Goal: Information Seeking & Learning: Check status

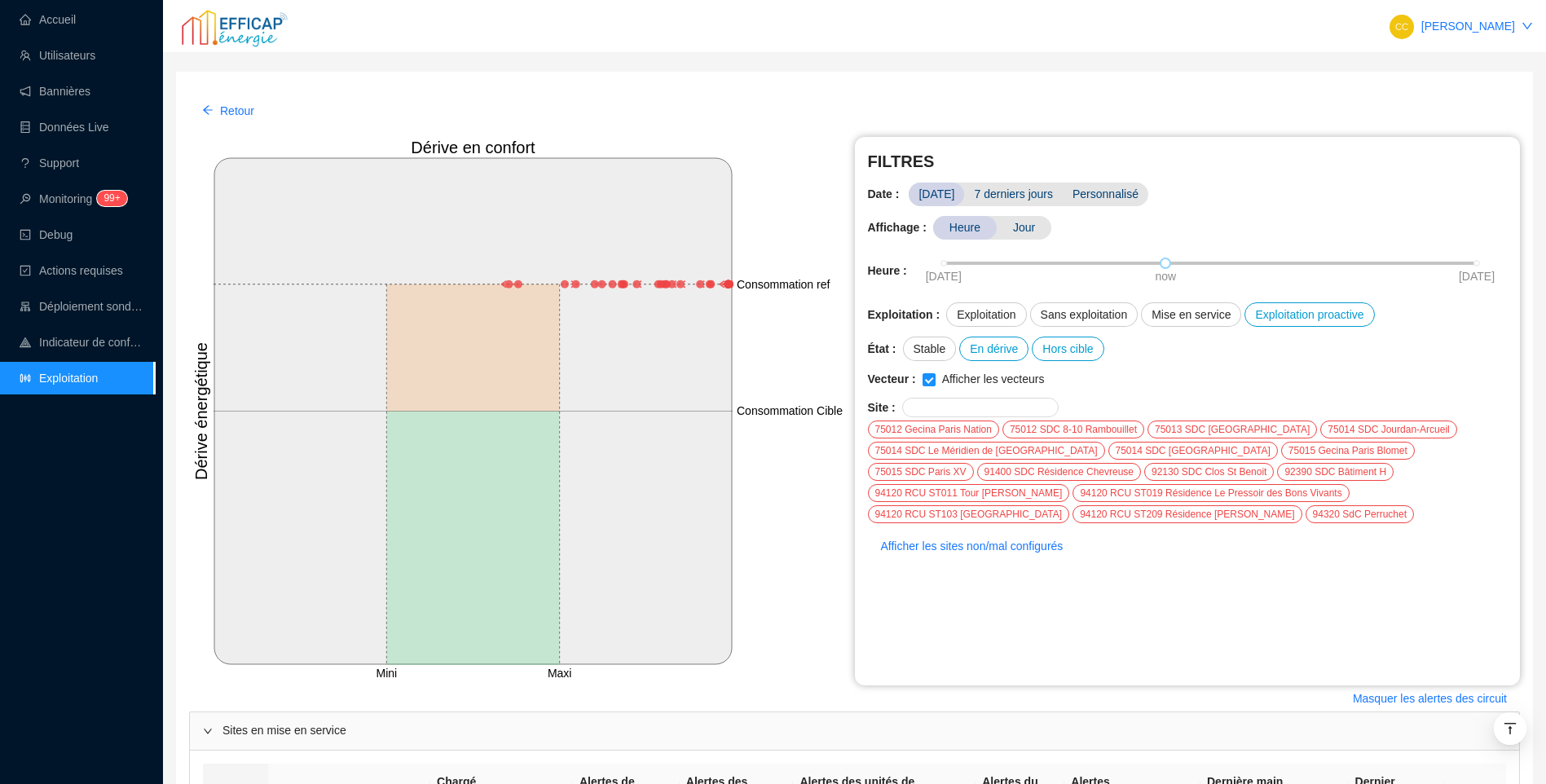
scroll to position [504, 0]
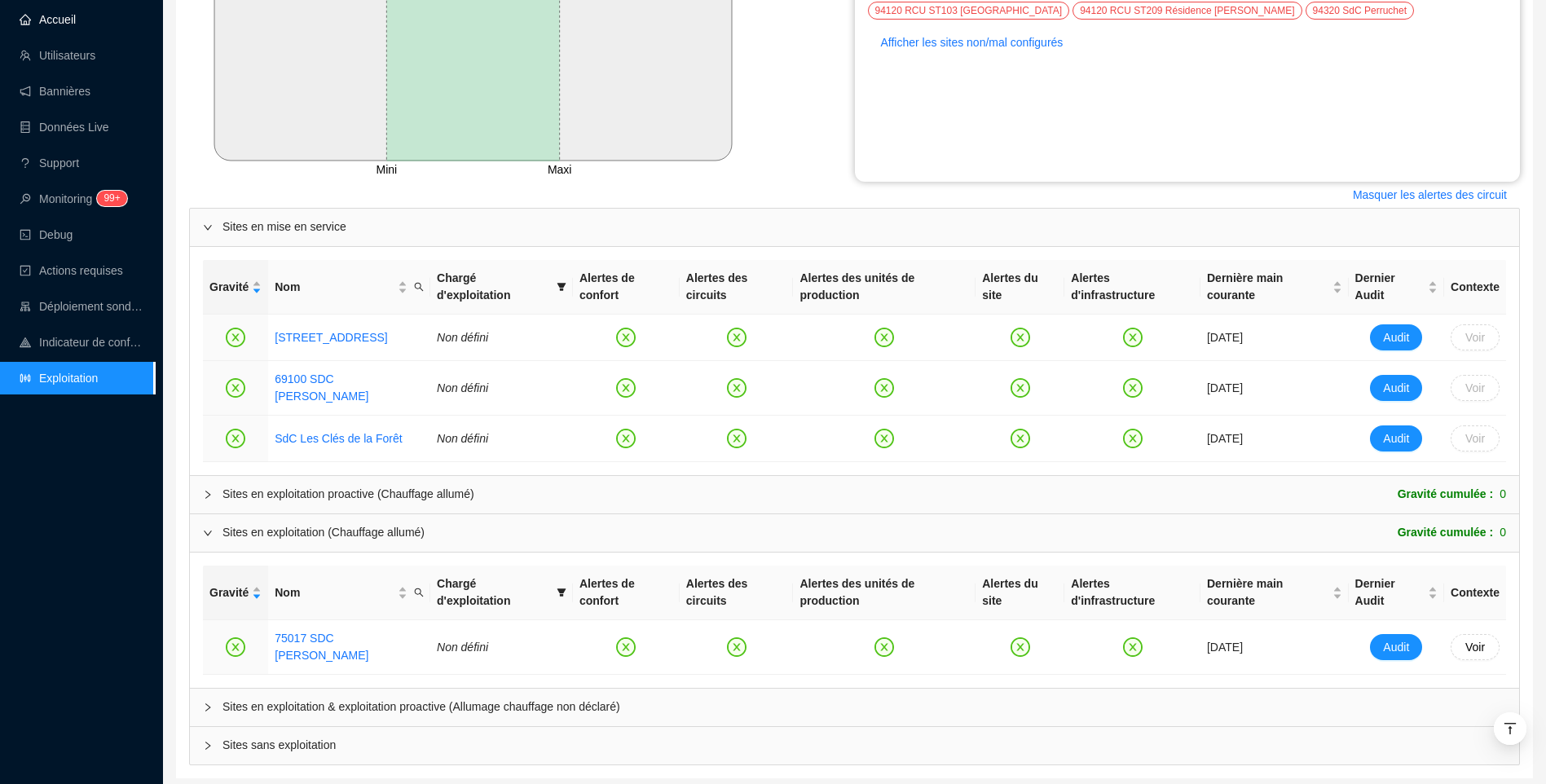
drag, startPoint x: 68, startPoint y: 16, endPoint x: 67, endPoint y: 26, distance: 10.0
click at [68, 16] on link "Accueil" at bounding box center [48, 19] width 56 height 13
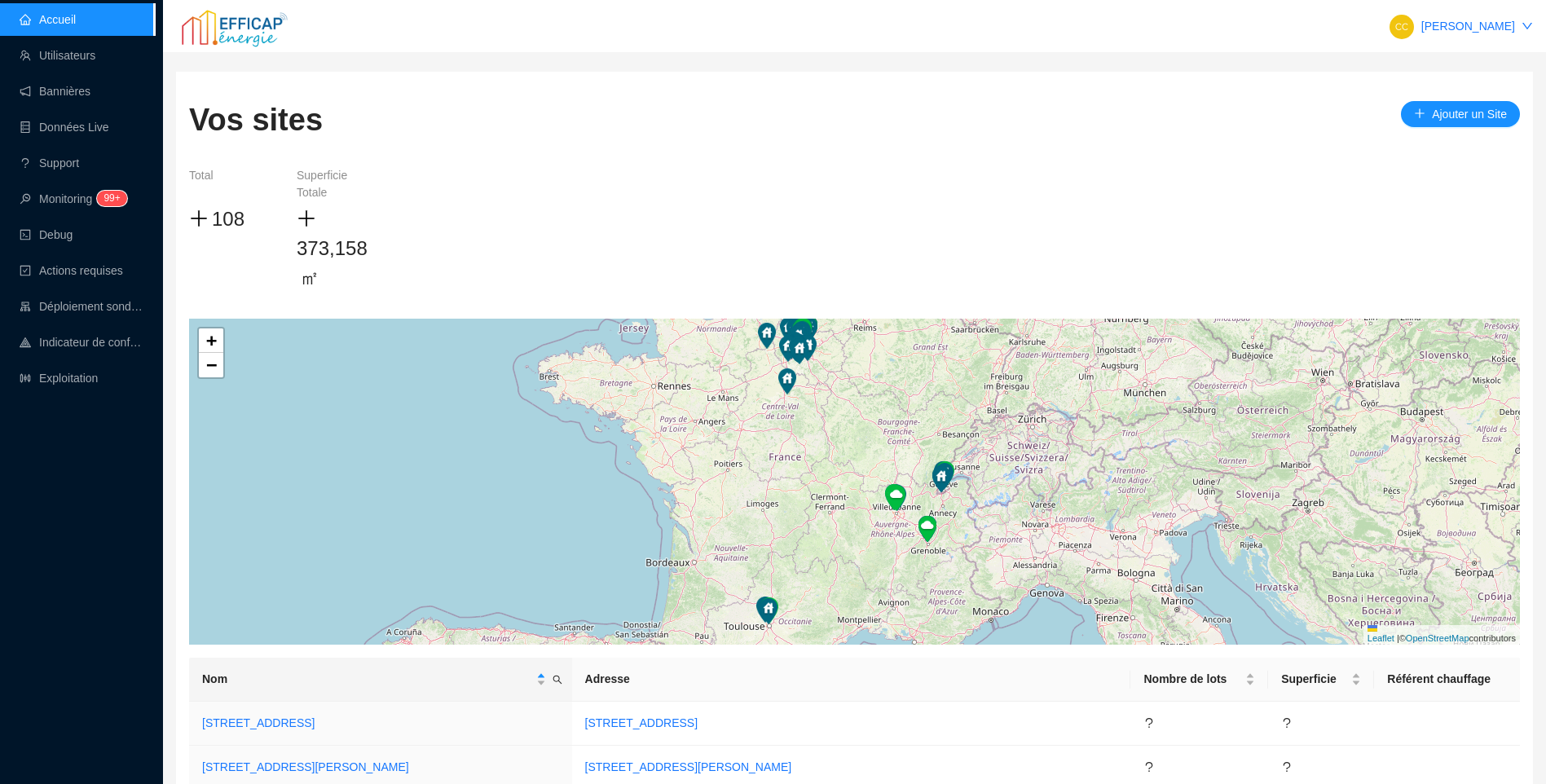
click at [109, 537] on div "Accueil Utilisateurs Bannières Données Live Support Monitoring 99+ Debug Action…" at bounding box center [77, 392] width 154 height 784
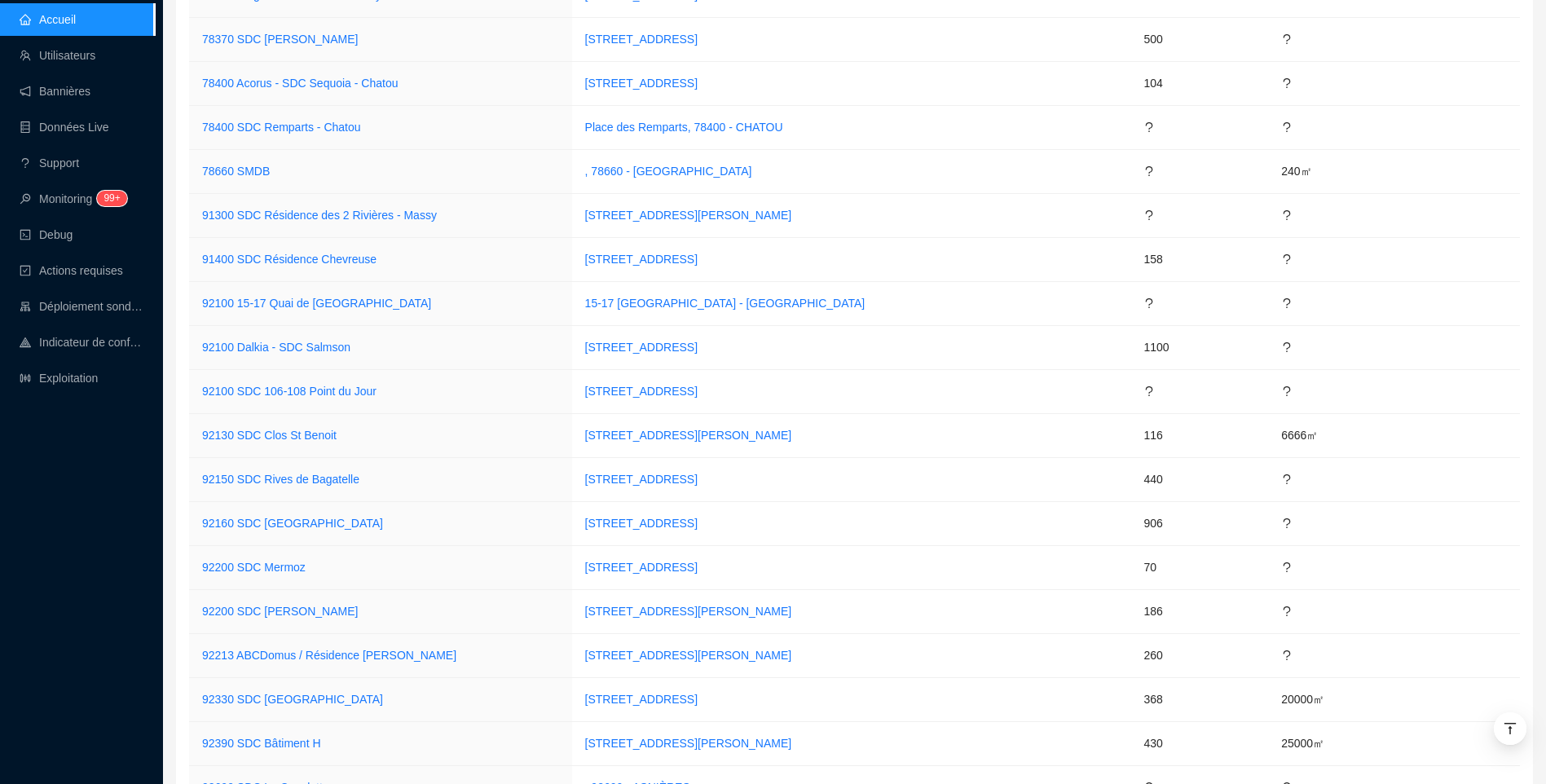
scroll to position [4739, 0]
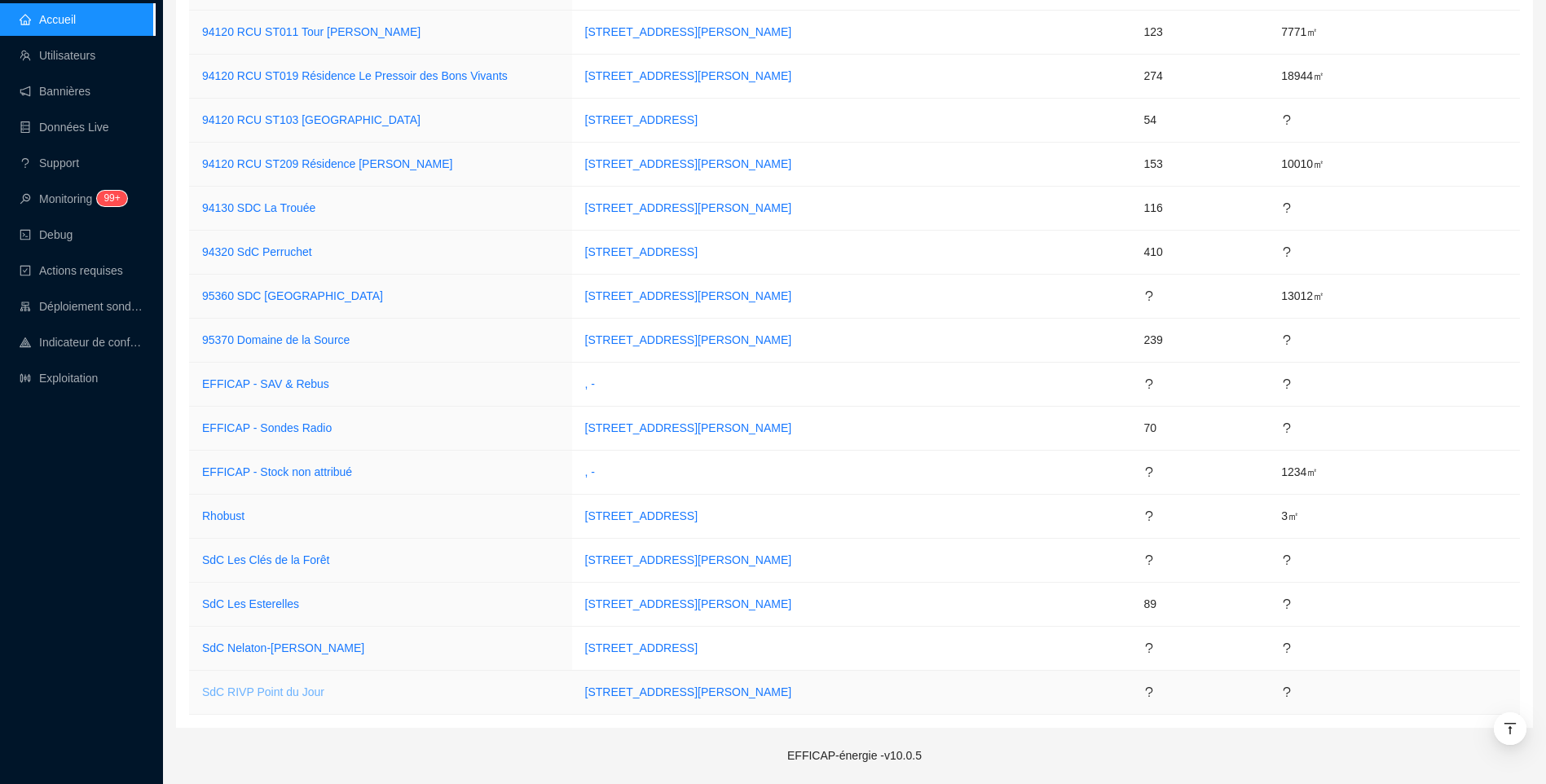
click at [285, 697] on link "SdC RIVP Point du Jour" at bounding box center [263, 691] width 122 height 13
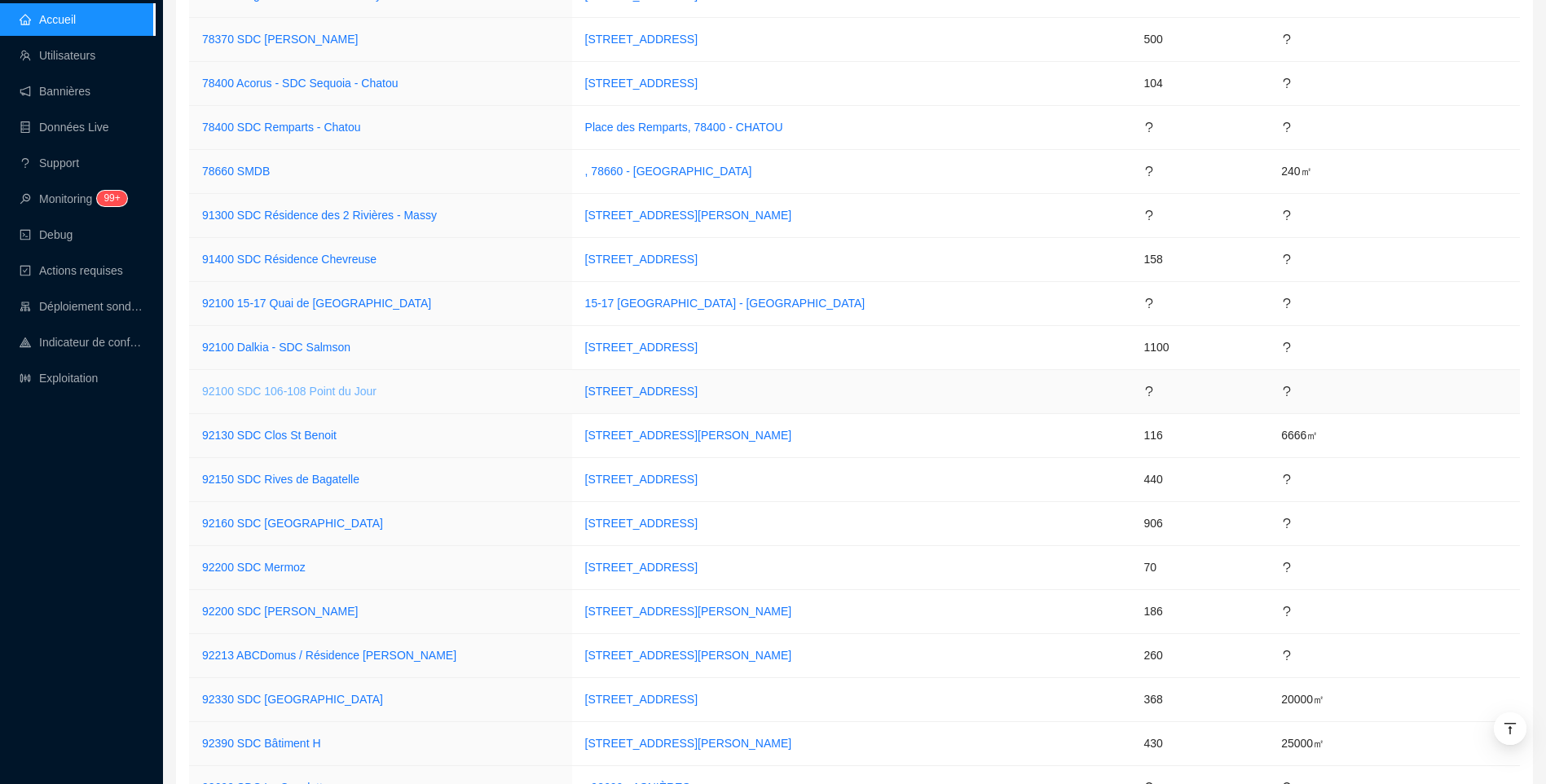
click at [332, 390] on link "92100 SDC 106-108 Point du Jour" at bounding box center [289, 390] width 174 height 13
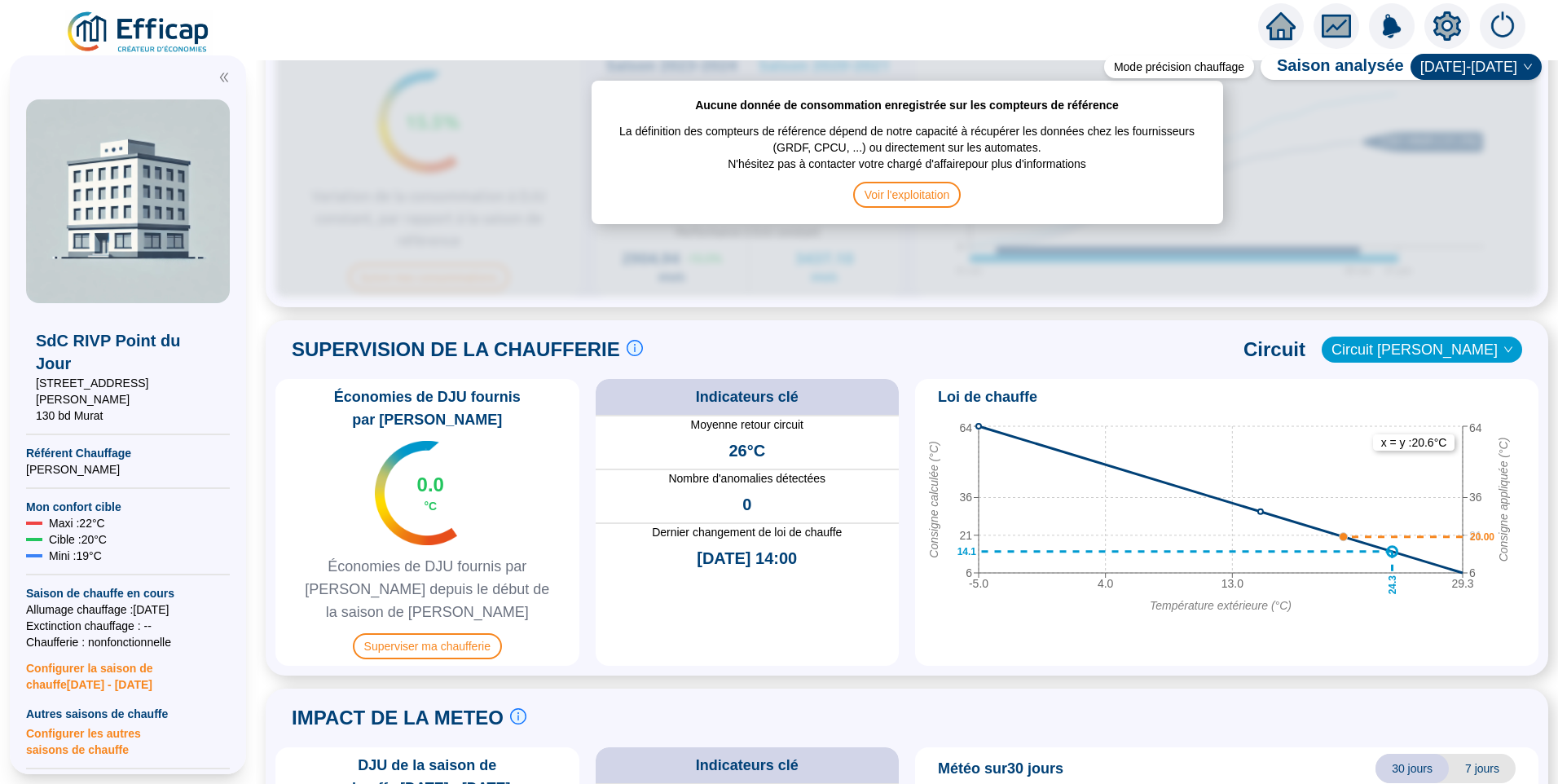
scroll to position [733, 0]
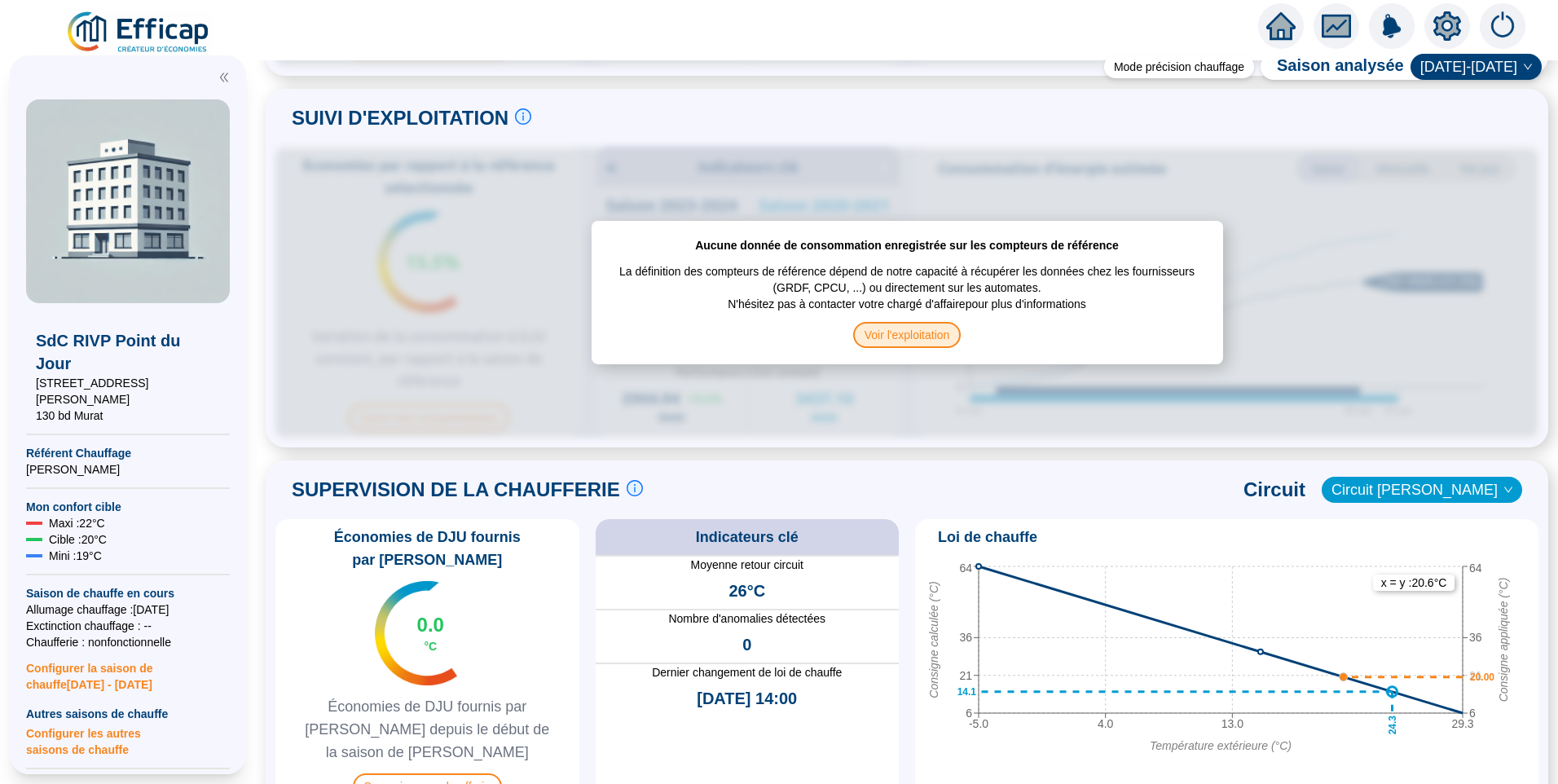
click at [896, 323] on span "Voir l'exploitation" at bounding box center [907, 335] width 108 height 26
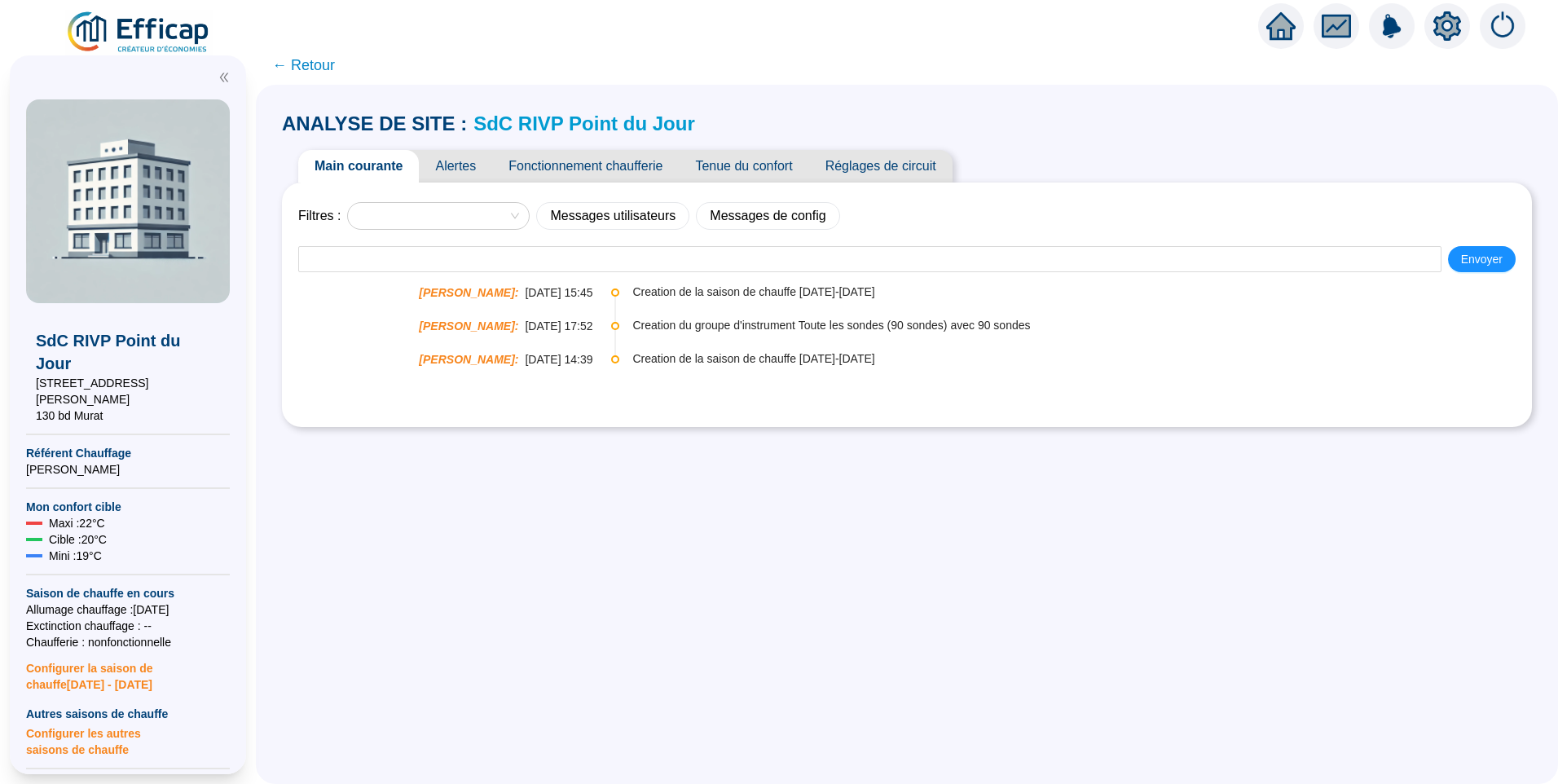
drag, startPoint x: 324, startPoint y: 62, endPoint x: 78, endPoint y: 0, distance: 253.7
click at [324, 62] on span "← Retour" at bounding box center [304, 65] width 62 height 23
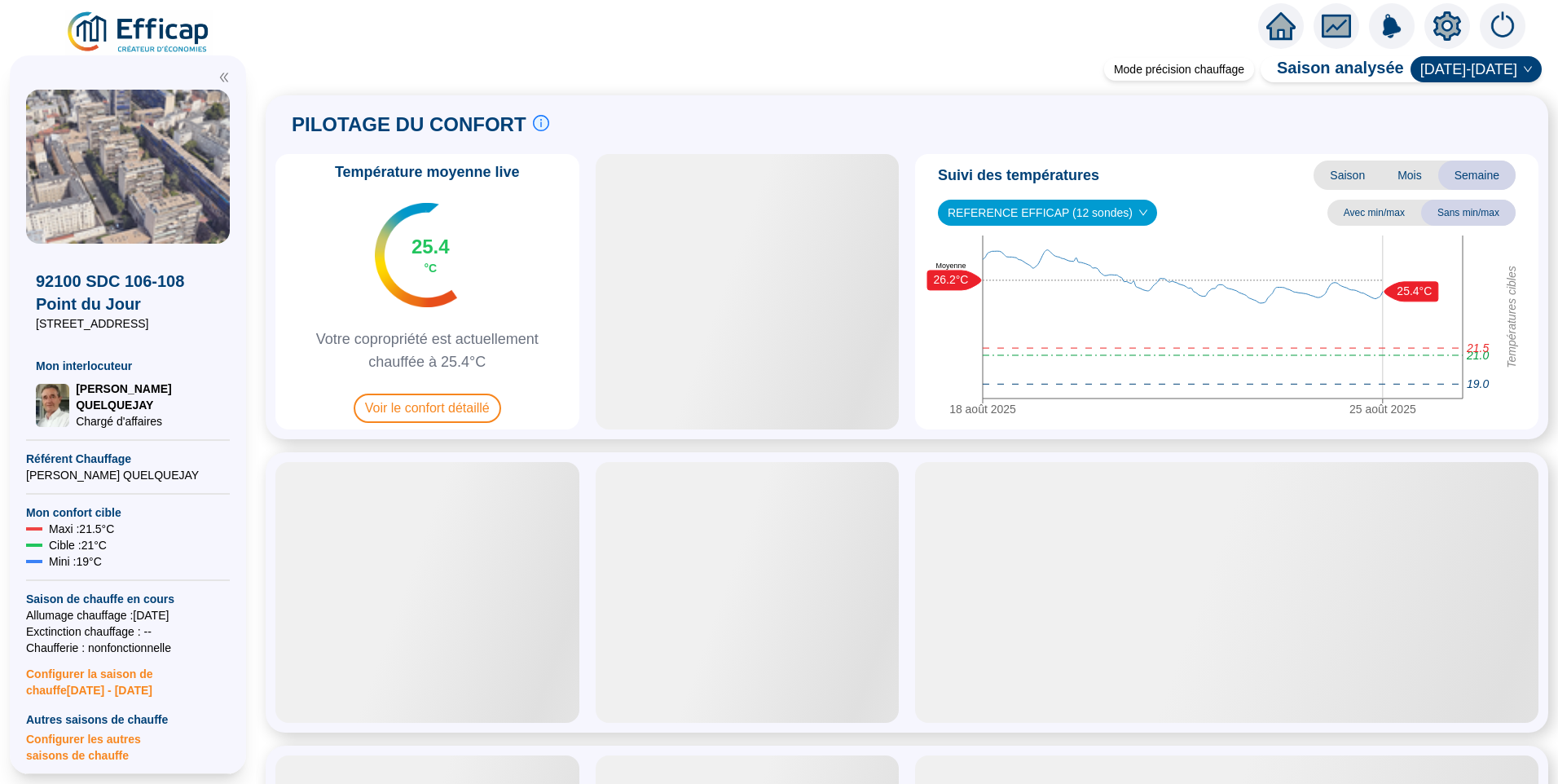
click at [1043, 207] on span "REFERENCE EFFICAP (12 sondes)" at bounding box center [1048, 212] width 200 height 24
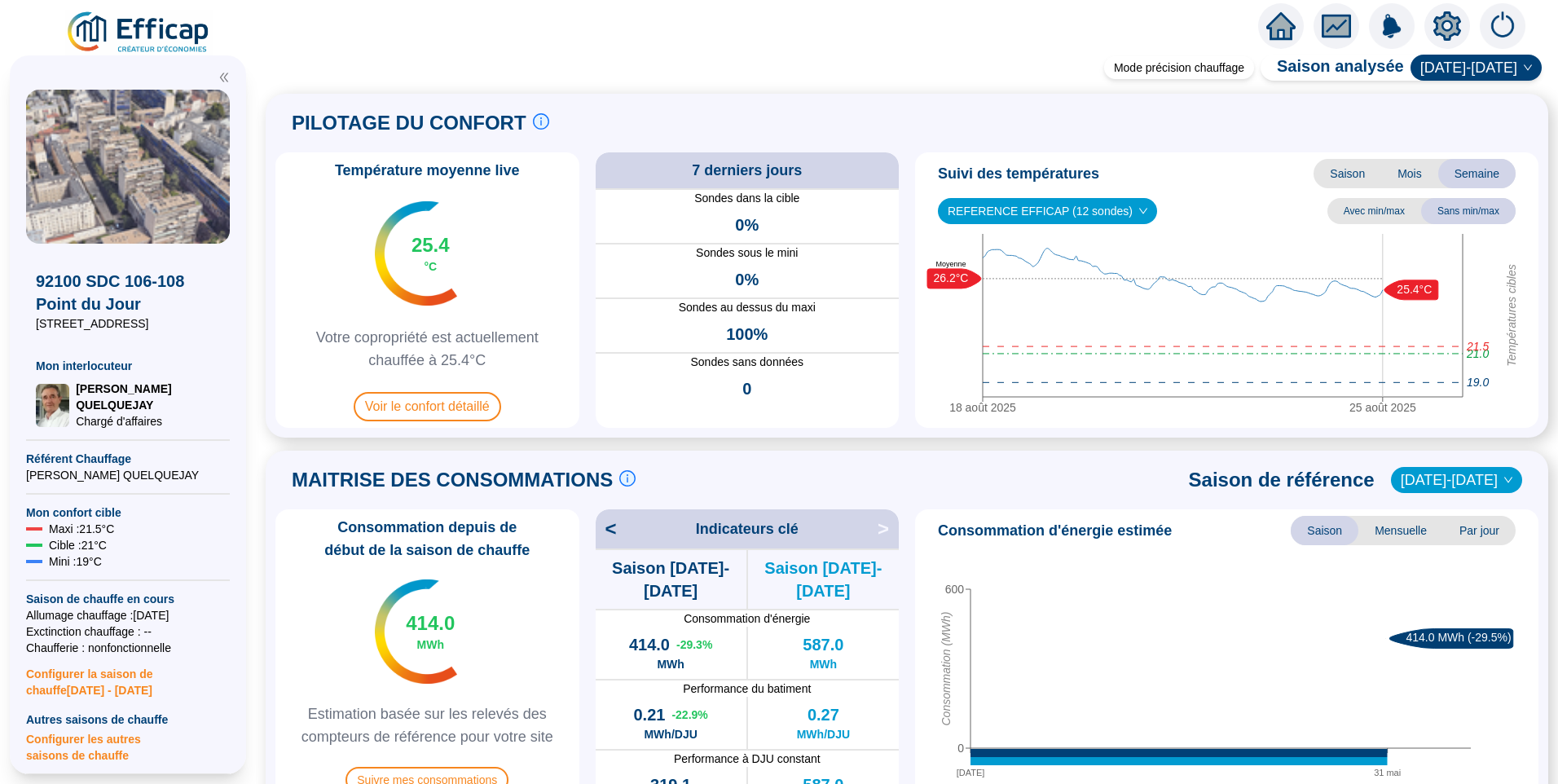
click at [1222, 175] on div "Suivi des températures Saison Mois Semaine" at bounding box center [1227, 173] width 611 height 29
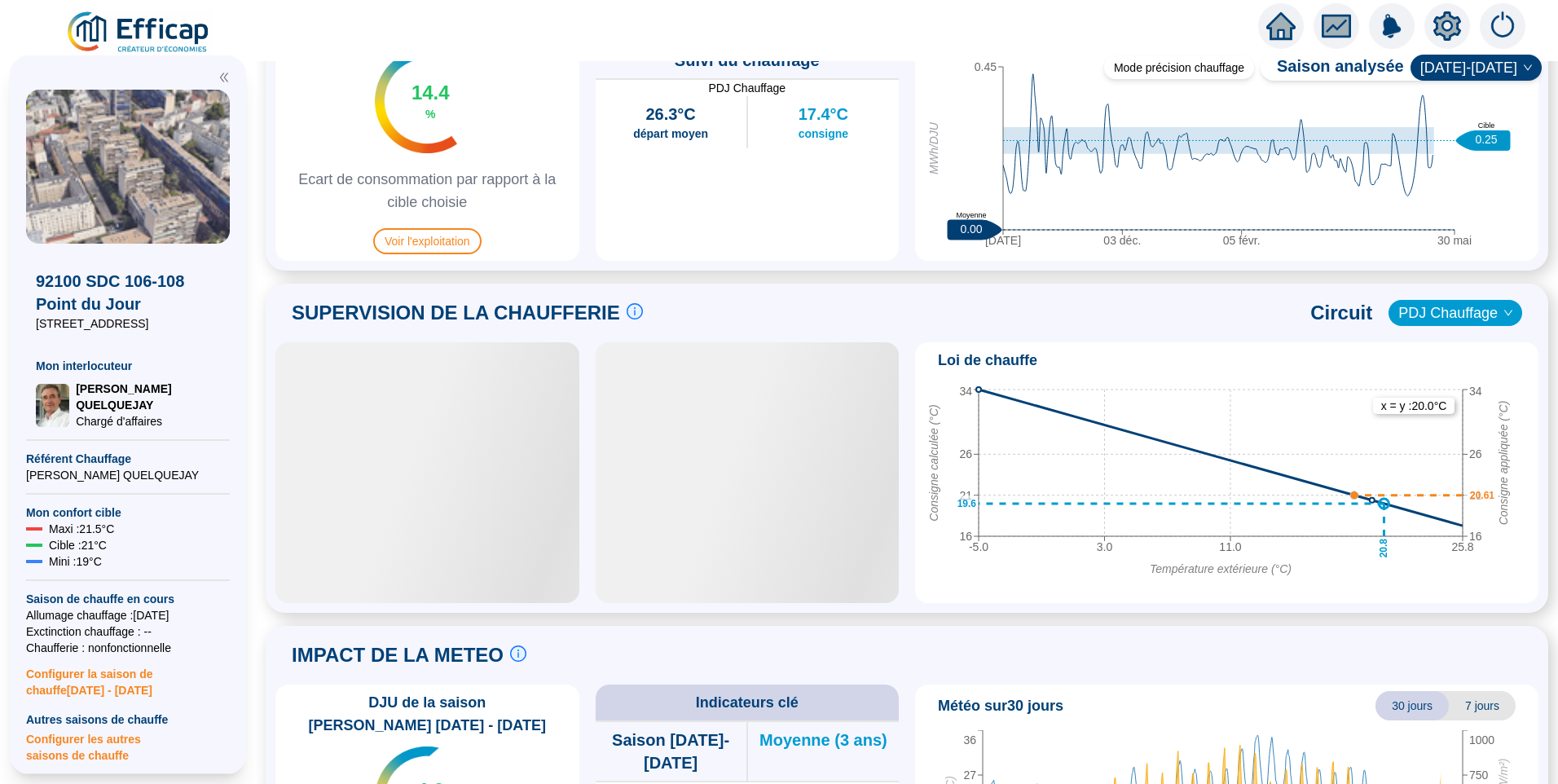
scroll to position [896, 0]
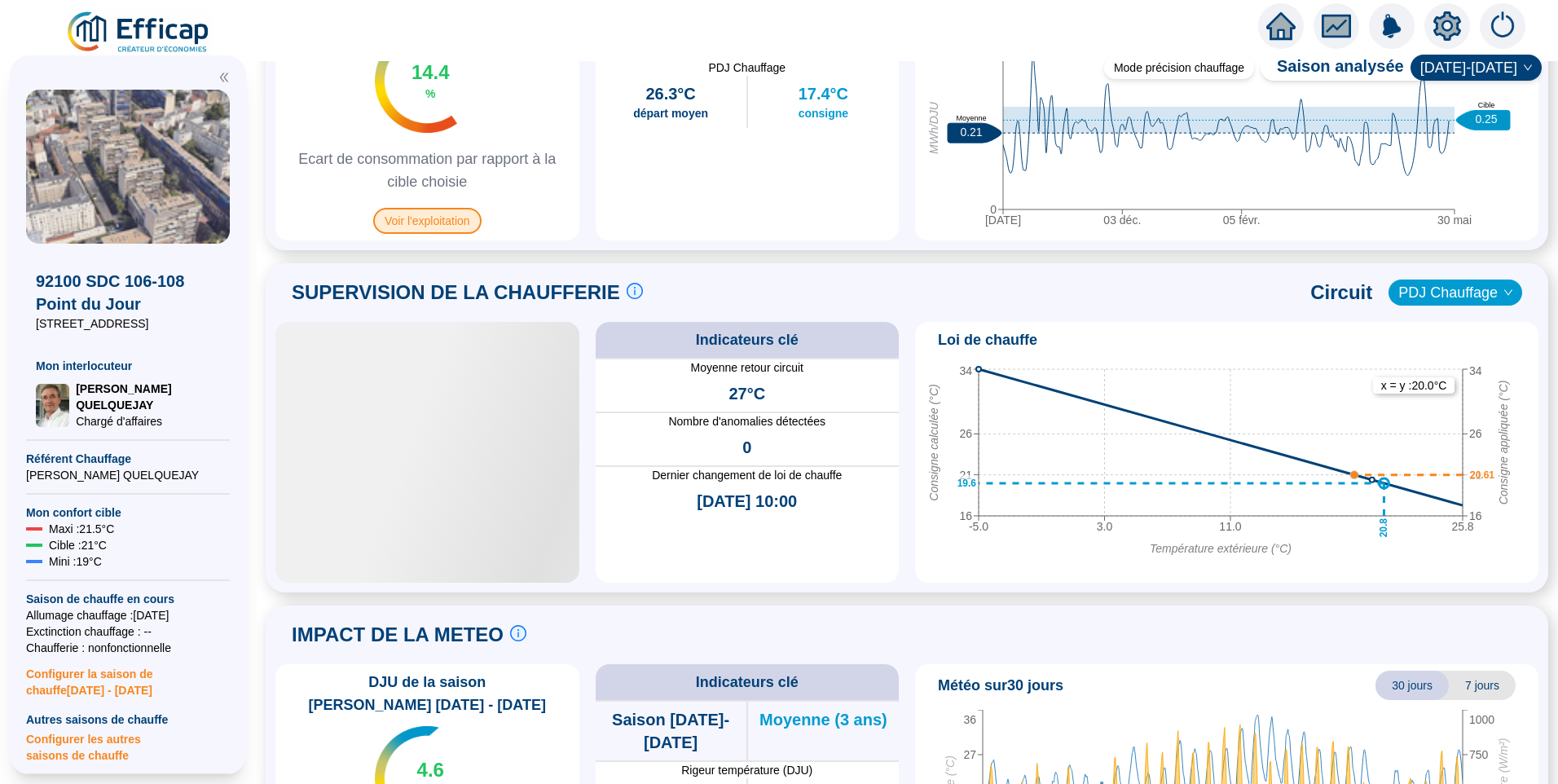
click at [417, 223] on span "Voir l'exploitation" at bounding box center [427, 221] width 108 height 26
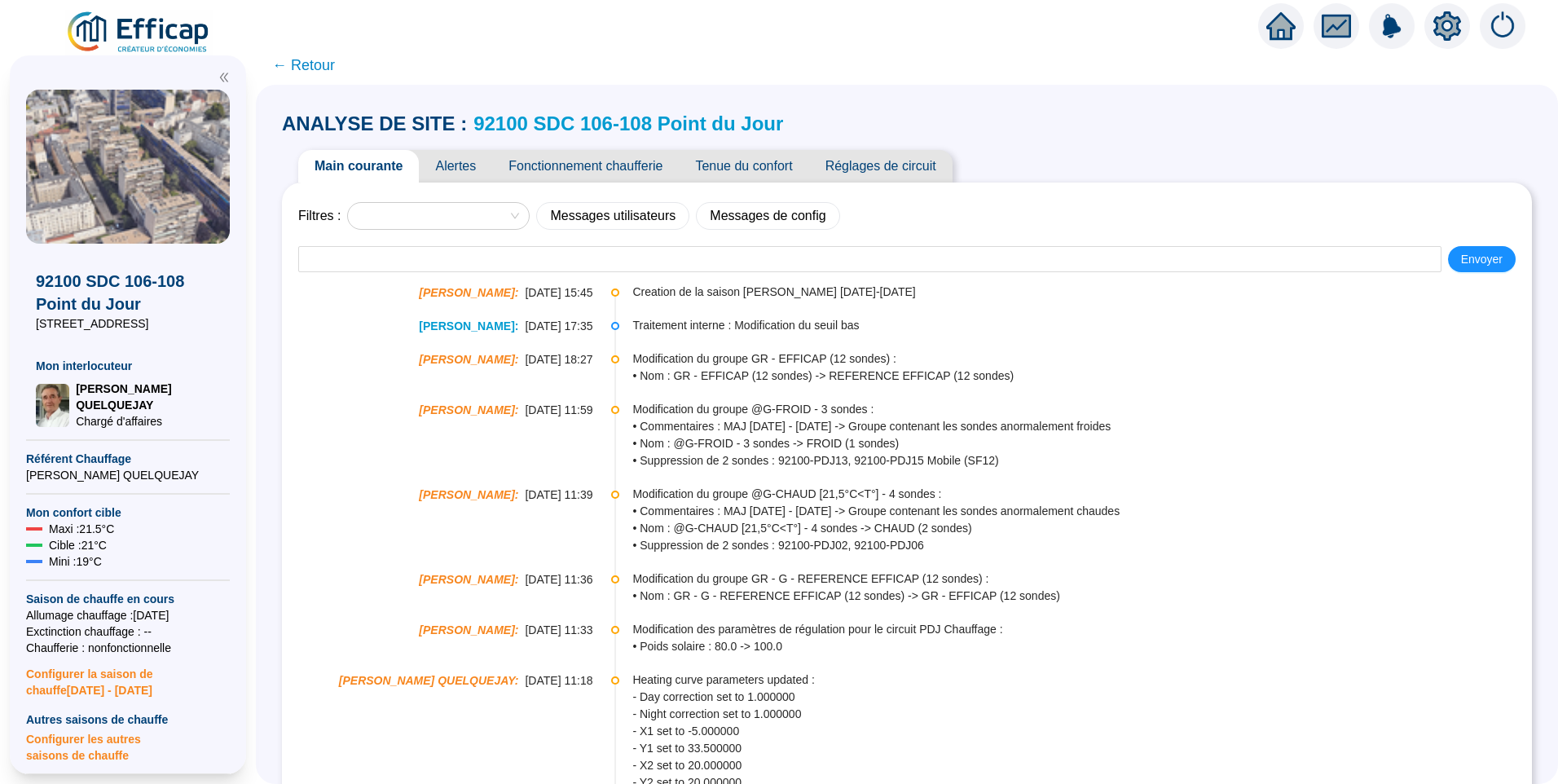
click at [712, 158] on span "Tenue du confort" at bounding box center [743, 167] width 129 height 33
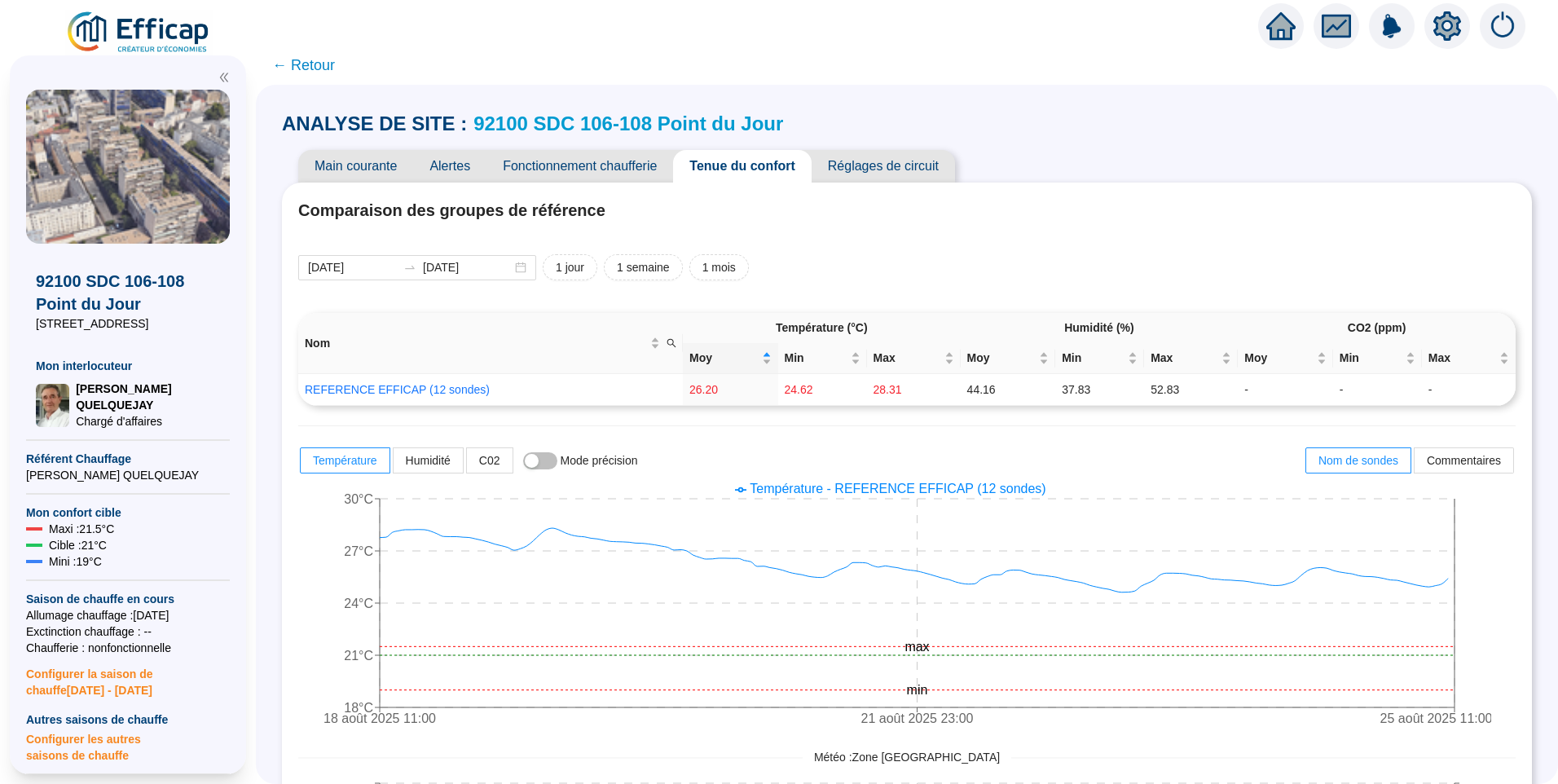
click at [918, 164] on span "Réglages de circuit" at bounding box center [883, 167] width 143 height 33
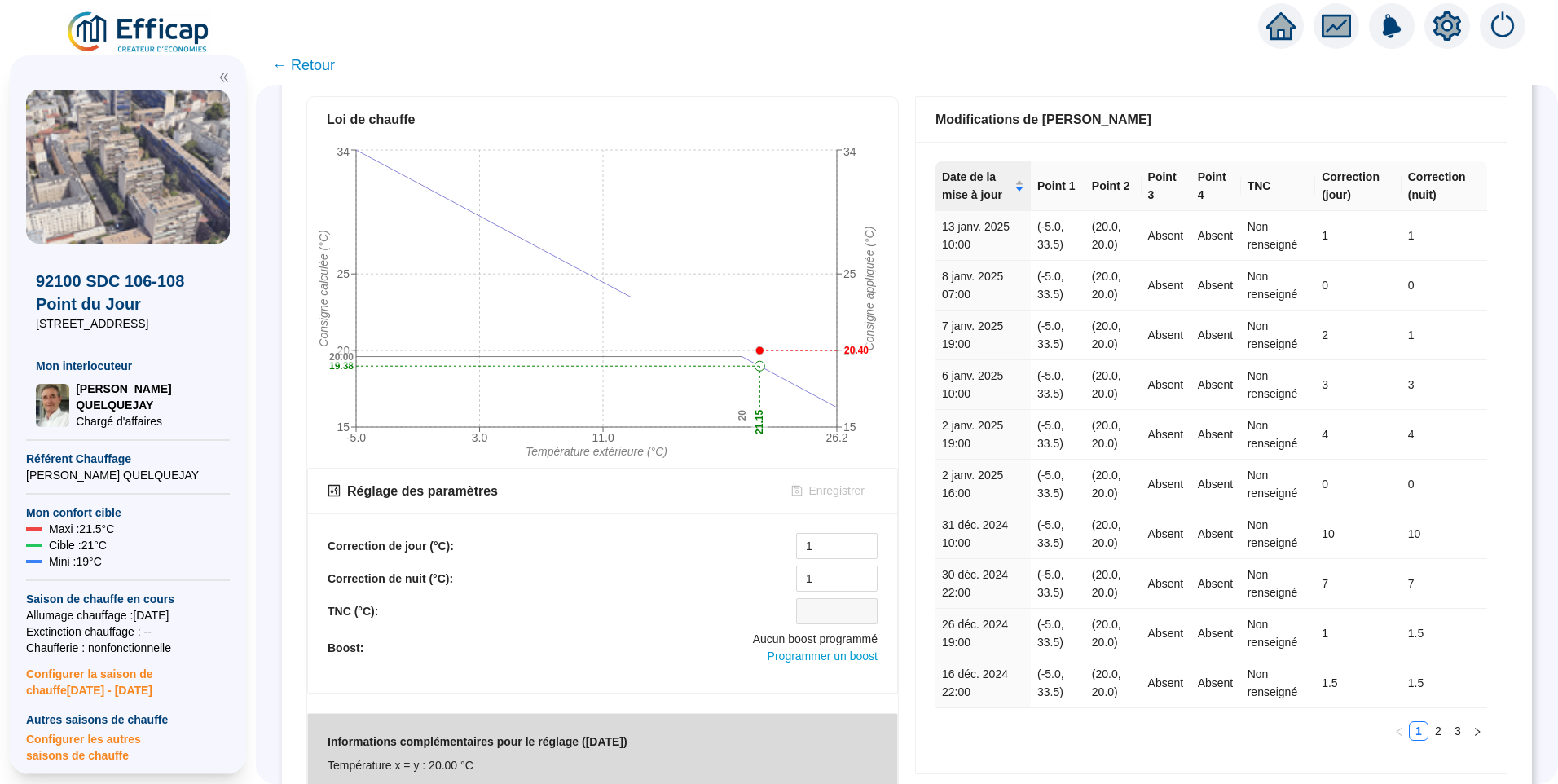
scroll to position [456, 0]
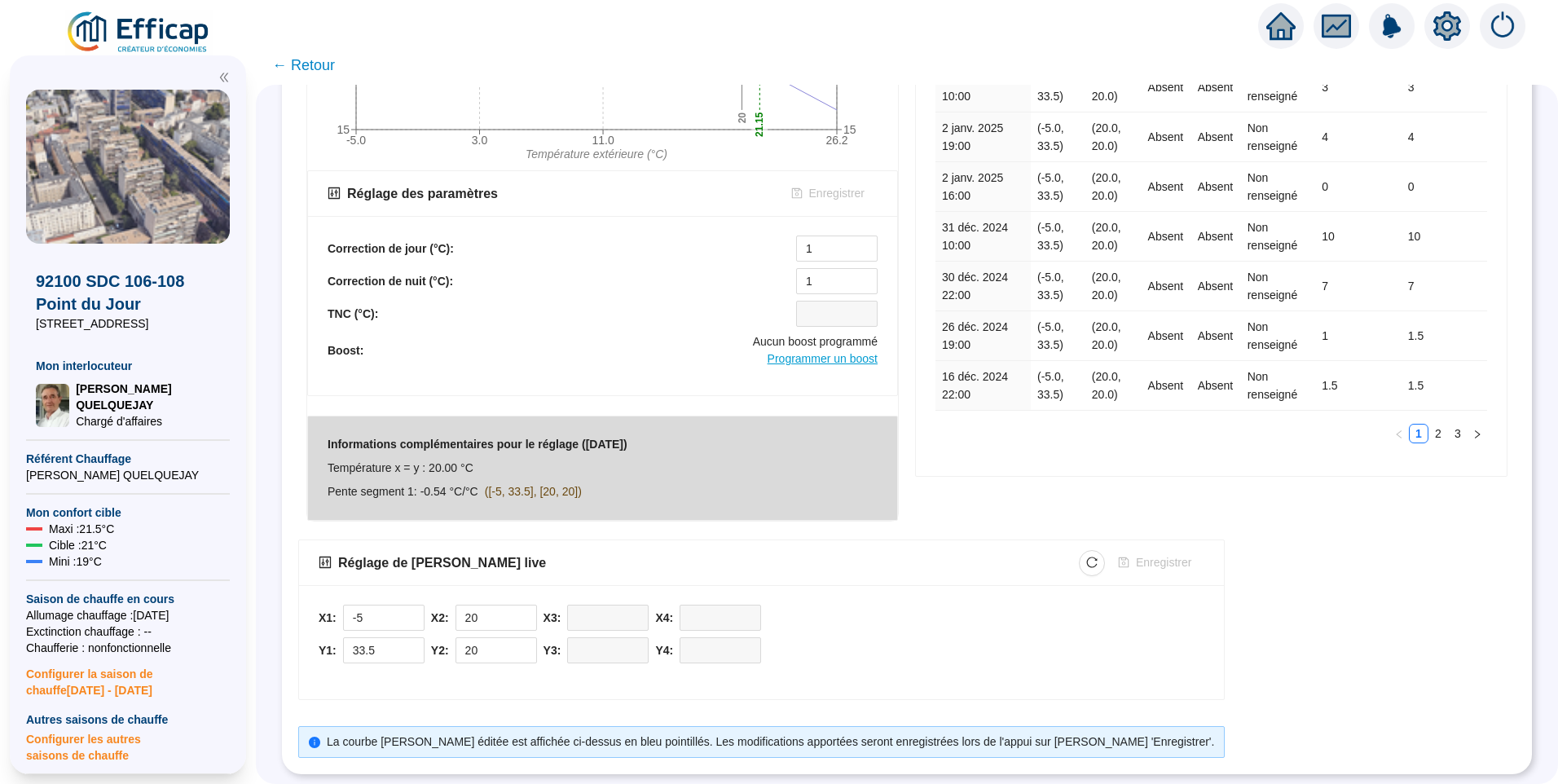
click at [868, 352] on span "Programmer un boost" at bounding box center [822, 358] width 110 height 13
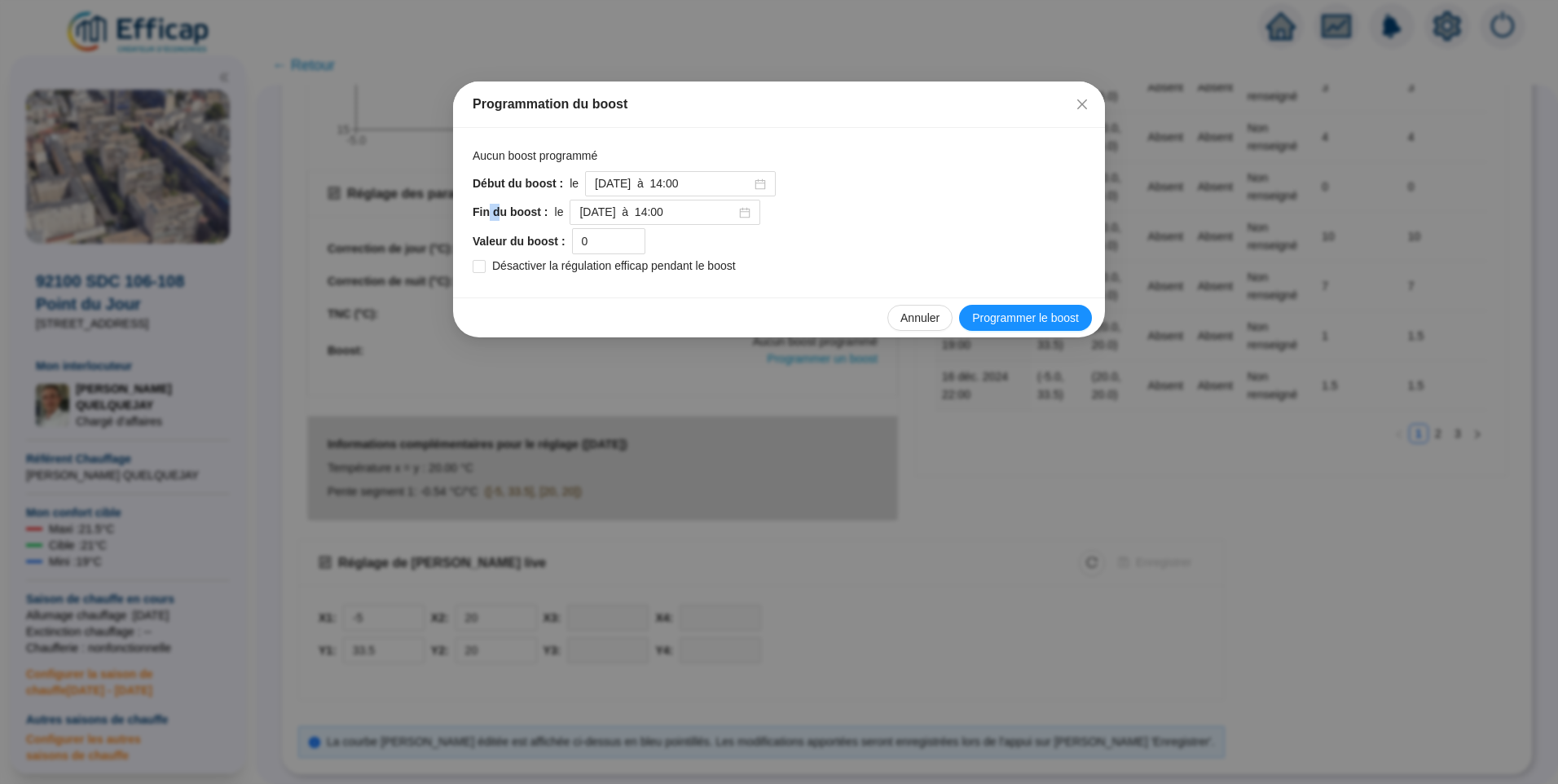
drag, startPoint x: 490, startPoint y: 214, endPoint x: 500, endPoint y: 212, distance: 10.2
click at [500, 212] on span "Fin du boost :" at bounding box center [510, 212] width 75 height 17
drag, startPoint x: 500, startPoint y: 212, endPoint x: 489, endPoint y: 245, distance: 34.8
click at [489, 245] on span "Valeur du boost :" at bounding box center [519, 242] width 93 height 17
click at [1077, 101] on icon "close" at bounding box center [1082, 104] width 13 height 13
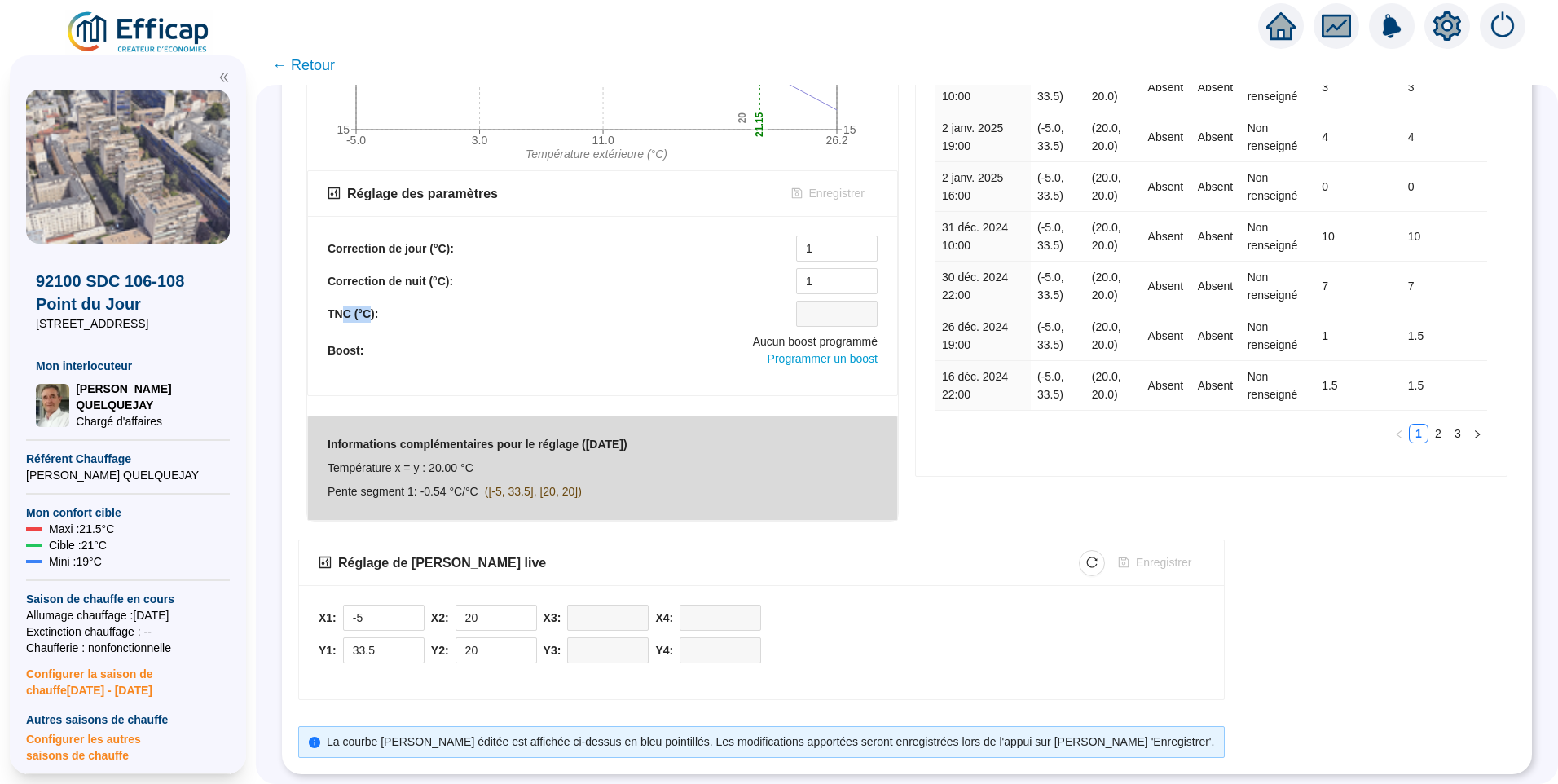
drag, startPoint x: 370, startPoint y: 293, endPoint x: 379, endPoint y: 291, distance: 9.2
click at [379, 301] on div "TNC (°C):" at bounding box center [603, 314] width 550 height 26
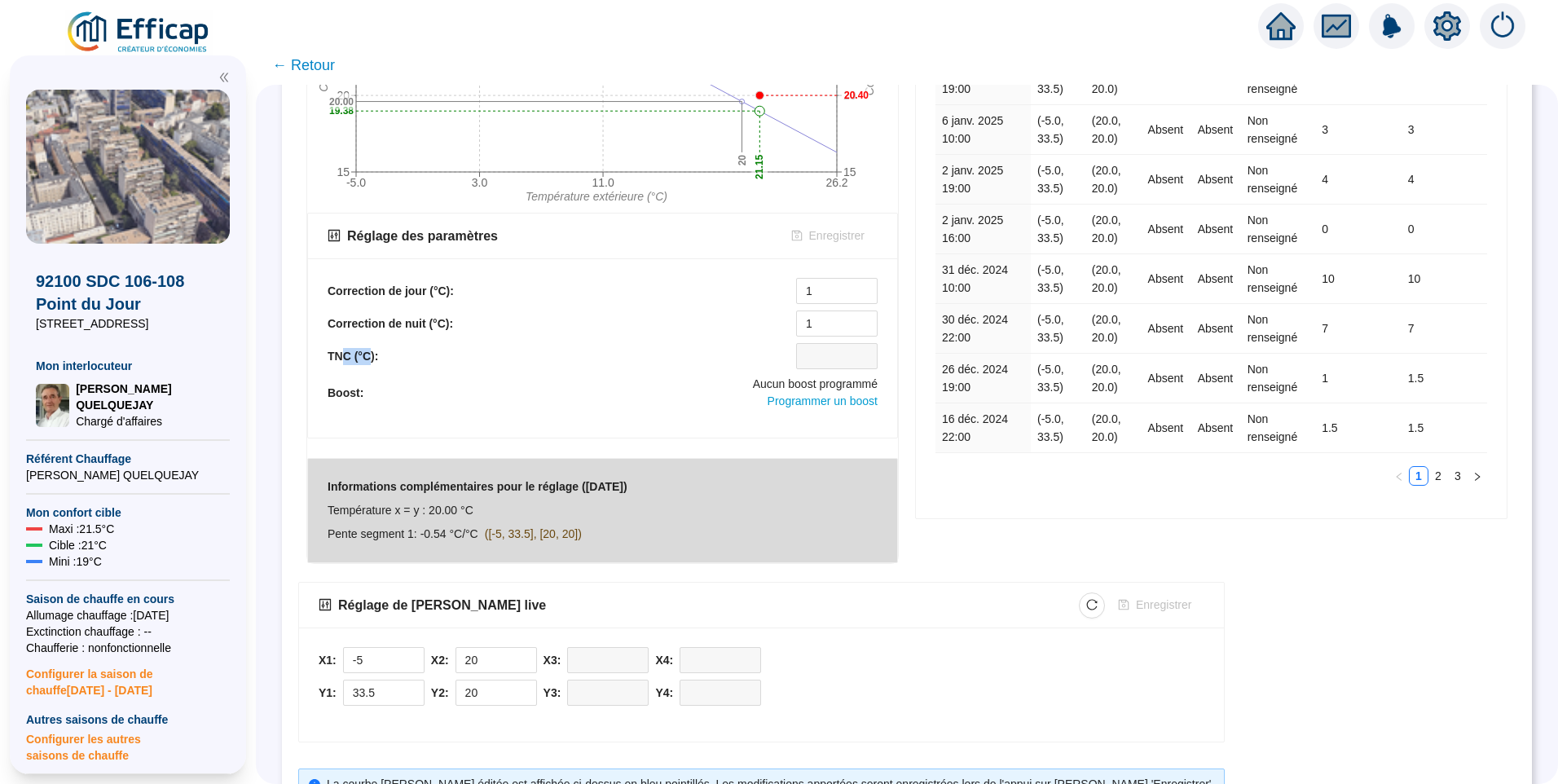
scroll to position [375, 0]
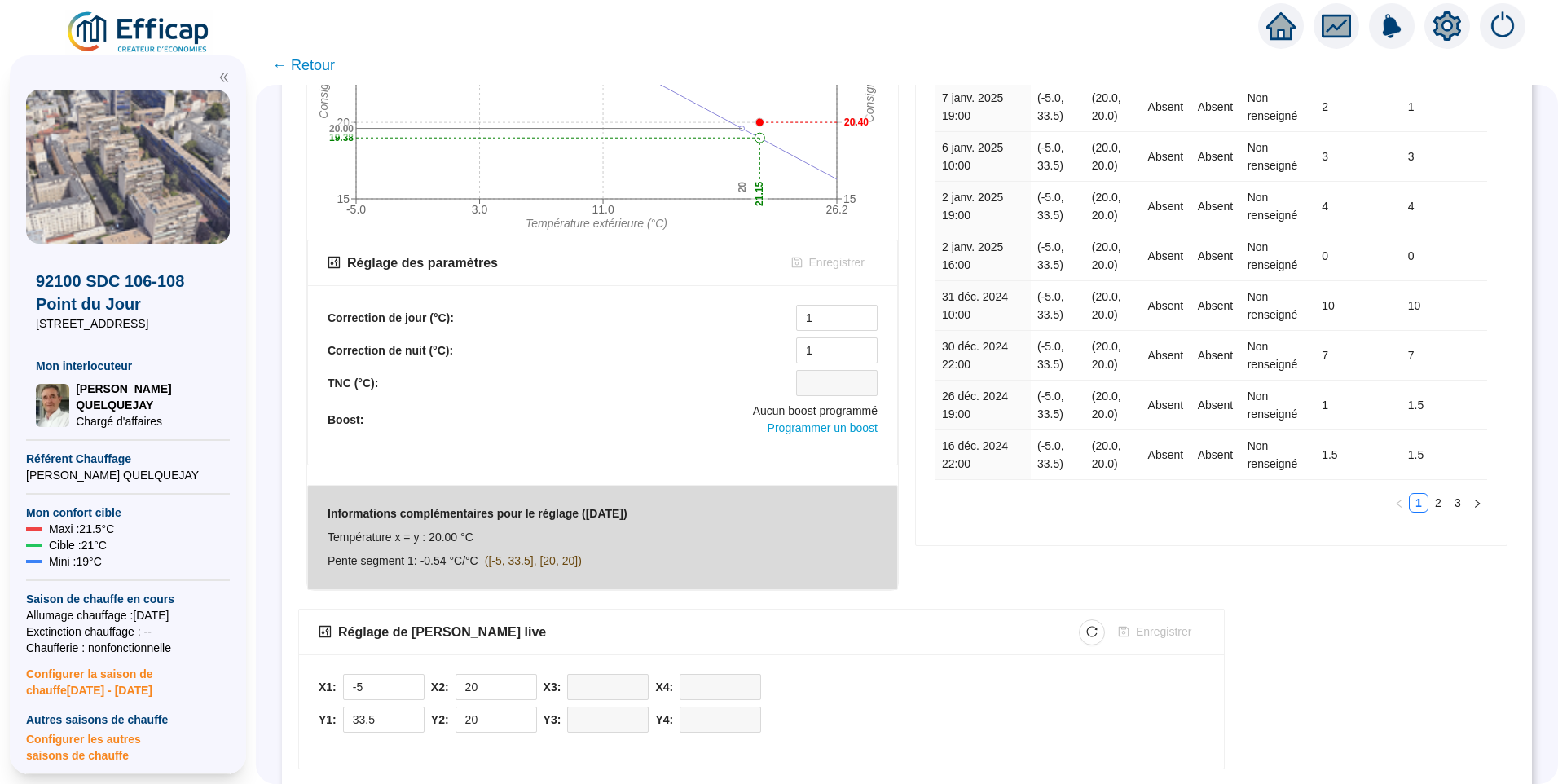
click at [377, 345] on b "Correction de nuit (°C):" at bounding box center [390, 350] width 126 height 13
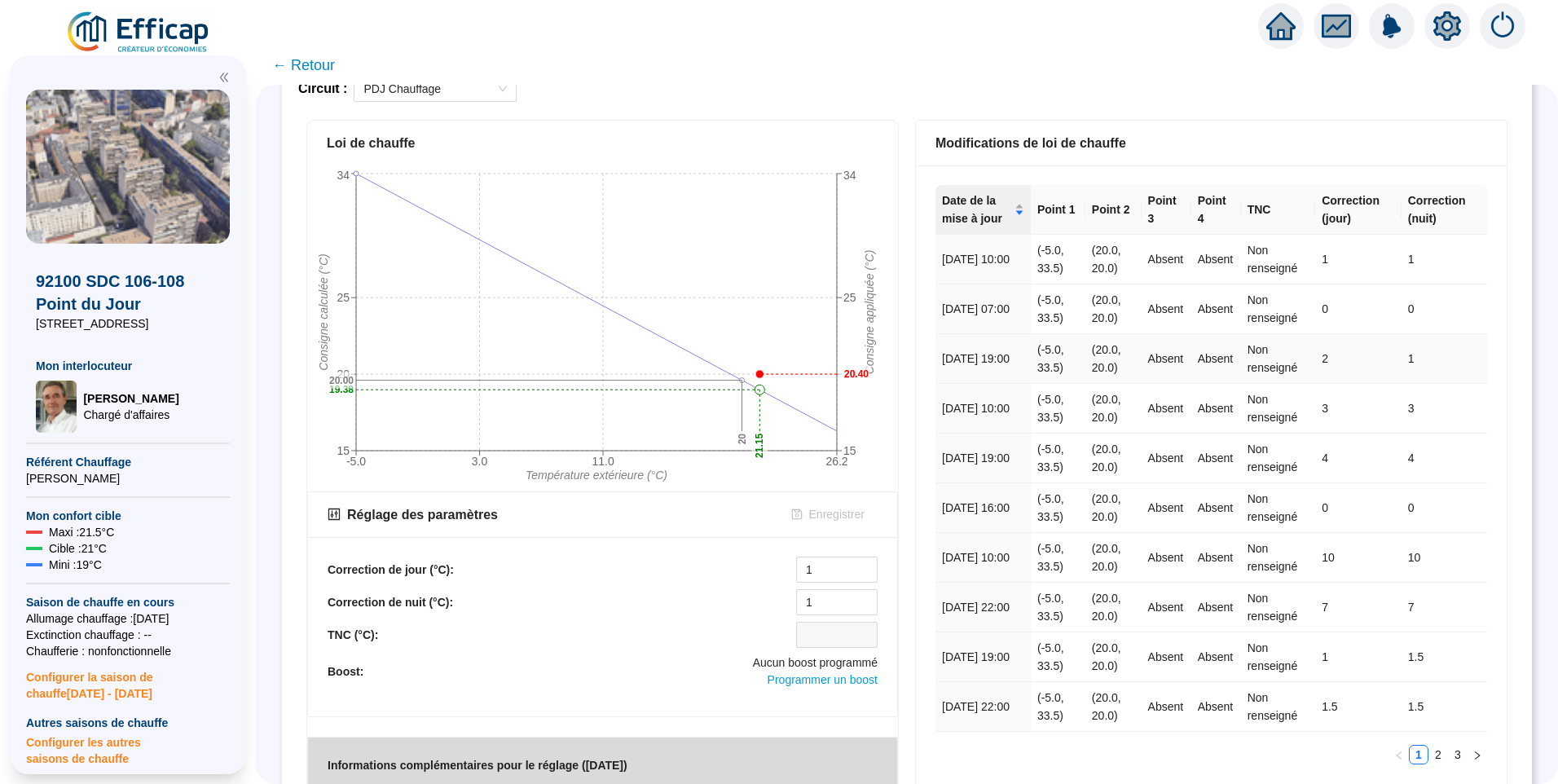
scroll to position [163, 0]
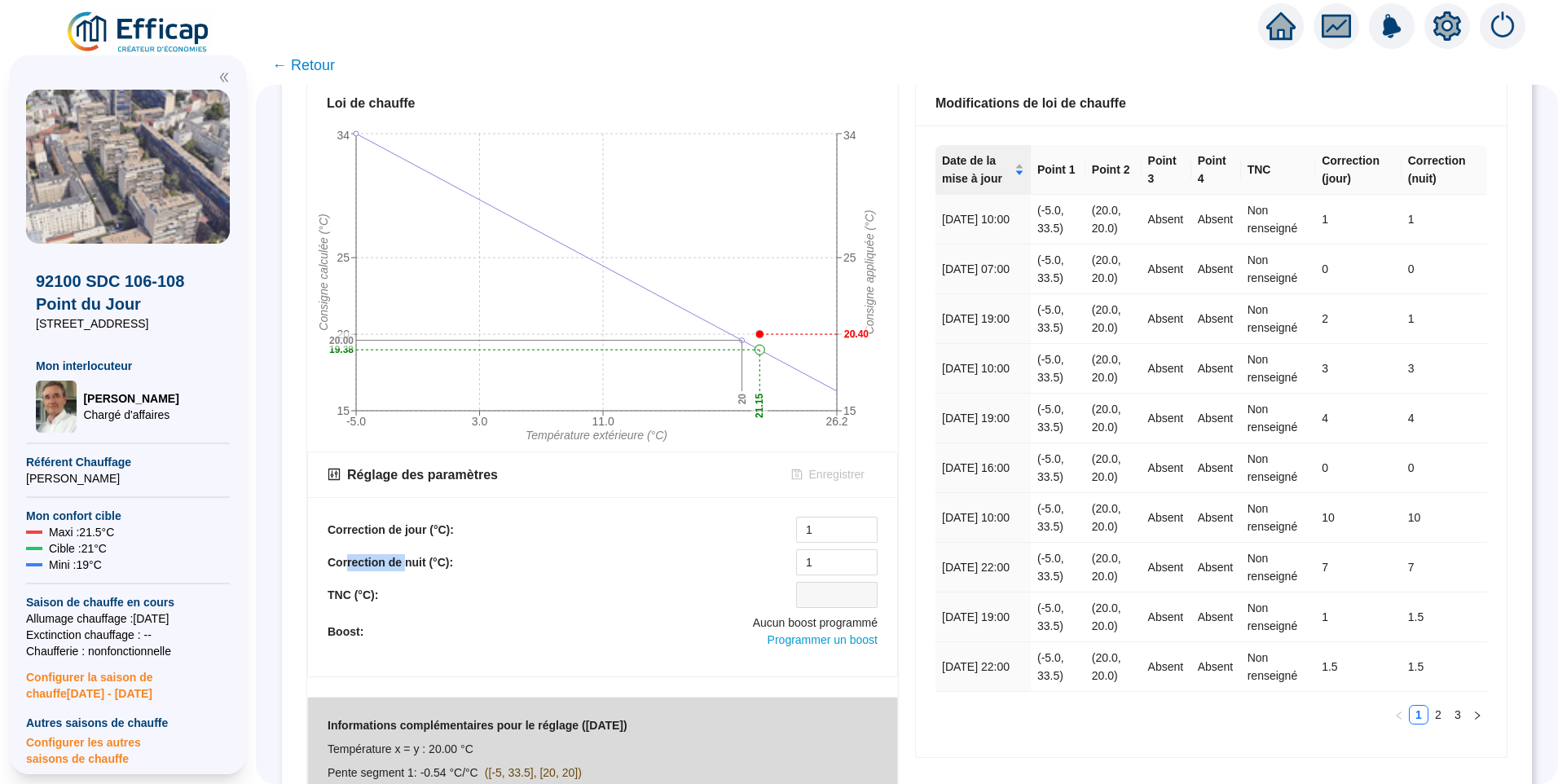
drag, startPoint x: 357, startPoint y: 566, endPoint x: 419, endPoint y: 567, distance: 62.0
click at [419, 567] on b "Correction de nuit (°C):" at bounding box center [390, 562] width 126 height 13
drag, startPoint x: 419, startPoint y: 567, endPoint x: 352, endPoint y: 590, distance: 70.8
click at [352, 590] on b "TNC (°C):" at bounding box center [353, 594] width 50 height 13
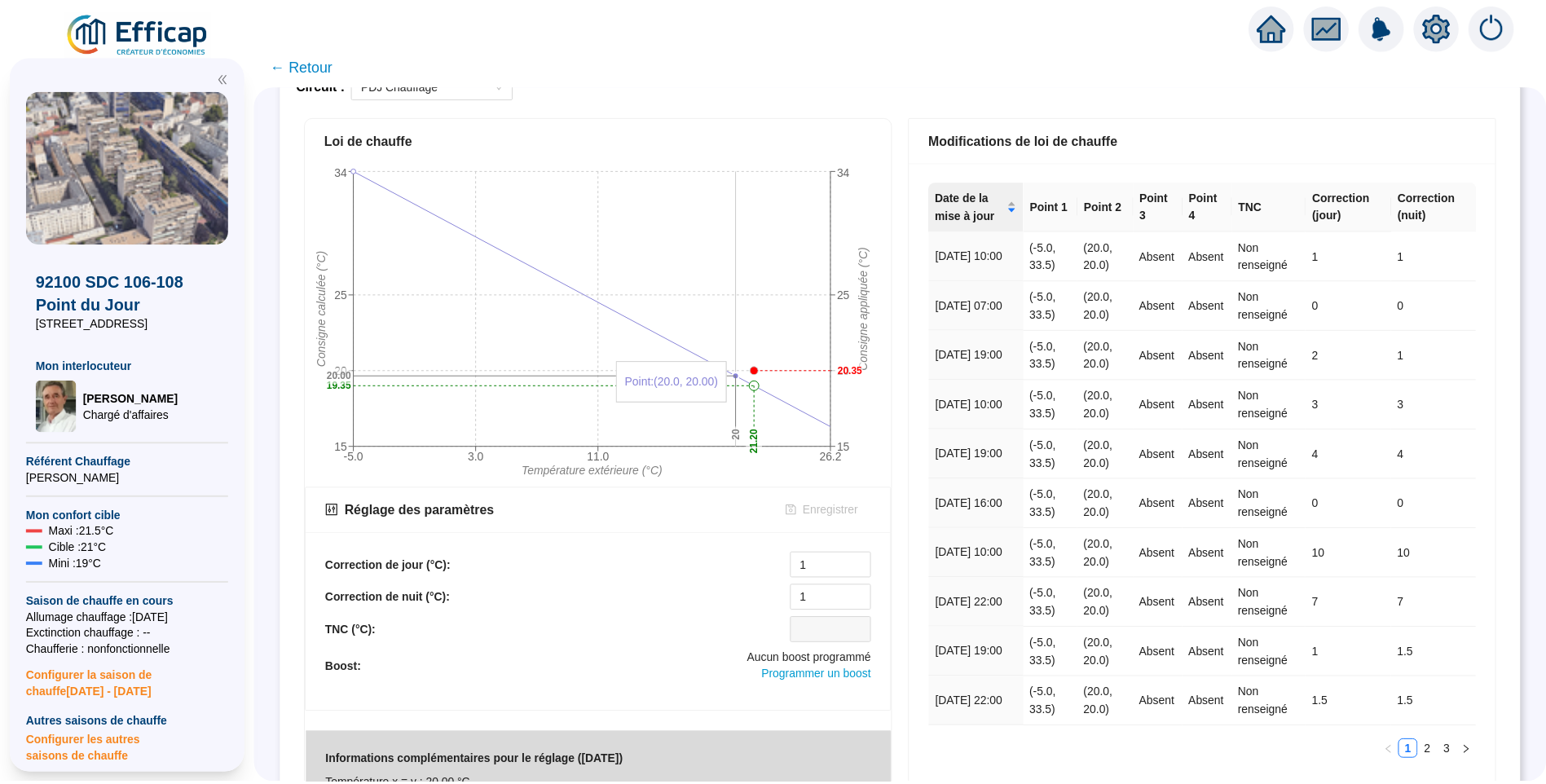
scroll to position [0, 0]
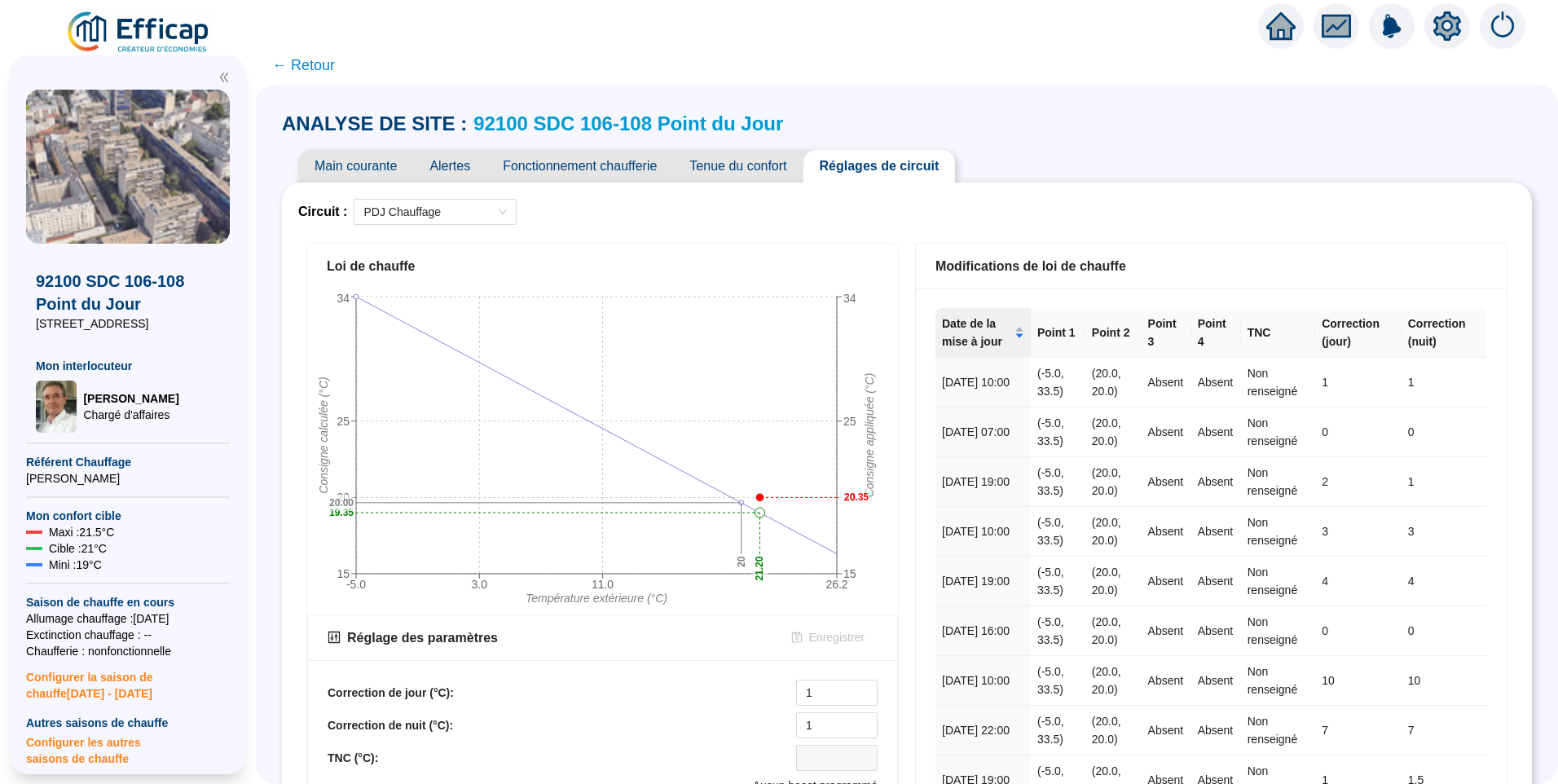
click at [158, 29] on img at bounding box center [139, 32] width 147 height 46
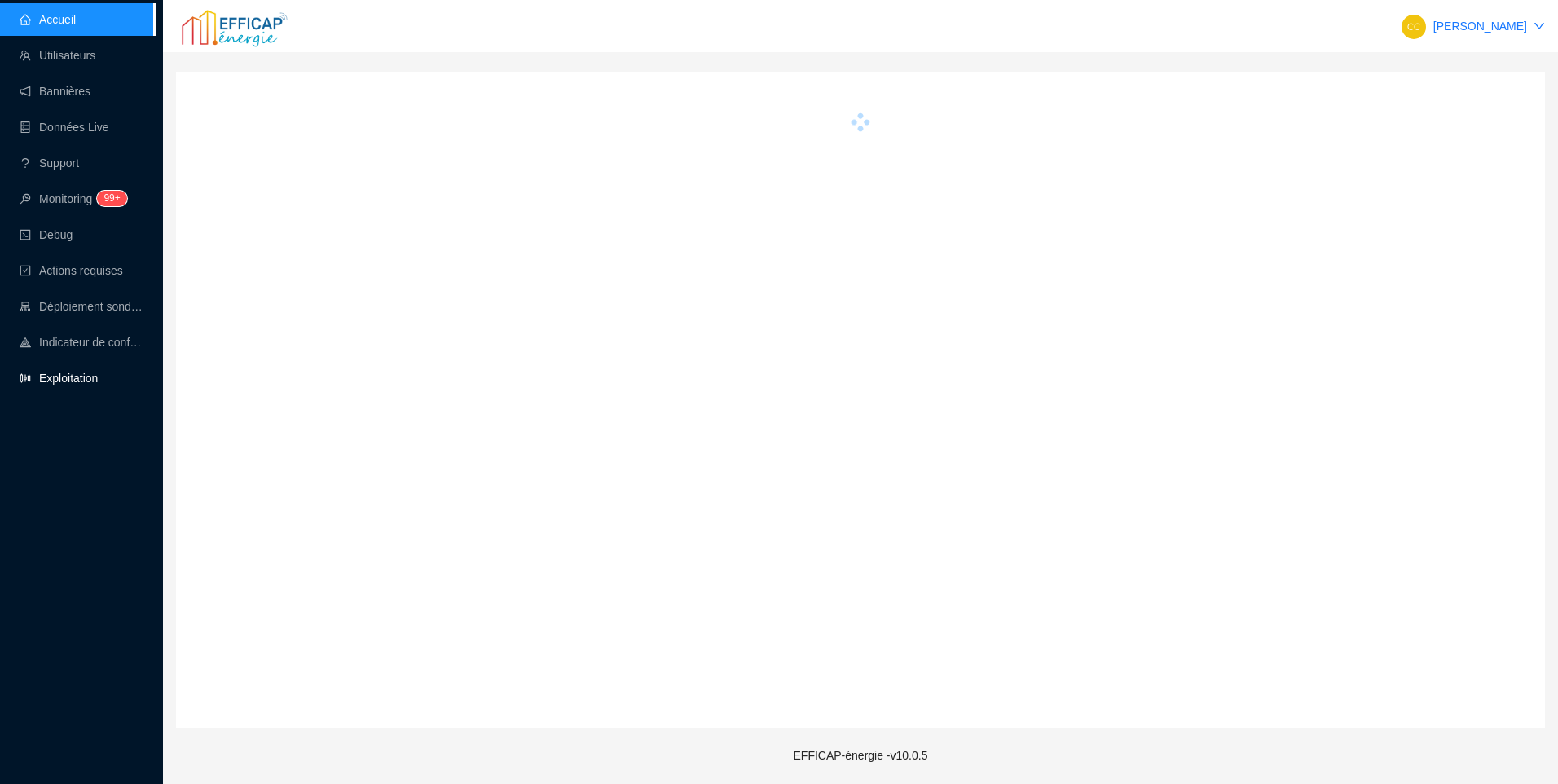
click at [62, 384] on link "Exploitation" at bounding box center [59, 377] width 78 height 13
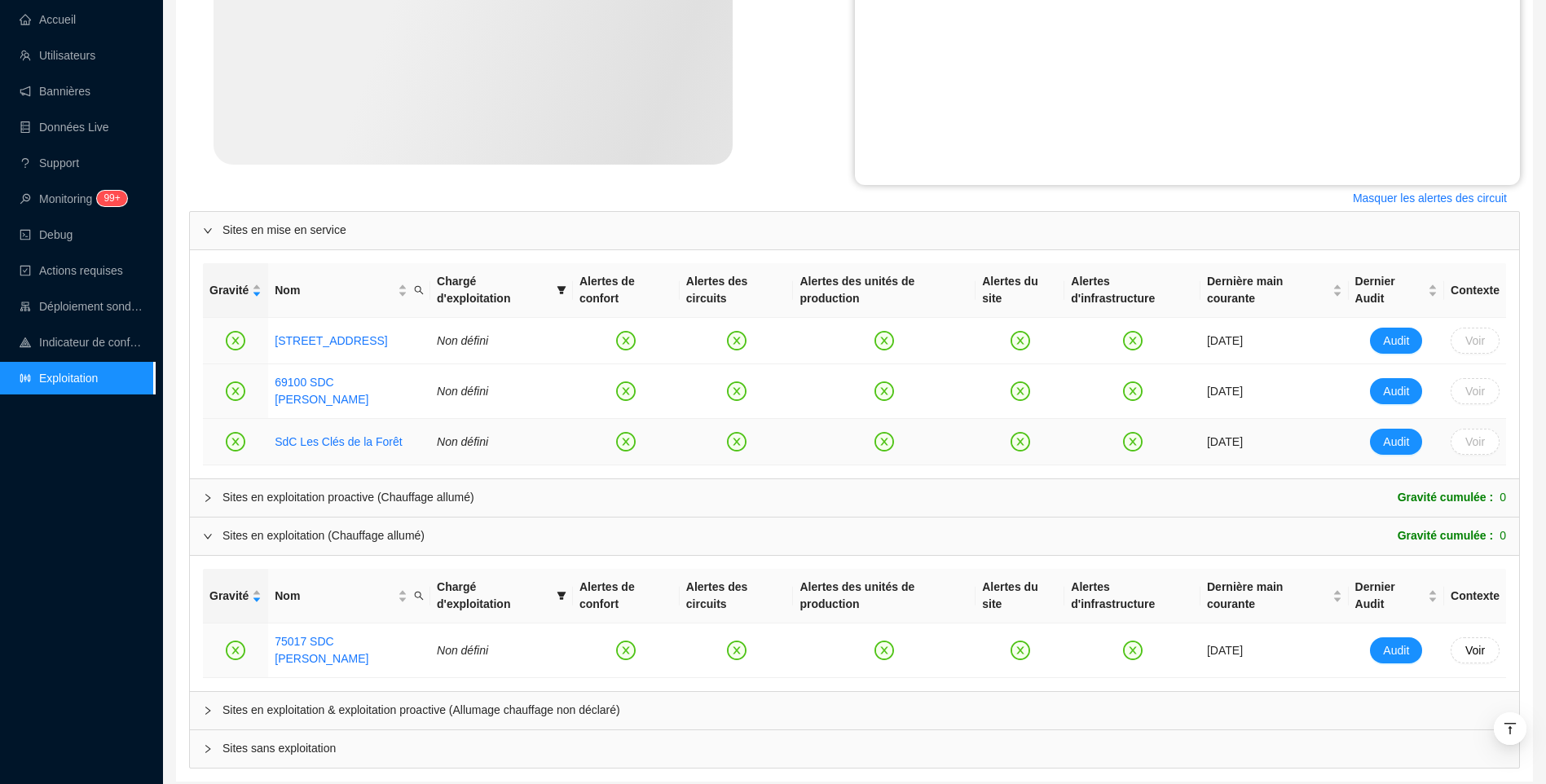
scroll to position [504, 0]
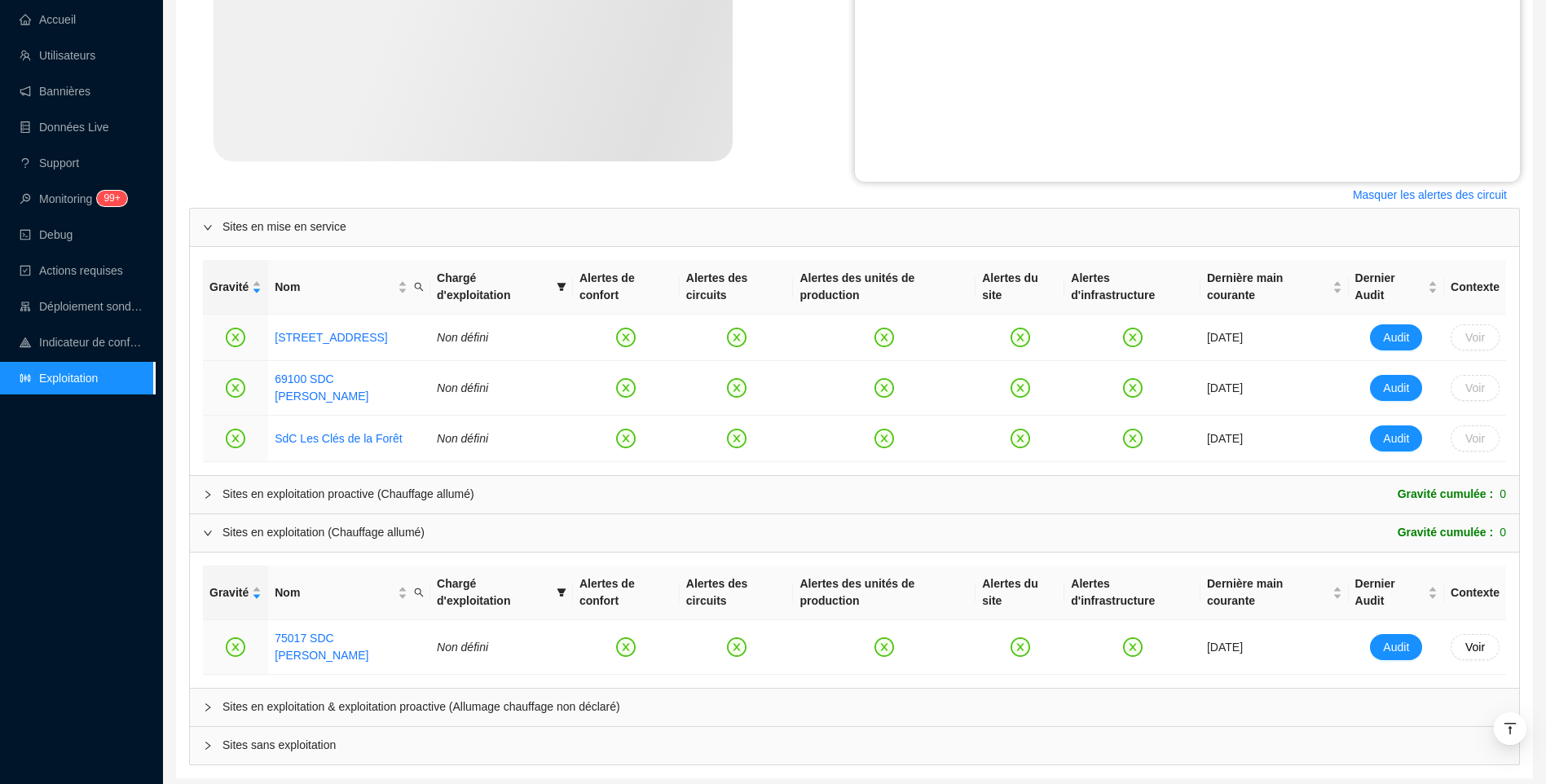
click at [321, 698] on span "Sites en exploitation & exploitation proactive (Allumage chauffage non déclaré)" at bounding box center [864, 707] width 1284 height 17
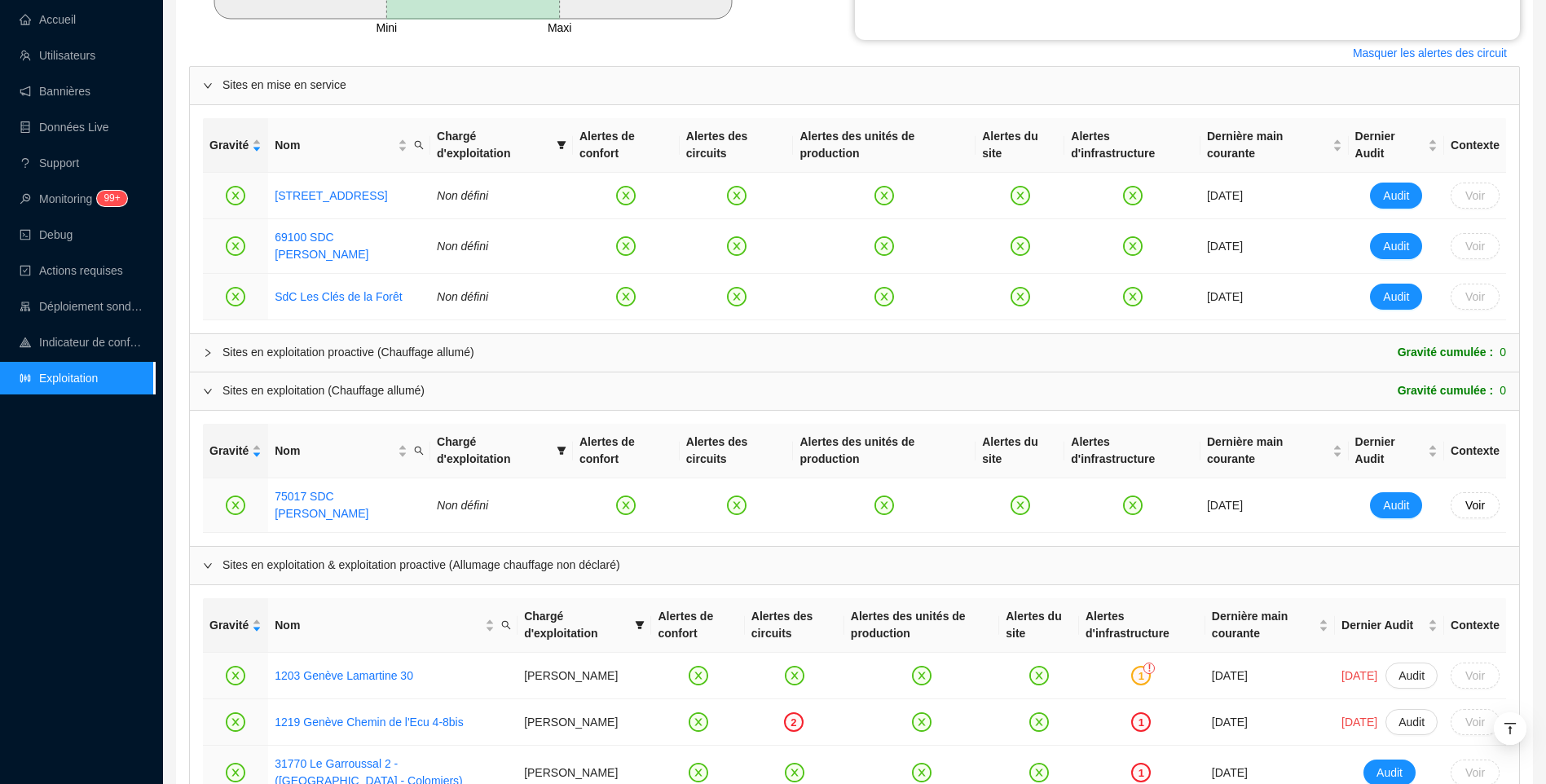
scroll to position [585, 0]
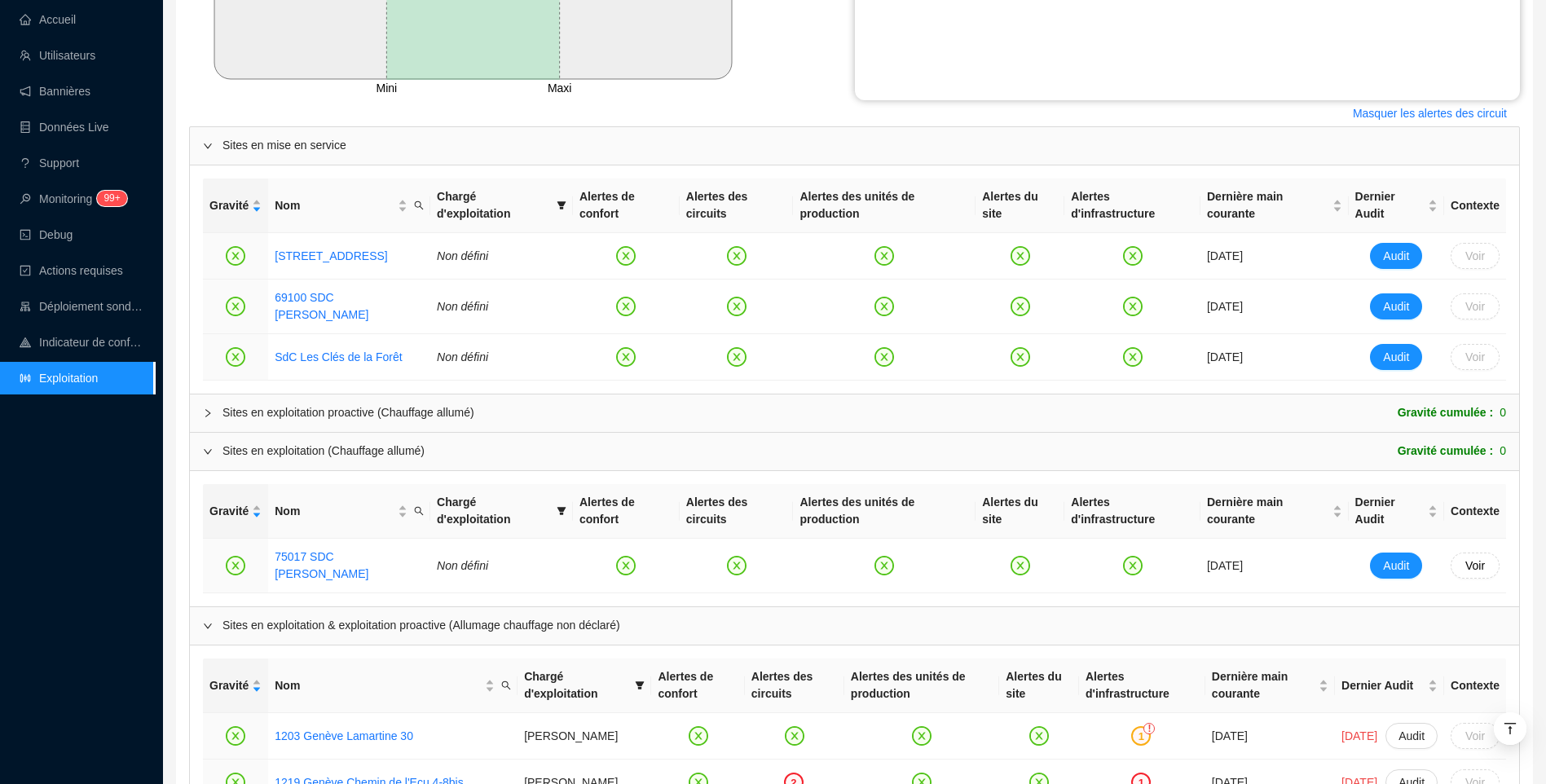
click at [381, 404] on div "Sites en exploitation proactive (Chauffage allumé)" at bounding box center [348, 413] width 252 height 17
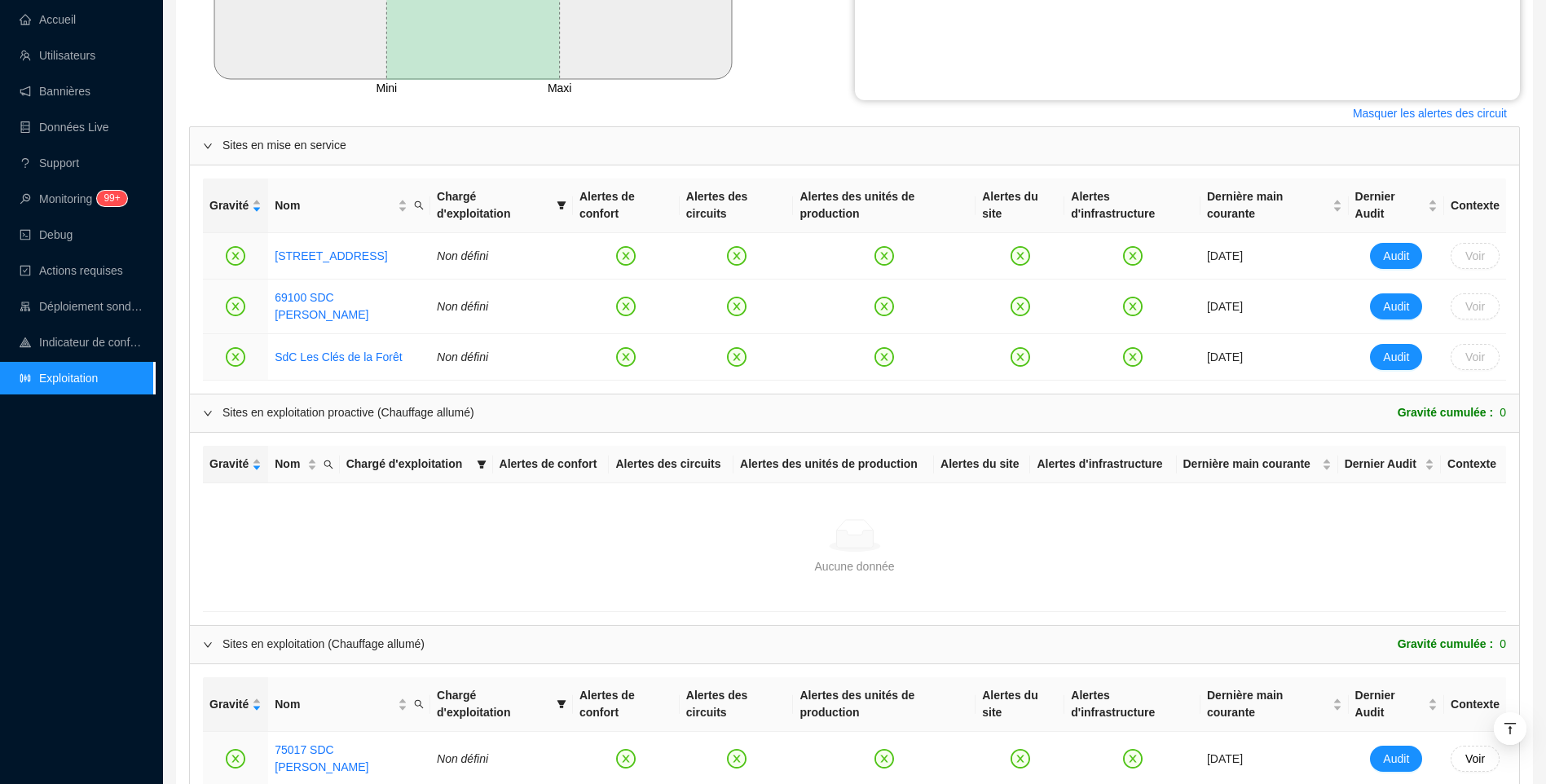
click at [293, 404] on div "Sites en exploitation proactive (Chauffage allumé)" at bounding box center [348, 413] width 252 height 17
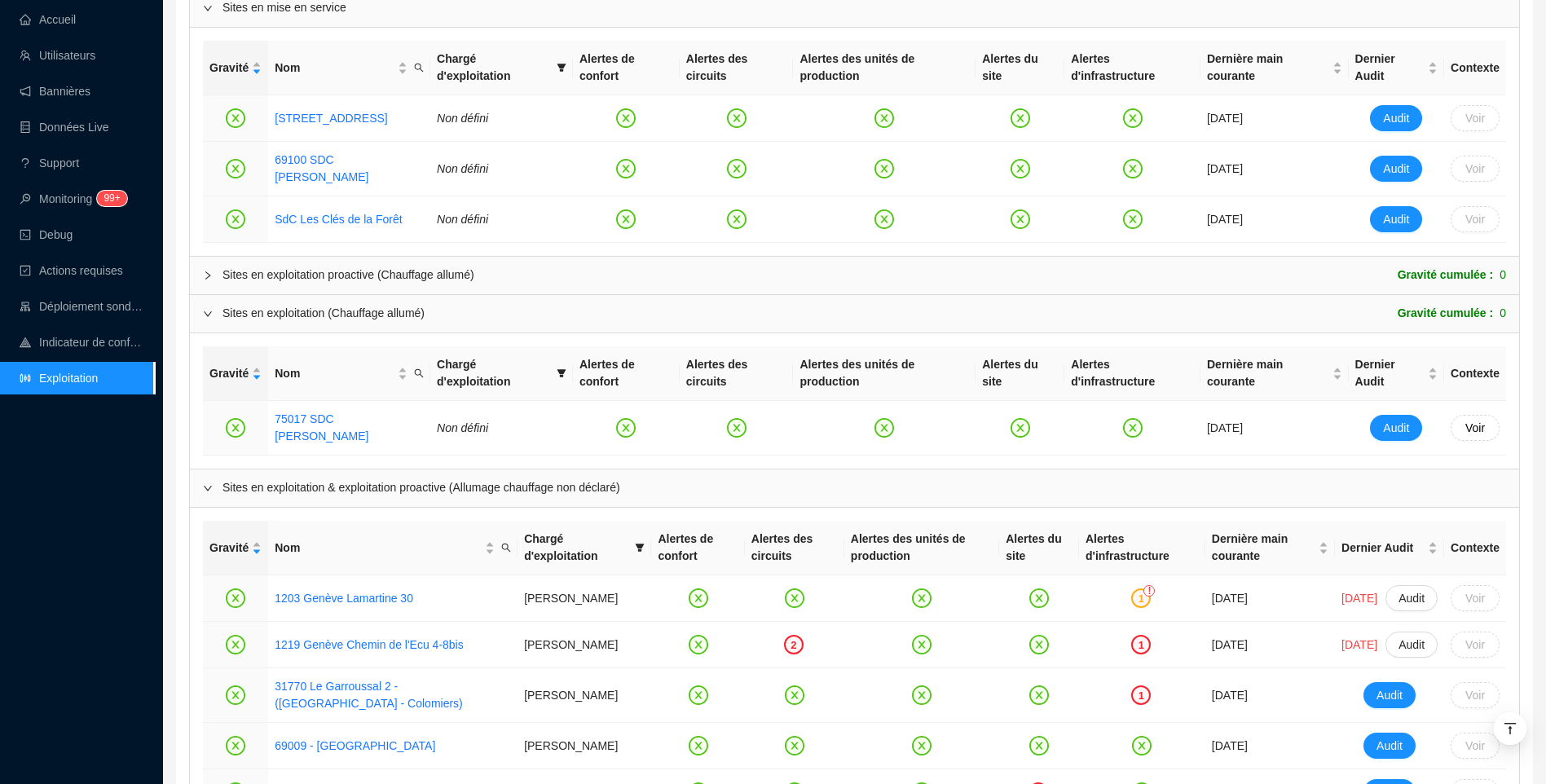
scroll to position [748, 0]
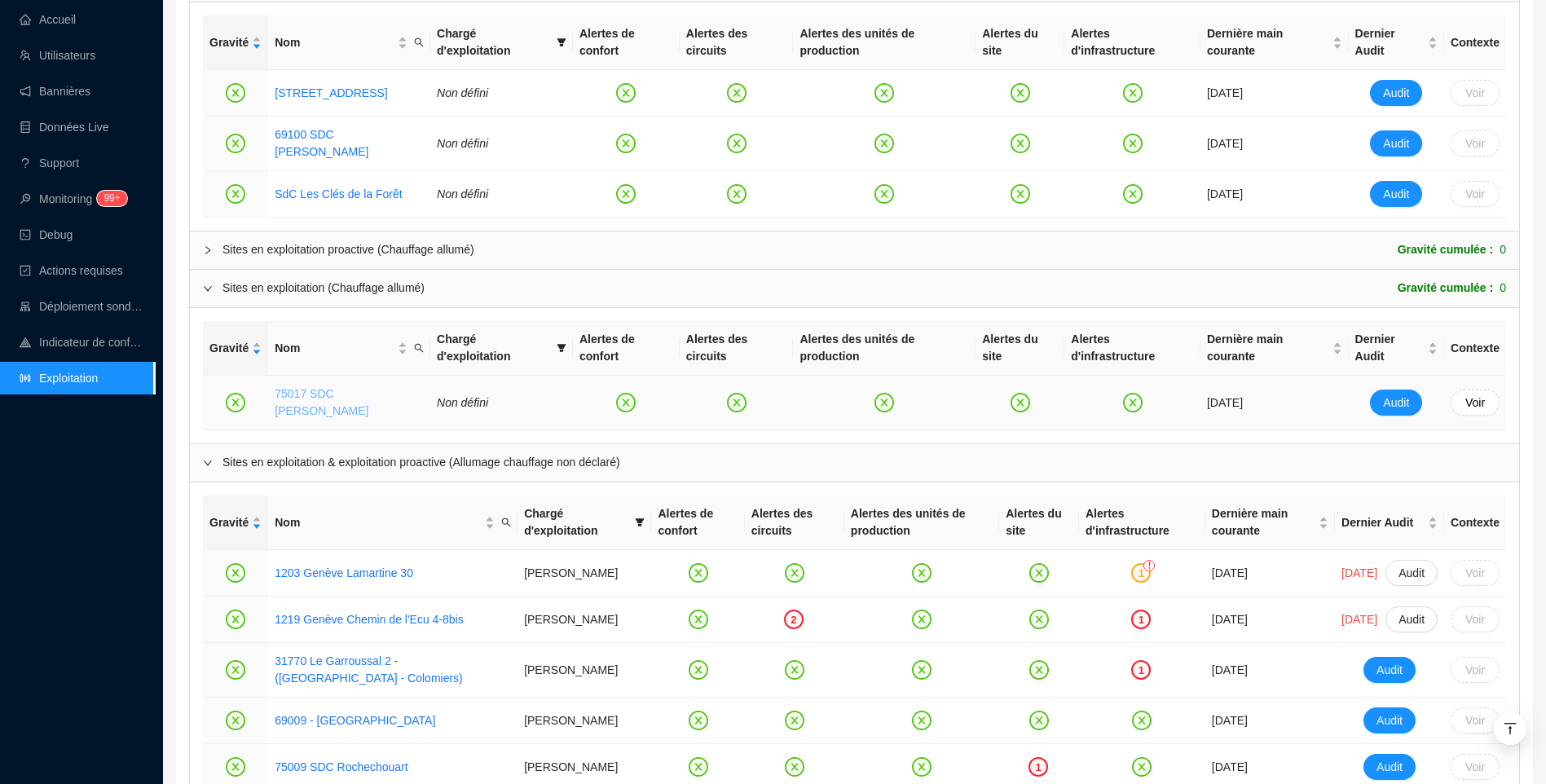
click at [366, 387] on link "75017 SDC Theodore Banville" at bounding box center [322, 402] width 94 height 30
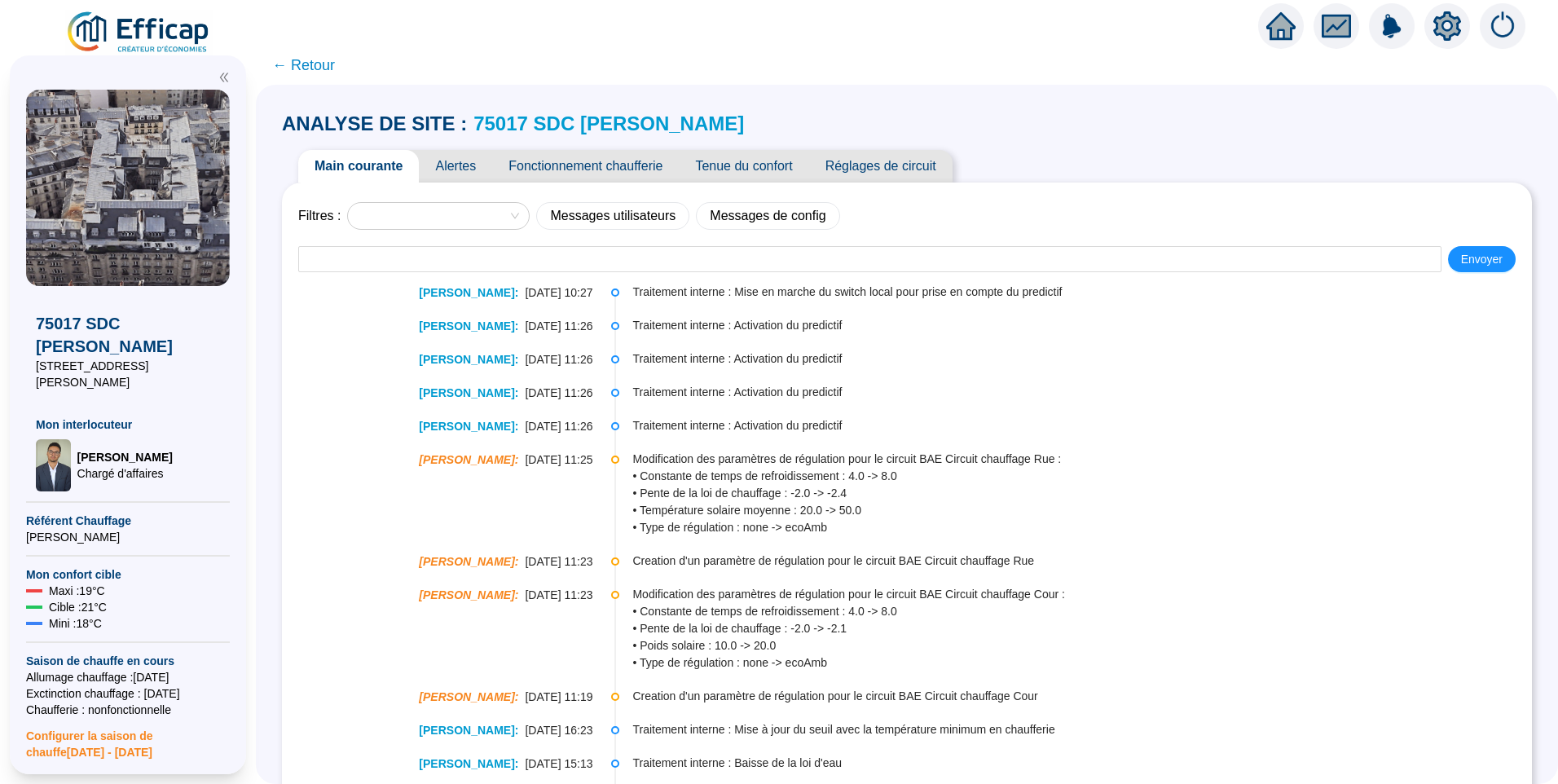
click at [594, 127] on link "75017 SDC Theodore Banville" at bounding box center [609, 123] width 271 height 22
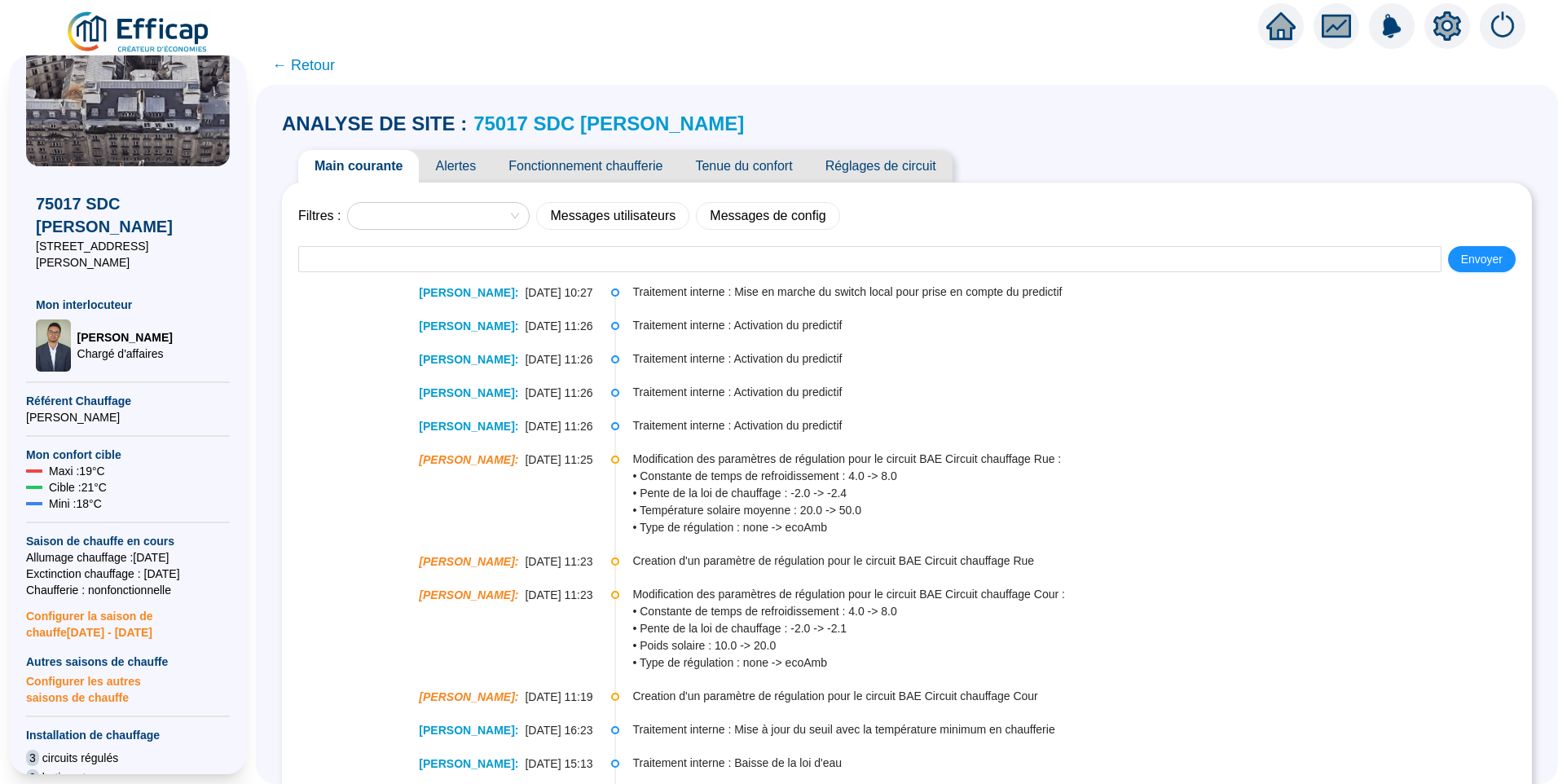
scroll to position [245, 0]
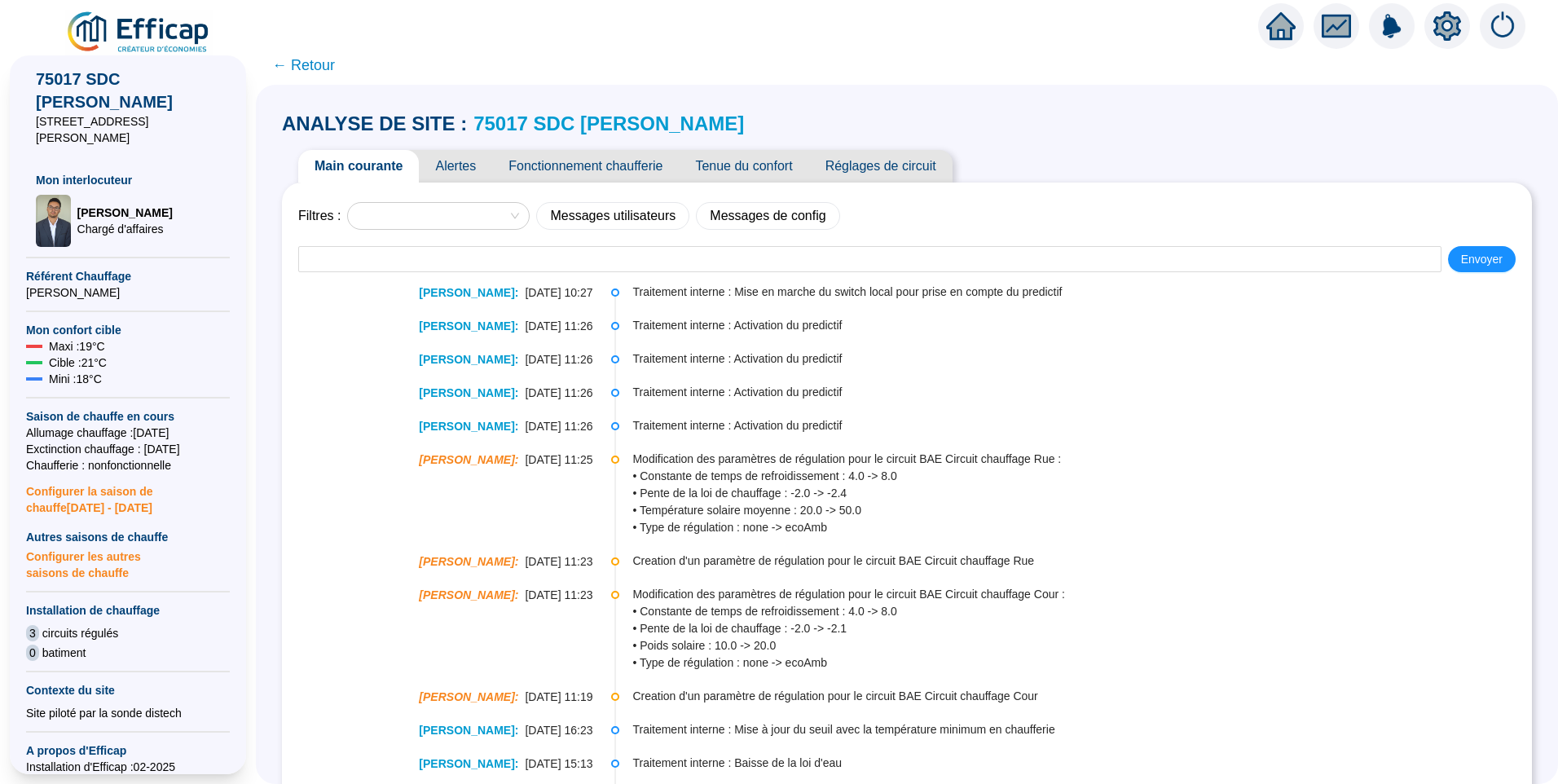
click at [90, 482] on span "Configurer la saison de chauffe 2025 - 2026" at bounding box center [128, 494] width 204 height 42
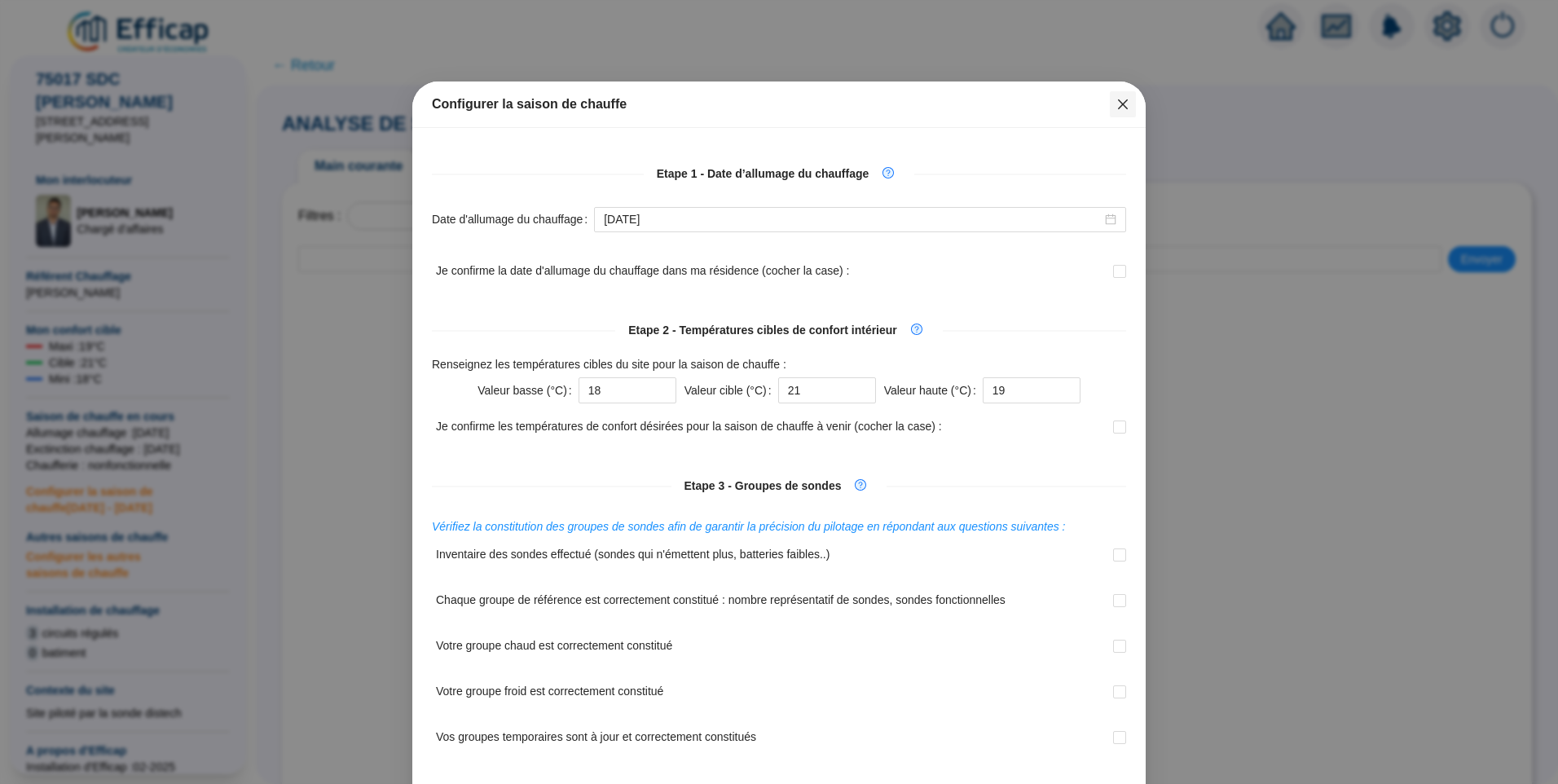
click at [1116, 111] on button "Close" at bounding box center [1123, 104] width 26 height 26
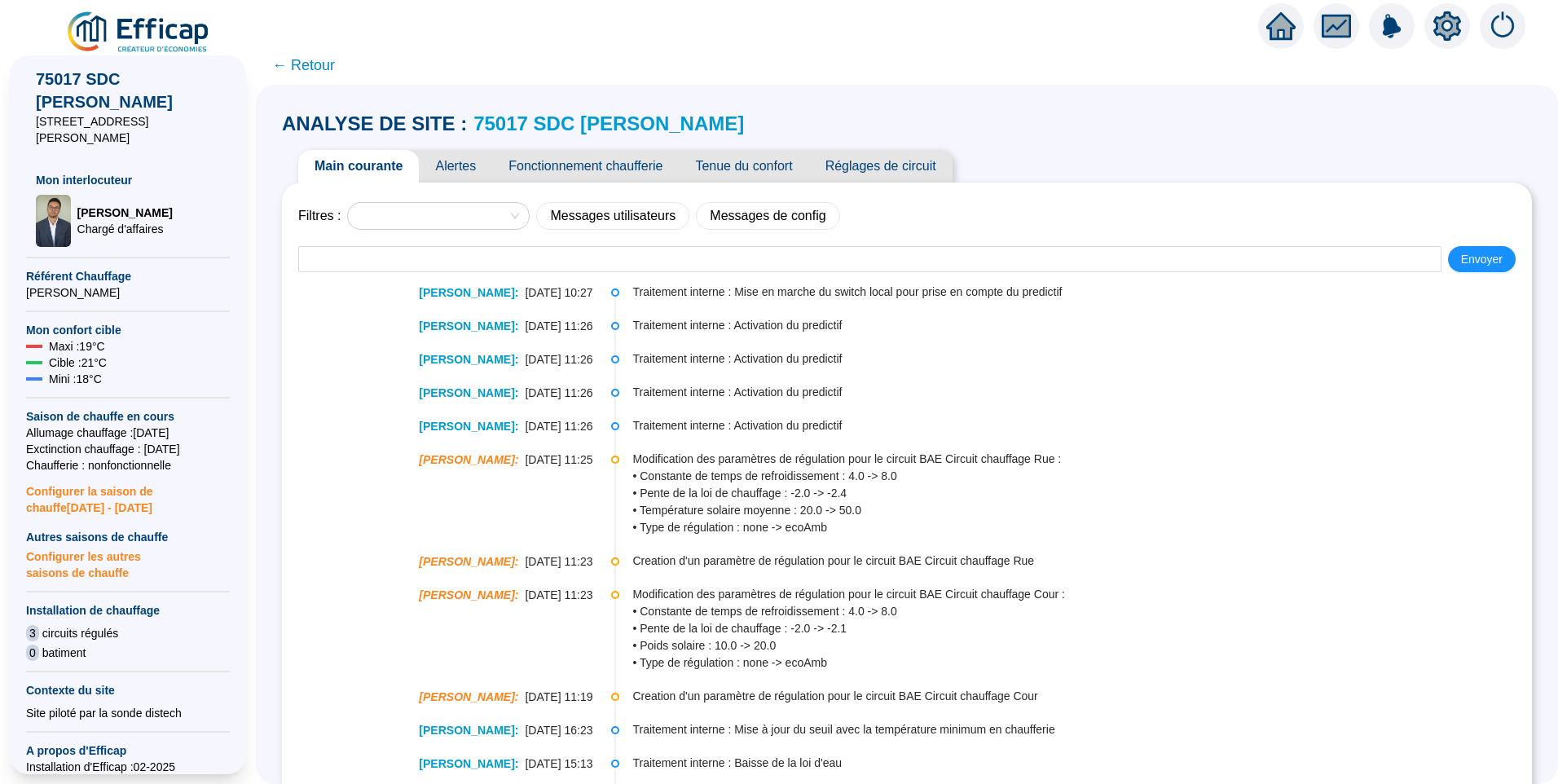
click at [321, 69] on span "← Retour" at bounding box center [304, 65] width 62 height 23
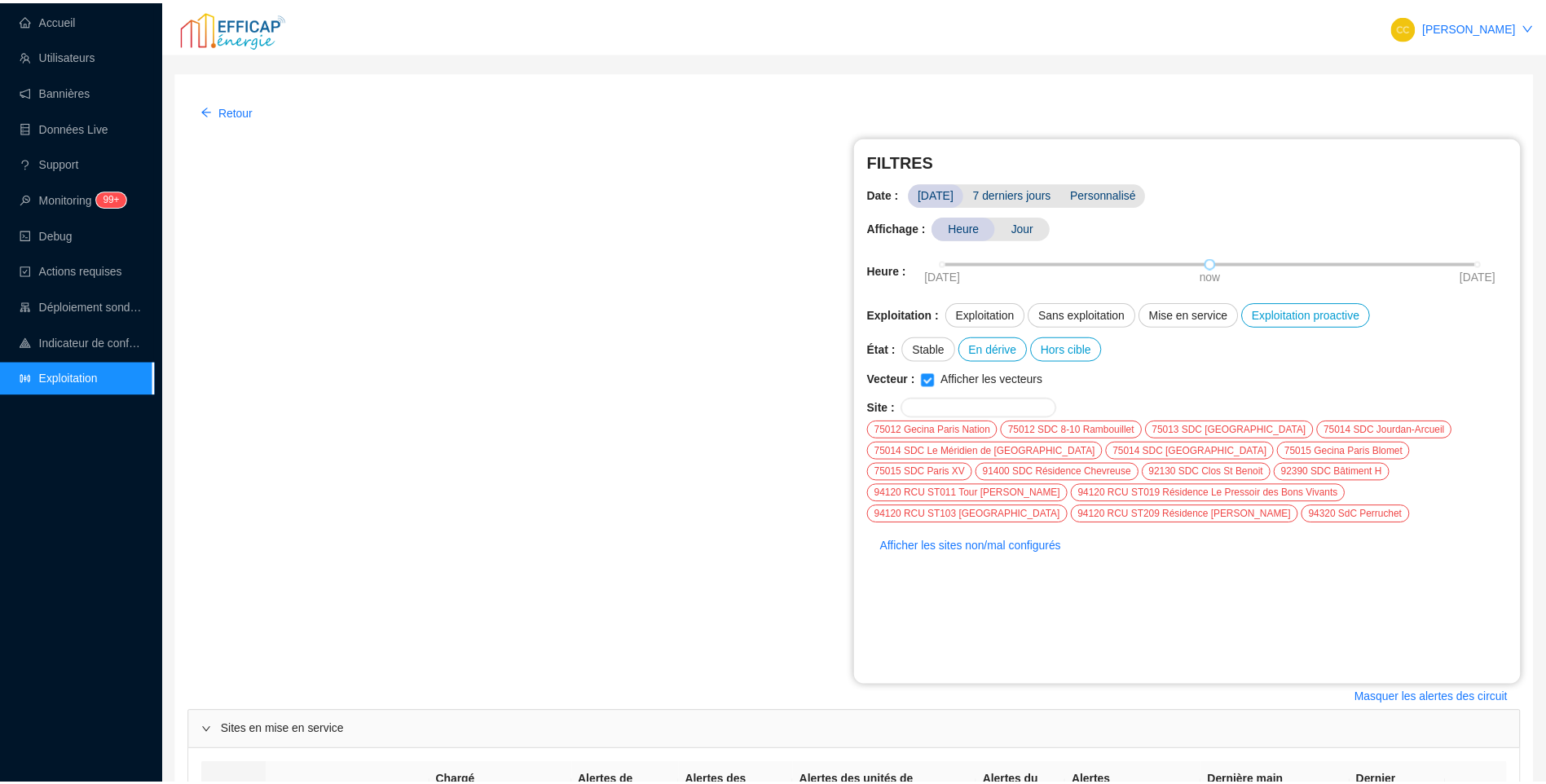
scroll to position [504, 0]
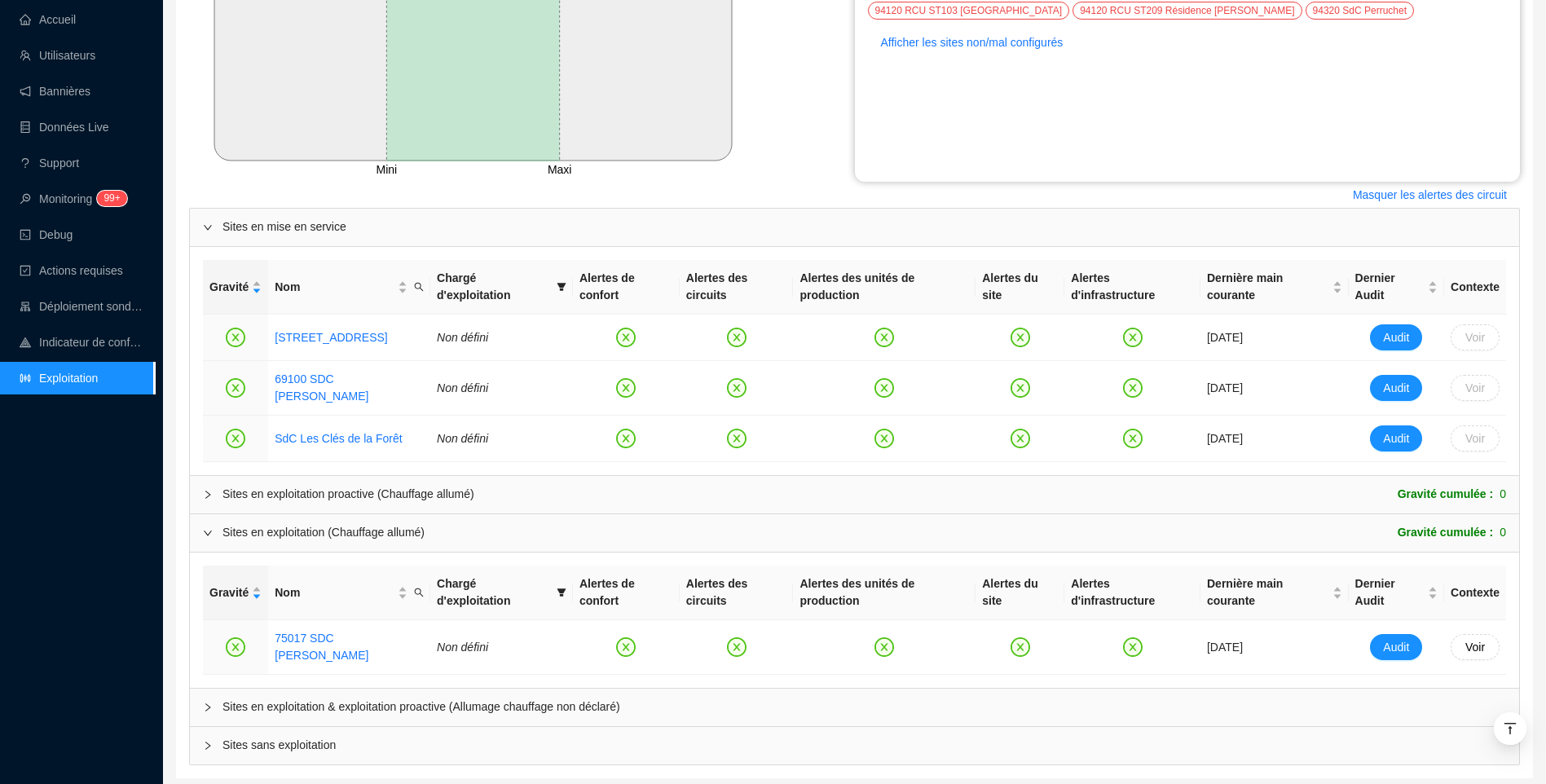
click at [272, 689] on div "Sites en exploitation & exploitation proactive (Allumage chauffage non déclaré)" at bounding box center [855, 707] width 1329 height 37
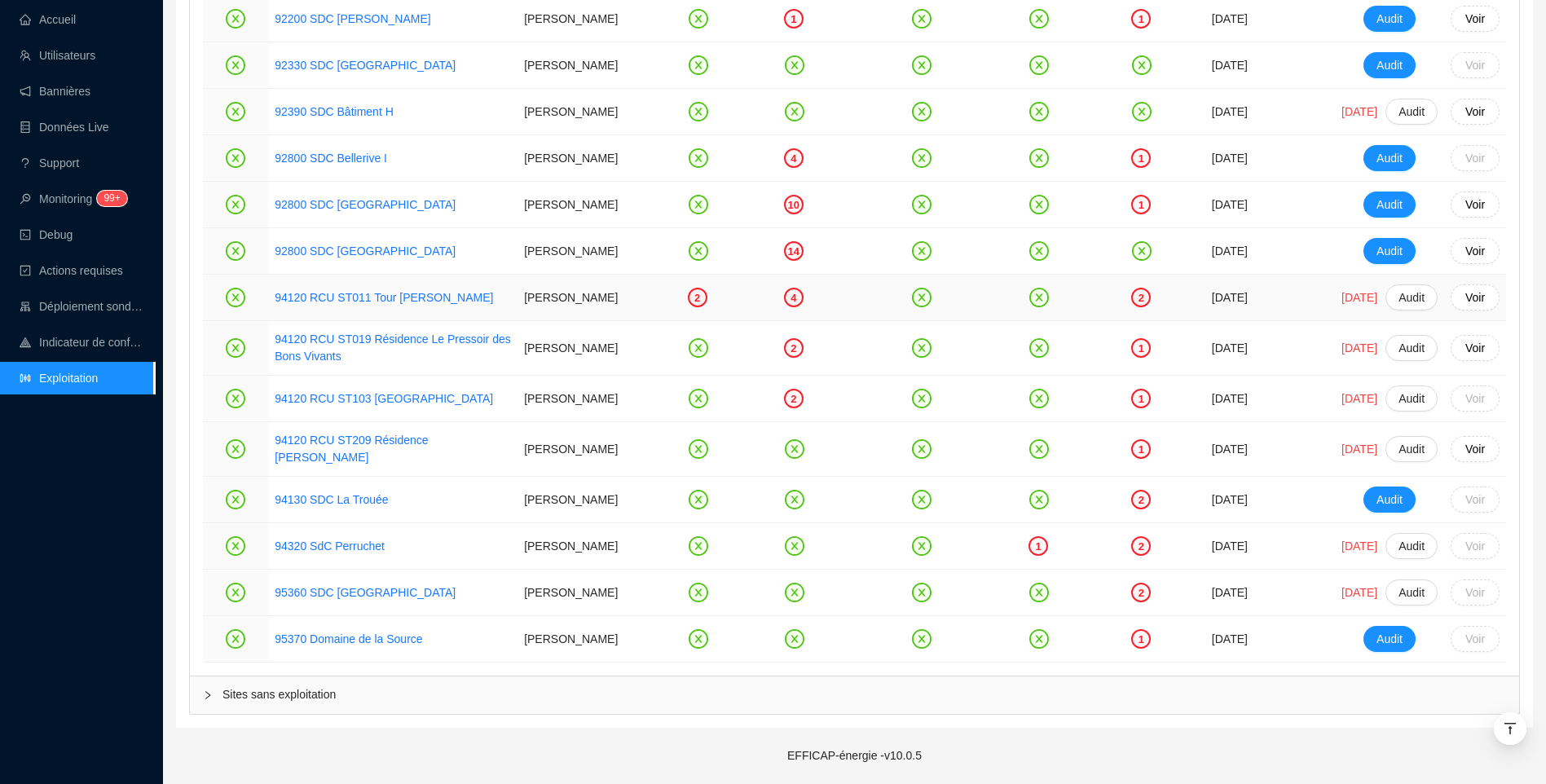
scroll to position [3594, 0]
click at [331, 696] on span "Sites sans exploitation" at bounding box center [864, 695] width 1284 height 17
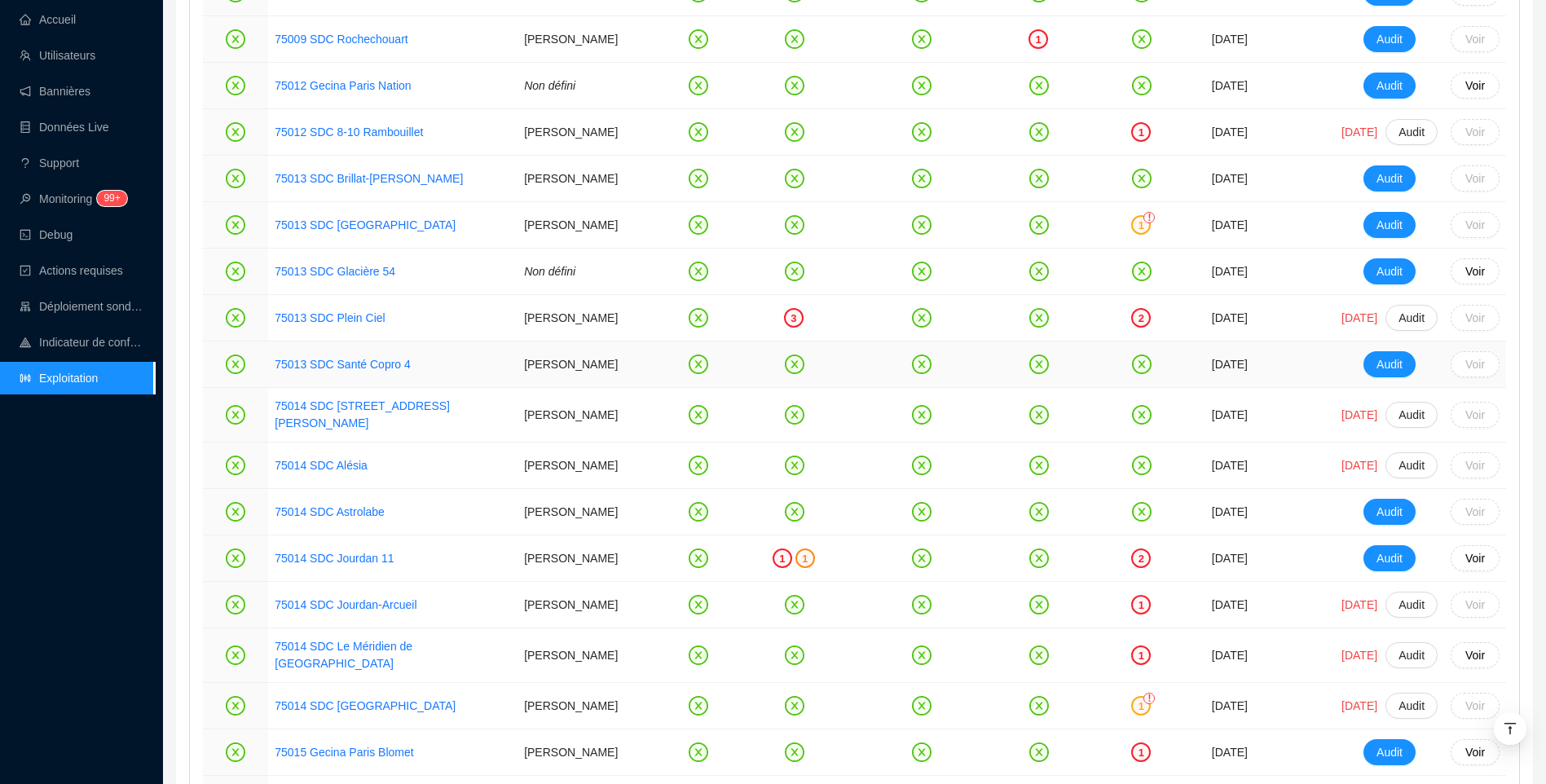
scroll to position [1068, 0]
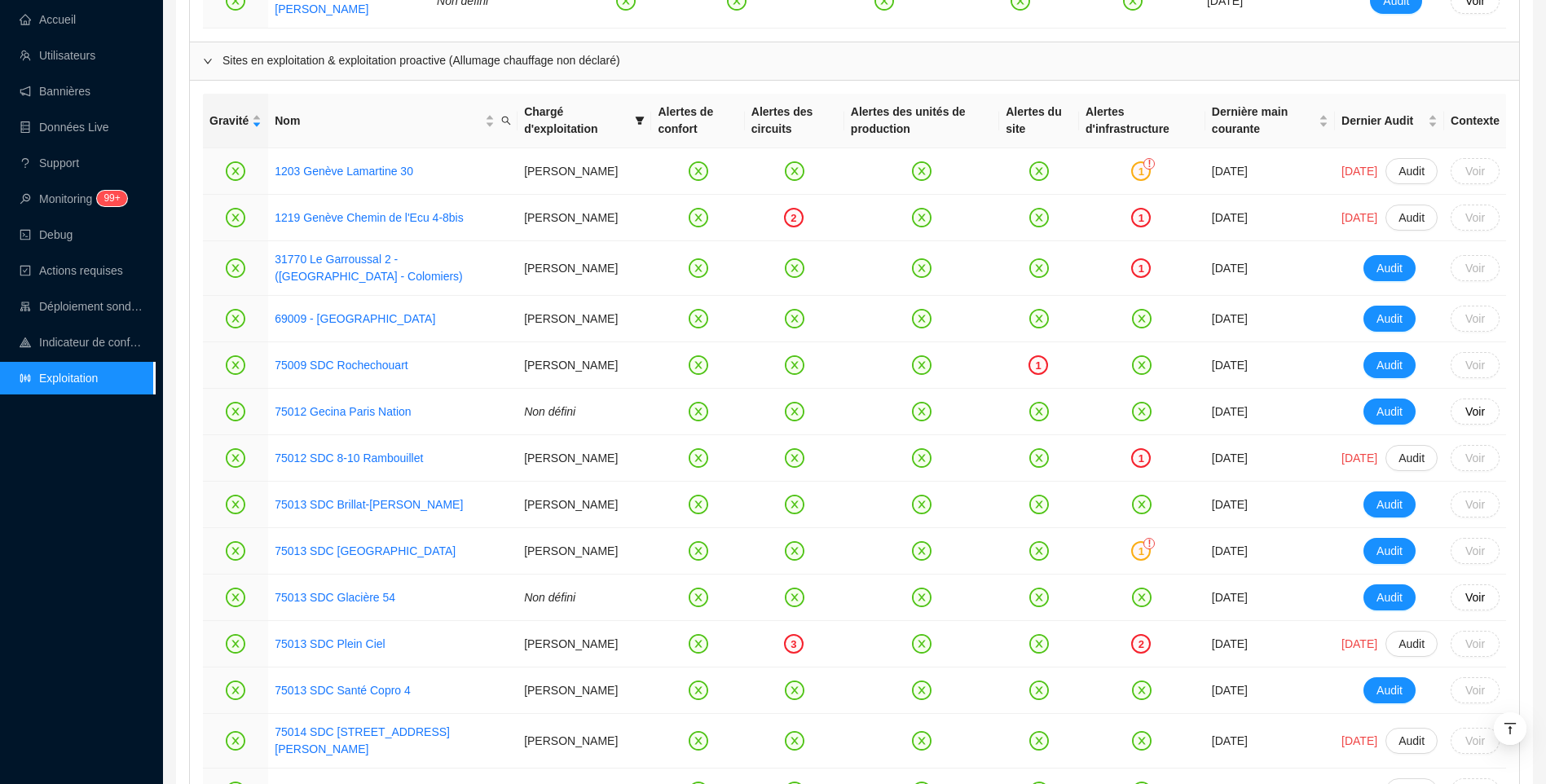
scroll to position [1394, 0]
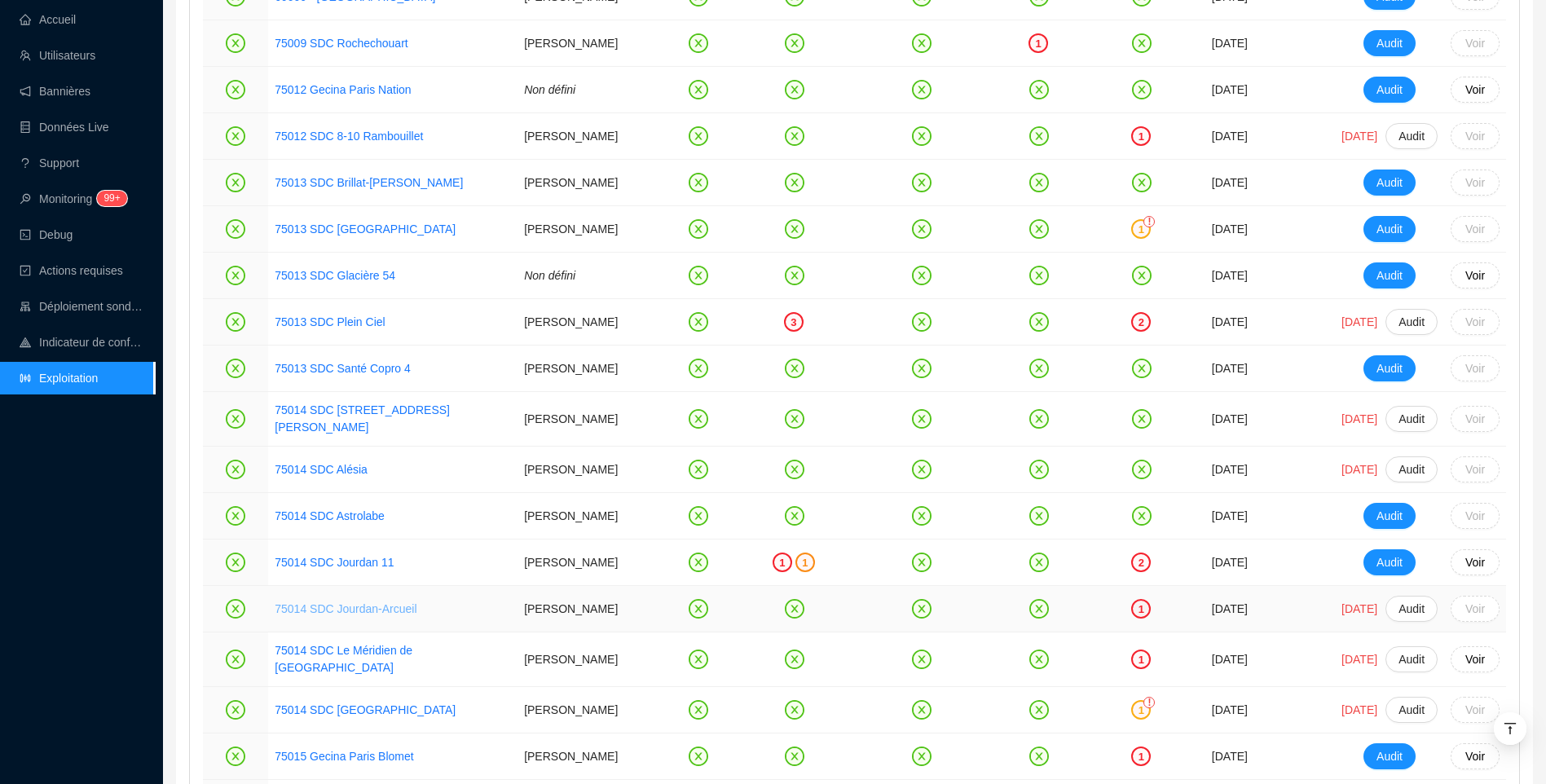
scroll to position [1475, 0]
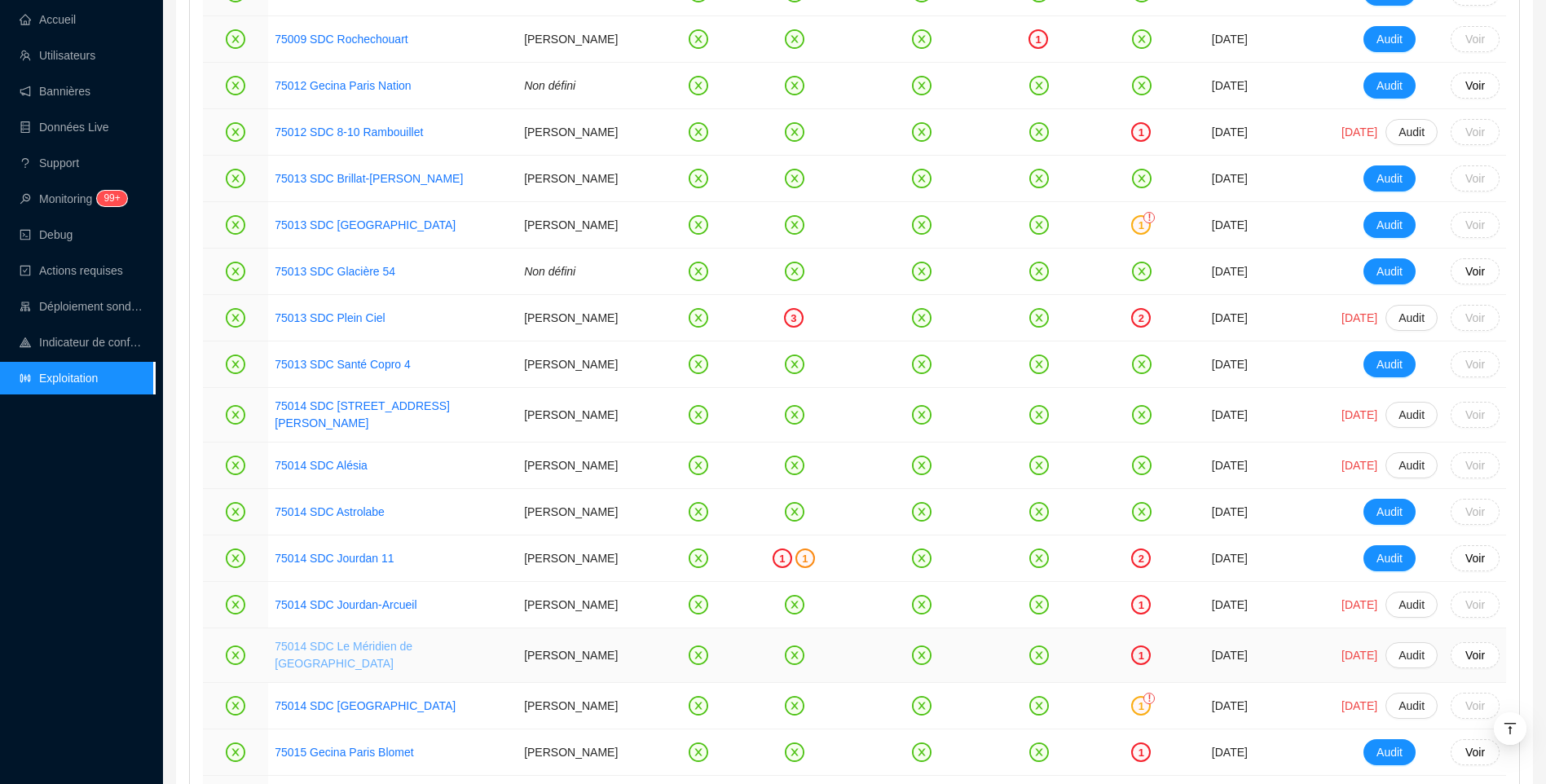
click at [380, 670] on link "75014 SDC Le Méridien de [GEOGRAPHIC_DATA]" at bounding box center [344, 654] width 138 height 30
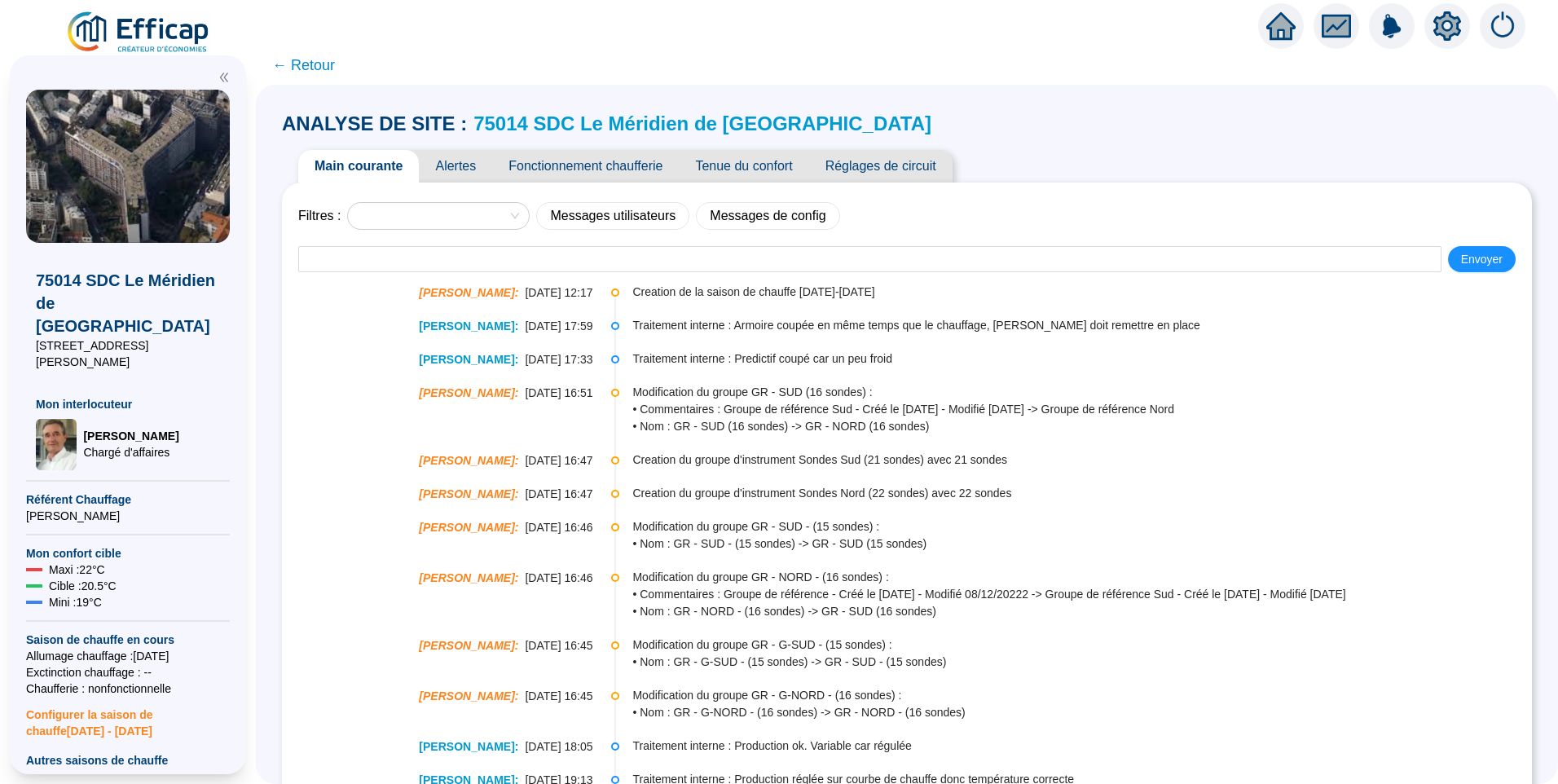
click at [462, 168] on span "Alertes" at bounding box center [455, 167] width 74 height 33
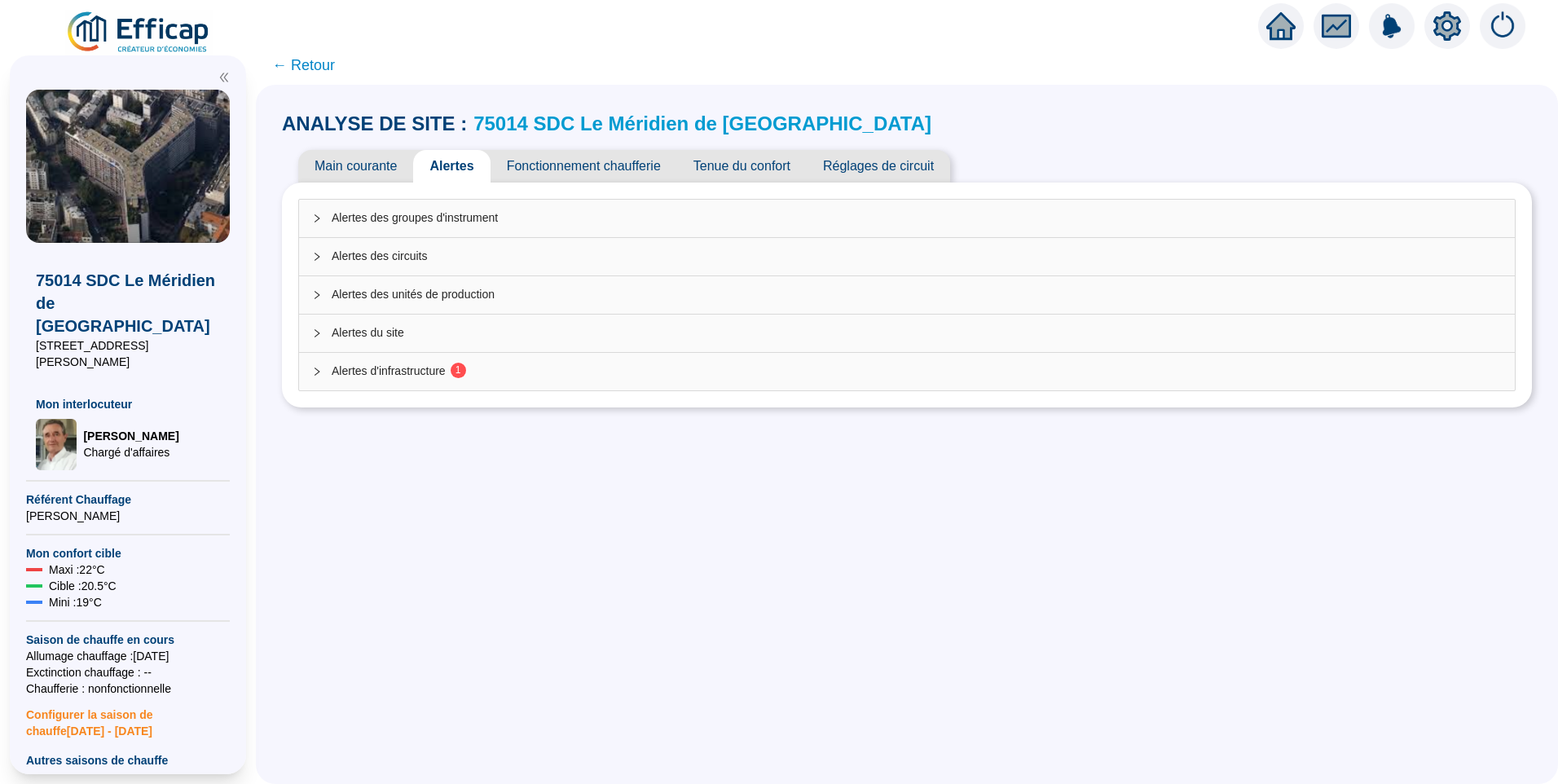
click at [434, 378] on span "Alertes d'infrastructure 1" at bounding box center [916, 371] width 1170 height 17
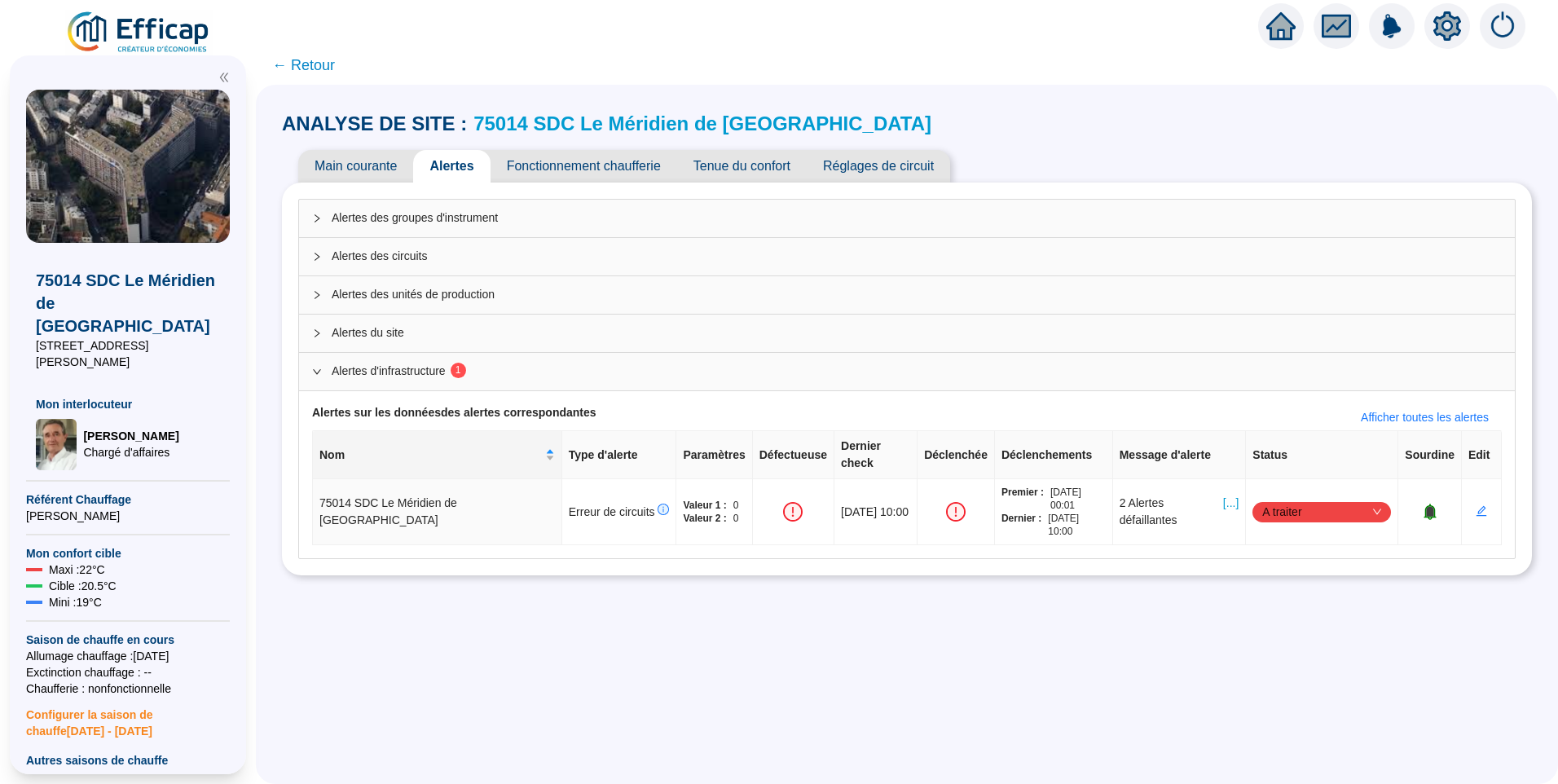
click at [314, 71] on span "← Retour" at bounding box center [304, 65] width 62 height 23
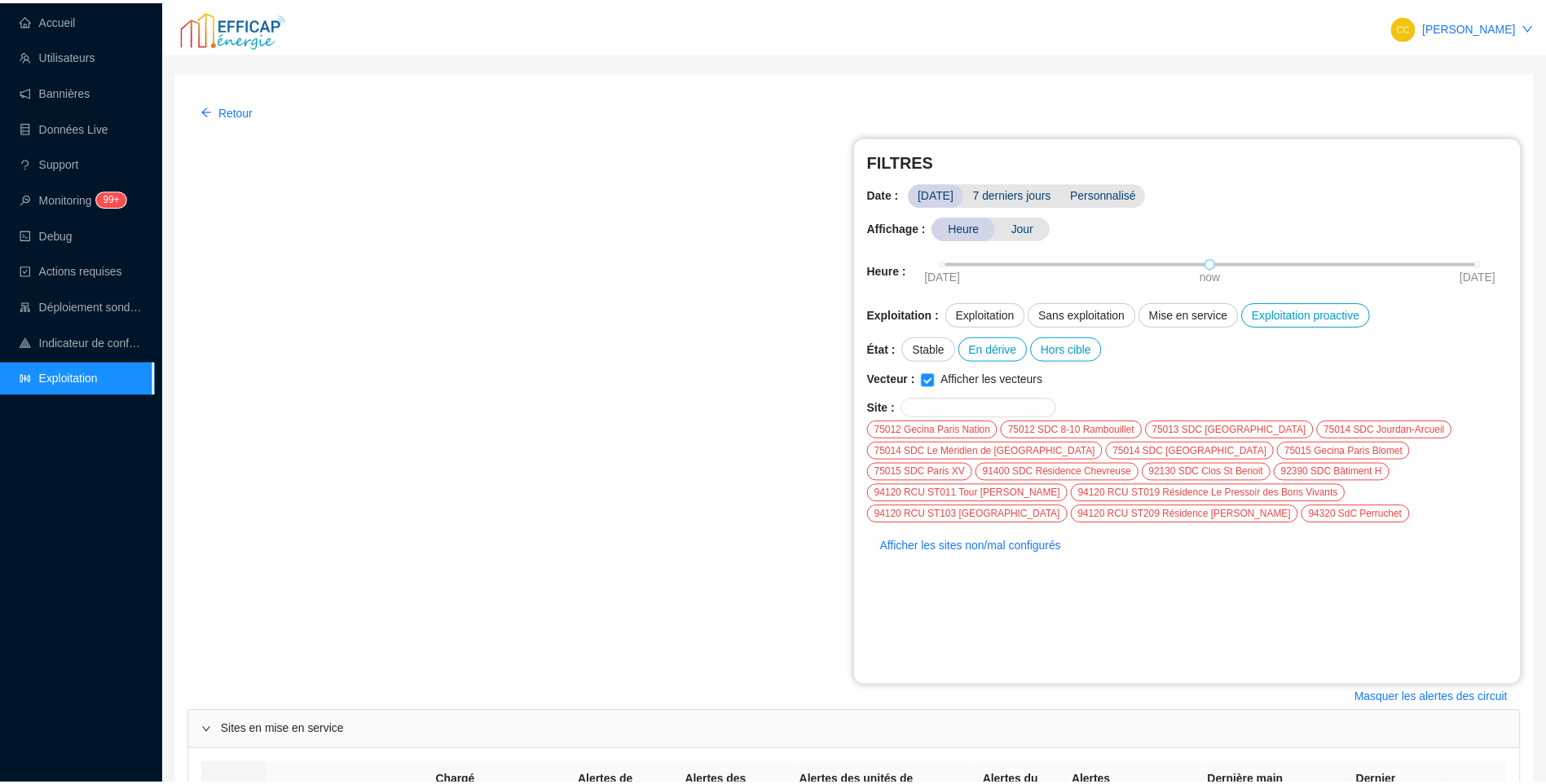
scroll to position [504, 0]
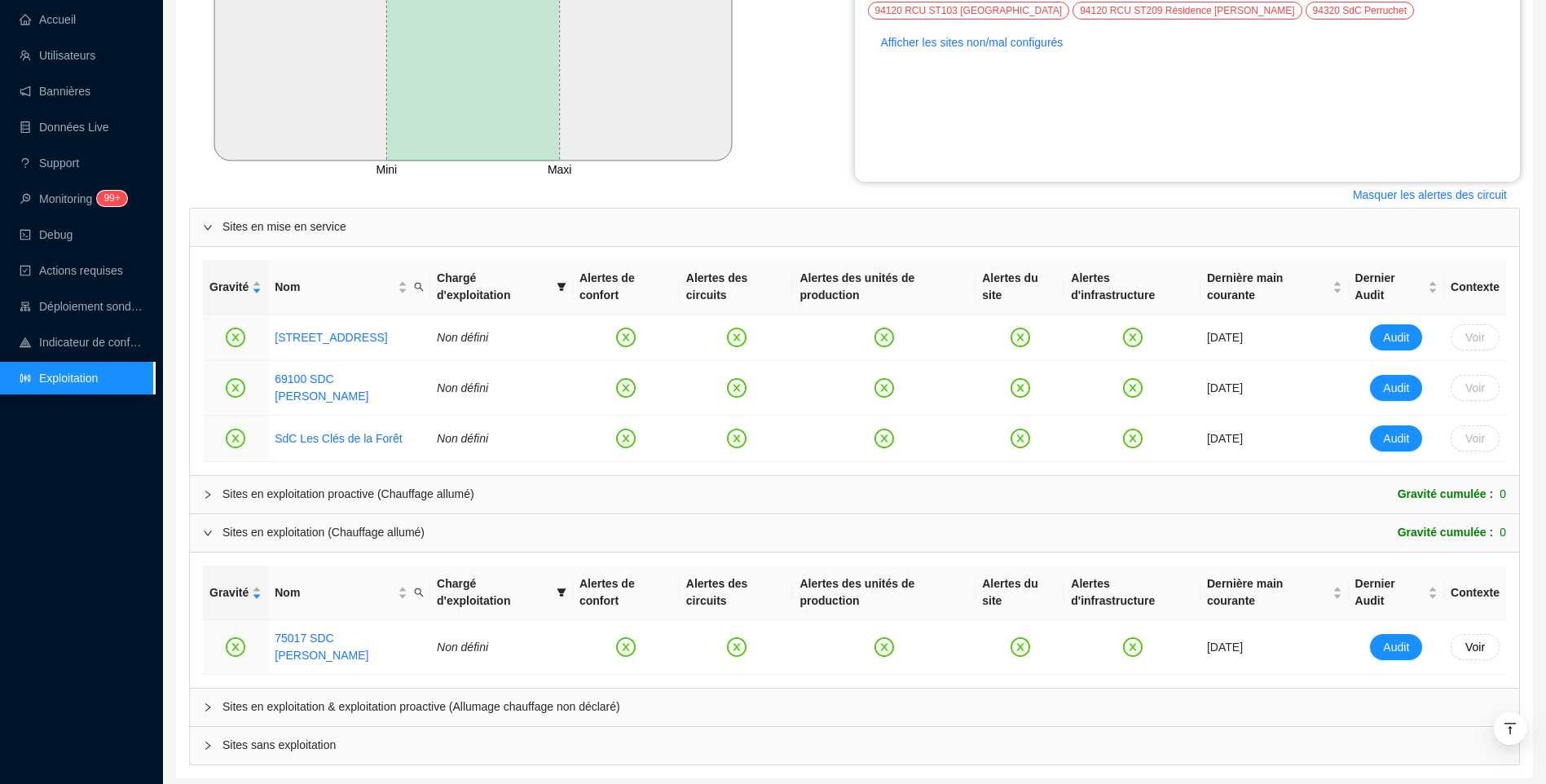
click at [334, 698] on span "Sites en exploitation & exploitation proactive (Allumage chauffage non déclaré)" at bounding box center [864, 707] width 1284 height 17
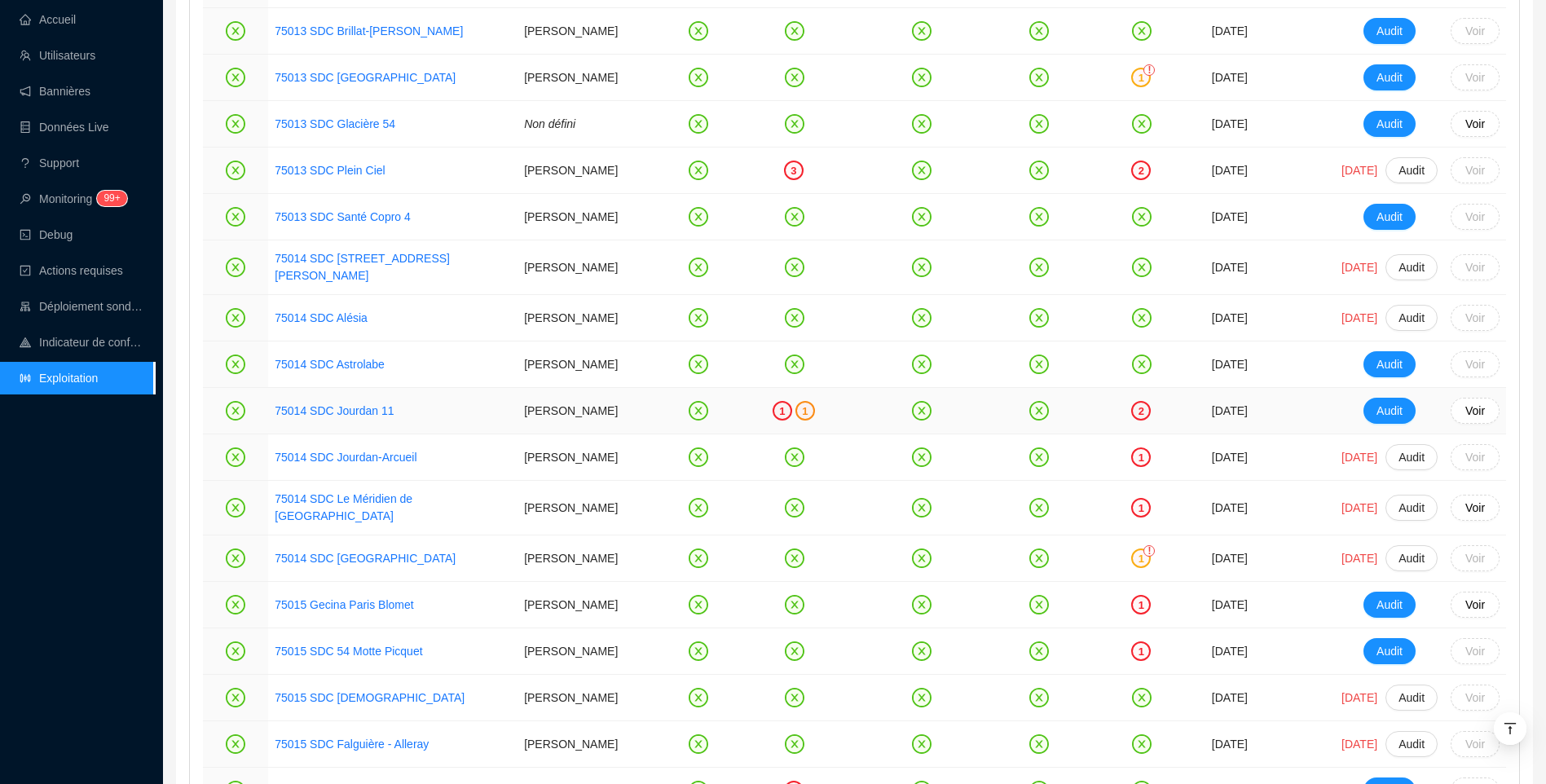
scroll to position [1644, 0]
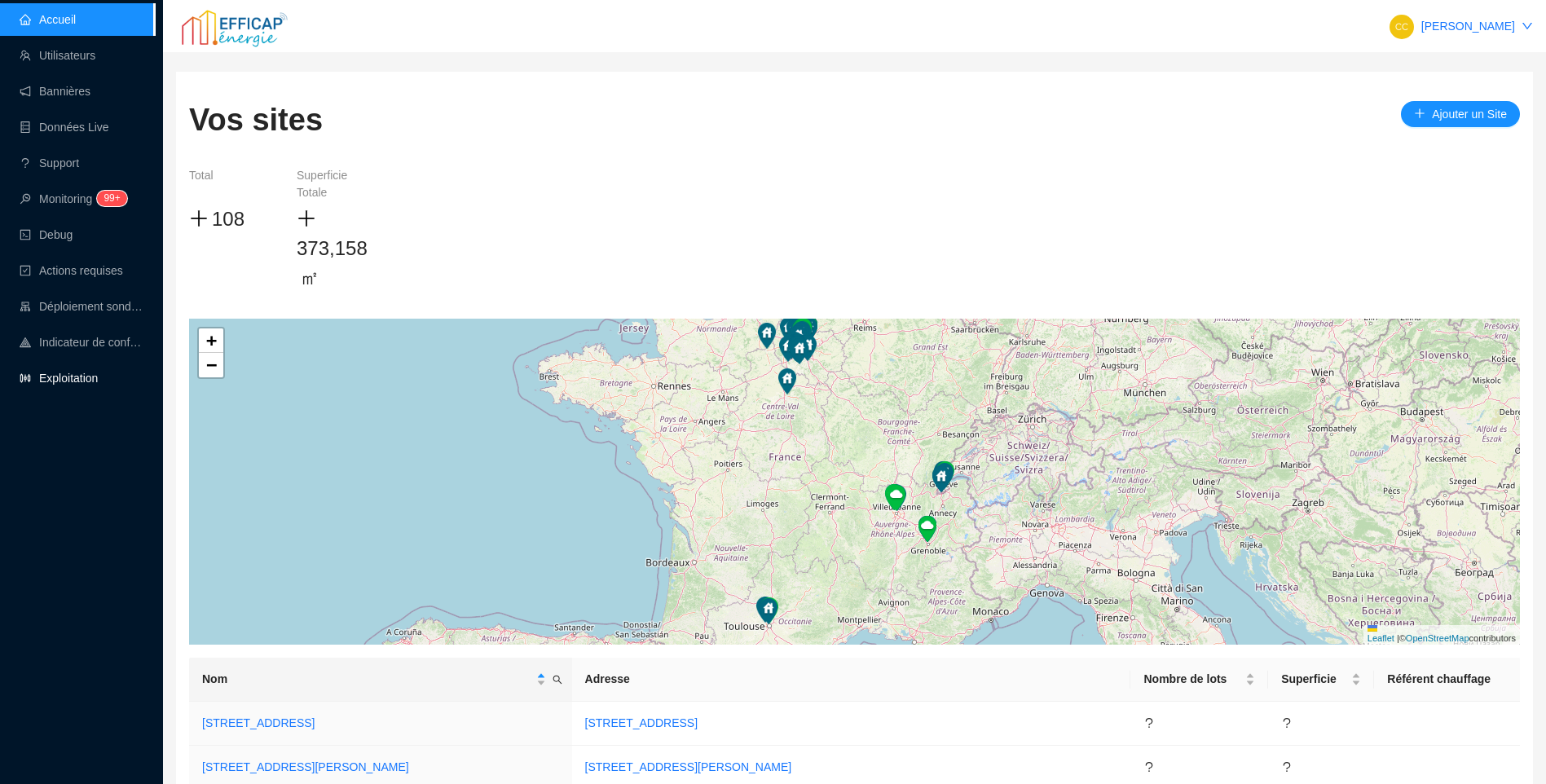
click at [89, 380] on link "Exploitation" at bounding box center [59, 377] width 78 height 13
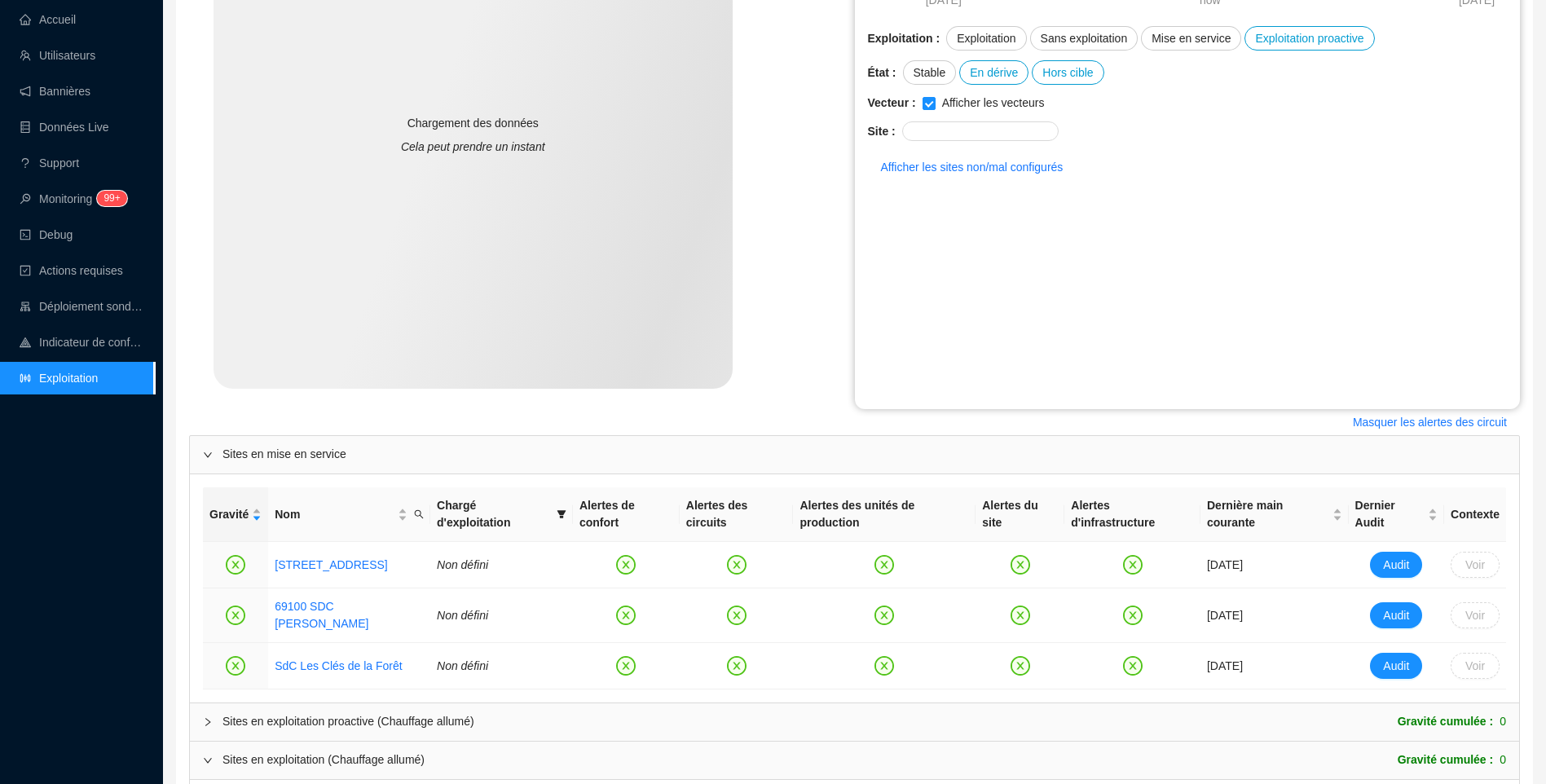
scroll to position [504, 0]
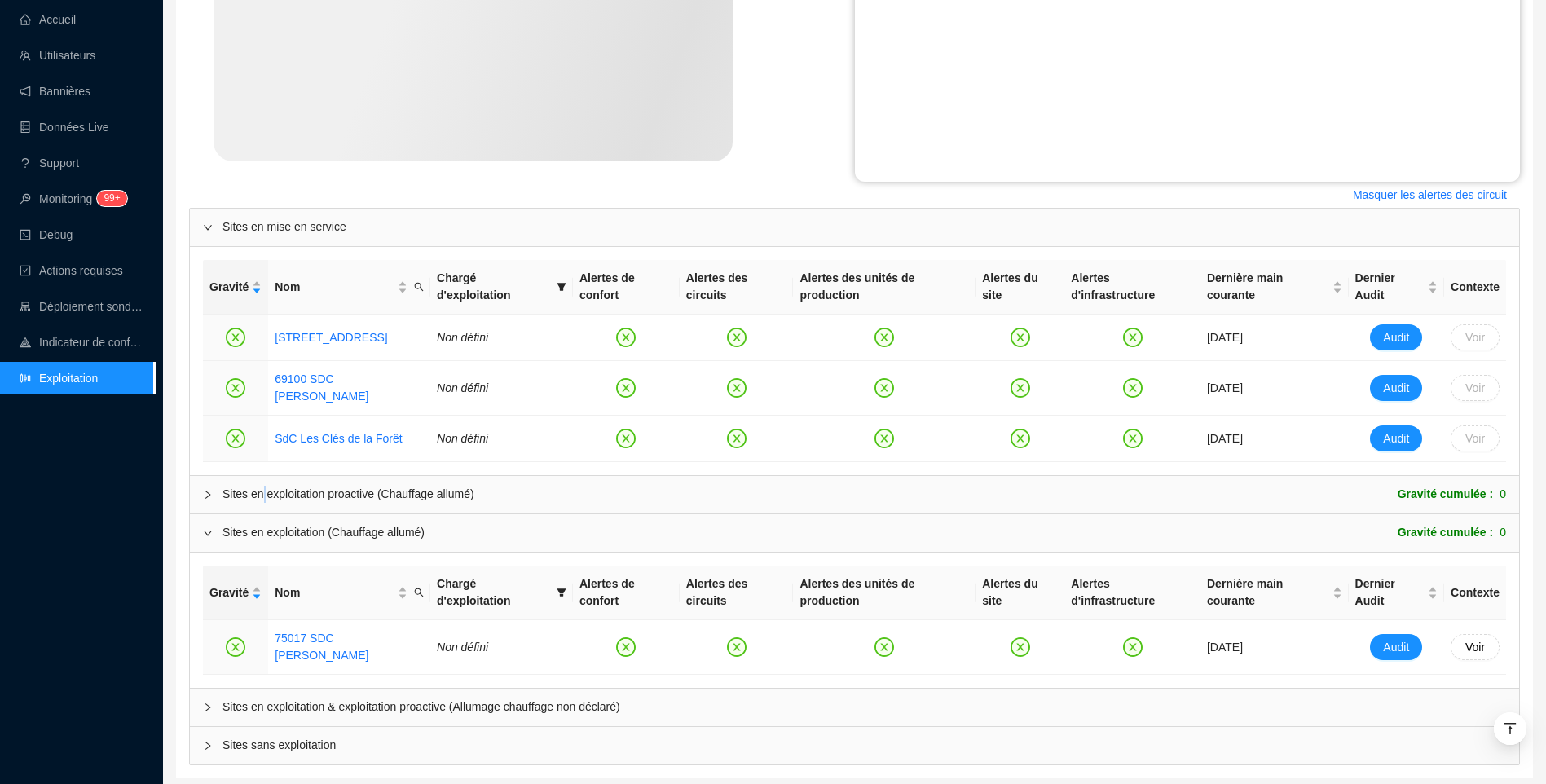
click at [263, 486] on div "Sites en exploitation proactive (Chauffage allumé)" at bounding box center [348, 494] width 252 height 17
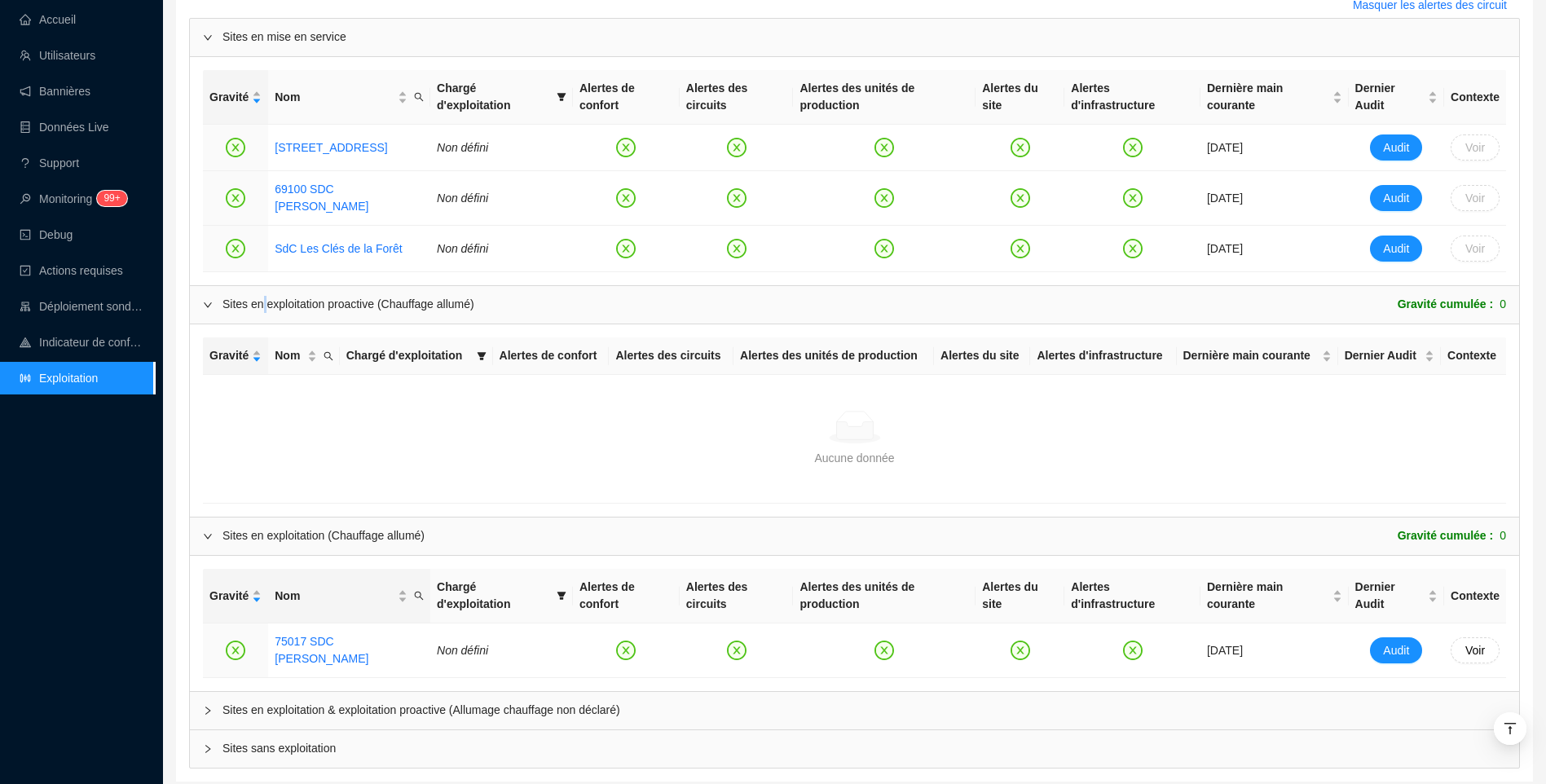
scroll to position [696, 0]
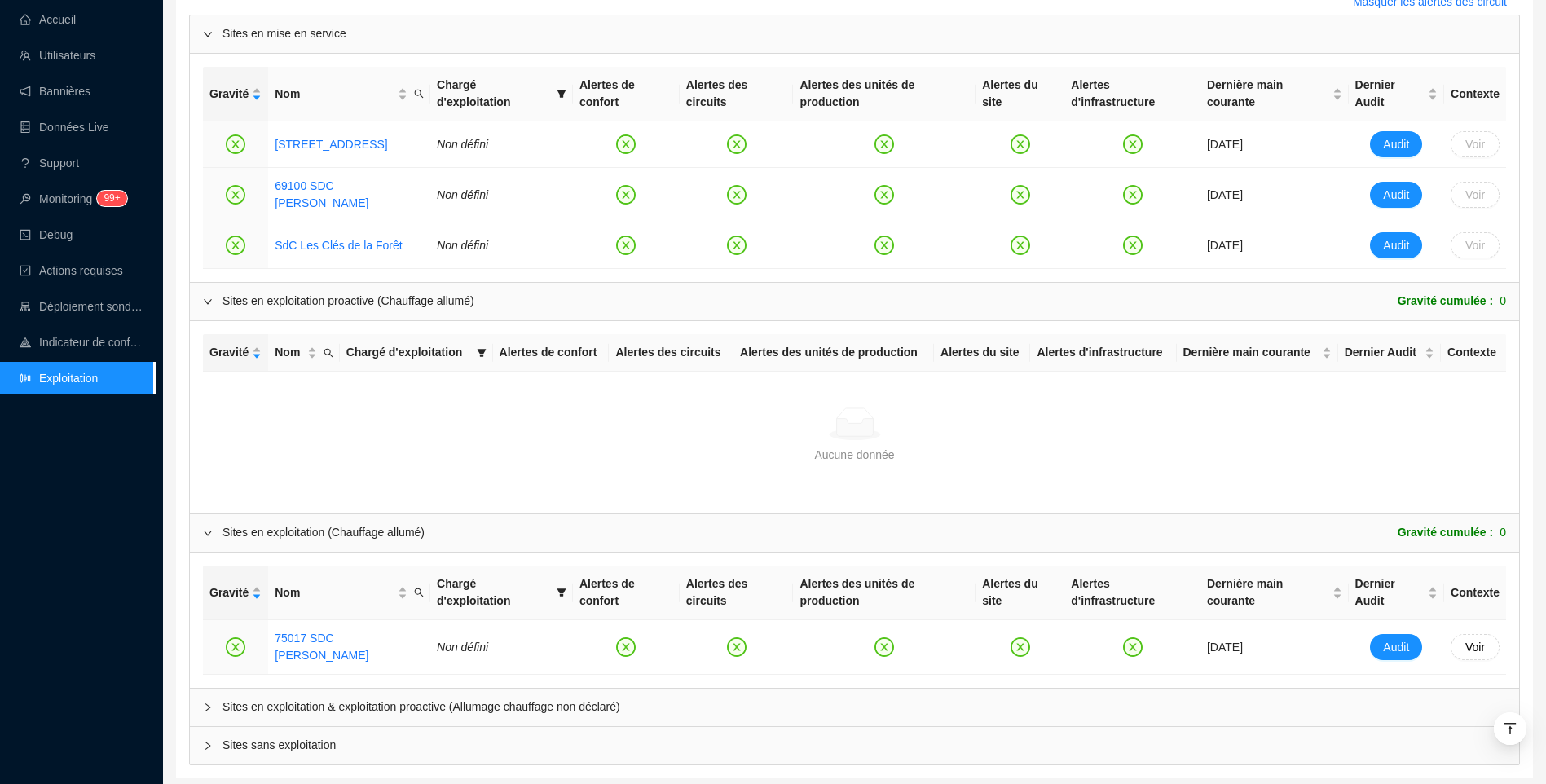
drag, startPoint x: 288, startPoint y: 656, endPoint x: 504, endPoint y: 359, distance: 367.2
click at [289, 698] on span "Sites en exploitation & exploitation proactive (Allumage chauffage non déclaré)" at bounding box center [864, 707] width 1284 height 17
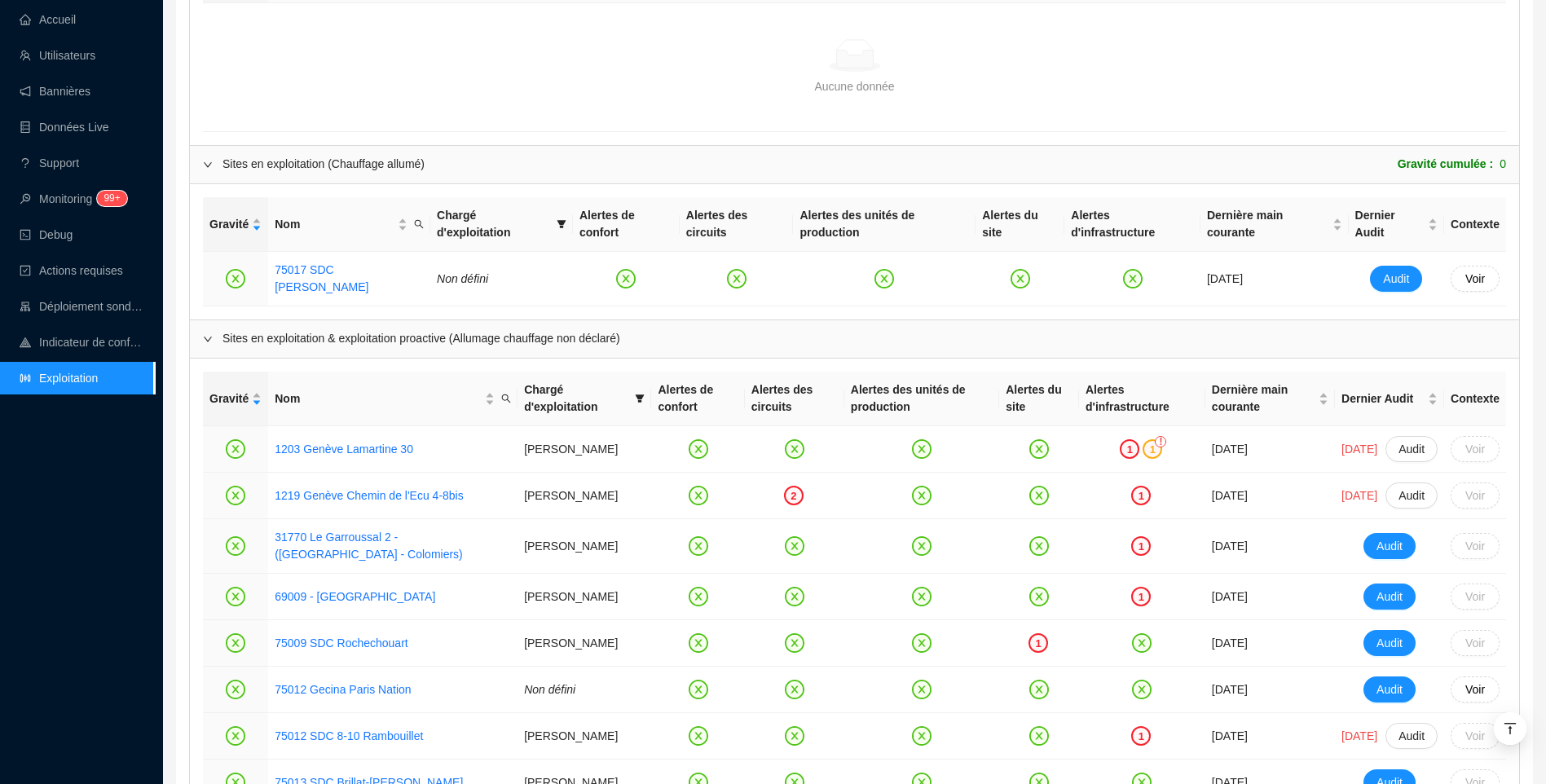
scroll to position [1104, 0]
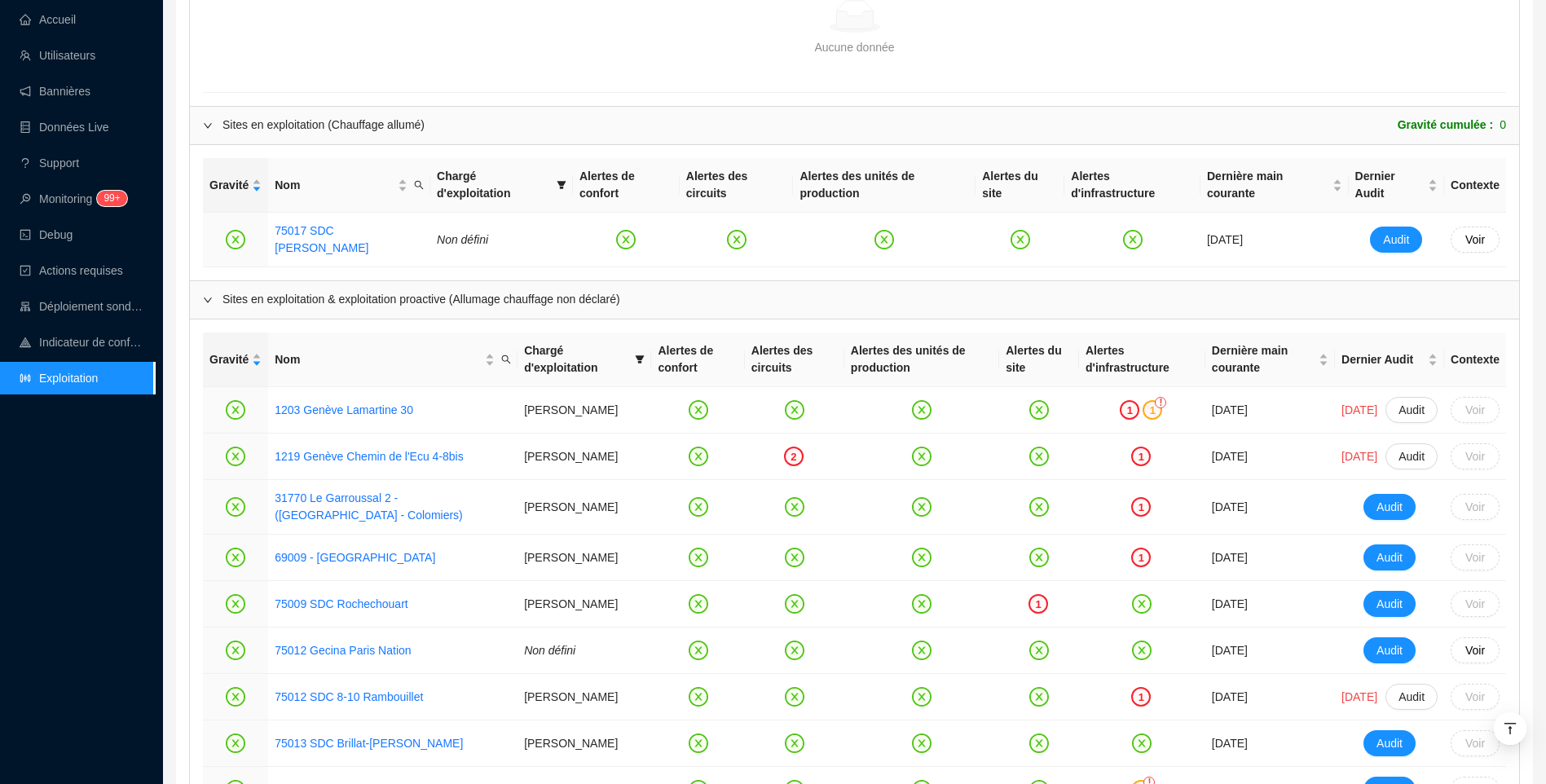
click at [147, 511] on div "Accueil Utilisateurs Bannières Données Live Support Monitoring 99+ Debug Action…" at bounding box center [77, 392] width 154 height 784
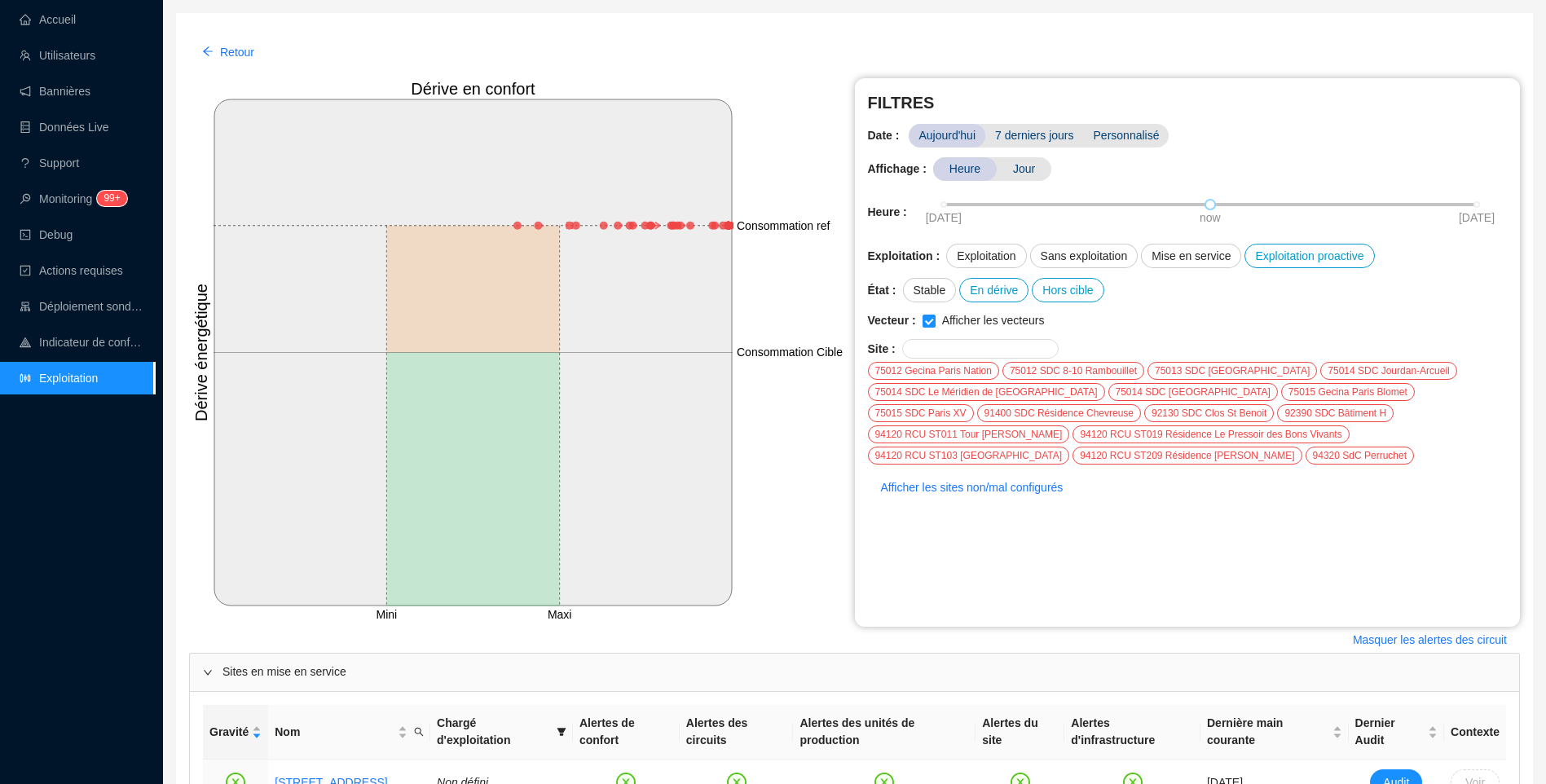
scroll to position [1955, 0]
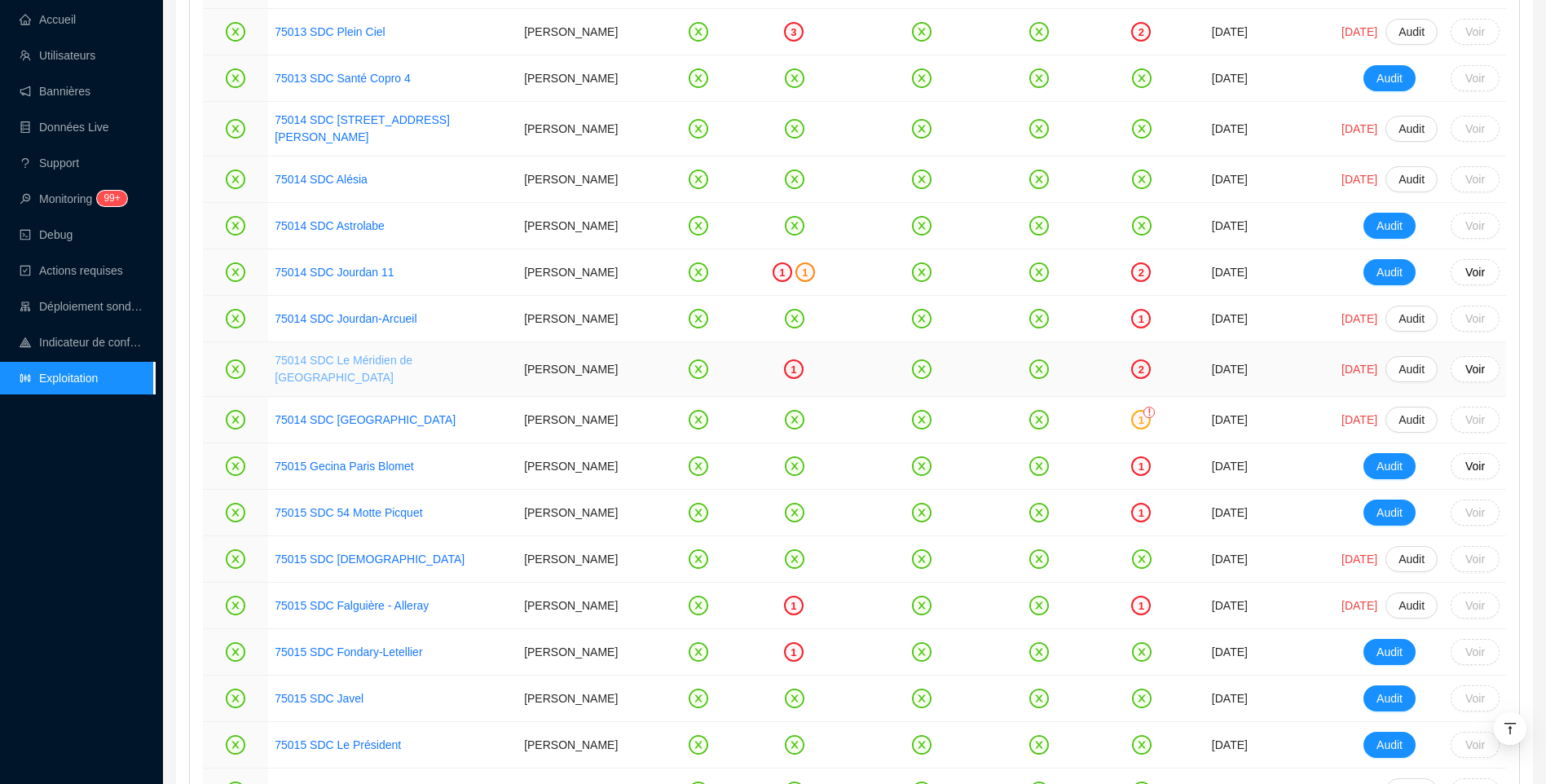
click at [307, 383] on link "75014 SDC Le Méridien de [GEOGRAPHIC_DATA]" at bounding box center [344, 369] width 138 height 30
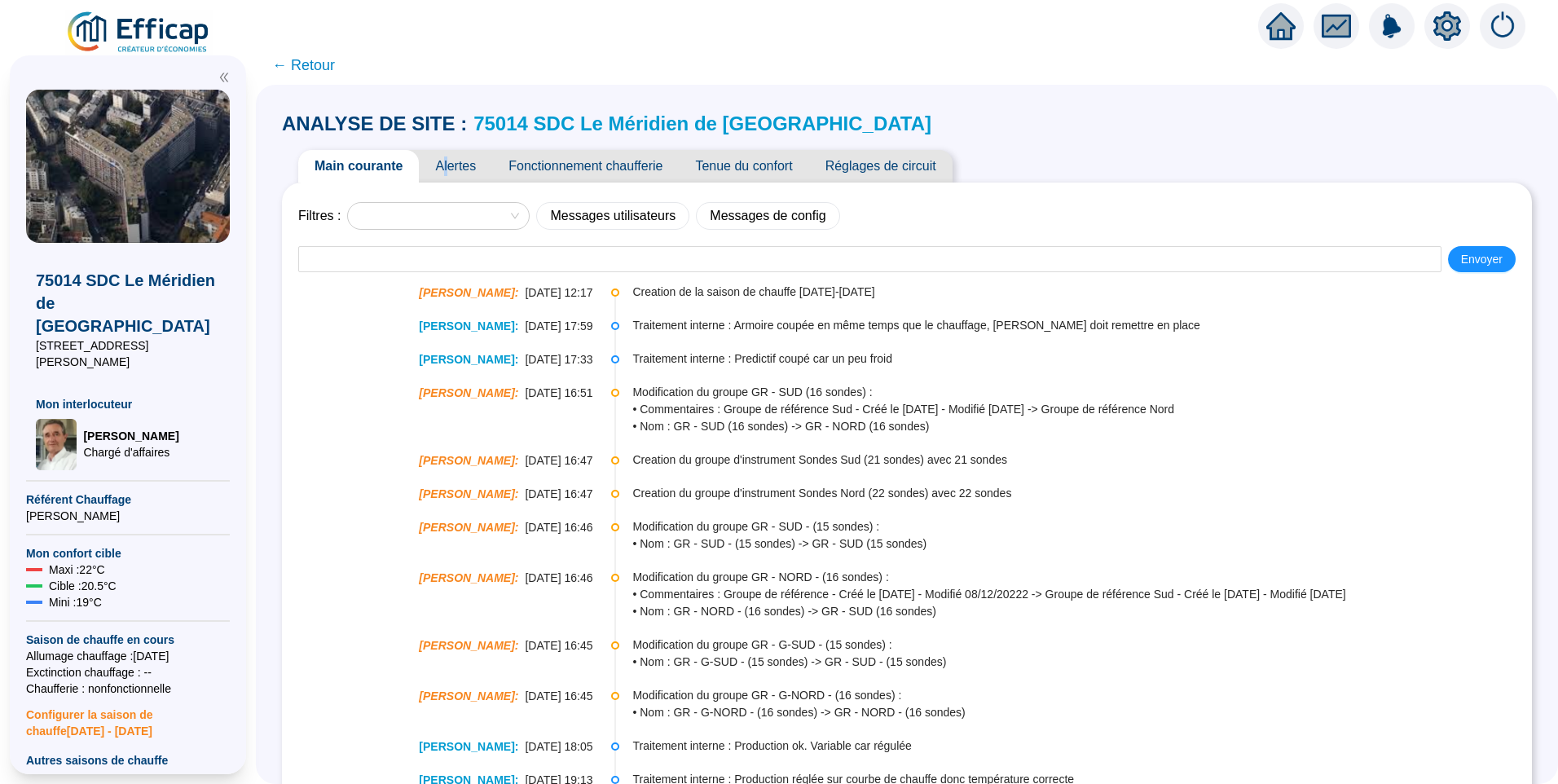
click at [461, 170] on span "Alertes" at bounding box center [455, 167] width 74 height 33
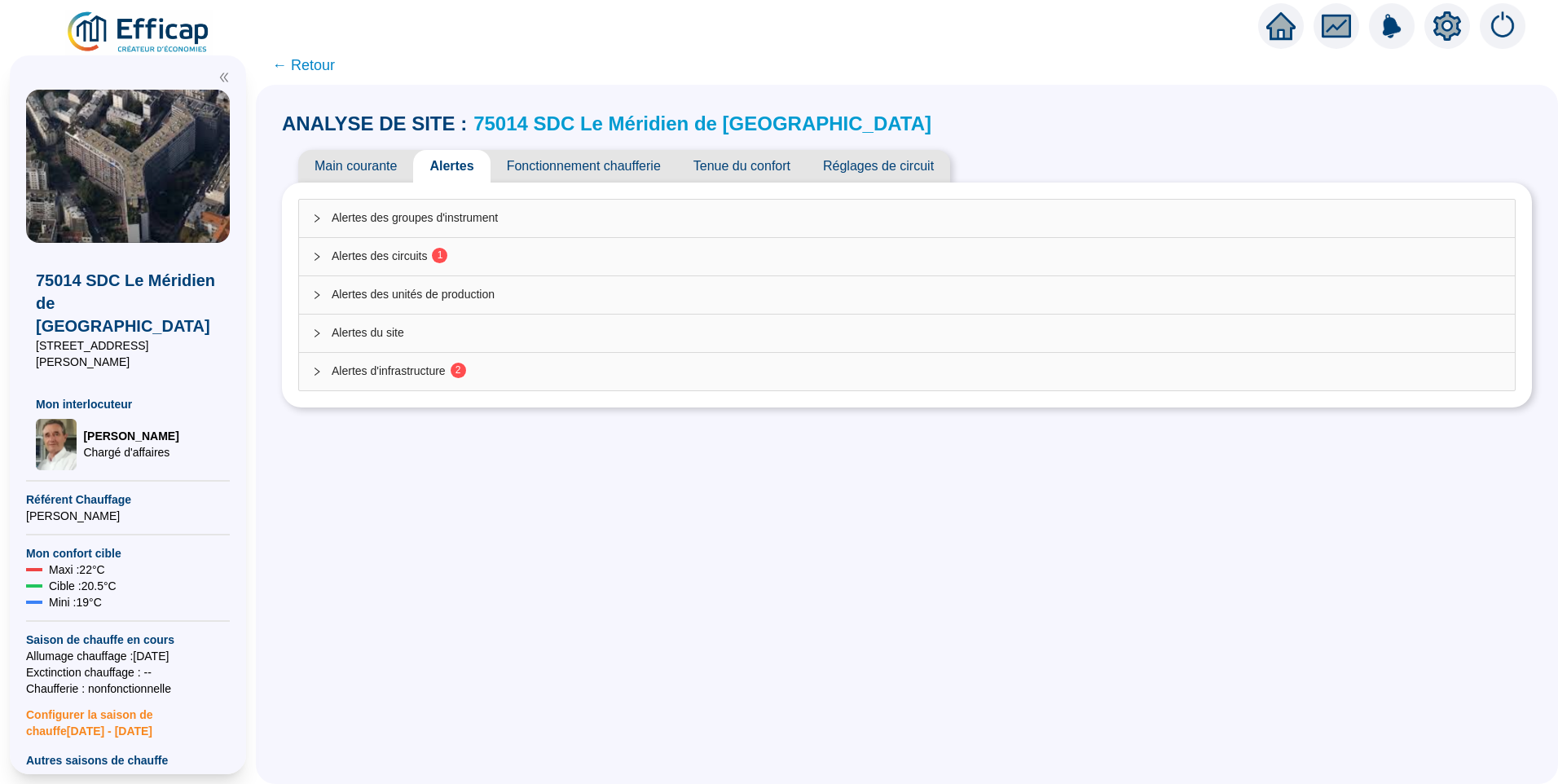
click at [409, 255] on span "Alertes des circuits 1" at bounding box center [916, 257] width 1170 height 17
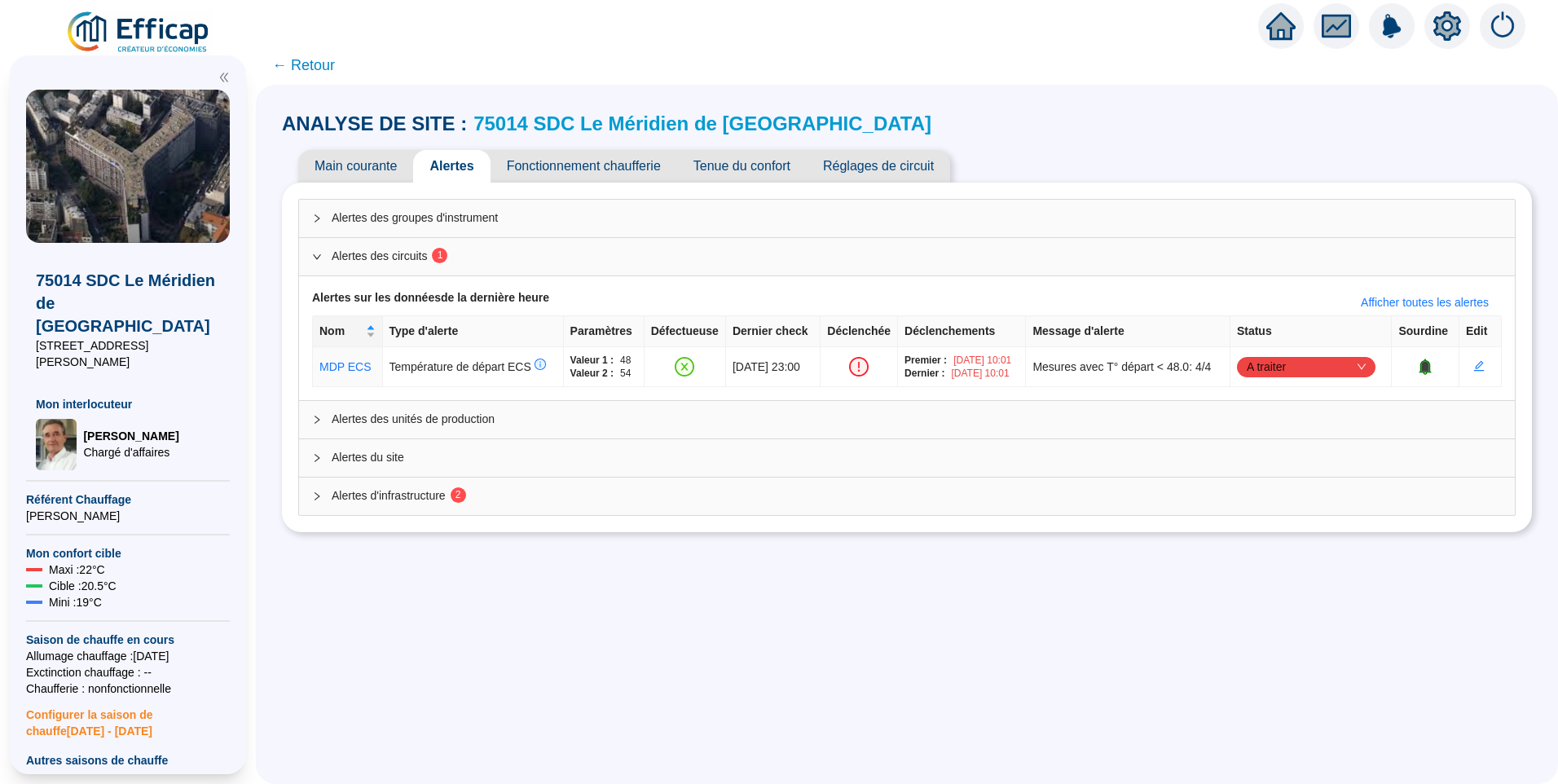
click at [410, 486] on div "Alertes d'infrastructure 2" at bounding box center [907, 496] width 1216 height 37
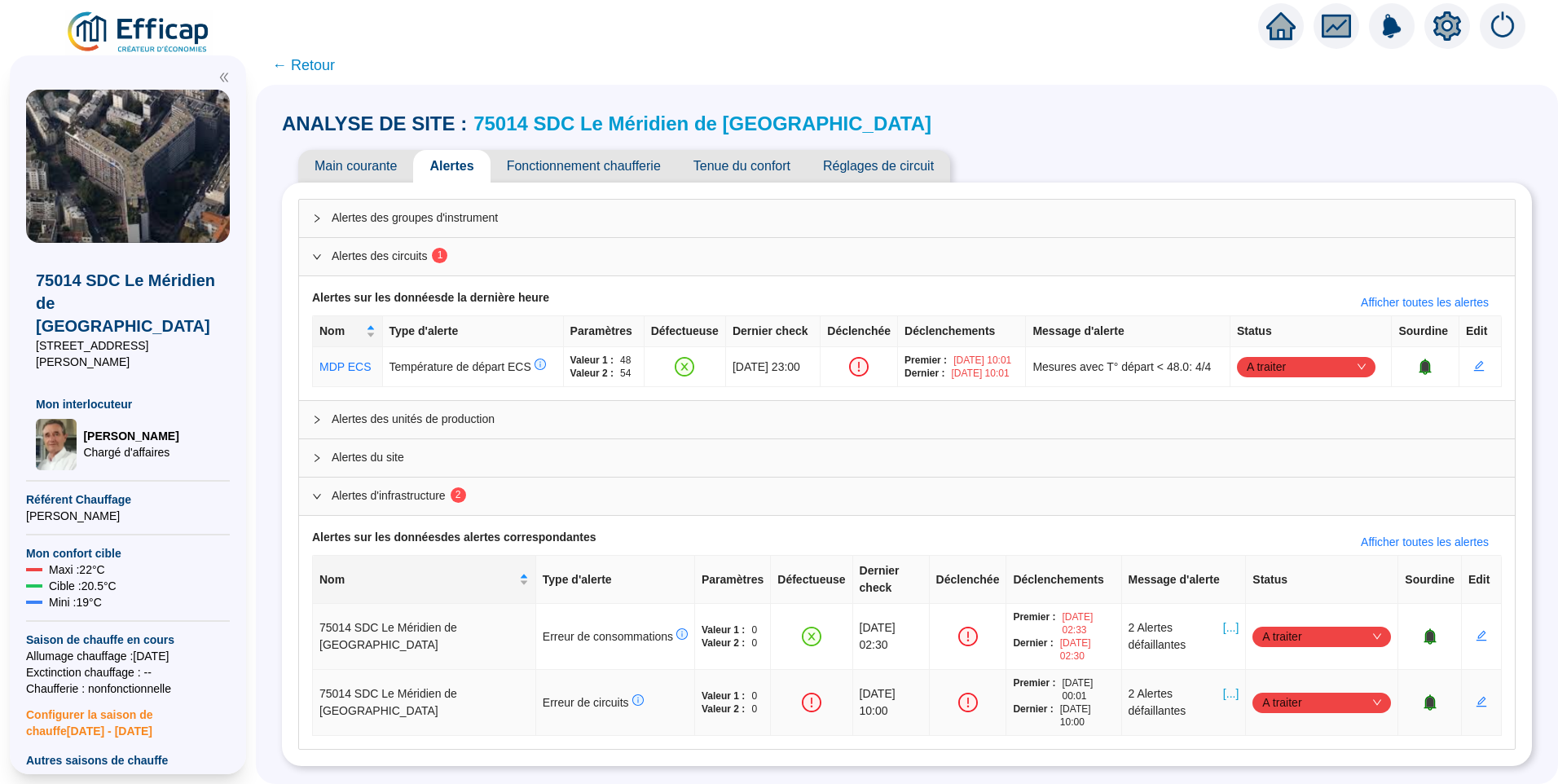
click at [1226, 685] on span "[...]" at bounding box center [1231, 702] width 16 height 34
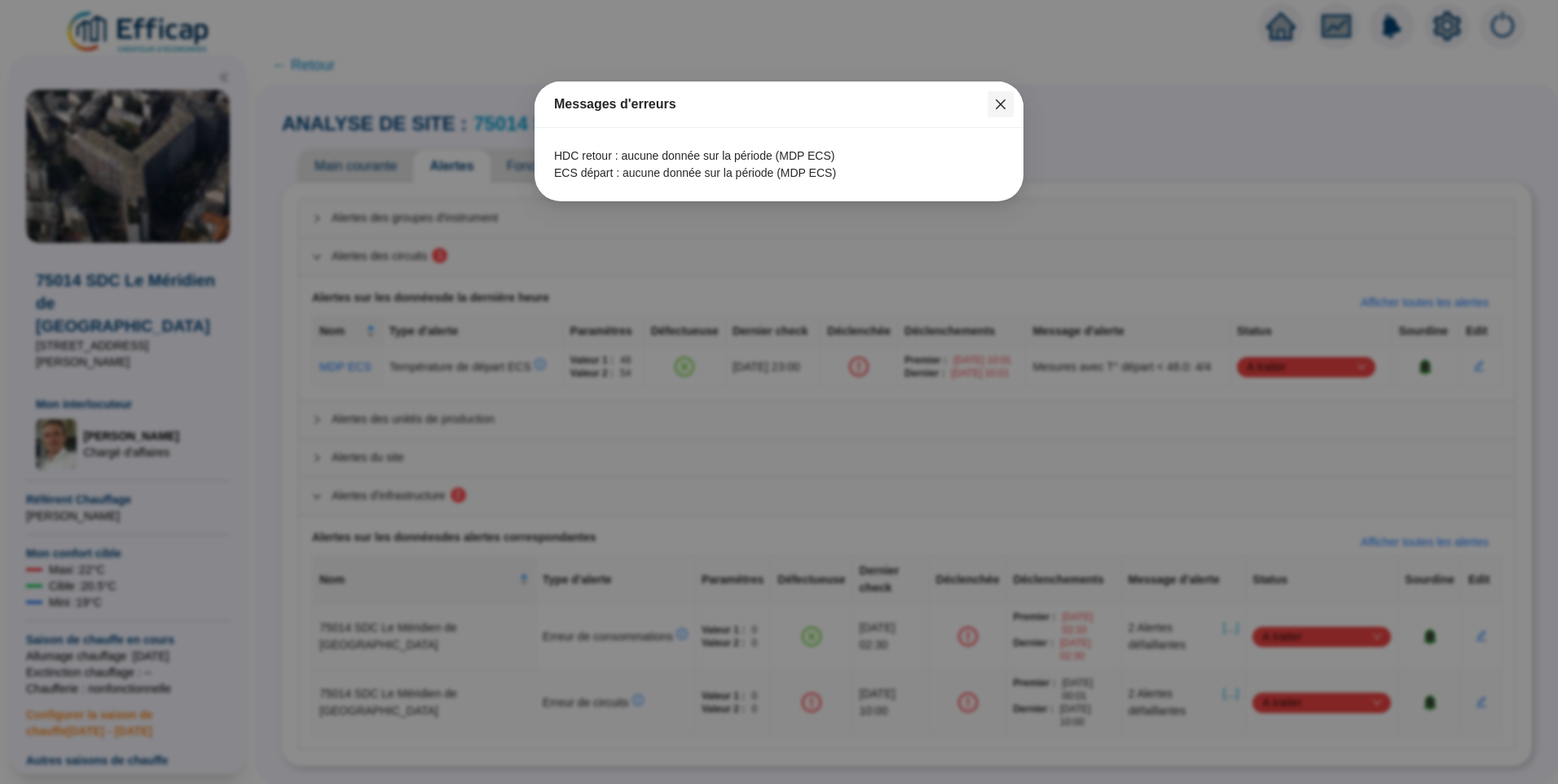
click at [1001, 109] on icon "close" at bounding box center [1000, 104] width 13 height 13
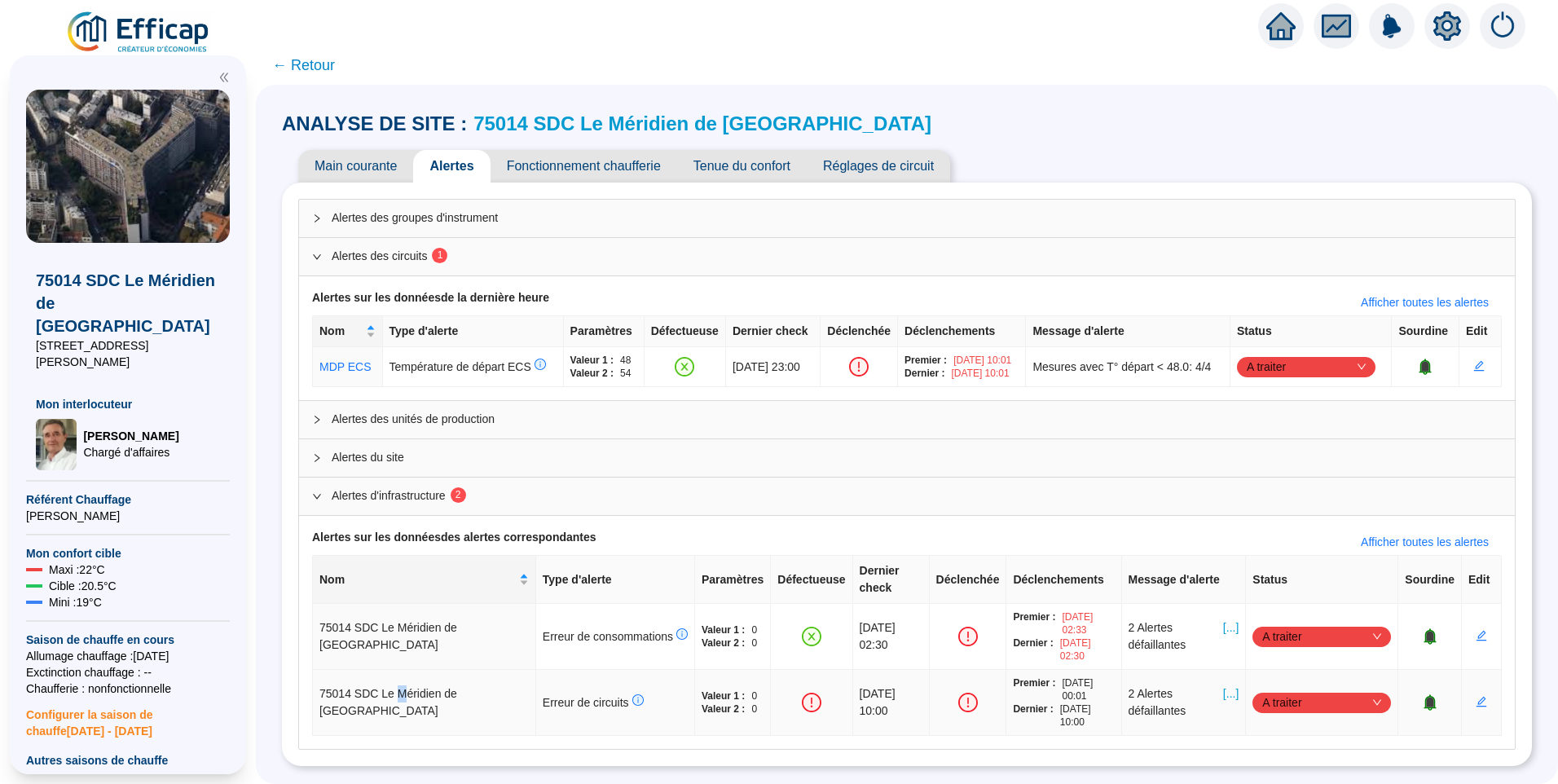
click at [415, 687] on span "75014 SDC Le Méridien de [GEOGRAPHIC_DATA]" at bounding box center [388, 702] width 138 height 30
drag, startPoint x: 415, startPoint y: 683, endPoint x: 516, endPoint y: 683, distance: 101.0
click at [543, 696] on span "Erreur de circuits" at bounding box center [593, 702] width 101 height 13
click at [568, 630] on span "Erreur de consommations" at bounding box center [615, 636] width 145 height 13
click at [324, 73] on span "← Retour" at bounding box center [304, 65] width 62 height 23
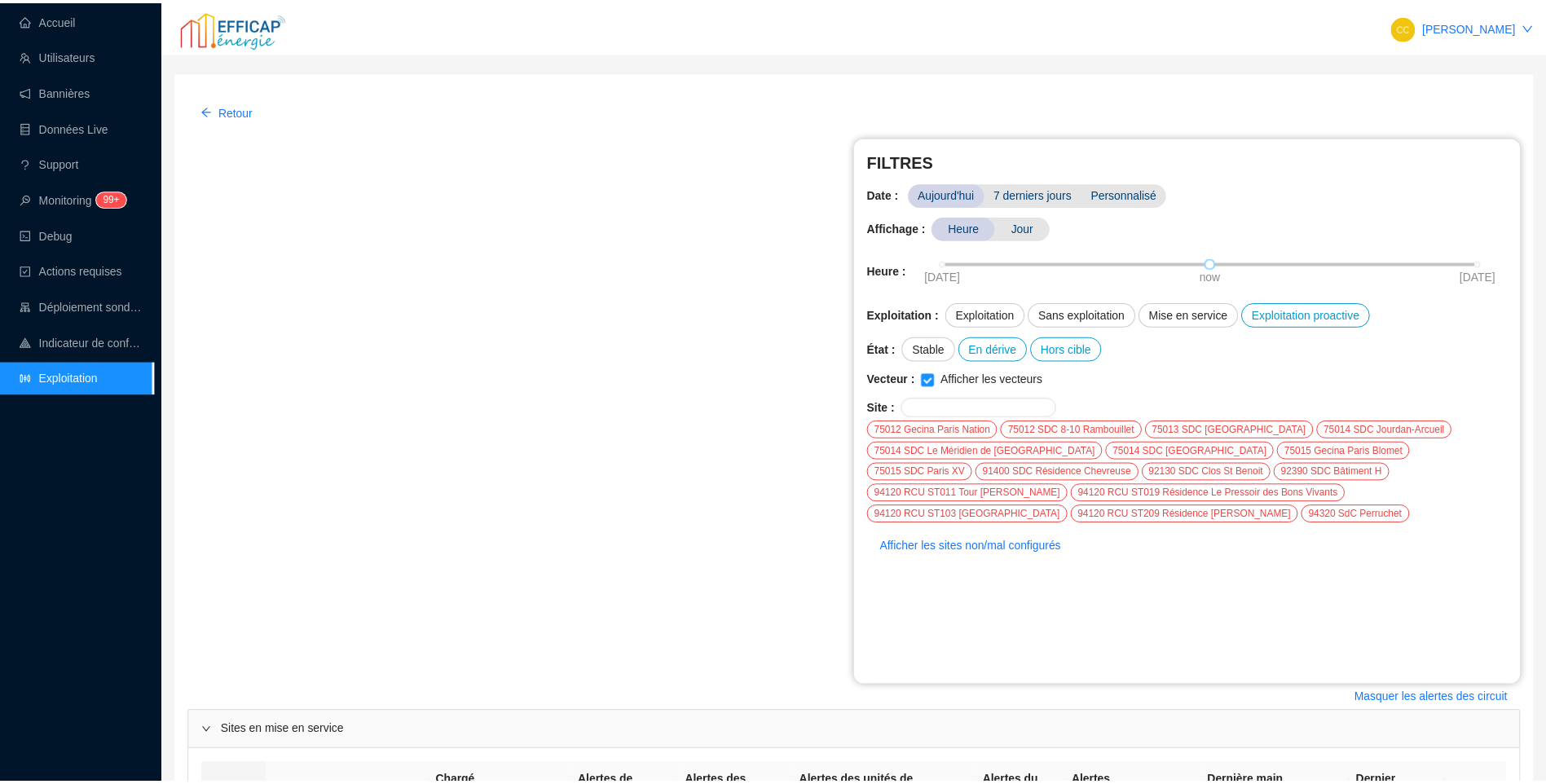
scroll to position [504, 0]
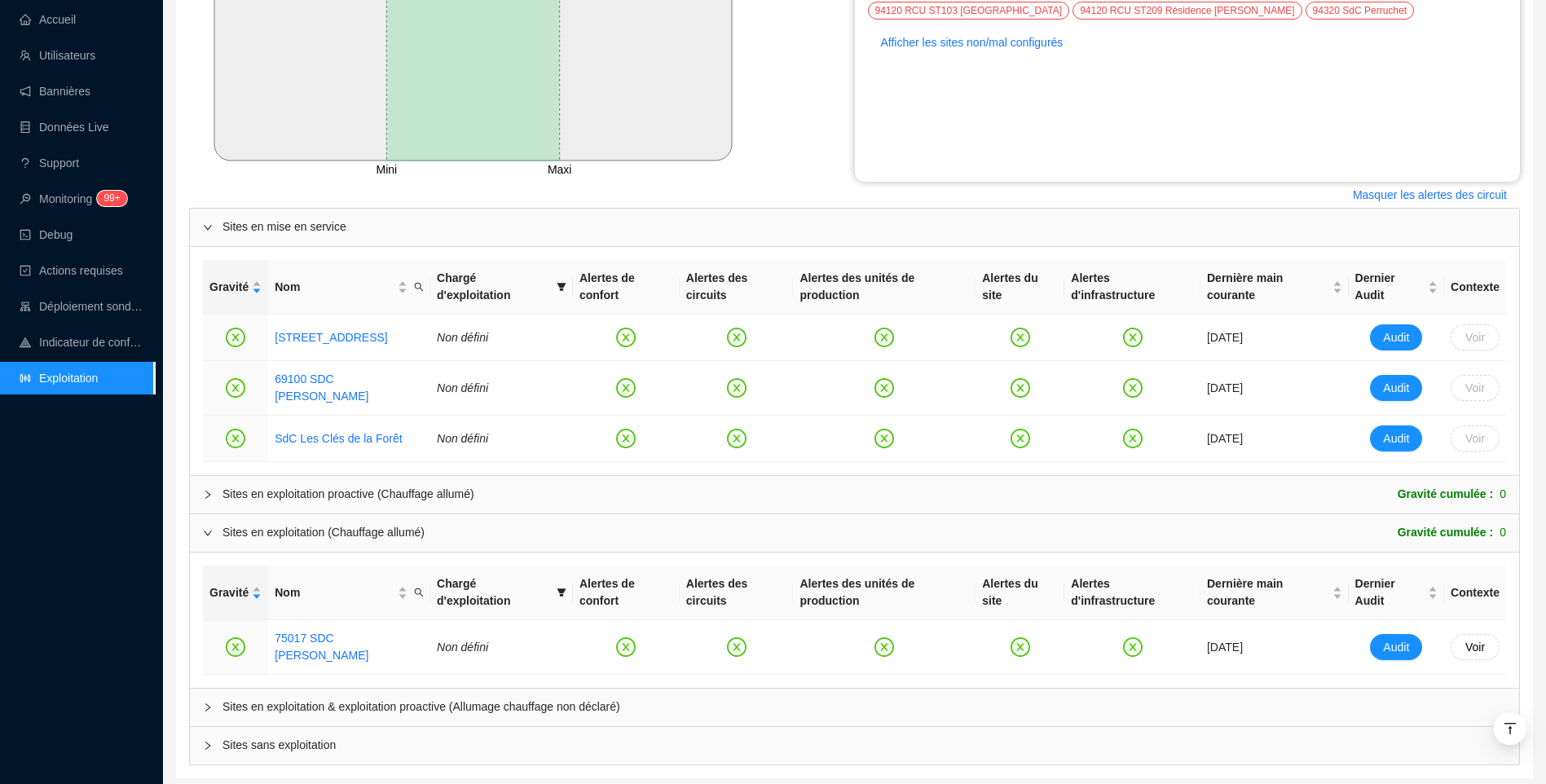
click at [307, 486] on div "Sites en exploitation proactive (Chauffage allumé)" at bounding box center [348, 494] width 252 height 17
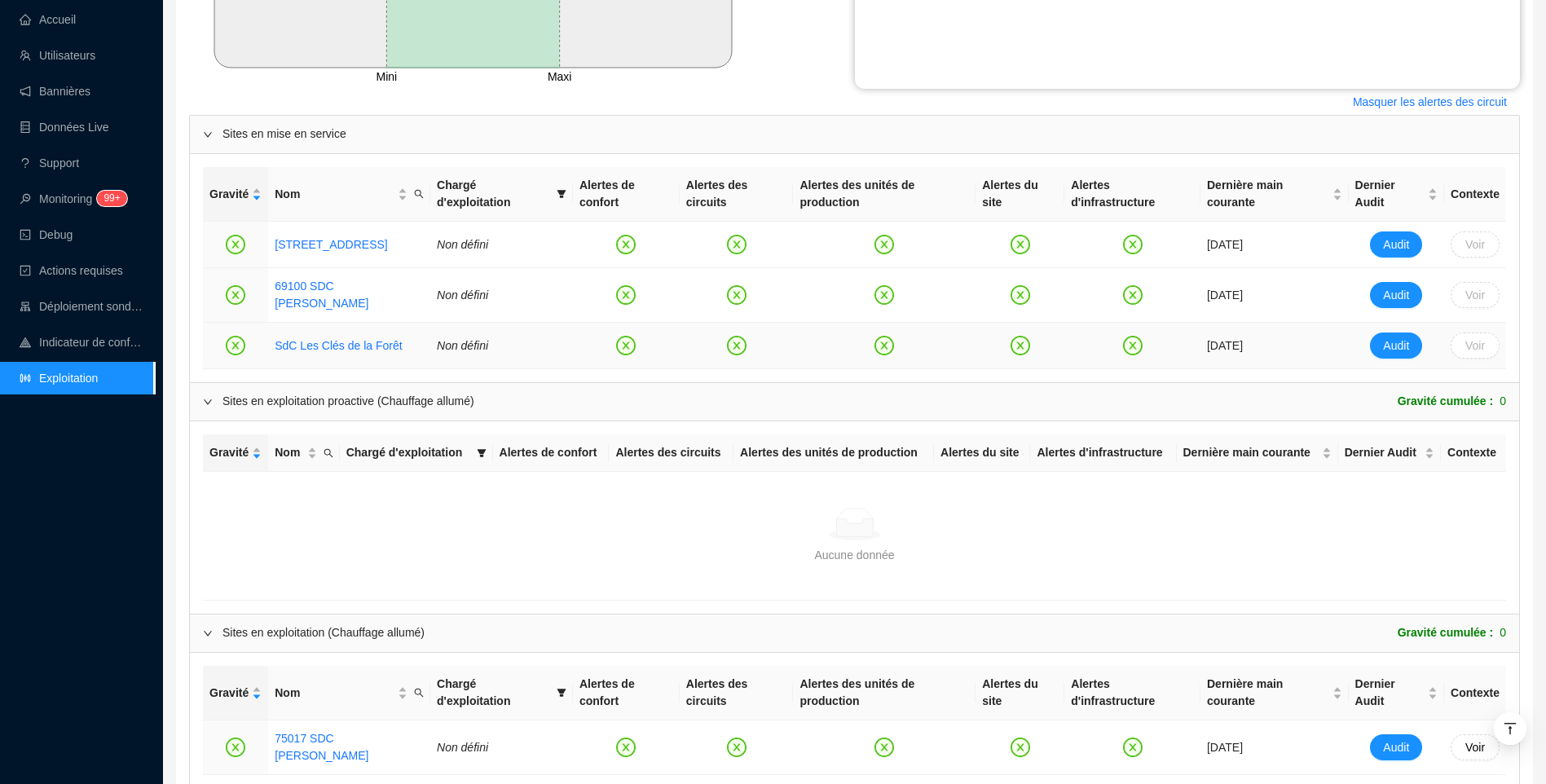
scroll to position [696, 0]
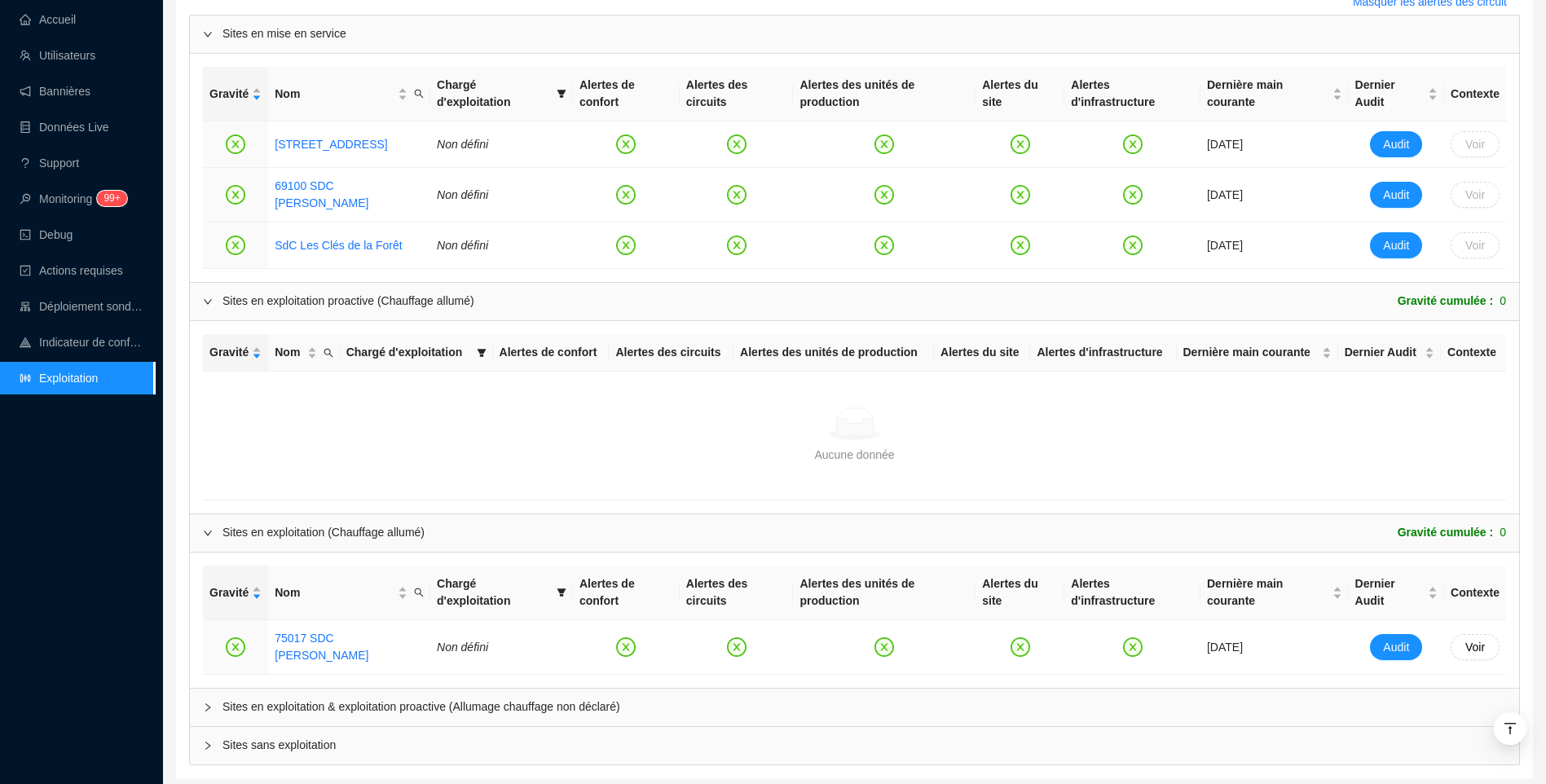
drag, startPoint x: 337, startPoint y: 663, endPoint x: 319, endPoint y: 508, distance: 156.0
click at [337, 698] on span "Sites en exploitation & exploitation proactive (Allumage chauffage non déclaré)" at bounding box center [864, 707] width 1284 height 17
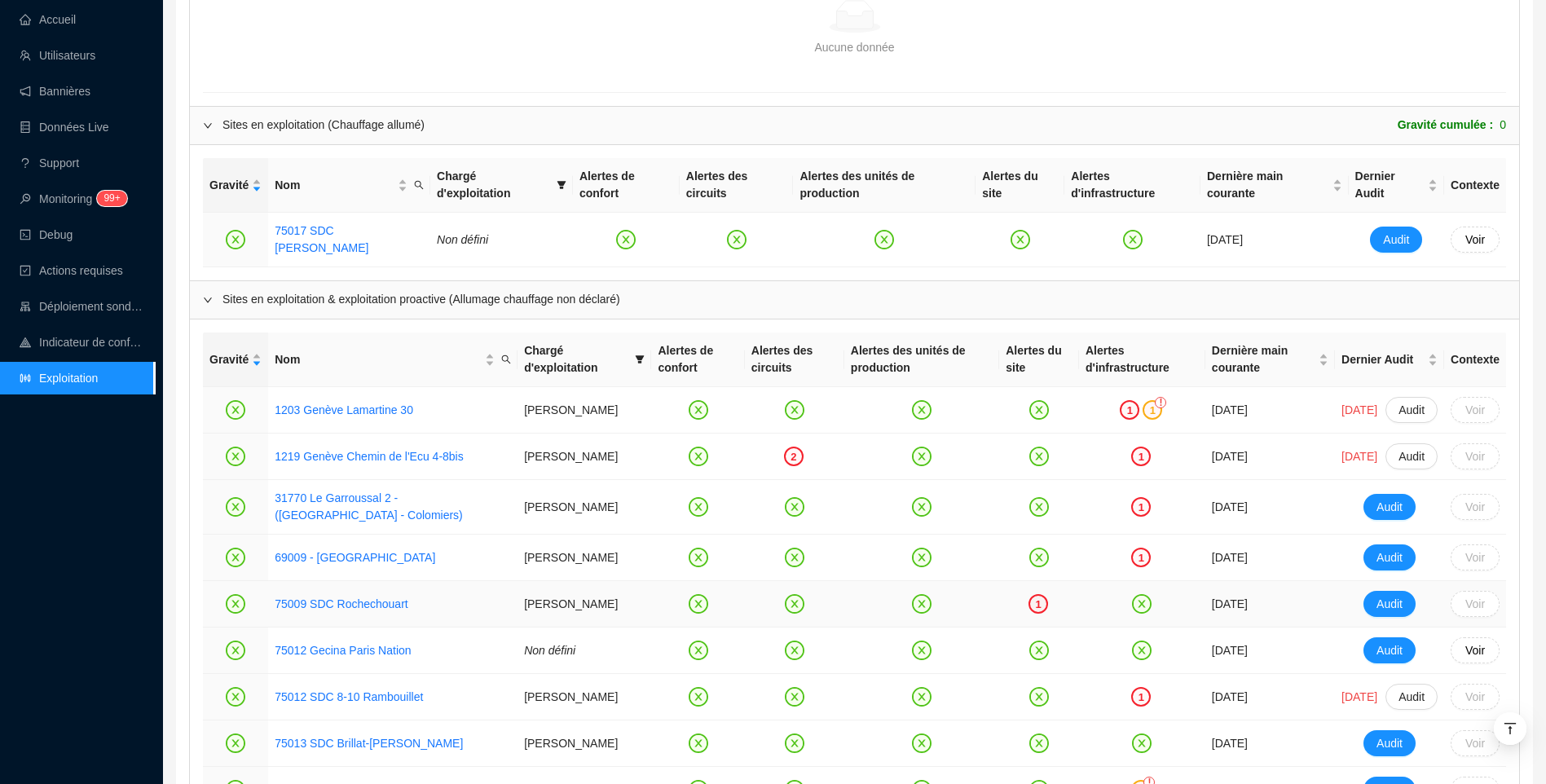
scroll to position [1755, 0]
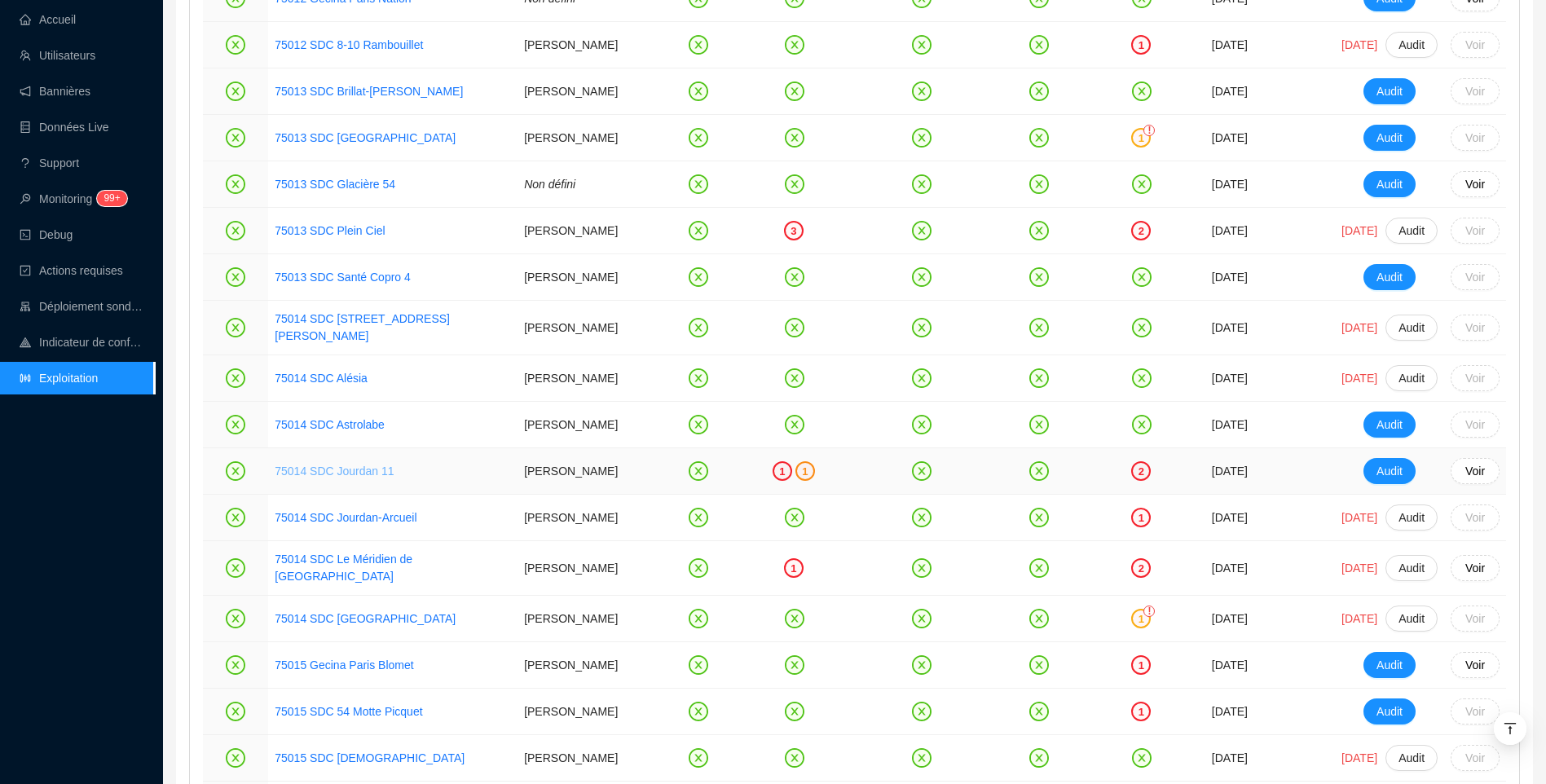
click at [315, 478] on link "75014 SDC Jourdan 11" at bounding box center [334, 470] width 119 height 13
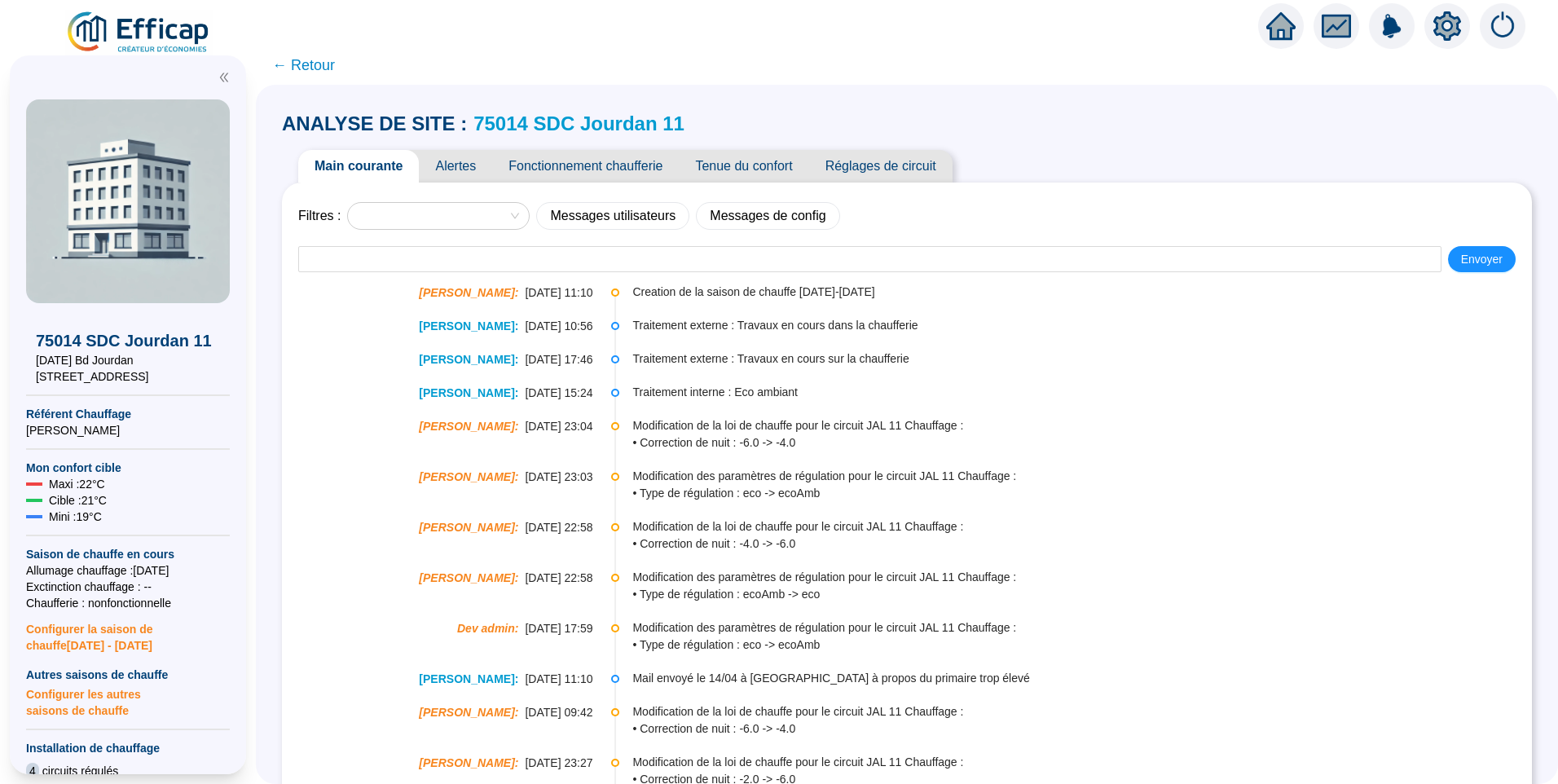
click at [456, 173] on span "Alertes" at bounding box center [455, 167] width 74 height 33
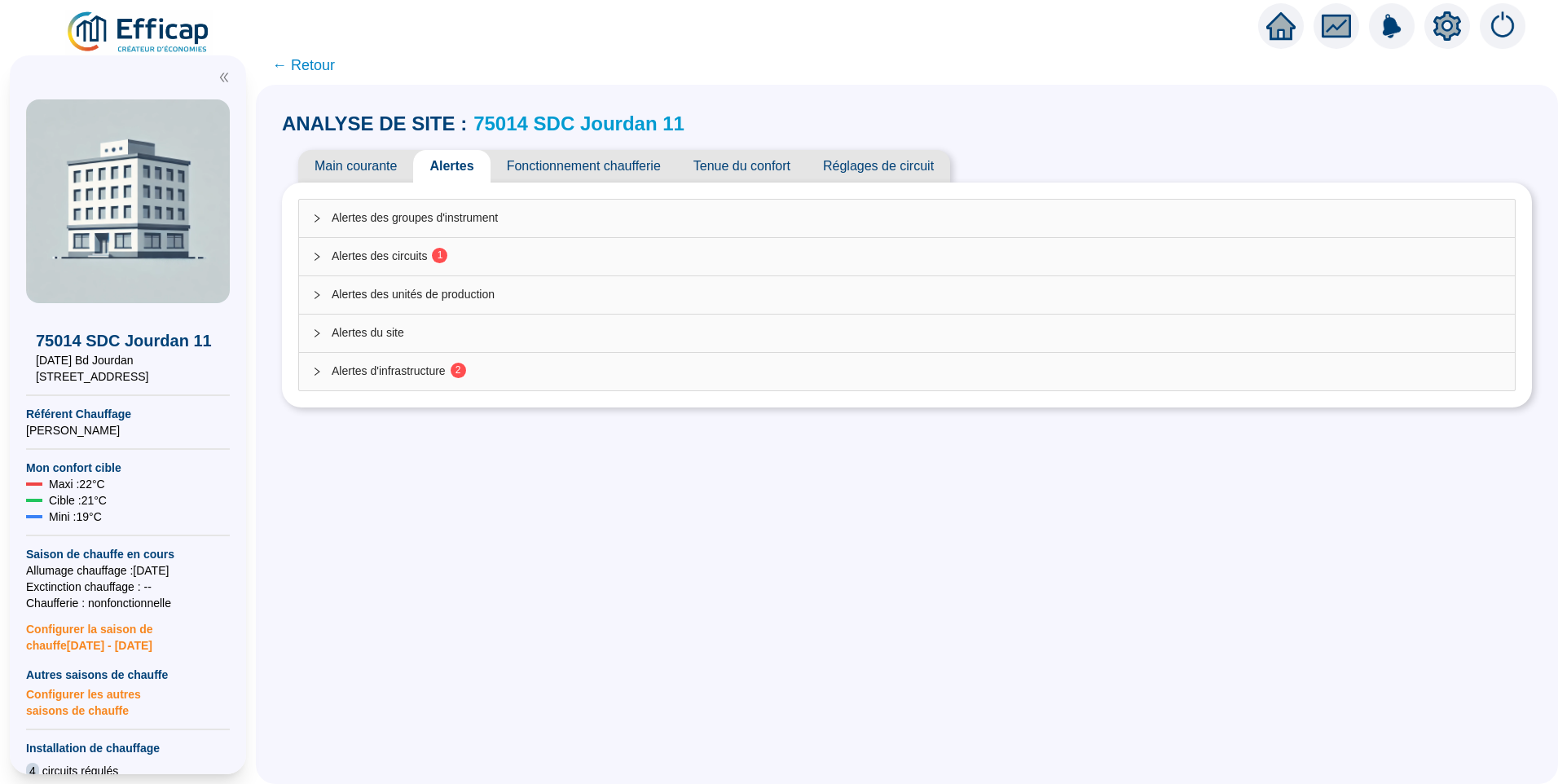
click at [437, 256] on span "1" at bounding box center [435, 256] width 16 height 13
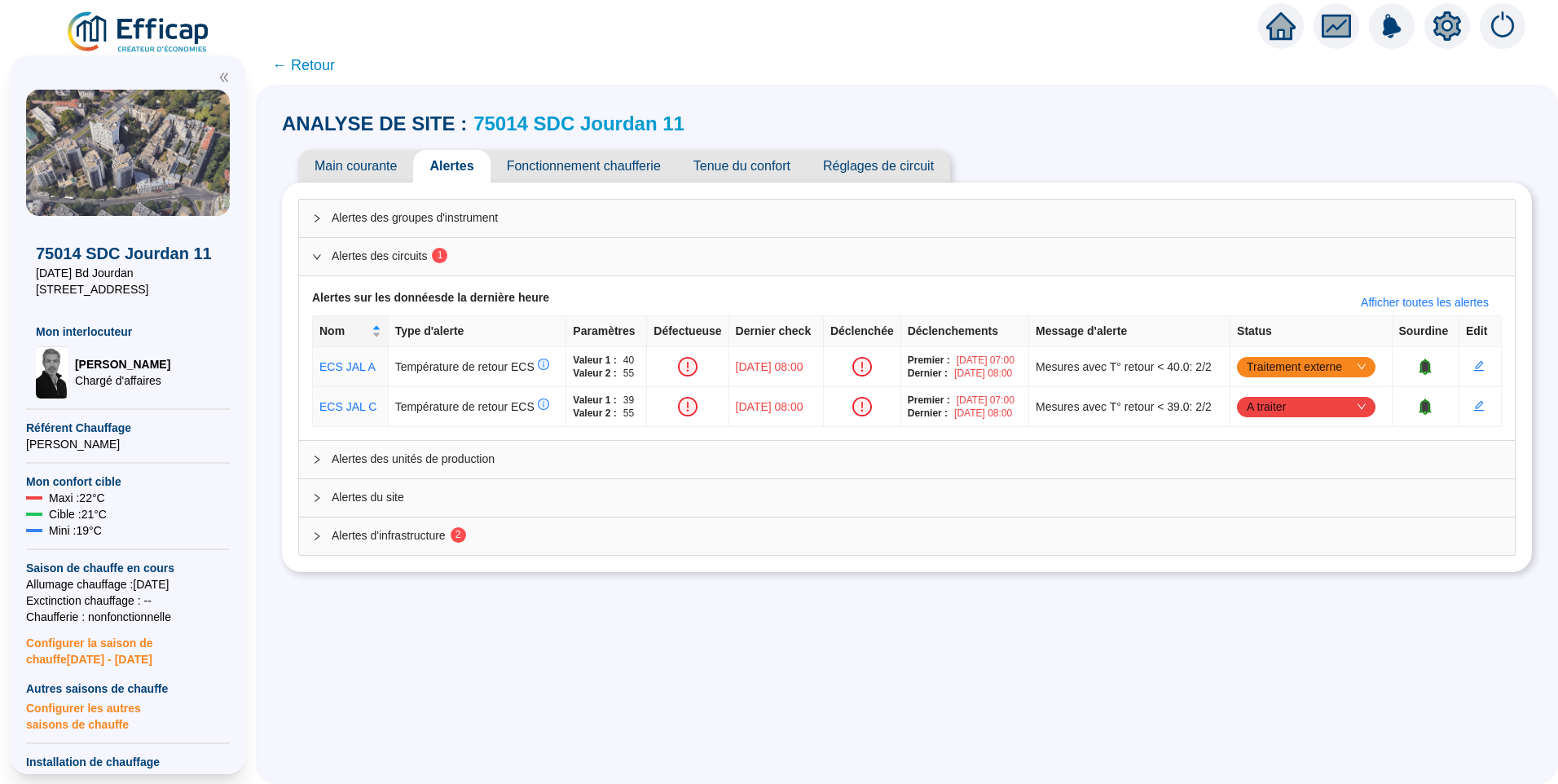
click at [408, 539] on span "Alertes d'infrastructure 2" at bounding box center [916, 536] width 1170 height 17
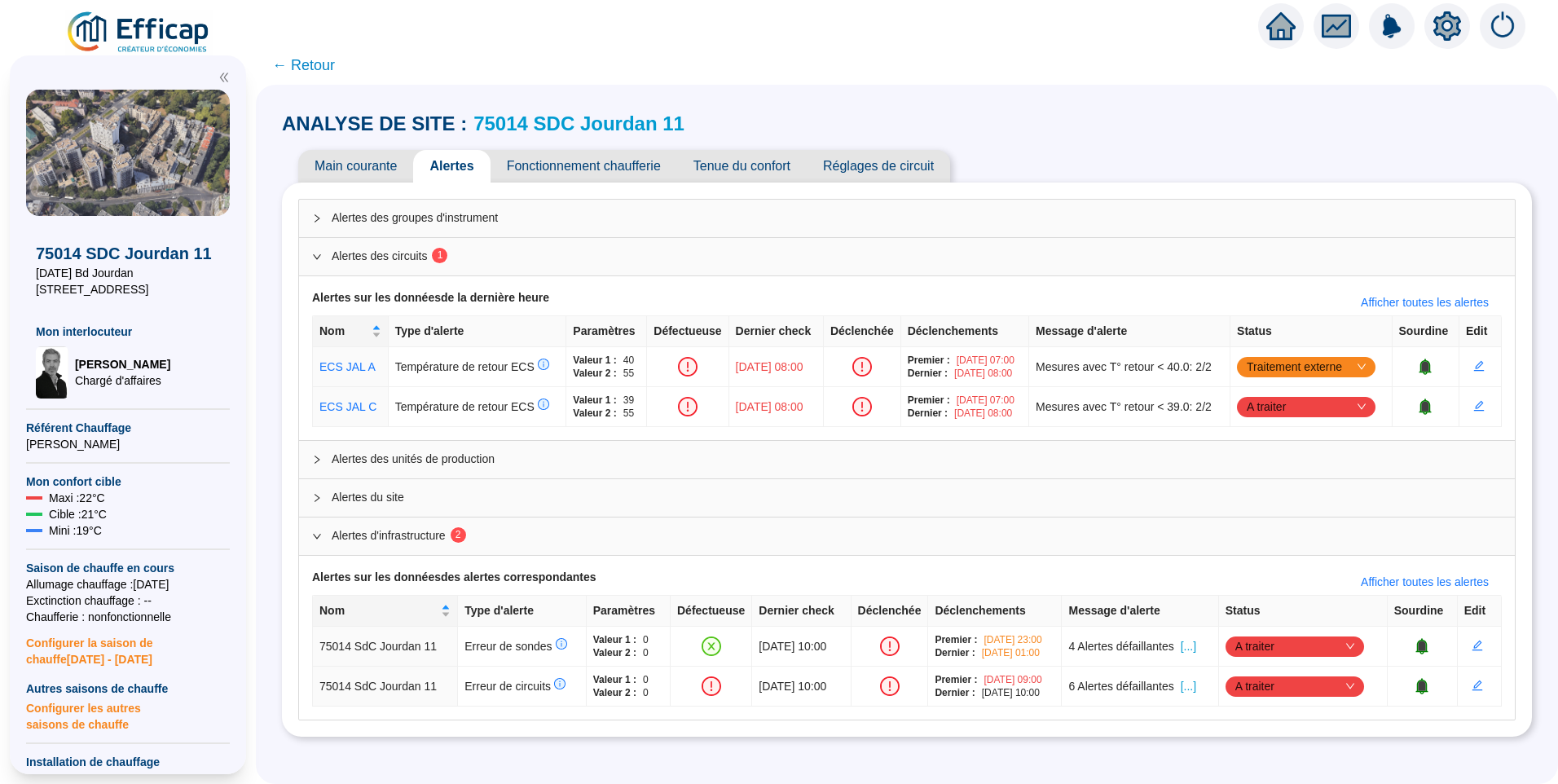
click at [322, 56] on span "← Retour" at bounding box center [304, 65] width 62 height 23
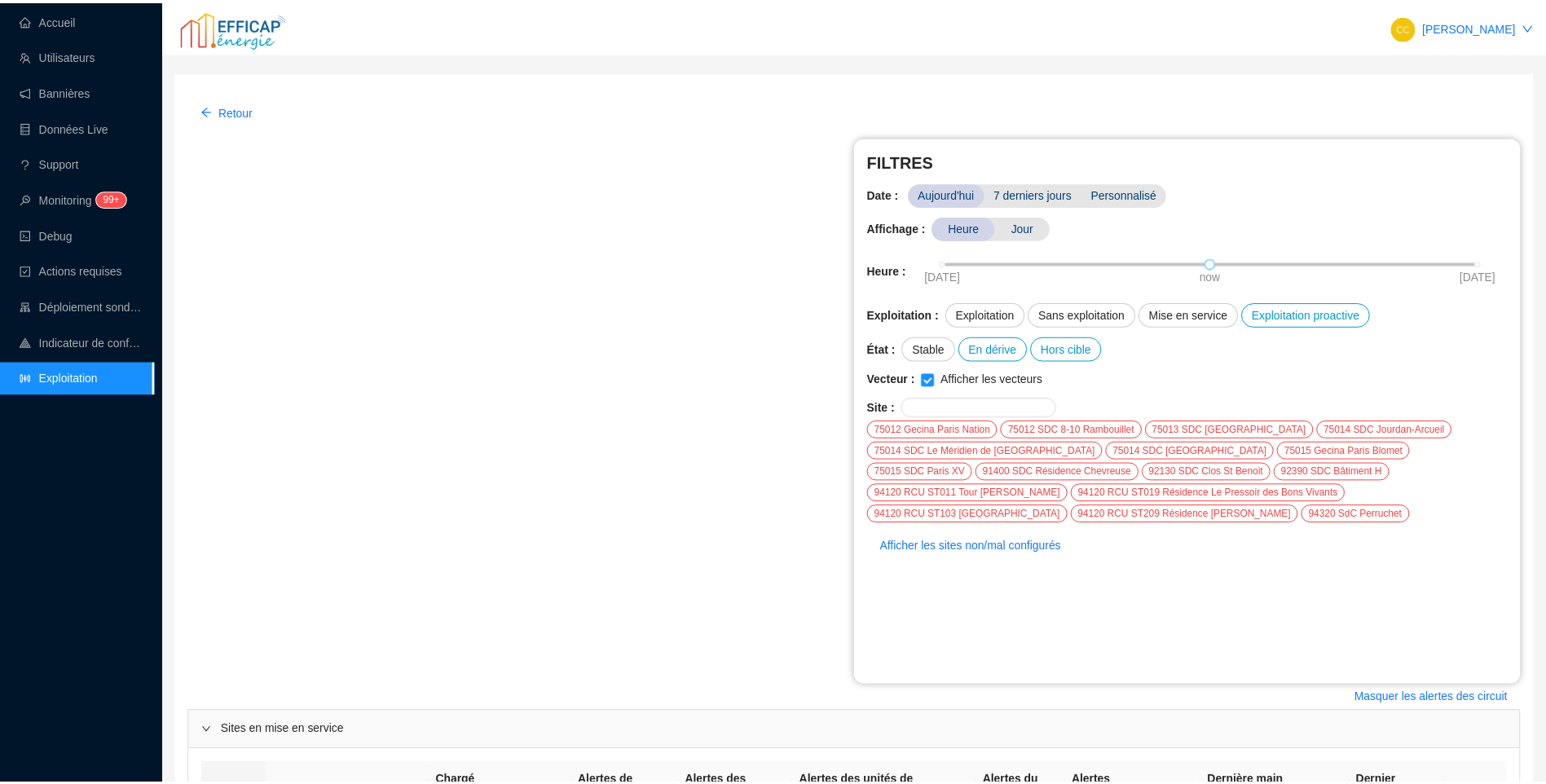
scroll to position [504, 0]
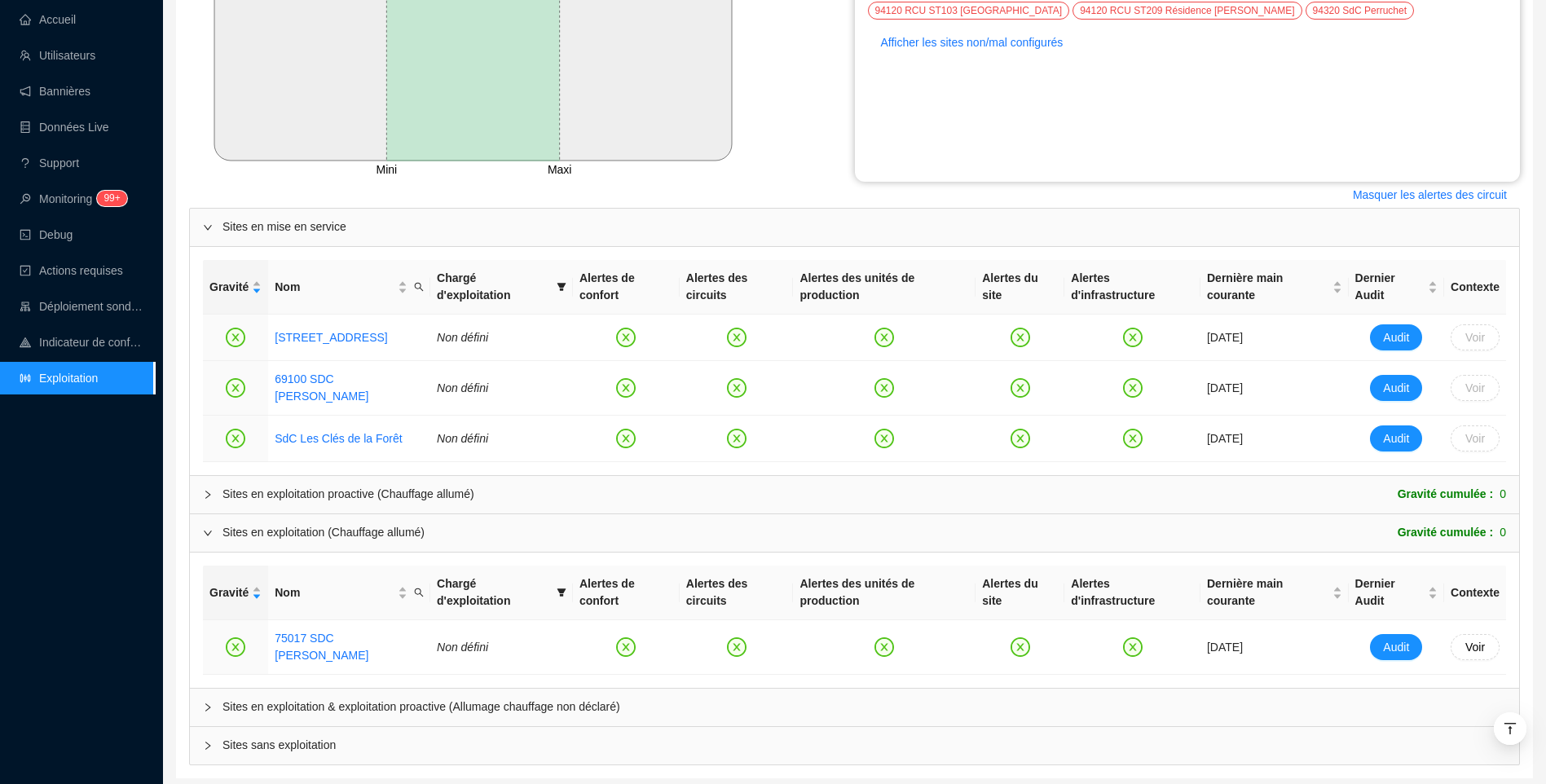
click at [316, 698] on span "Sites en exploitation & exploitation proactive (Allumage chauffage non déclaré)" at bounding box center [864, 707] width 1284 height 17
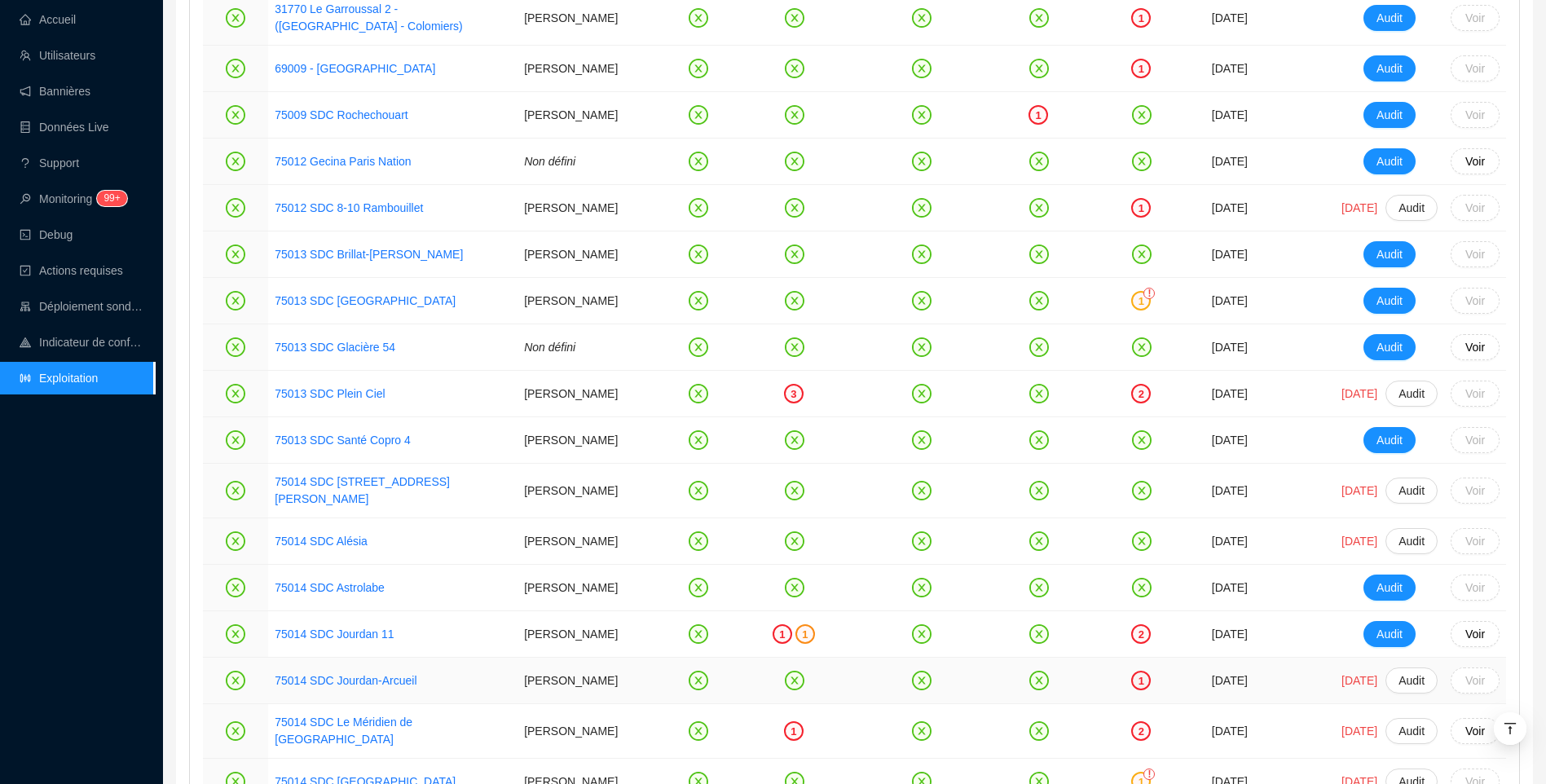
scroll to position [1889, 0]
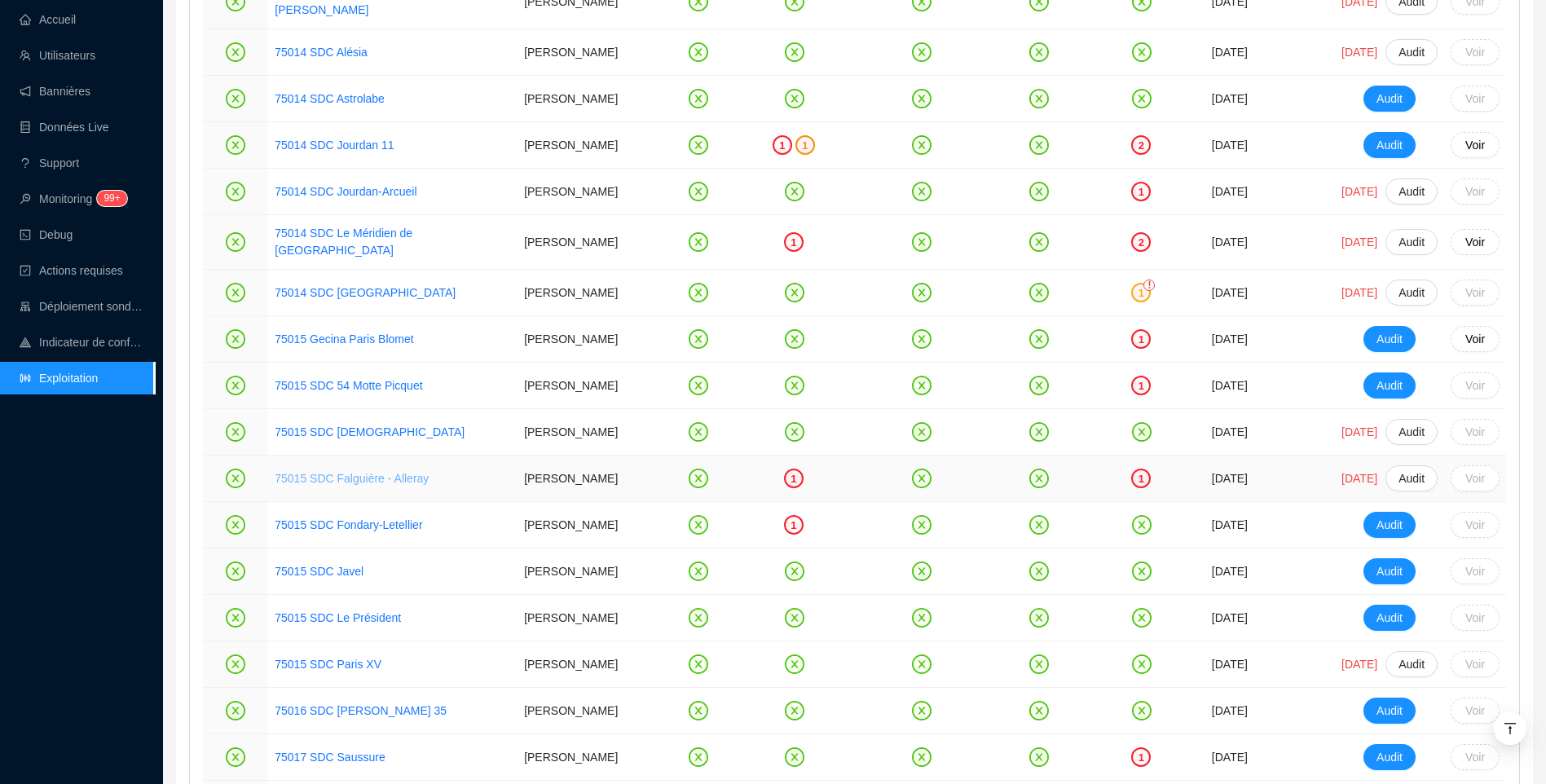
click at [369, 485] on link "75015 SDC Falguière - Alleray" at bounding box center [352, 478] width 154 height 13
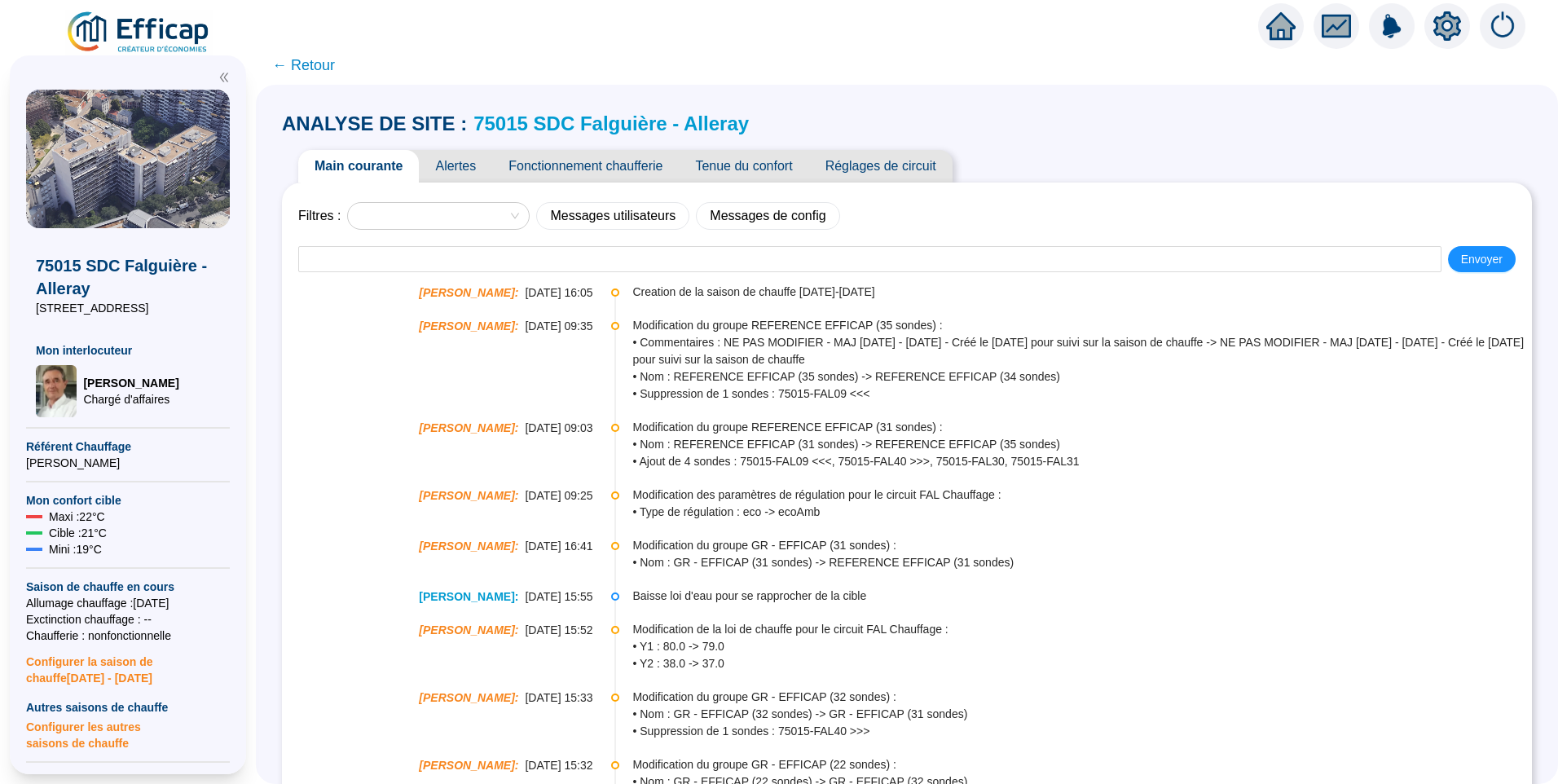
click at [468, 176] on span "Alertes" at bounding box center [455, 167] width 74 height 33
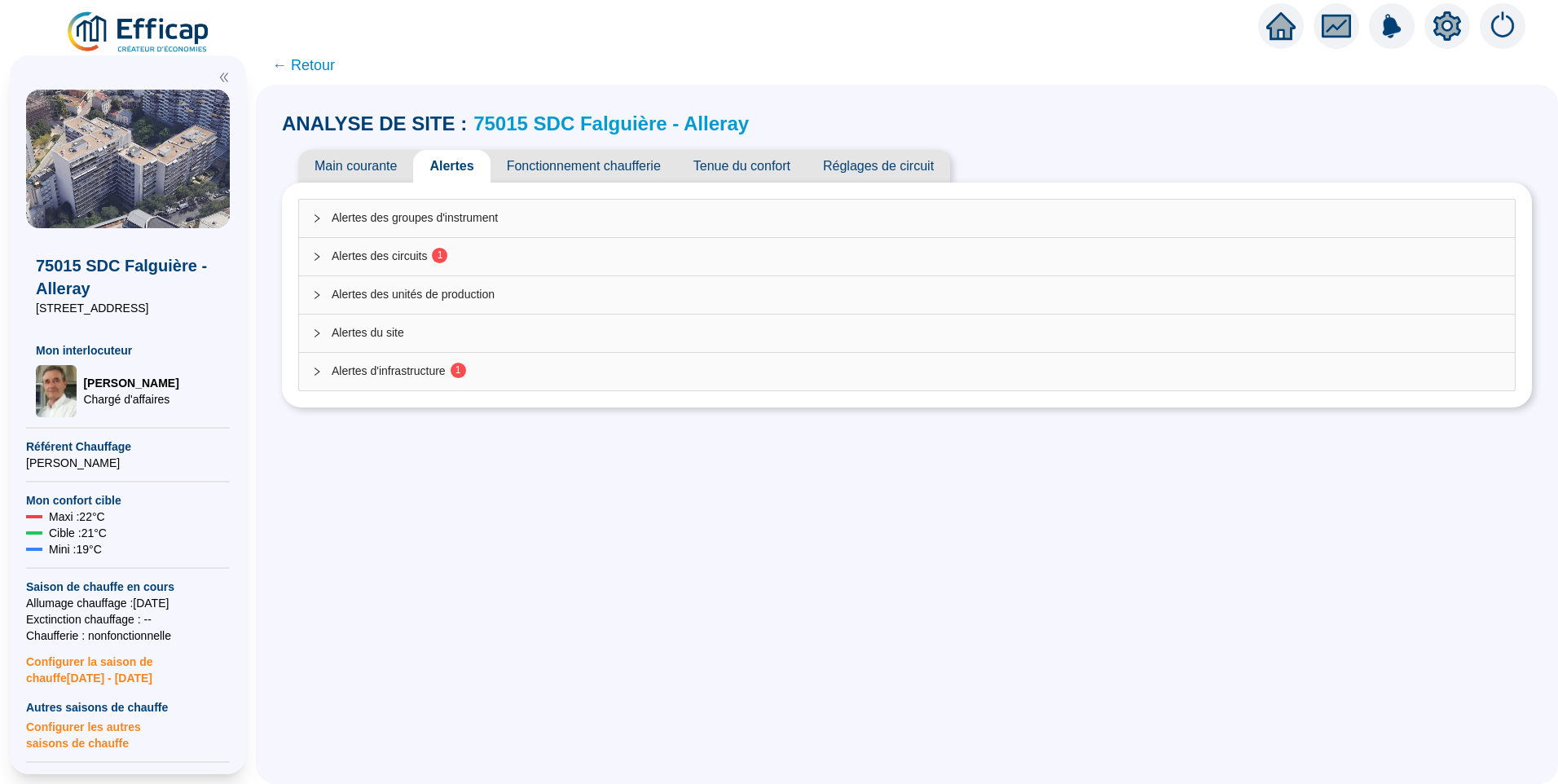
click at [429, 238] on div "Alertes des circuits 1" at bounding box center [907, 256] width 1216 height 37
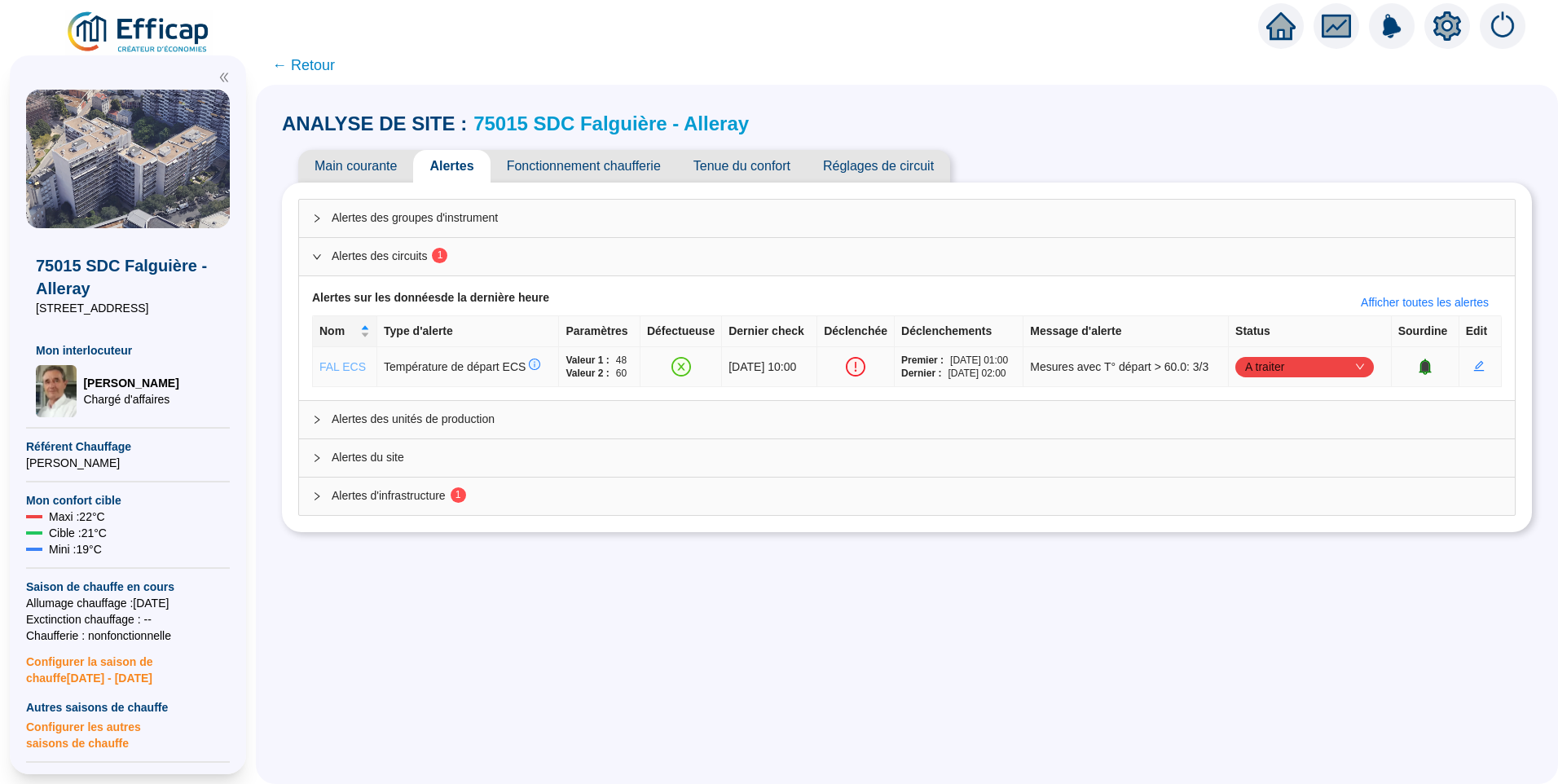
click at [346, 367] on link "FAL ECS" at bounding box center [343, 366] width 47 height 13
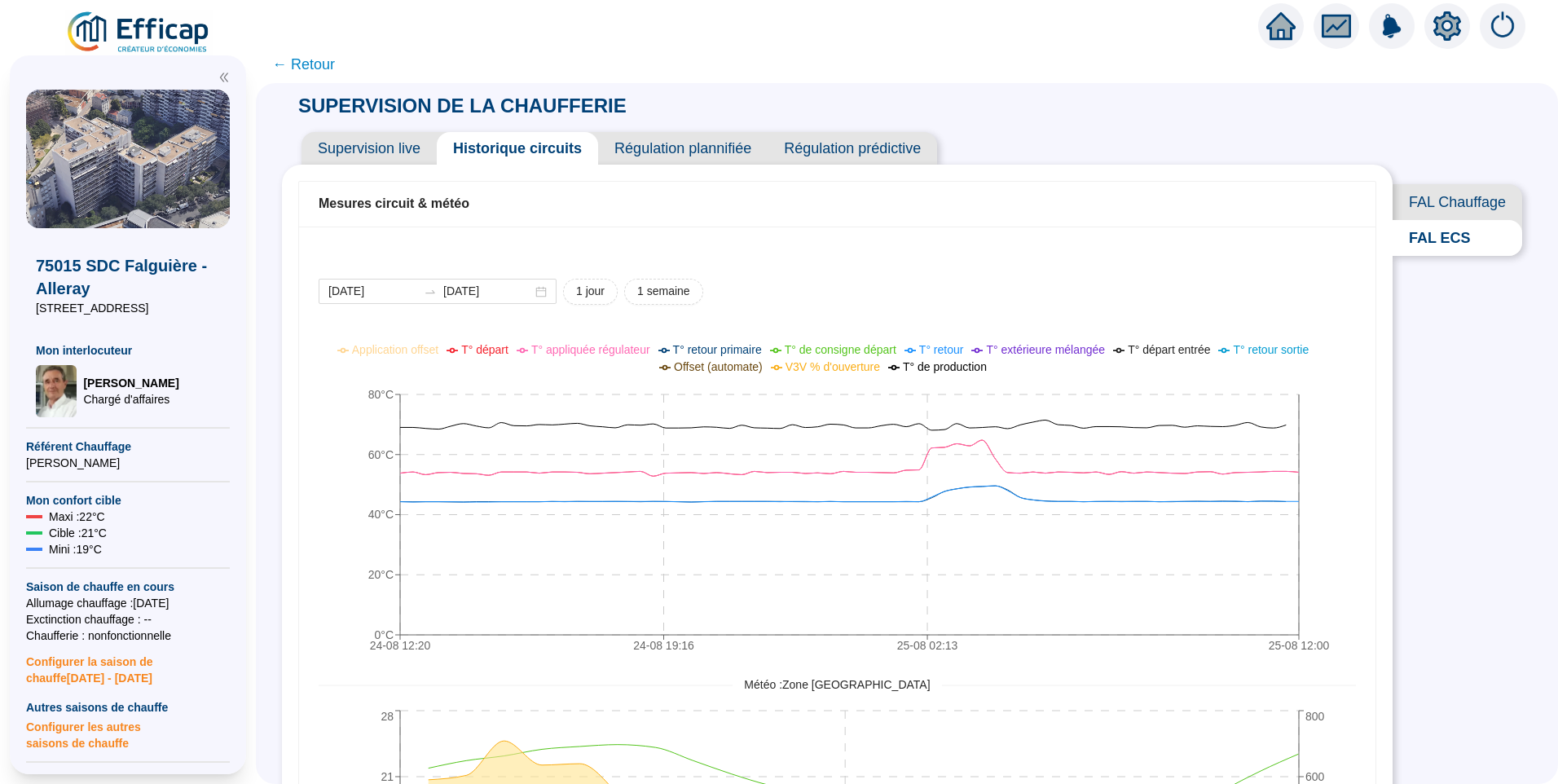
click at [318, 72] on span "← Retour" at bounding box center [304, 64] width 62 height 23
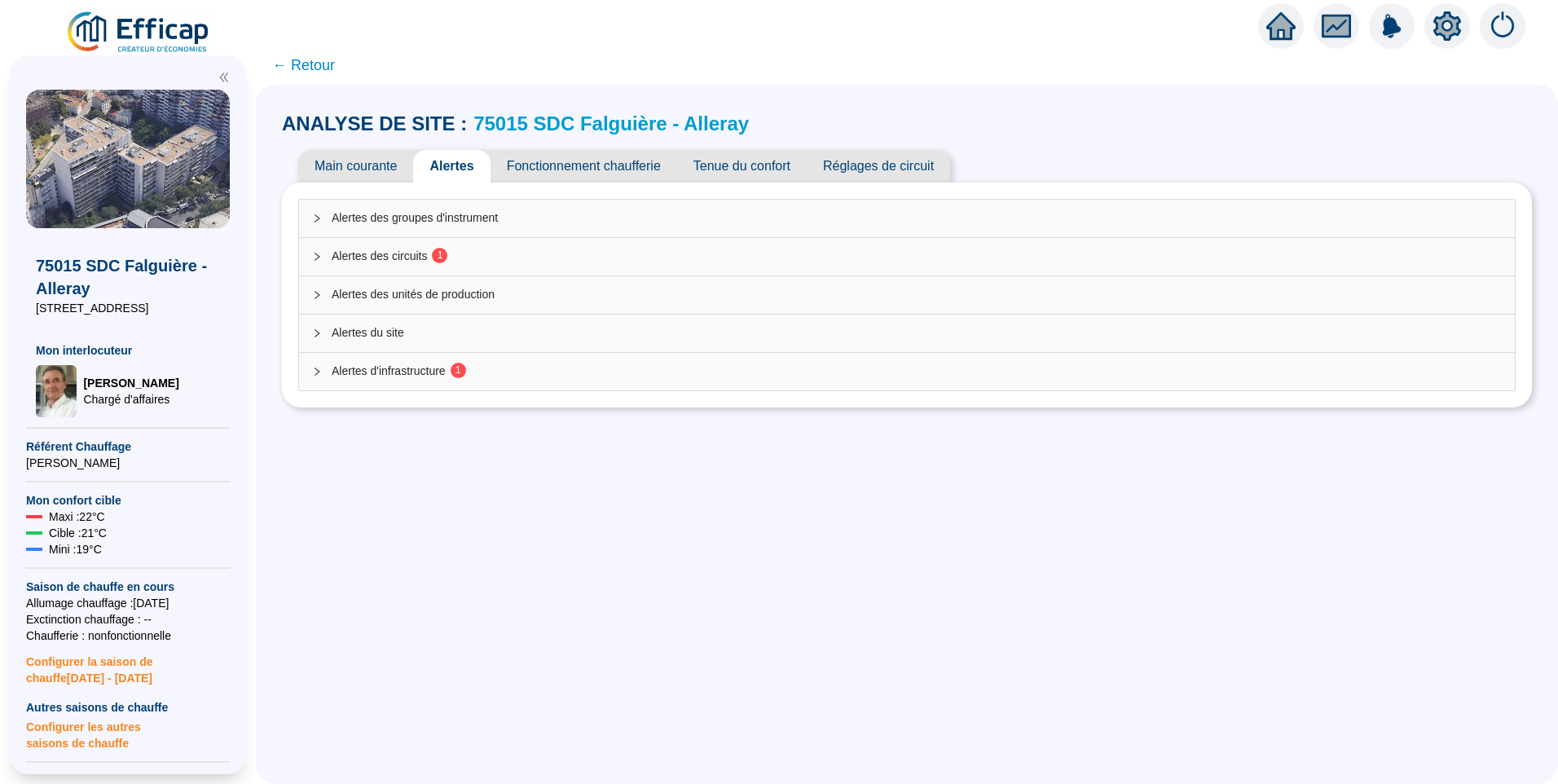
click at [424, 259] on span "Alertes des circuits 1" at bounding box center [916, 257] width 1170 height 17
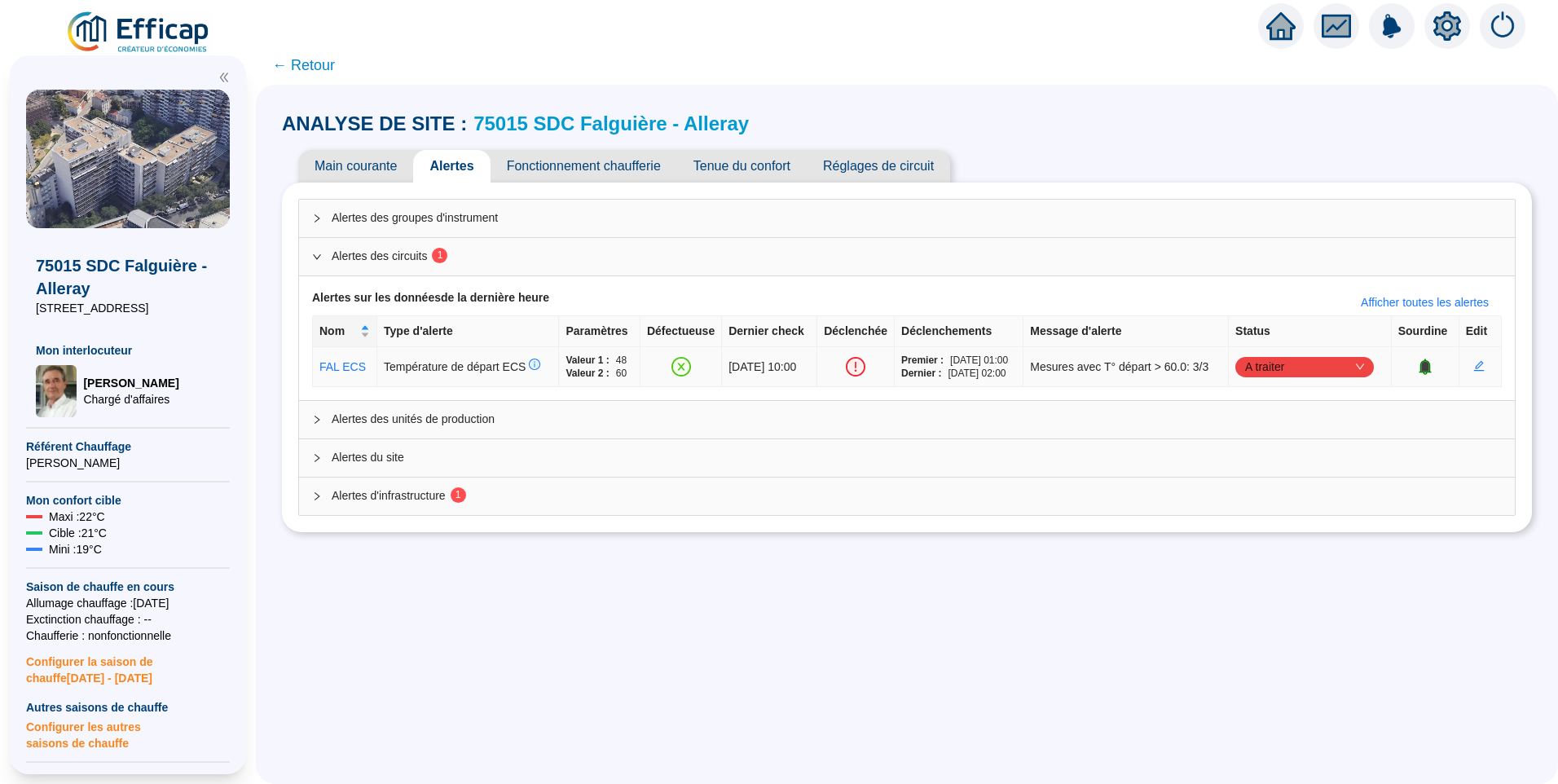
click at [1283, 370] on span "A traiter" at bounding box center [1304, 367] width 119 height 24
click at [1295, 448] on div "Traité" at bounding box center [1306, 449] width 113 height 17
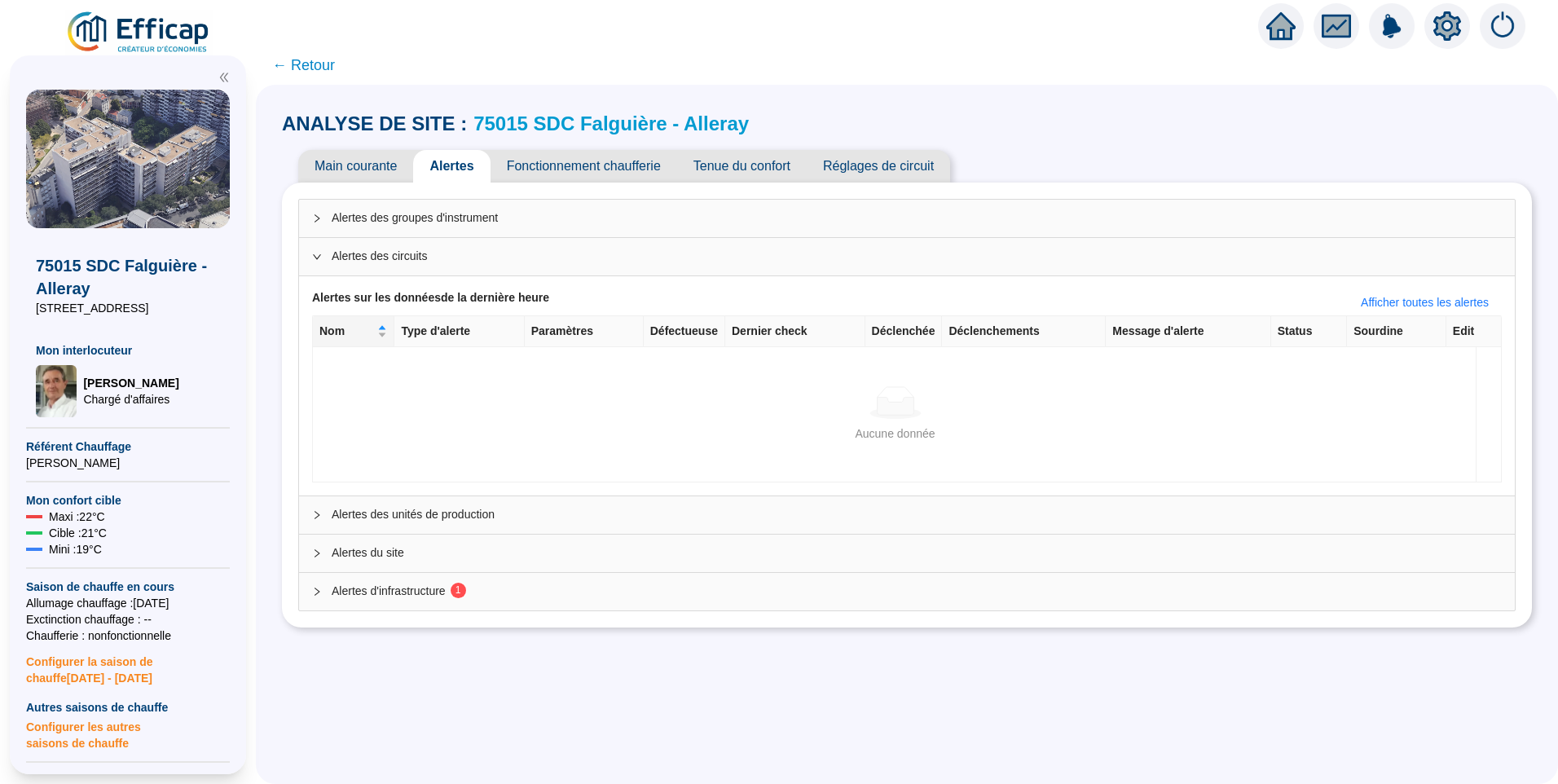
click at [429, 591] on span "Alertes d'infrastructure 1" at bounding box center [916, 591] width 1170 height 17
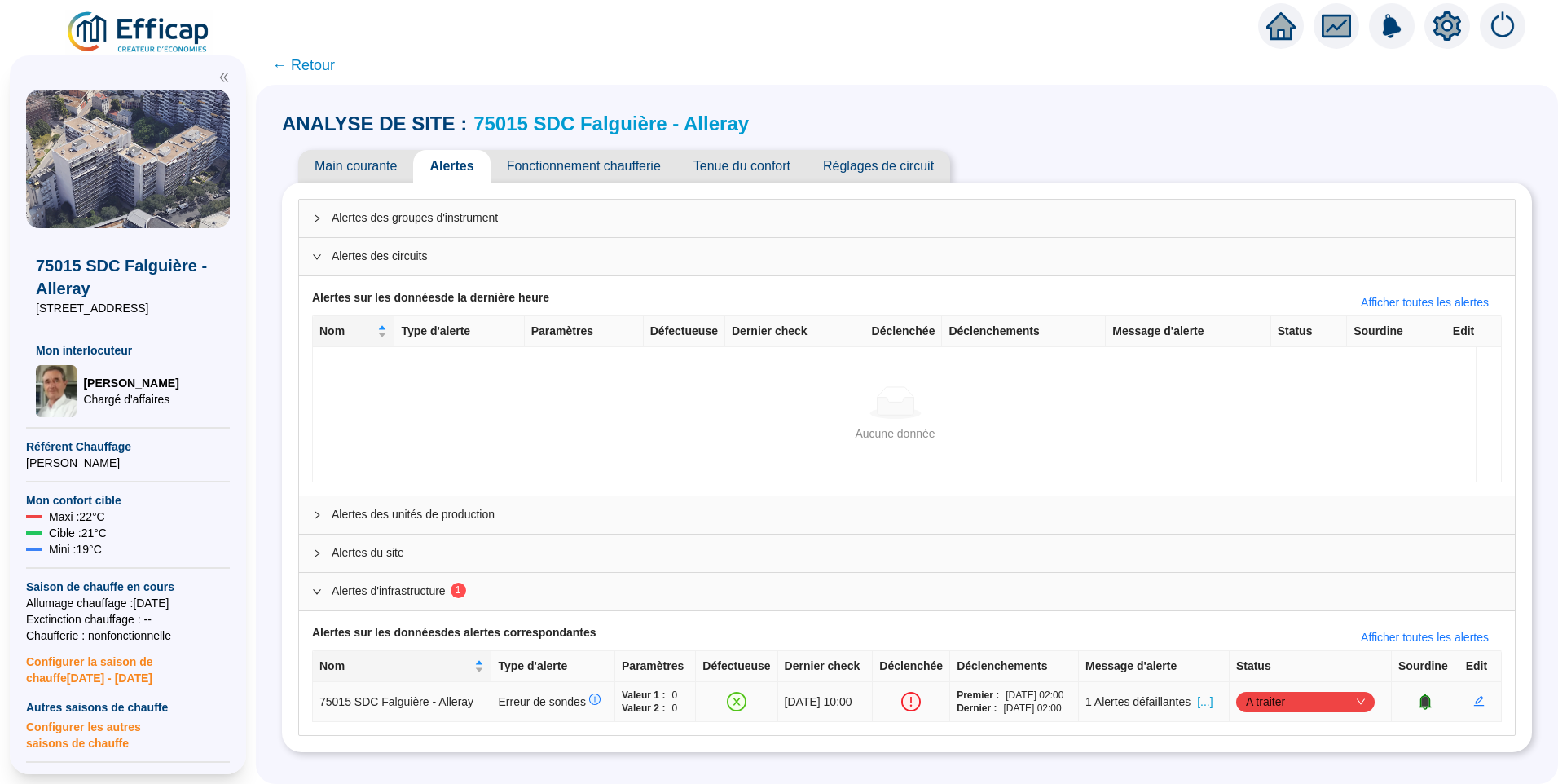
click at [1260, 703] on span "A traiter" at bounding box center [1305, 702] width 119 height 24
click at [1281, 678] on div "Traité" at bounding box center [1308, 672] width 113 height 17
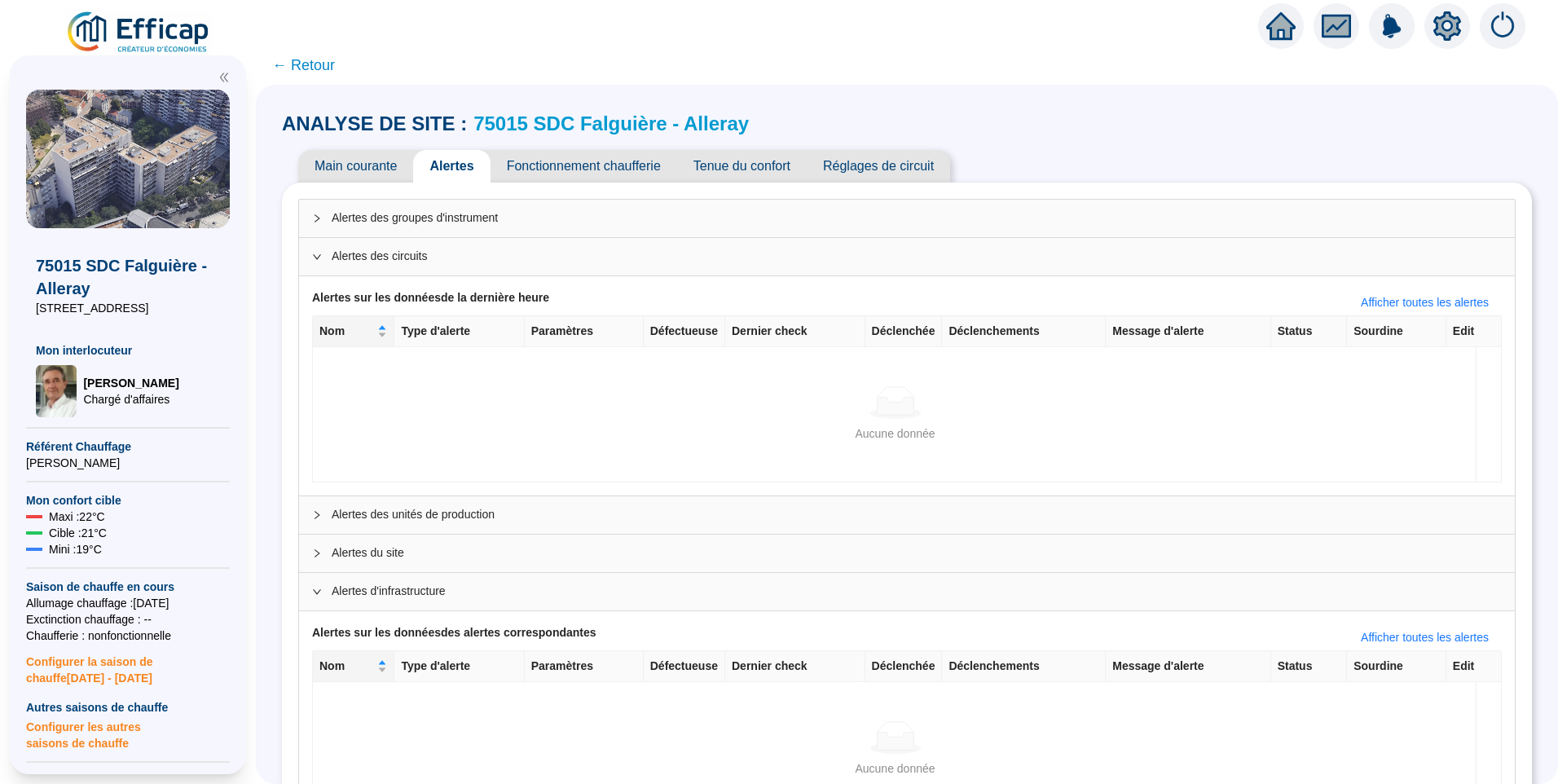
click at [316, 69] on span "← Retour" at bounding box center [304, 65] width 62 height 23
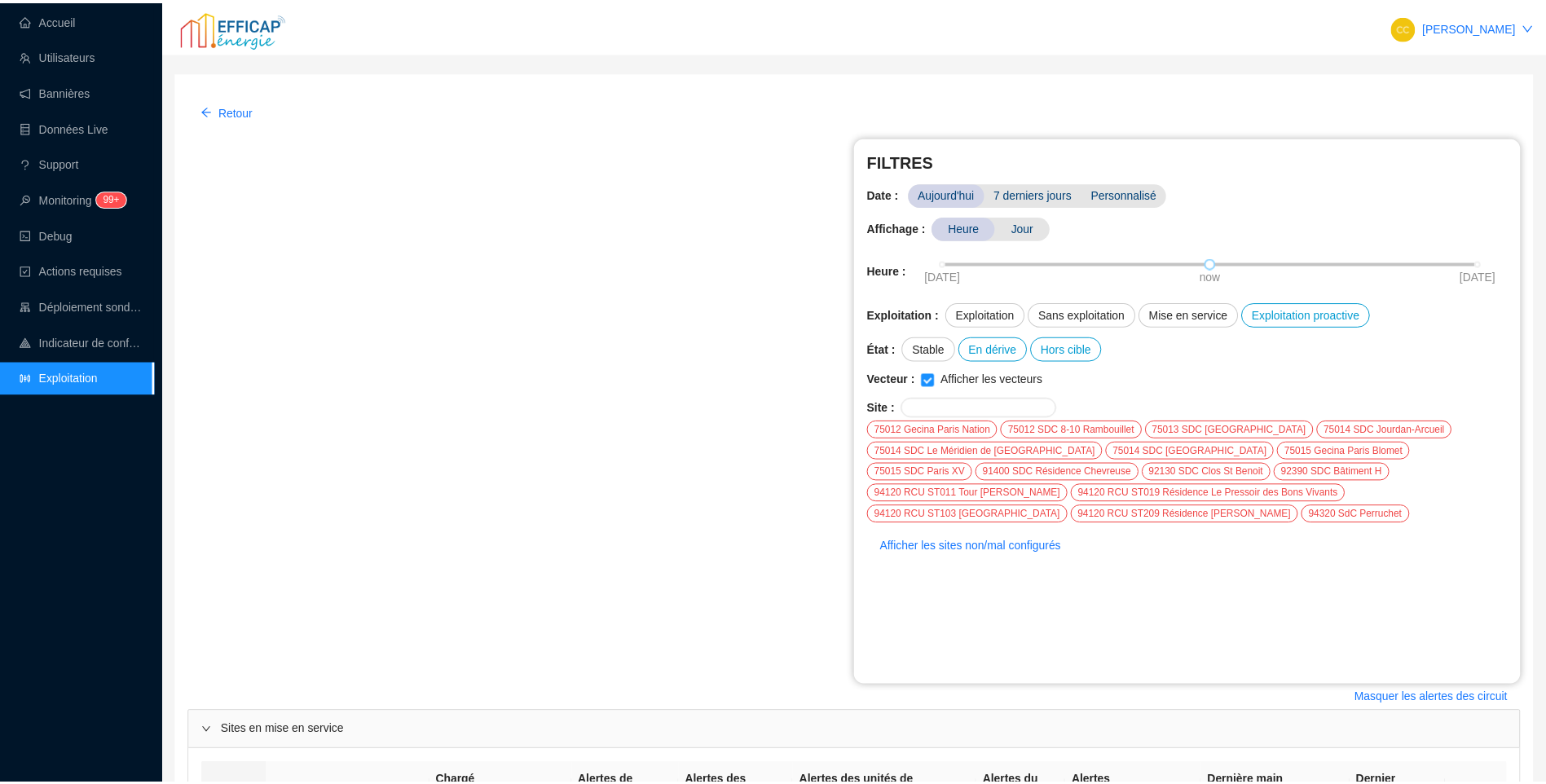
scroll to position [504, 0]
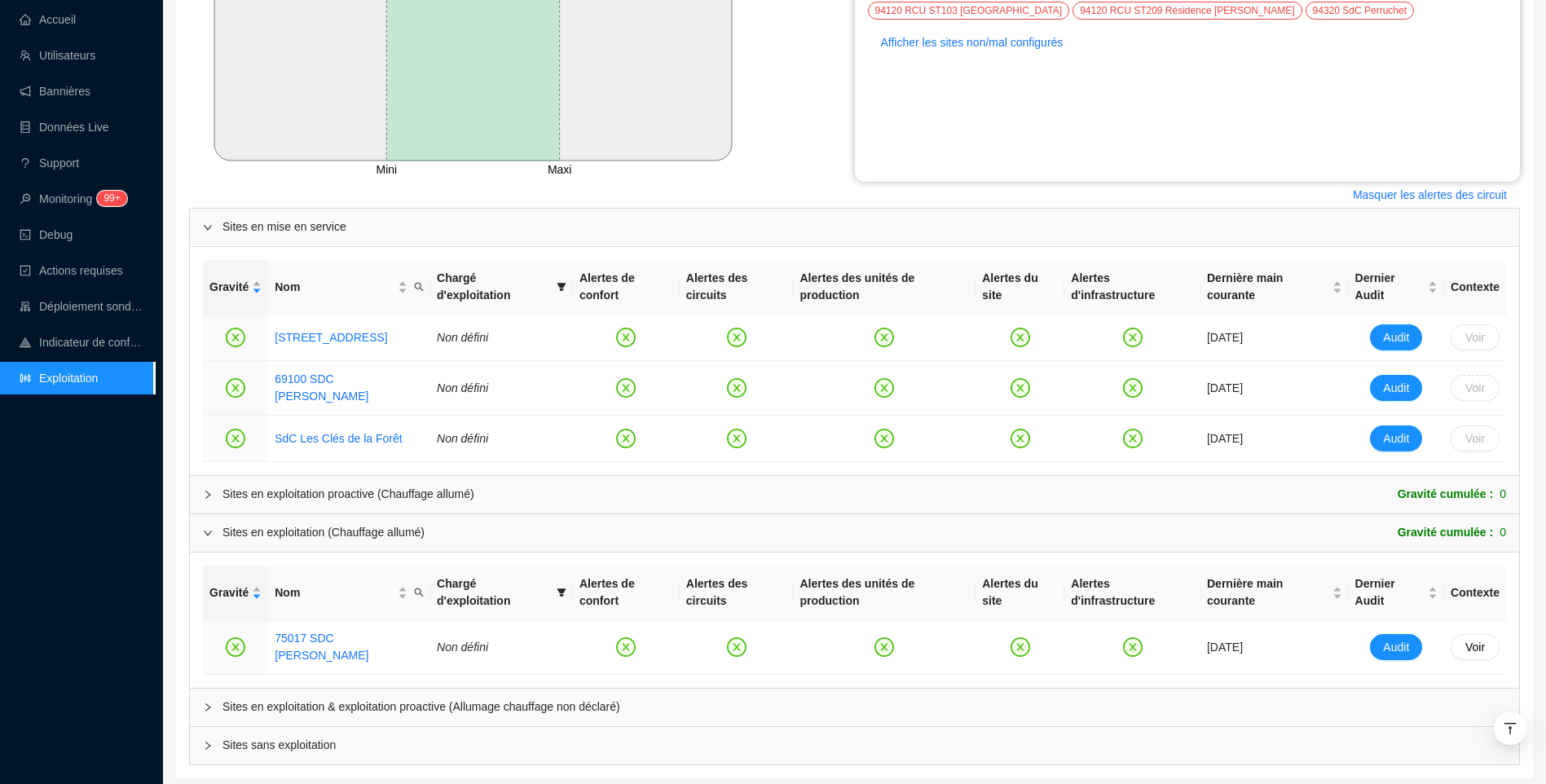
click at [347, 698] on span "Sites en exploitation & exploitation proactive (Allumage chauffage non déclaré)" at bounding box center [864, 707] width 1284 height 17
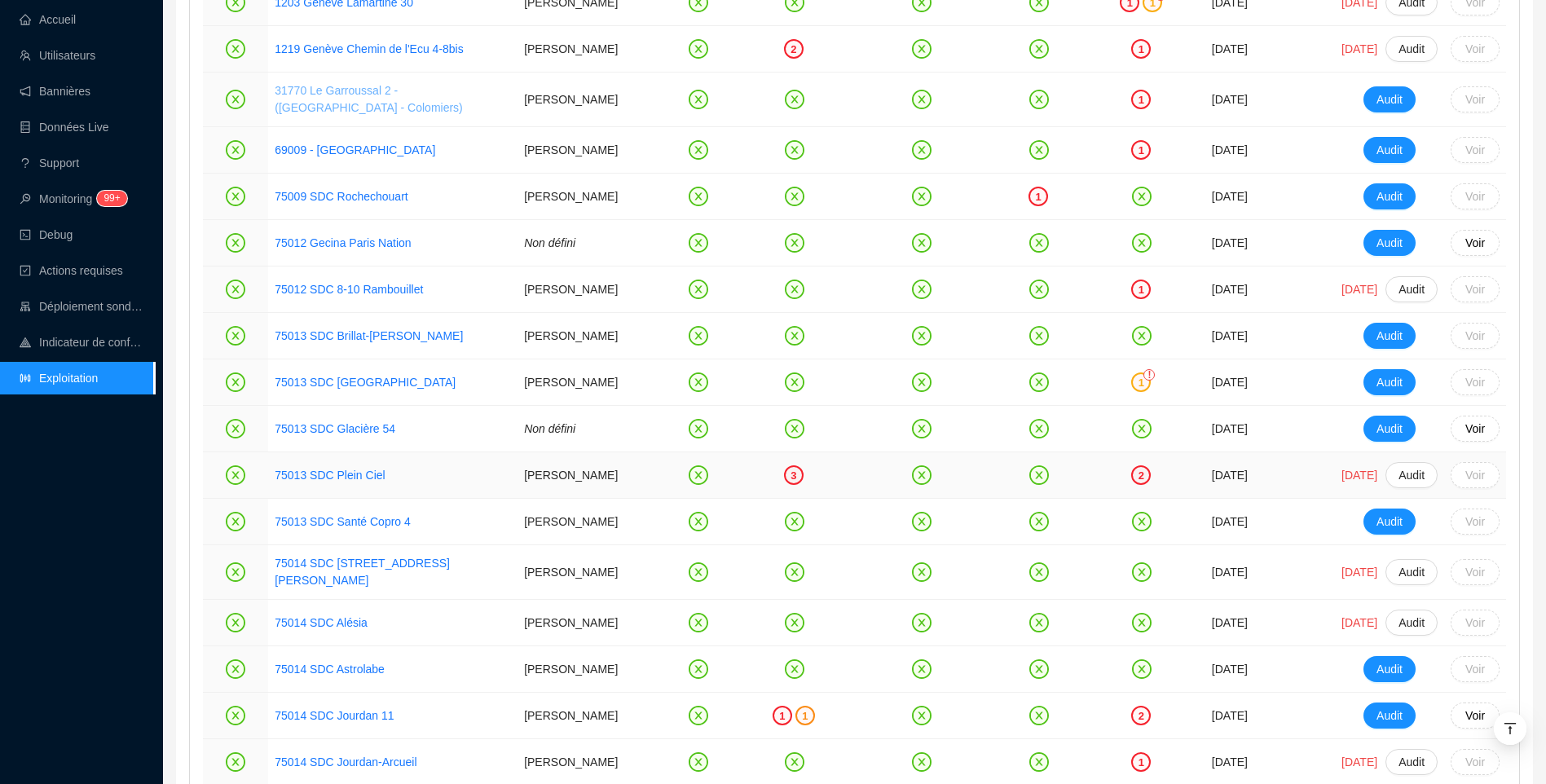
scroll to position [911, 0]
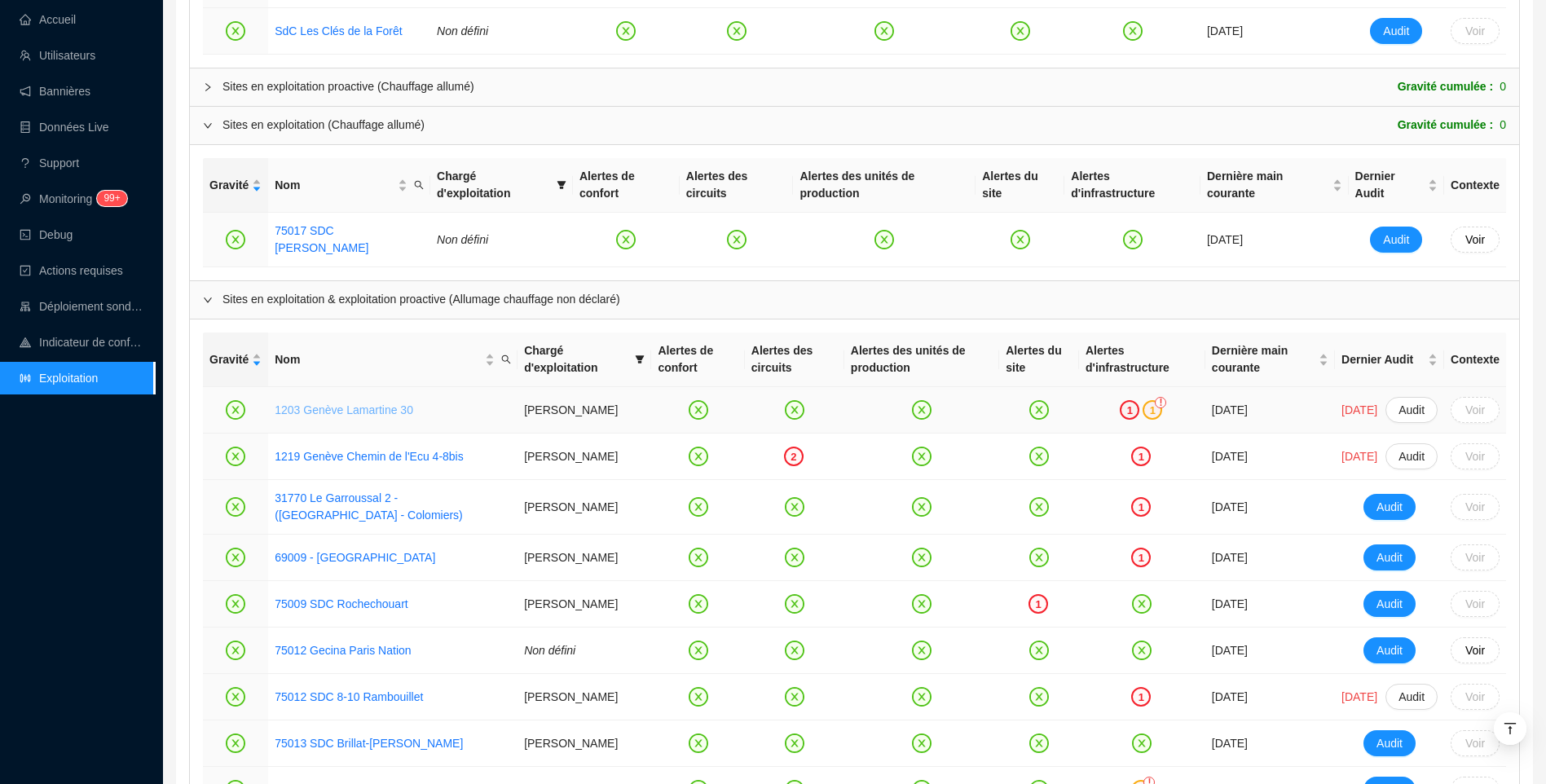
click at [358, 403] on link "1203 Genève Lamartine 30" at bounding box center [344, 409] width 139 height 13
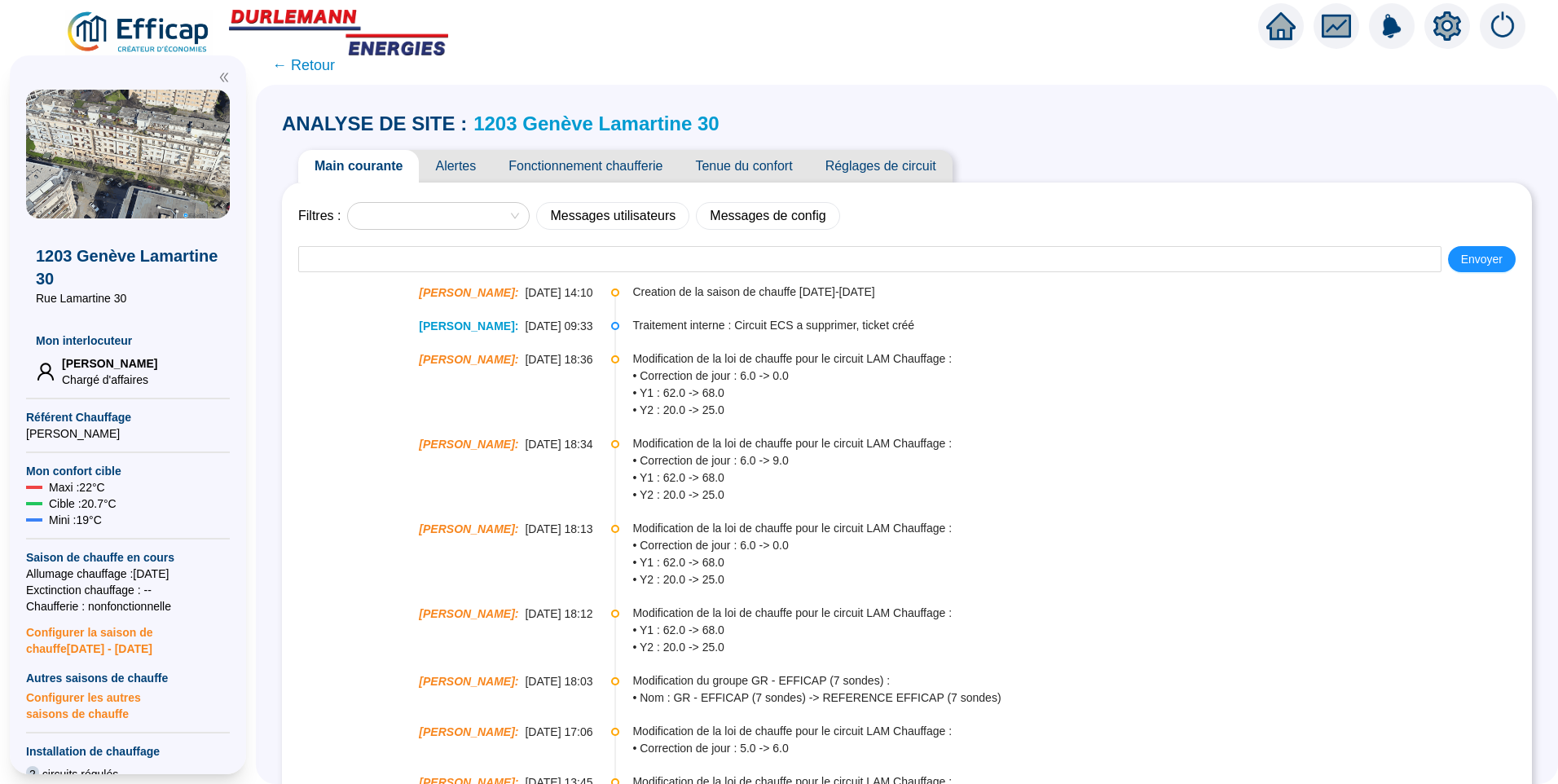
click at [476, 177] on span "Alertes" at bounding box center [455, 167] width 74 height 33
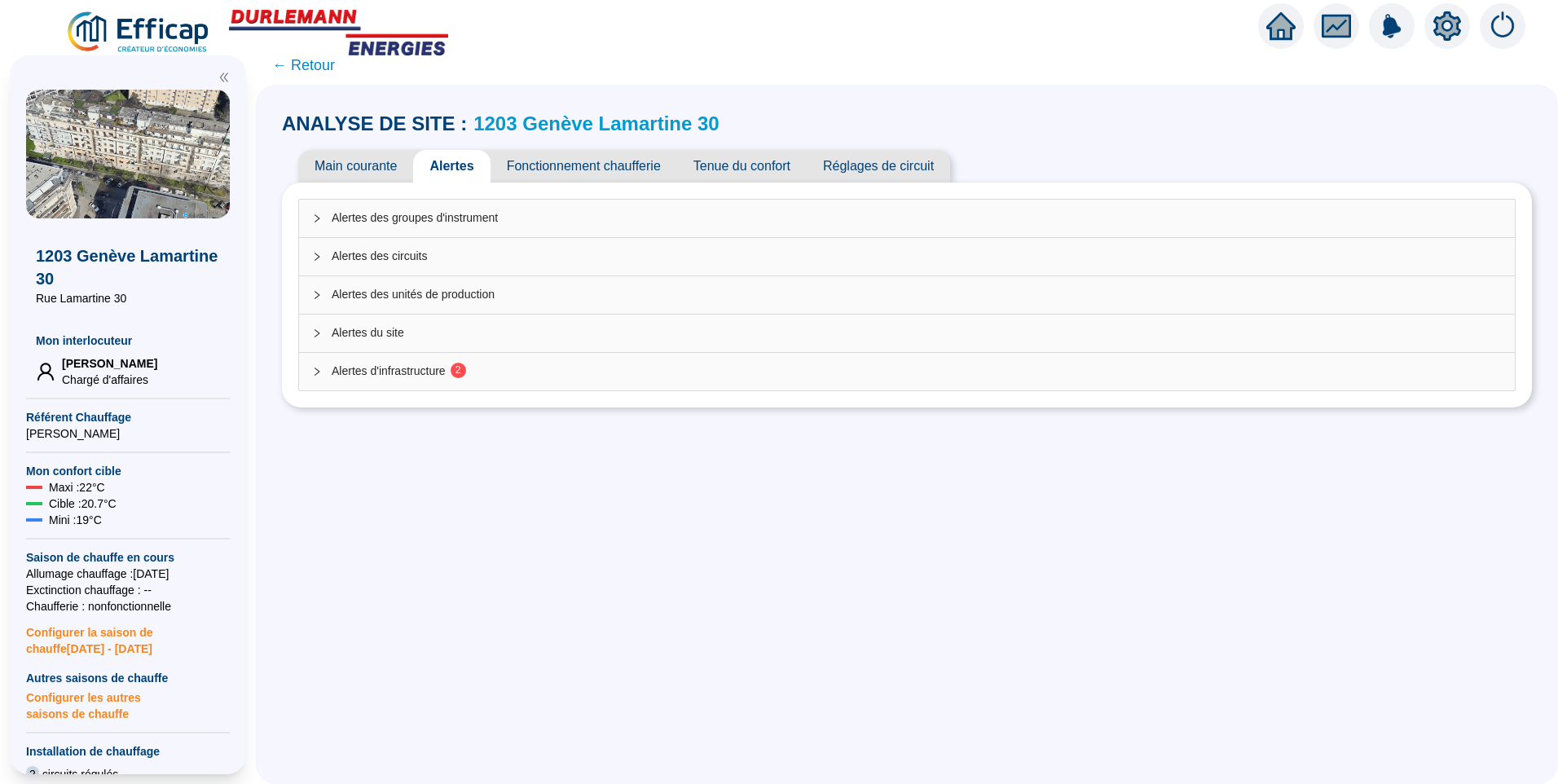
click at [414, 377] on span "Alertes d'infrastructure 2" at bounding box center [916, 371] width 1170 height 17
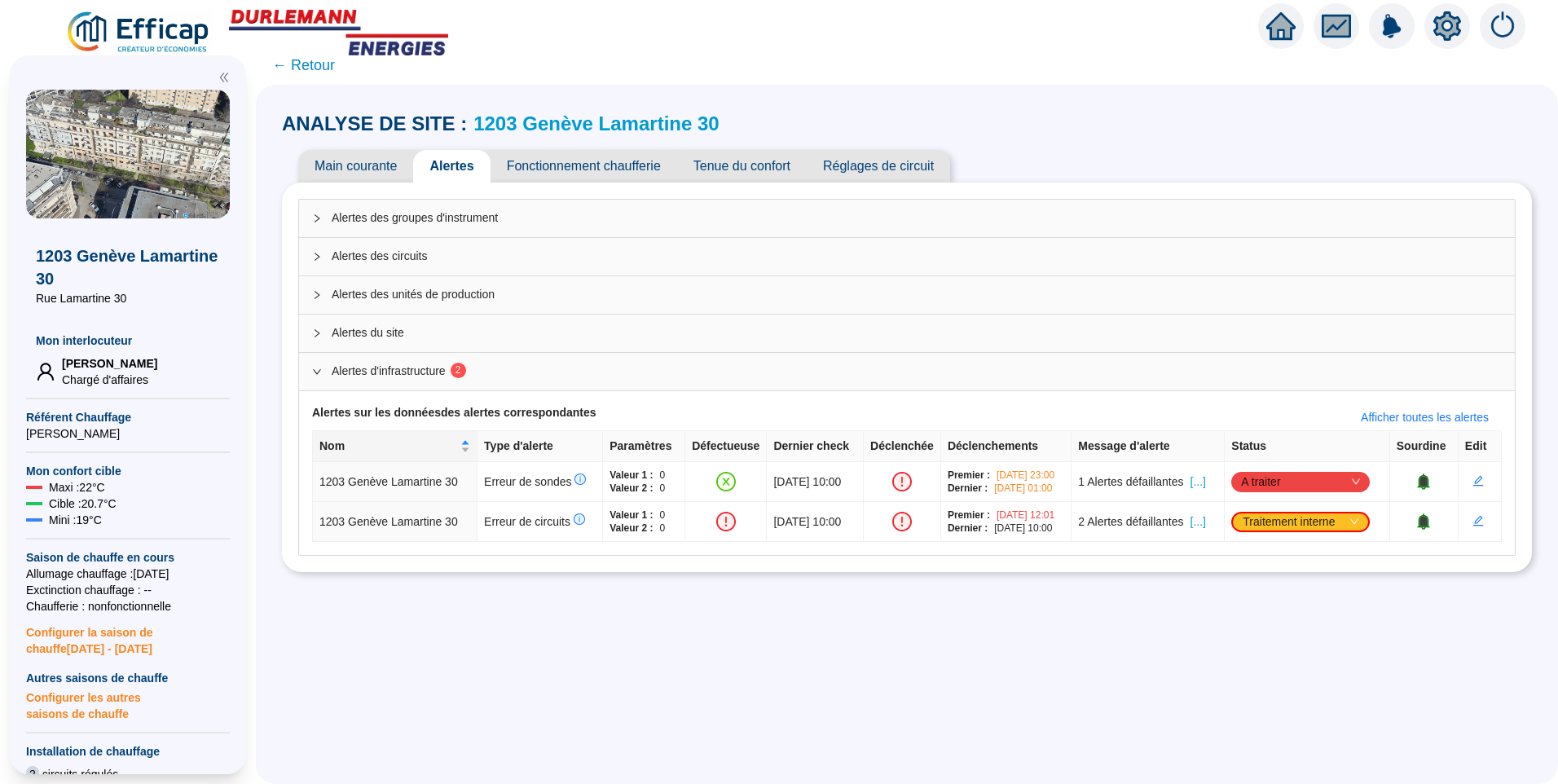
click at [547, 168] on span "Fonctionnement chaufferie" at bounding box center [584, 167] width 187 height 33
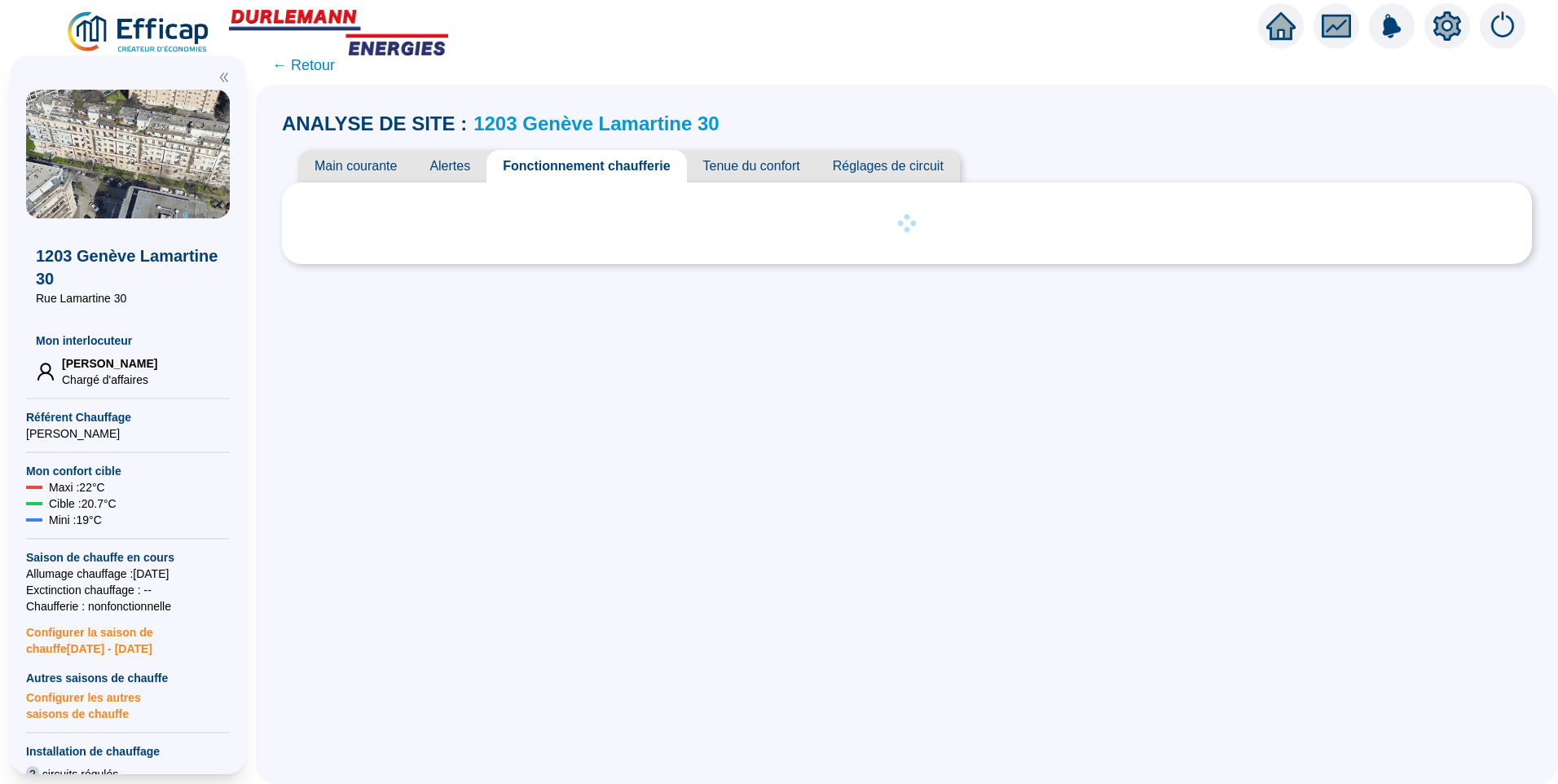
click at [386, 172] on span "Main courante" at bounding box center [356, 167] width 115 height 33
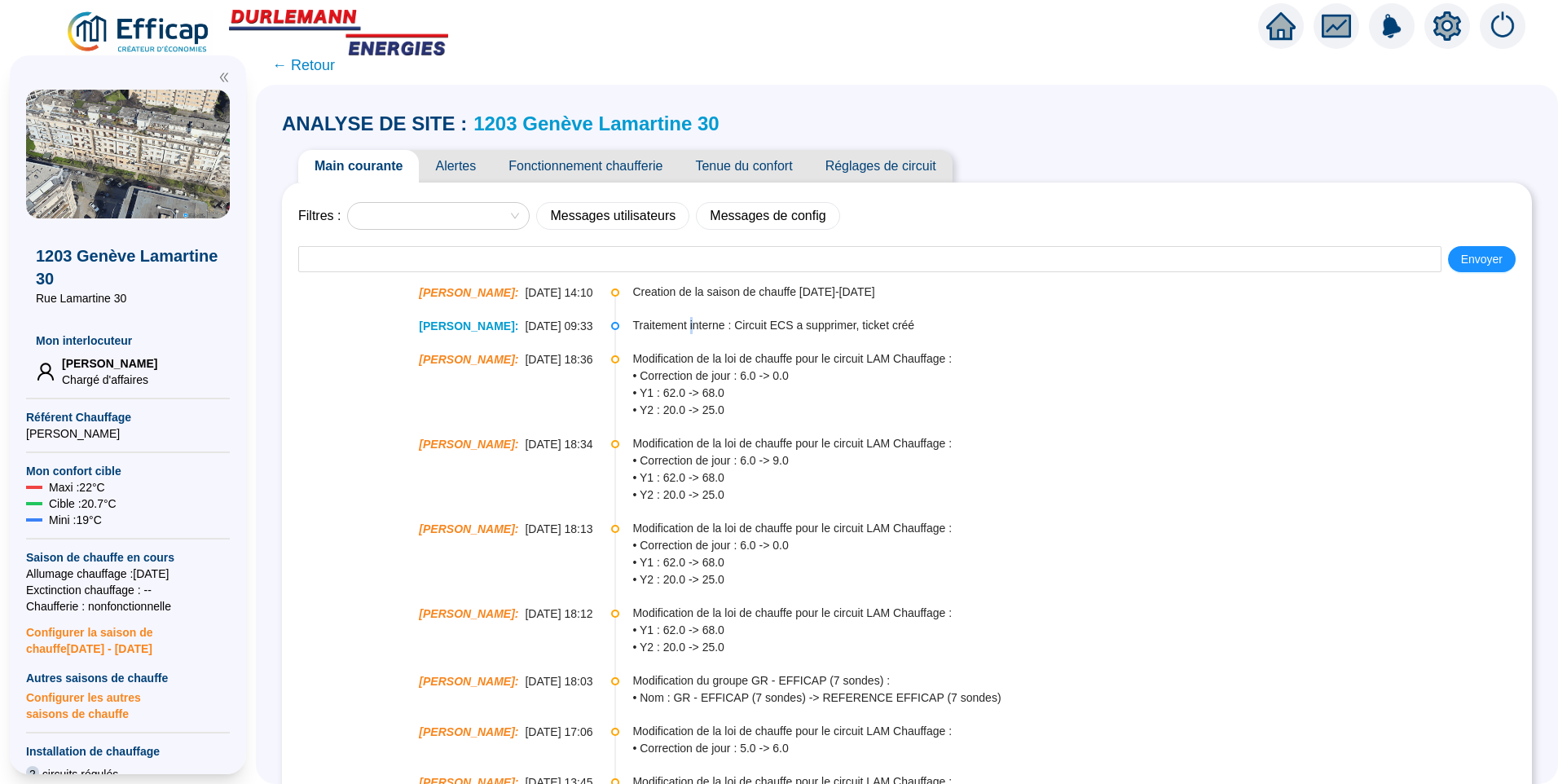
click at [697, 317] on span "Traitement interne : Circuit ECS a supprimer, ticket créé" at bounding box center [1081, 325] width 898 height 17
drag, startPoint x: 697, startPoint y: 317, endPoint x: 880, endPoint y: 314, distance: 183.0
click at [880, 314] on li "Steve ROBILLARD : 04-07-2025 14:10 Creation de la saison de chauffe 2025-2026" at bounding box center [907, 305] width 1218 height 34
drag, startPoint x: 747, startPoint y: 321, endPoint x: 787, endPoint y: 317, distance: 40.2
click at [787, 317] on span "Traitement interne : Circuit ECS a supprimer, ticket créé" at bounding box center [1081, 325] width 898 height 17
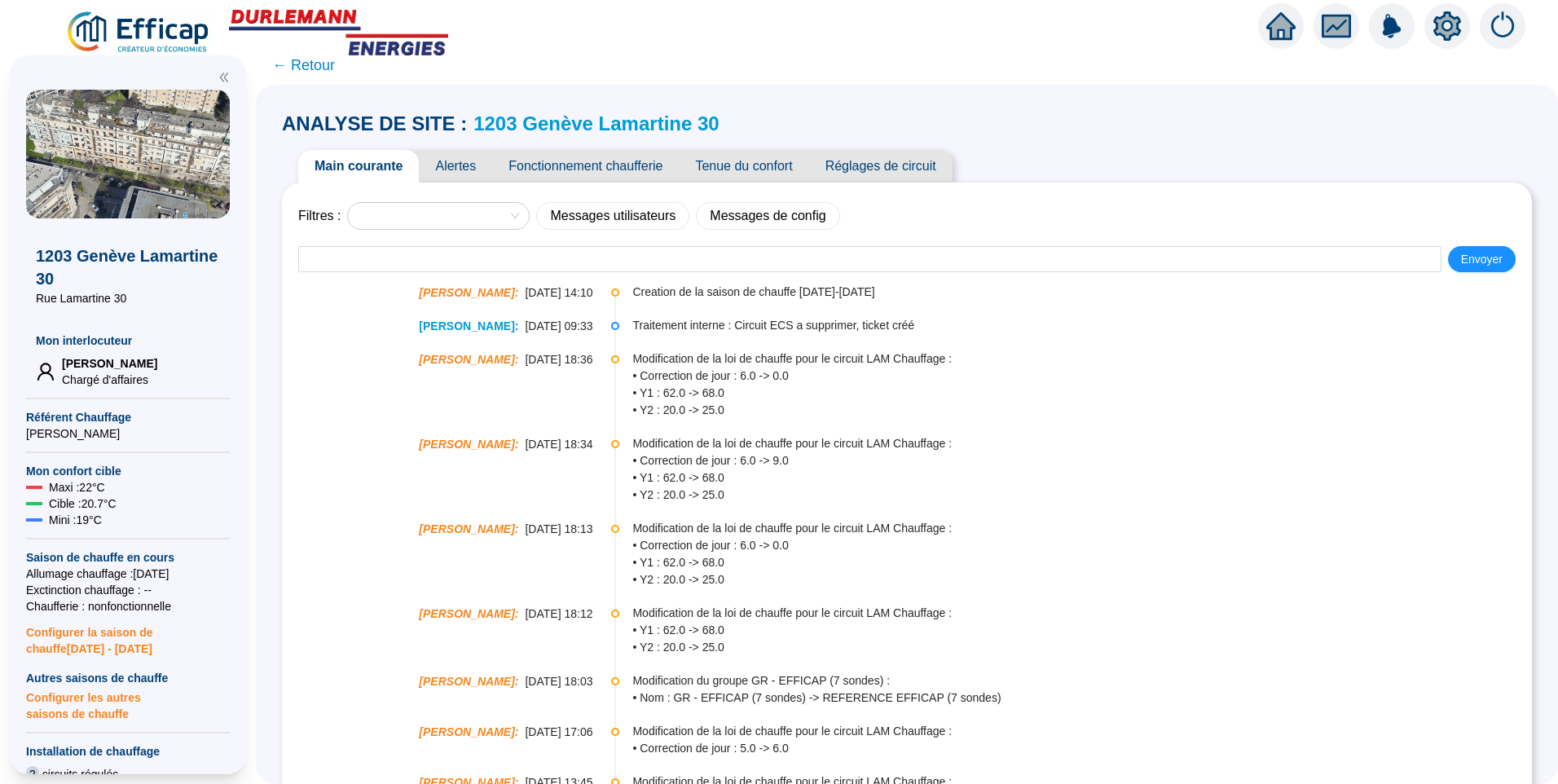
drag, startPoint x: 787, startPoint y: 317, endPoint x: 712, endPoint y: 329, distance: 76.0
click at [712, 329] on span "Traitement interne : Circuit ECS a supprimer, ticket créé" at bounding box center [1081, 325] width 898 height 17
drag, startPoint x: 758, startPoint y: 330, endPoint x: 828, endPoint y: 325, distance: 70.2
click at [828, 325] on span "Traitement interne : Circuit ECS a supprimer, ticket créé" at bounding box center [1081, 325] width 898 height 17
click at [670, 331] on span "Traitement interne : Circuit ECS a supprimer, ticket créé" at bounding box center [1081, 325] width 898 height 17
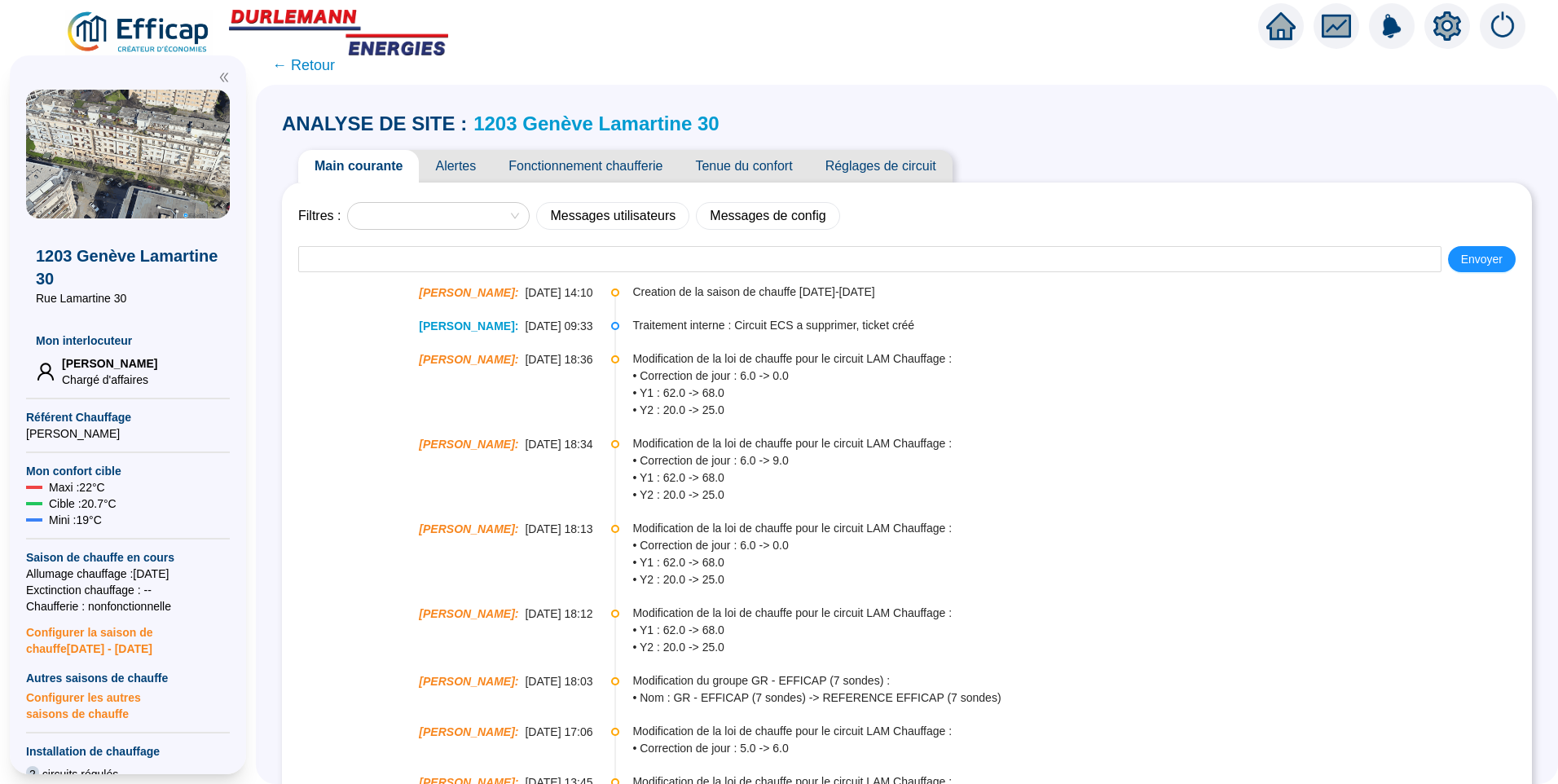
click at [464, 162] on span "Alertes" at bounding box center [455, 167] width 74 height 33
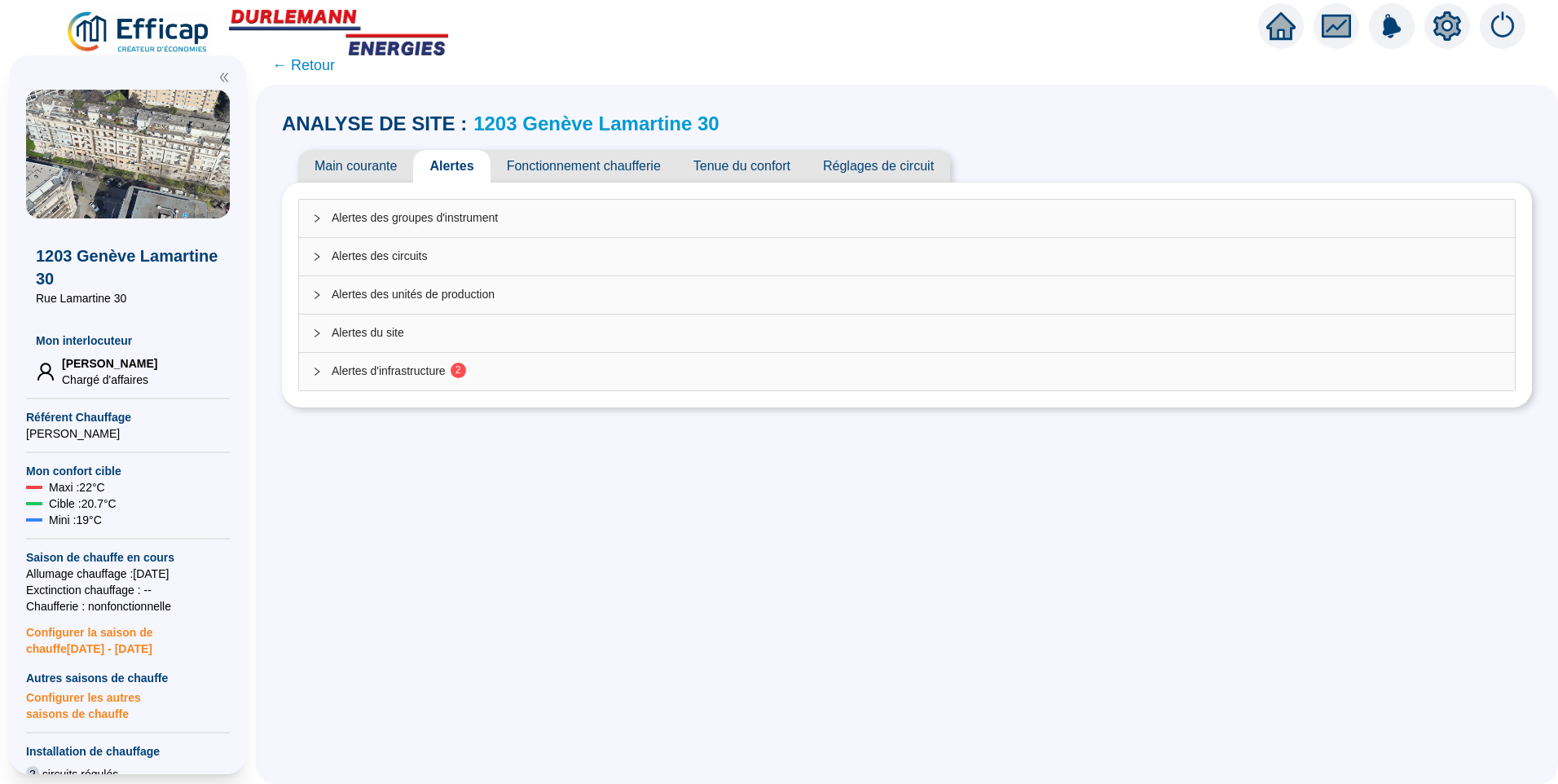
click at [419, 363] on span "Alertes d'infrastructure 2" at bounding box center [916, 371] width 1170 height 17
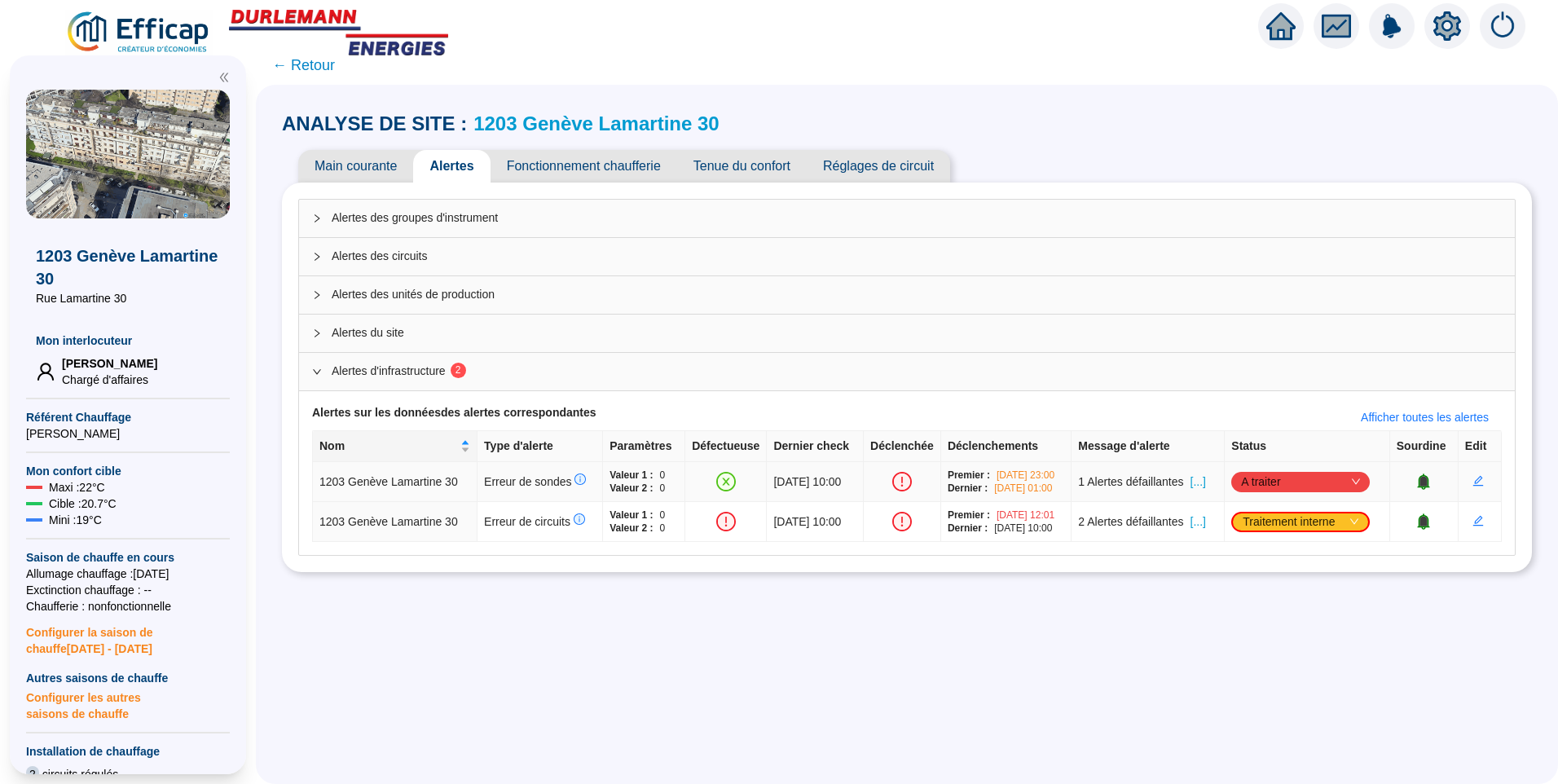
click at [1204, 486] on span "[...]" at bounding box center [1199, 482] width 16 height 17
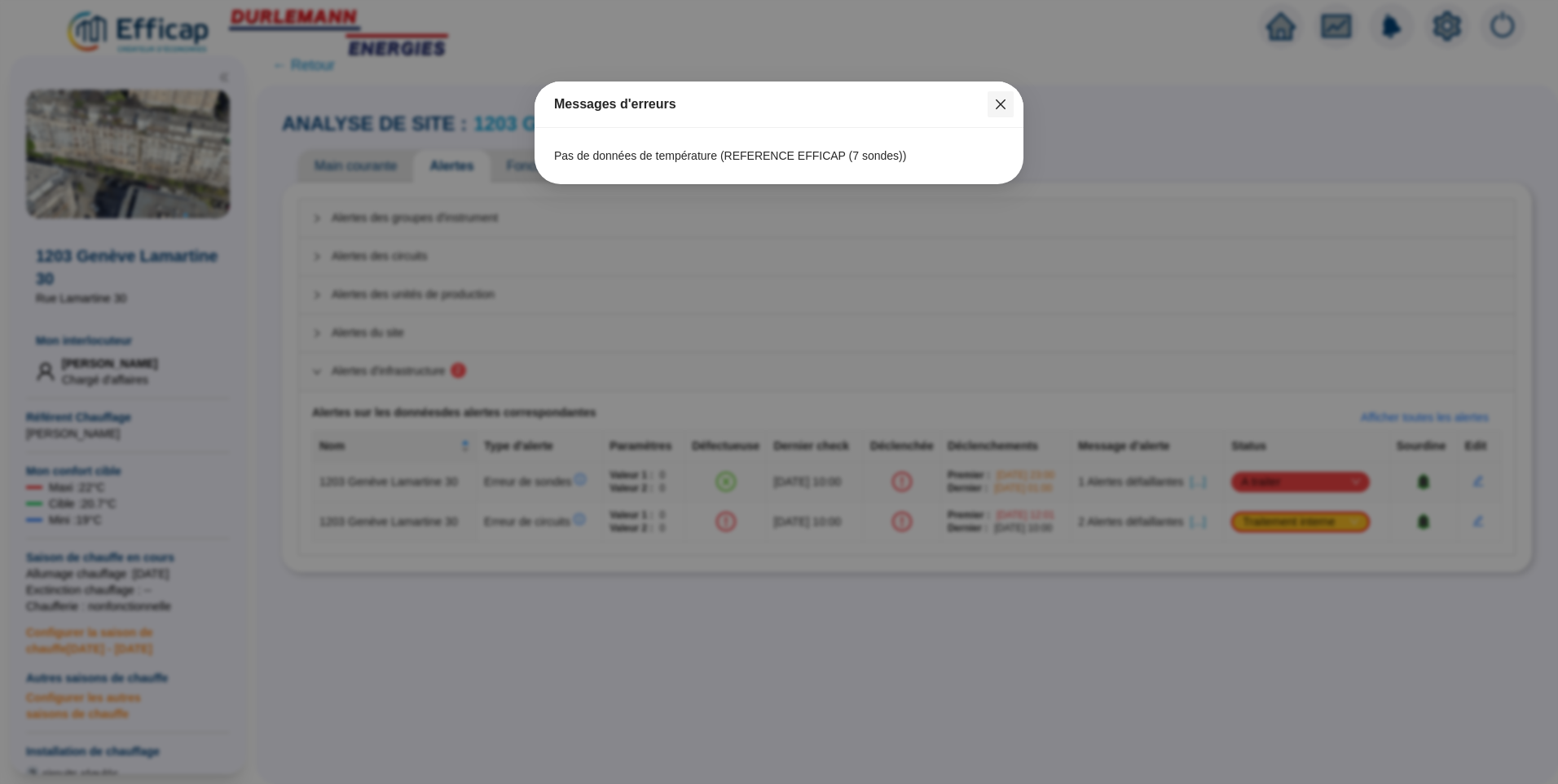
click at [1003, 105] on icon "close" at bounding box center [1000, 104] width 13 height 13
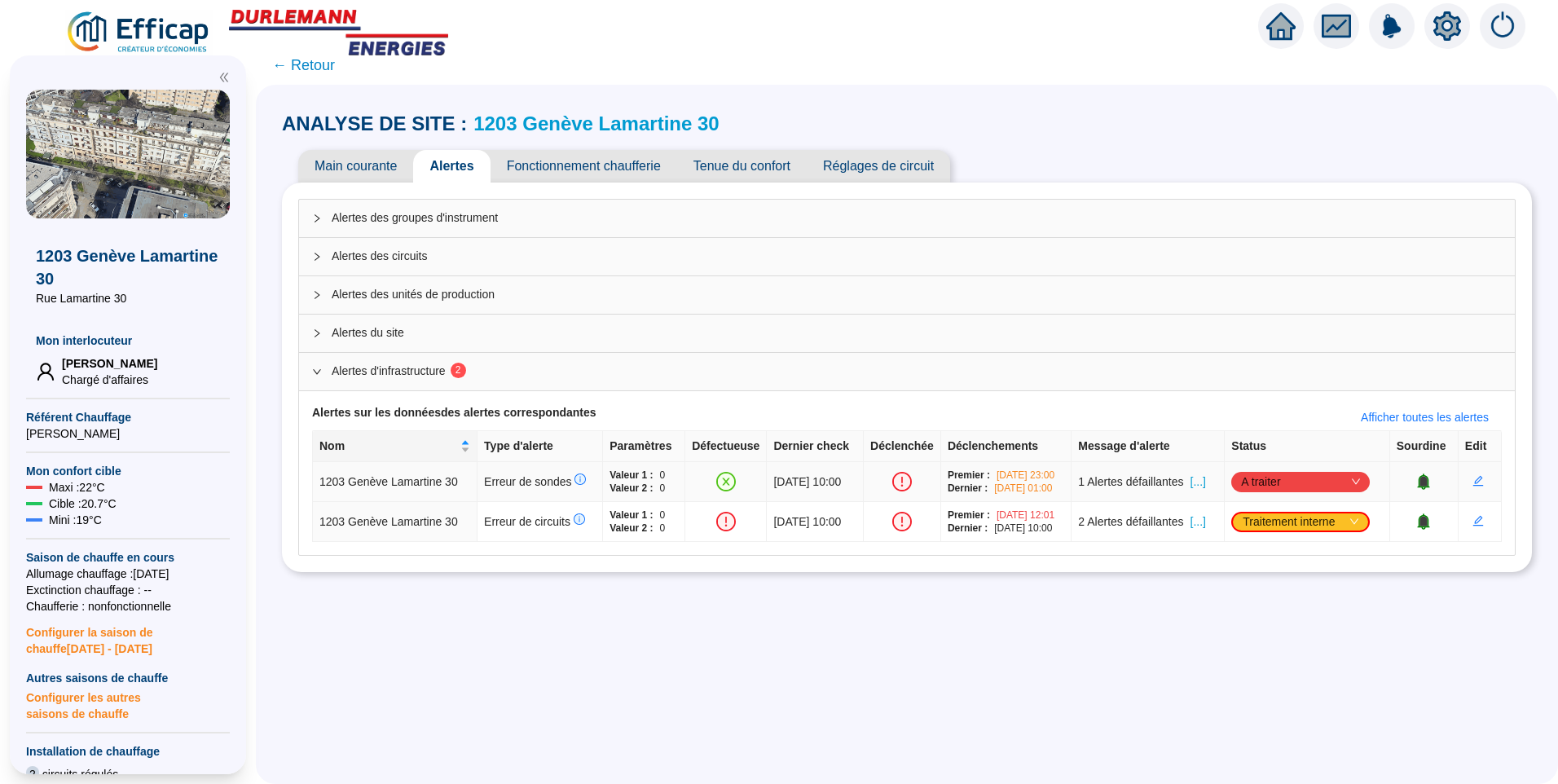
click at [1273, 480] on span "A traiter" at bounding box center [1300, 481] width 119 height 24
click at [1267, 573] on div "Traité" at bounding box center [1304, 564] width 132 height 26
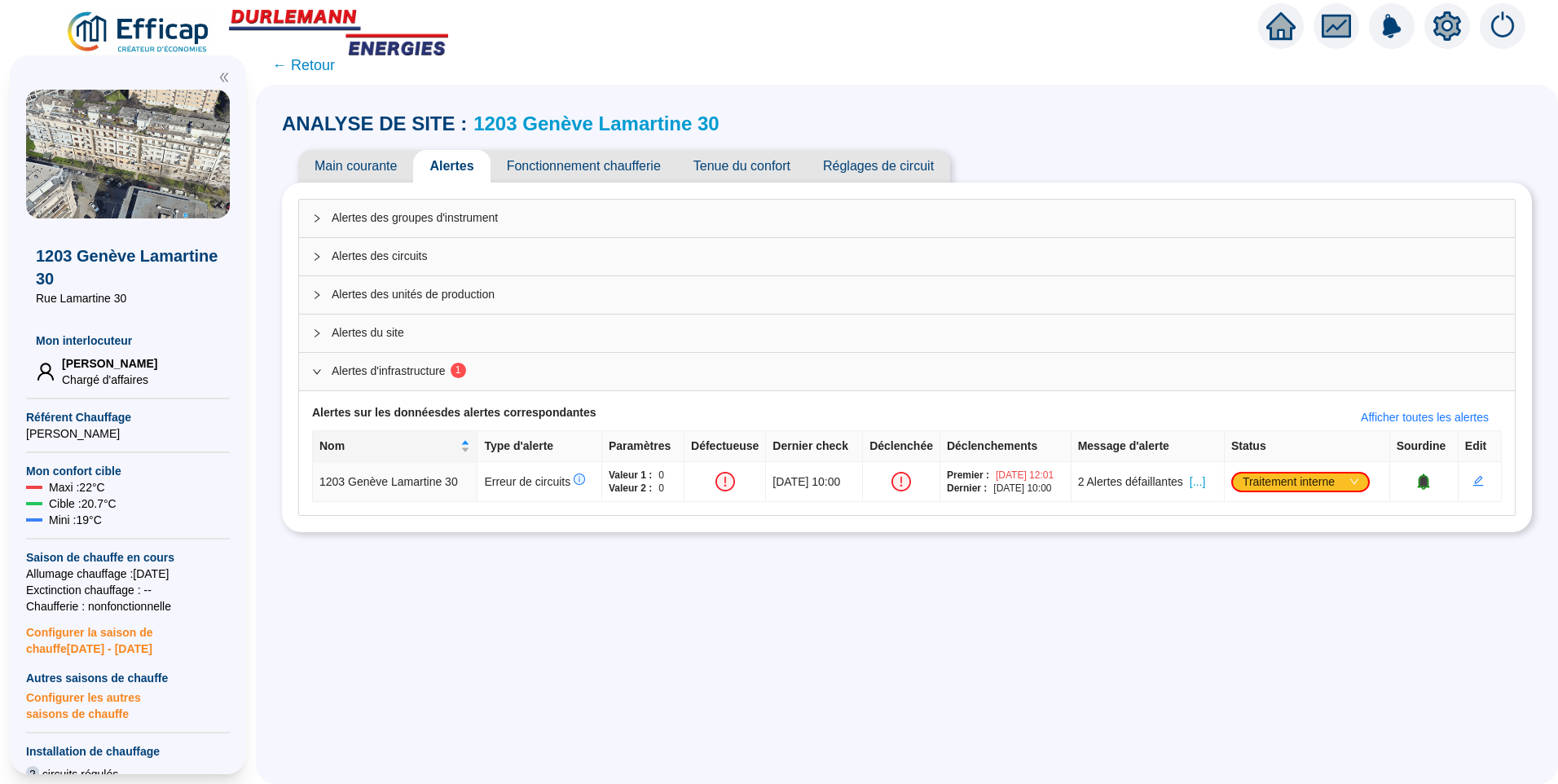
click at [324, 61] on span "← Retour" at bounding box center [304, 65] width 62 height 23
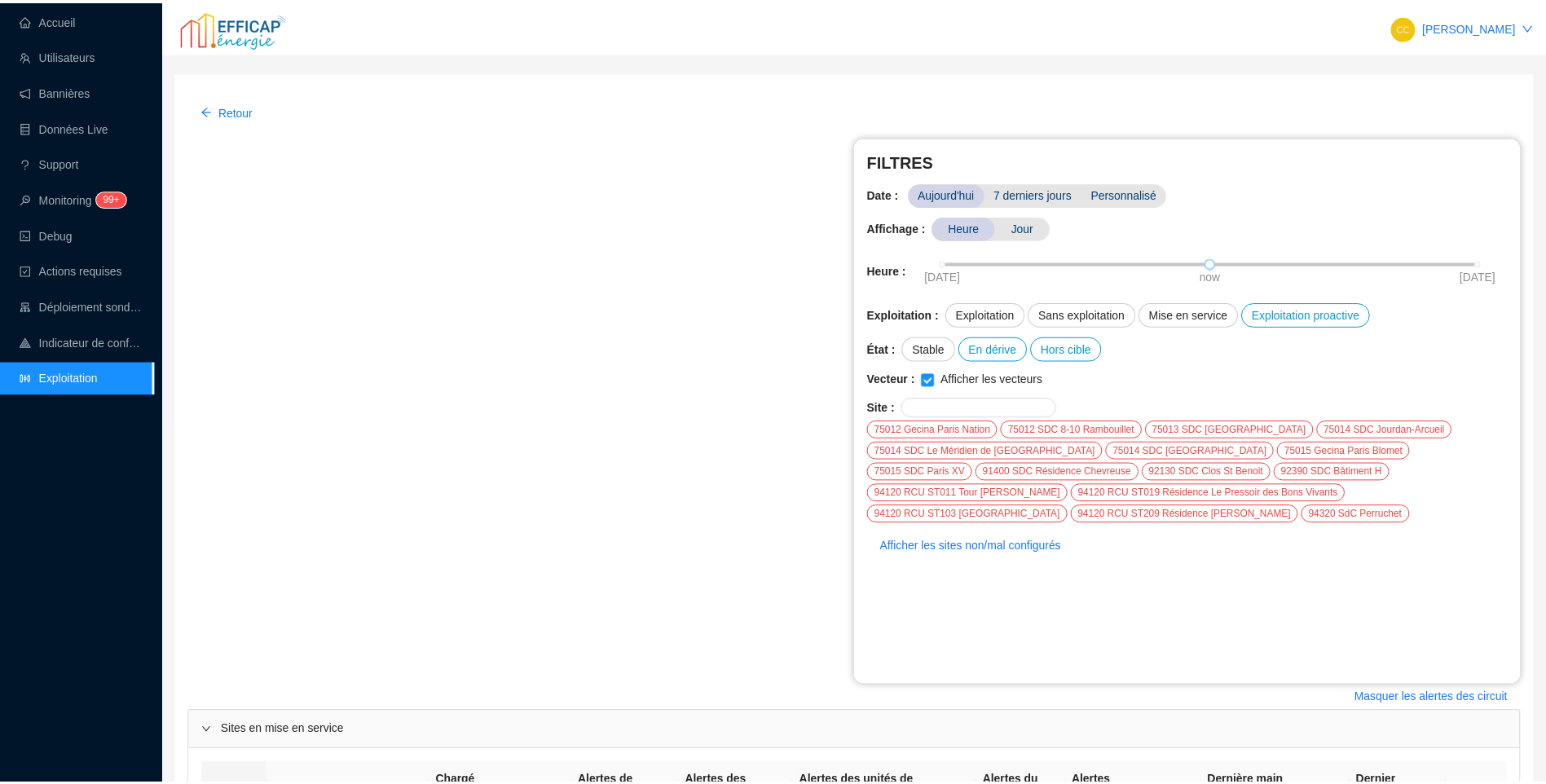
scroll to position [504, 0]
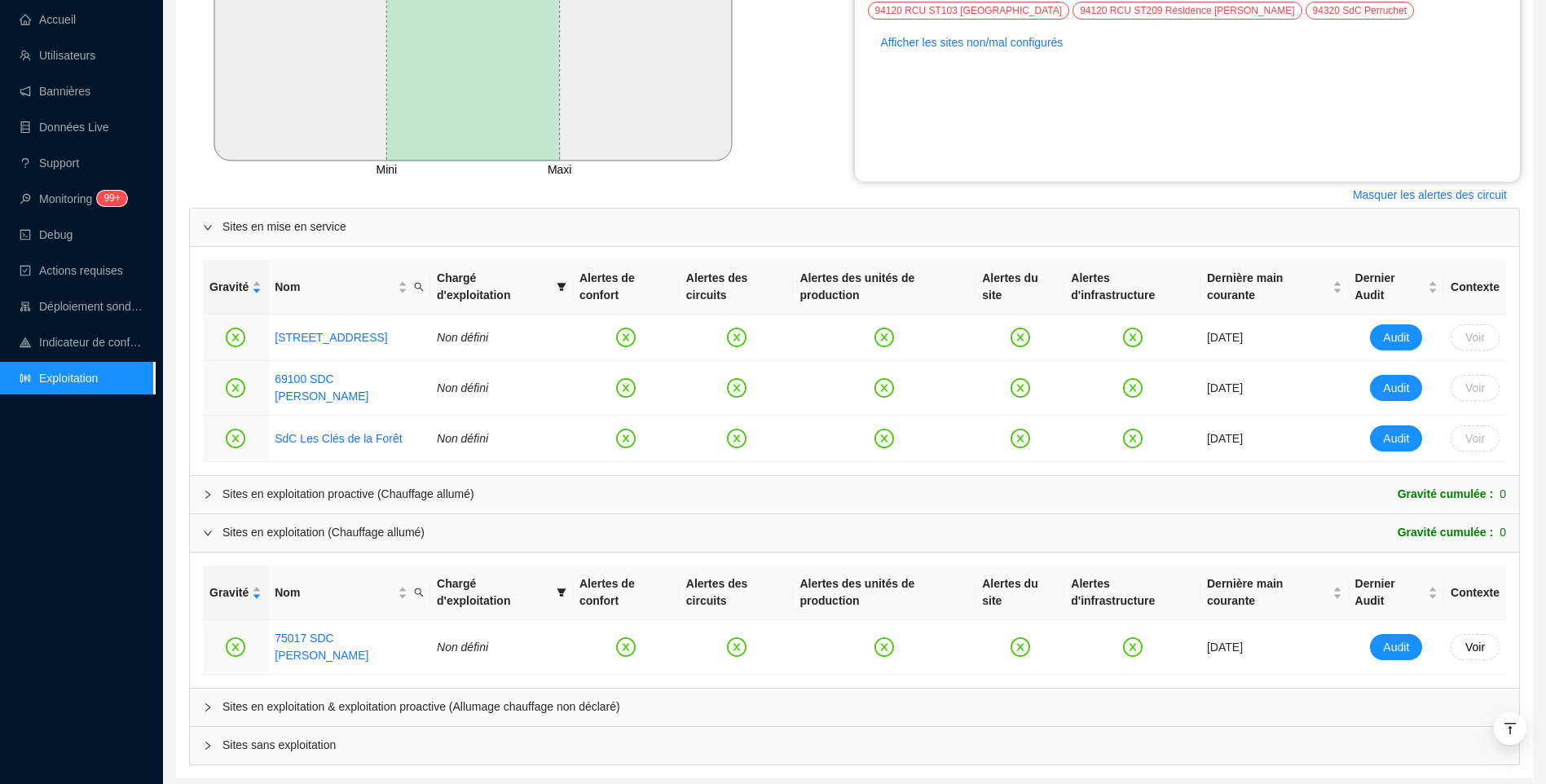
drag, startPoint x: 390, startPoint y: 652, endPoint x: 563, endPoint y: 377, distance: 324.9
click at [392, 698] on span "Sites en exploitation & exploitation proactive (Allumage chauffage non déclaré)" at bounding box center [864, 707] width 1284 height 17
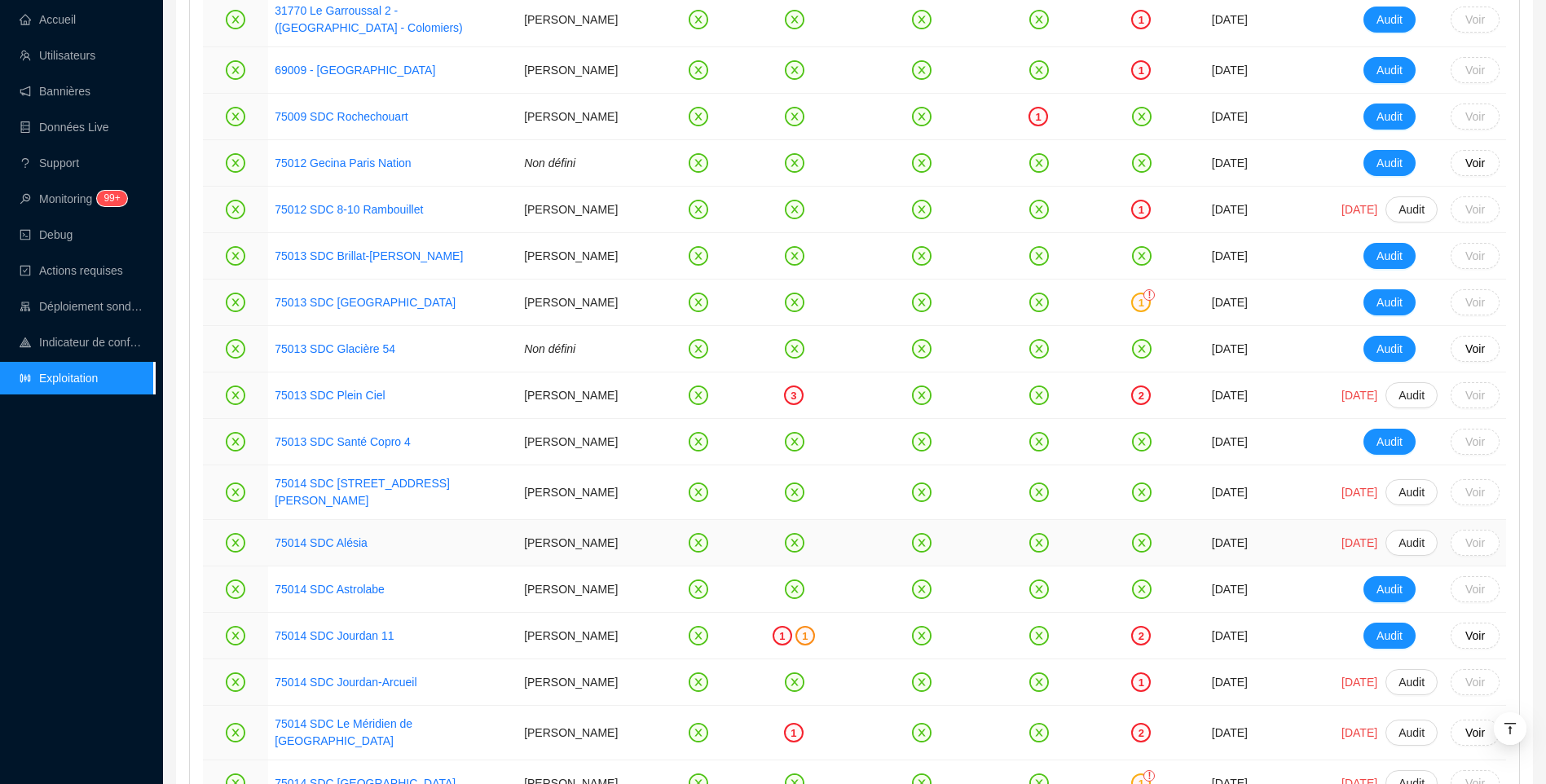
scroll to position [992, 0]
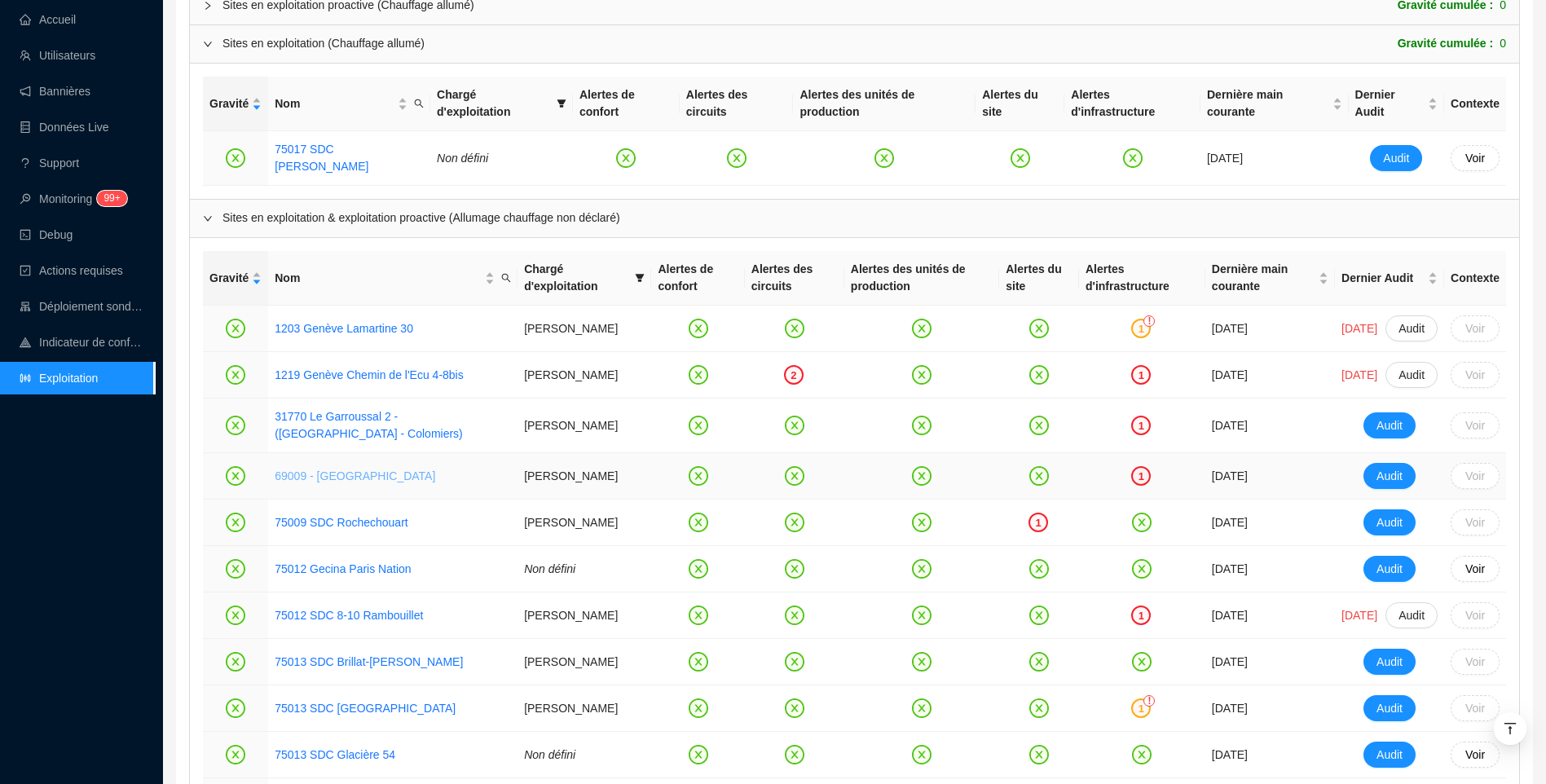
click at [349, 469] on link "69009 - Les Erables Nord" at bounding box center [355, 475] width 160 height 13
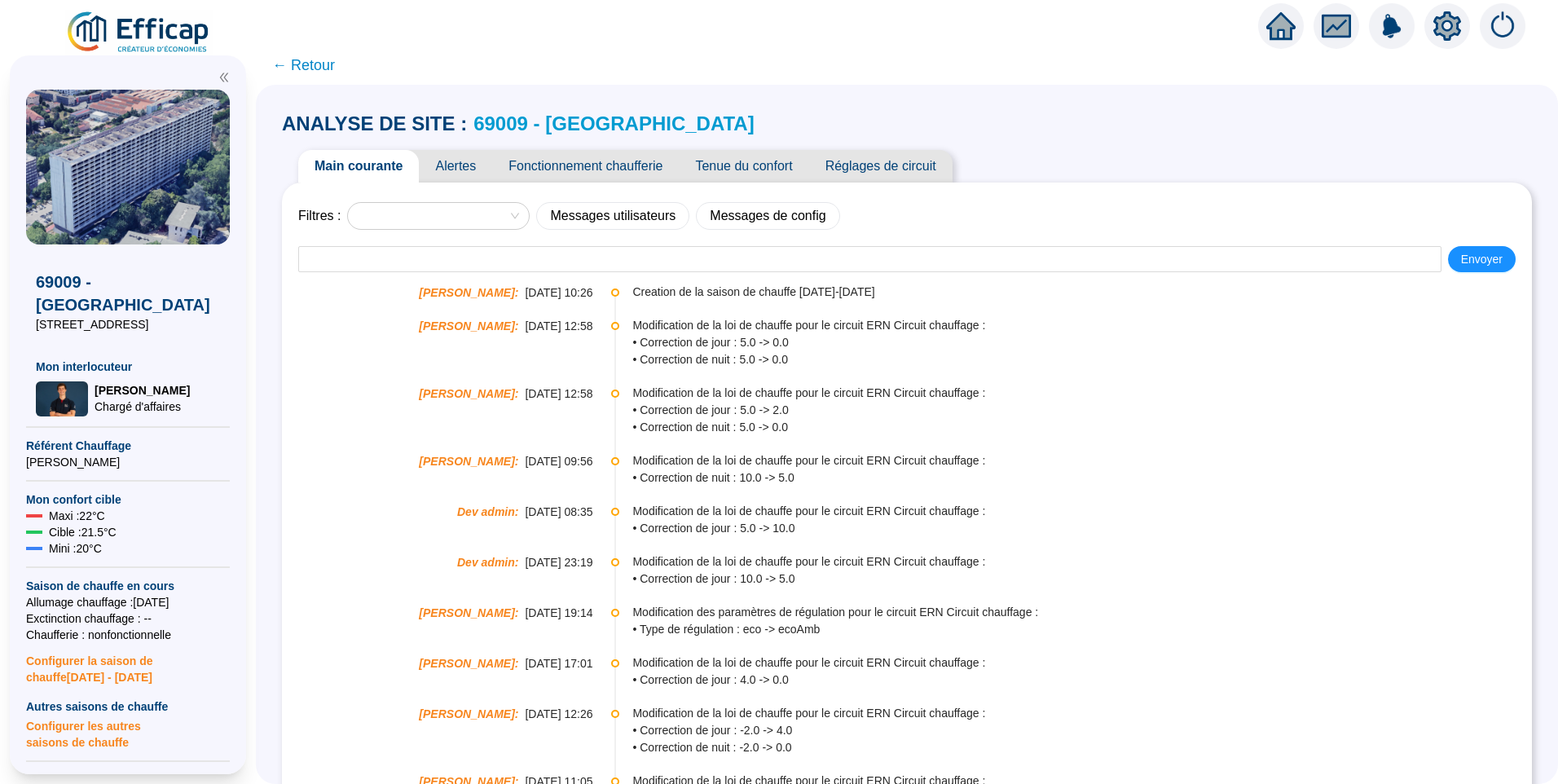
click at [478, 173] on span "Alertes" at bounding box center [455, 167] width 74 height 33
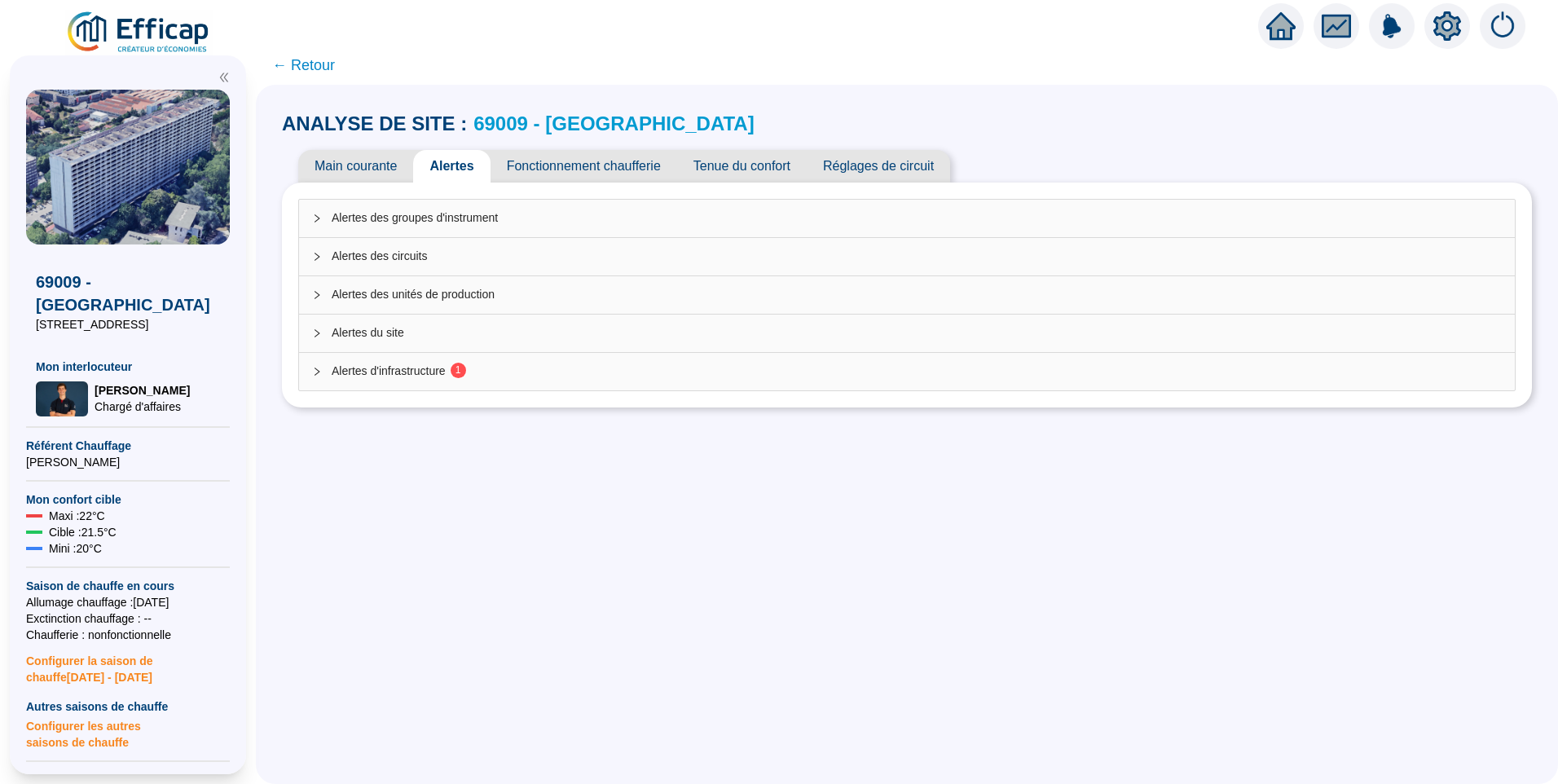
click at [429, 366] on span "Alertes d'infrastructure 1" at bounding box center [916, 371] width 1170 height 17
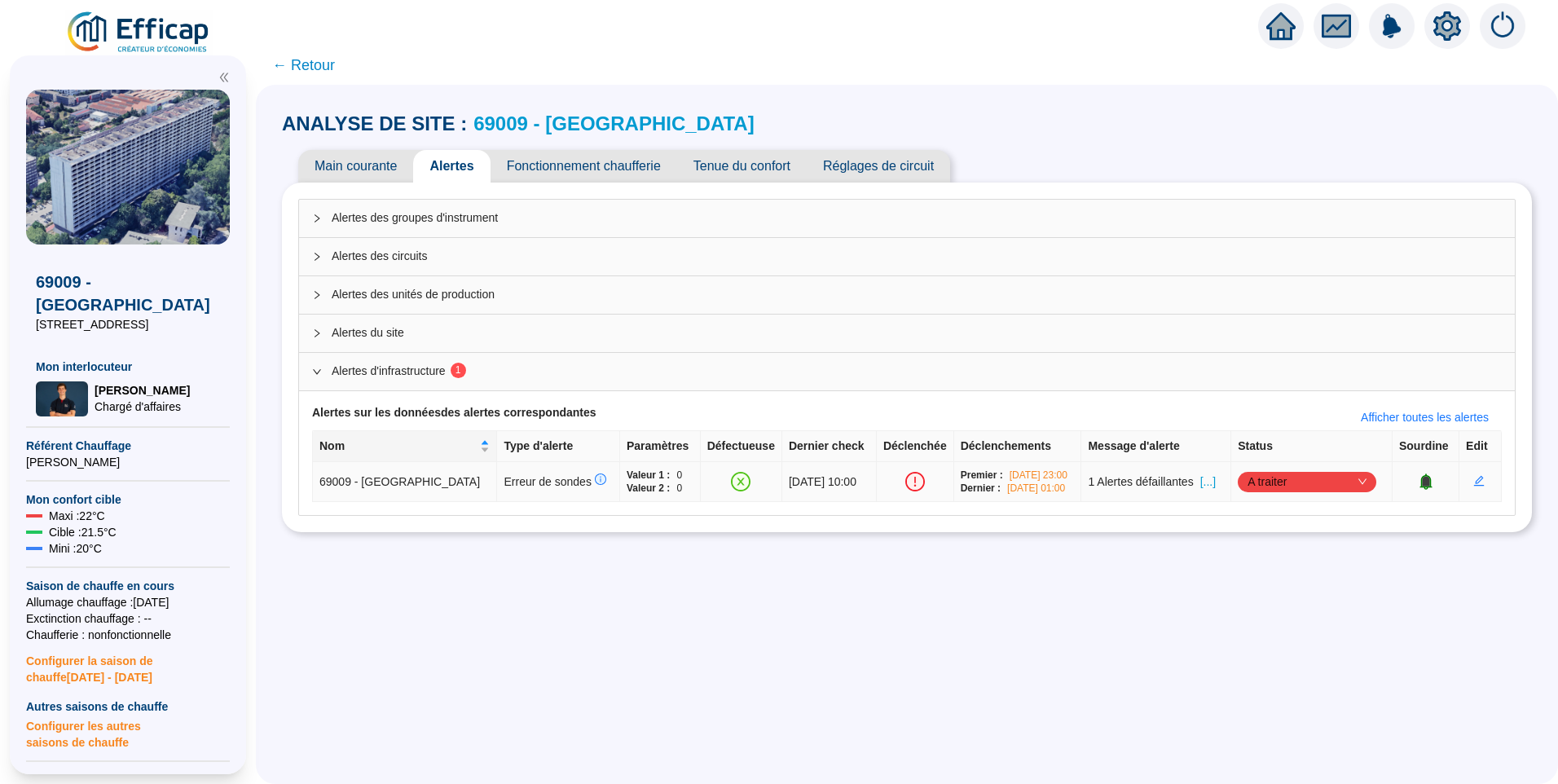
click at [1292, 479] on span "A traiter" at bounding box center [1306, 481] width 119 height 24
click at [1286, 562] on div "Traité" at bounding box center [1301, 565] width 113 height 17
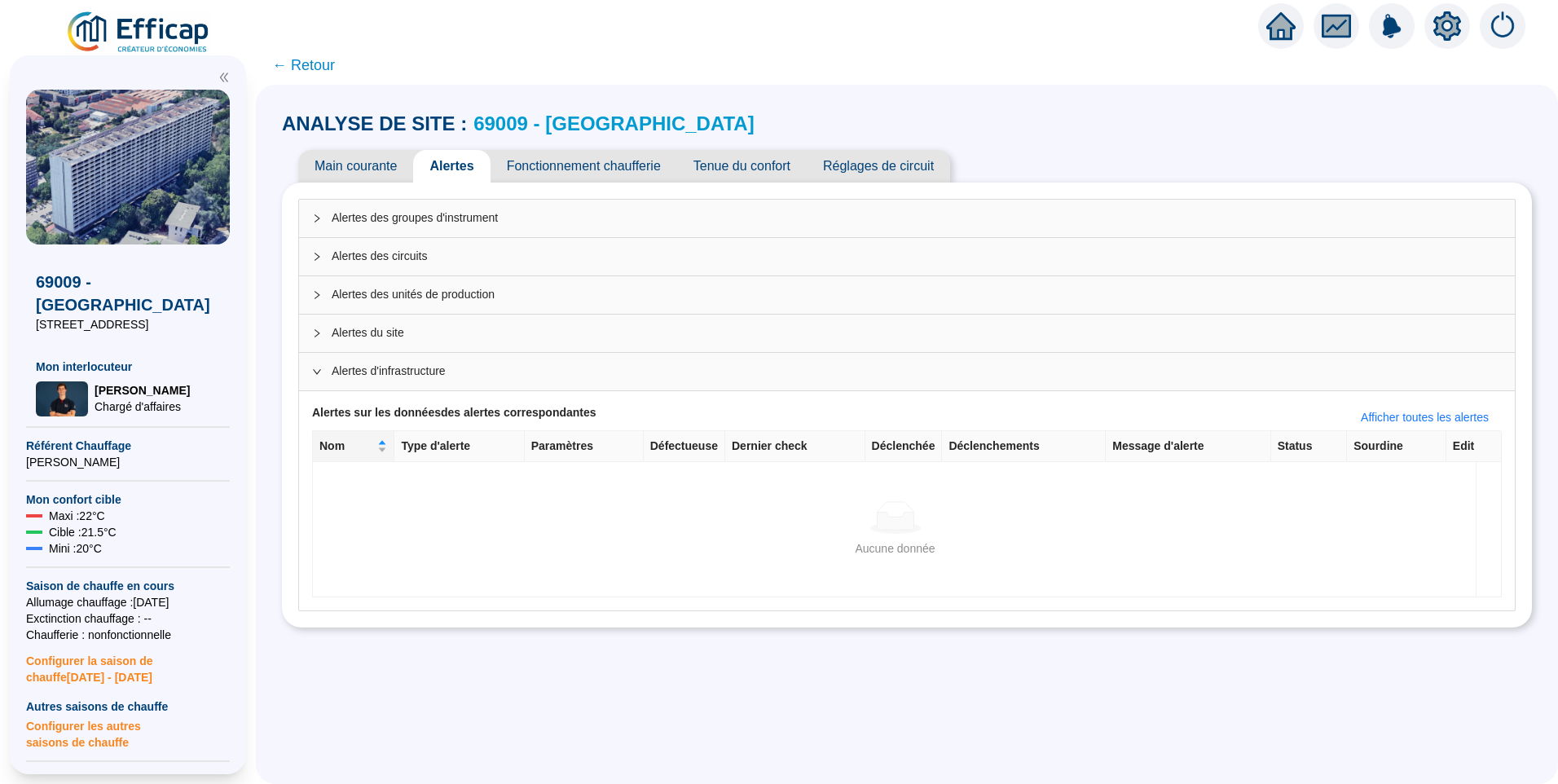
click at [324, 74] on span "← Retour" at bounding box center [304, 65] width 62 height 23
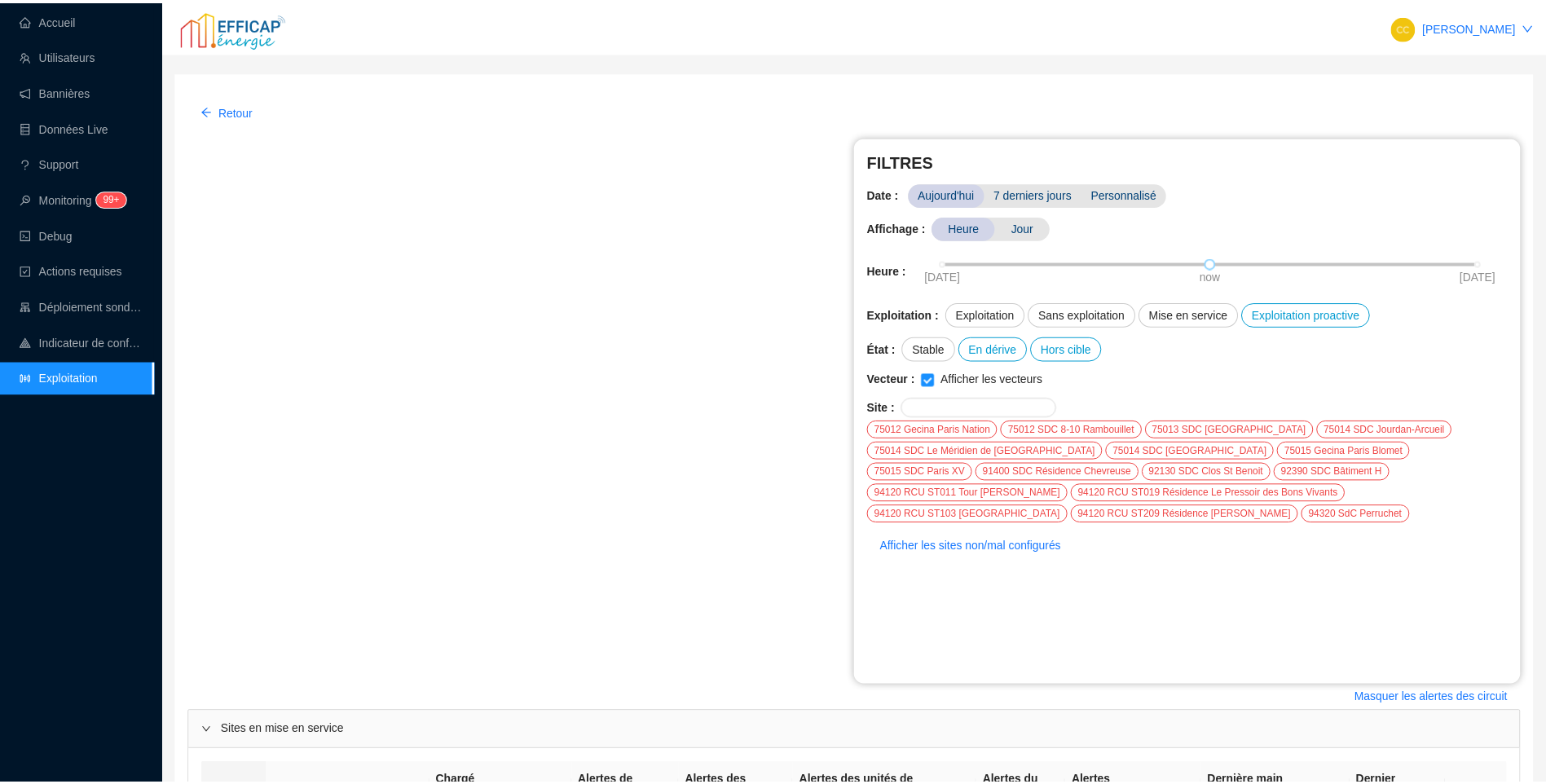
scroll to position [504, 0]
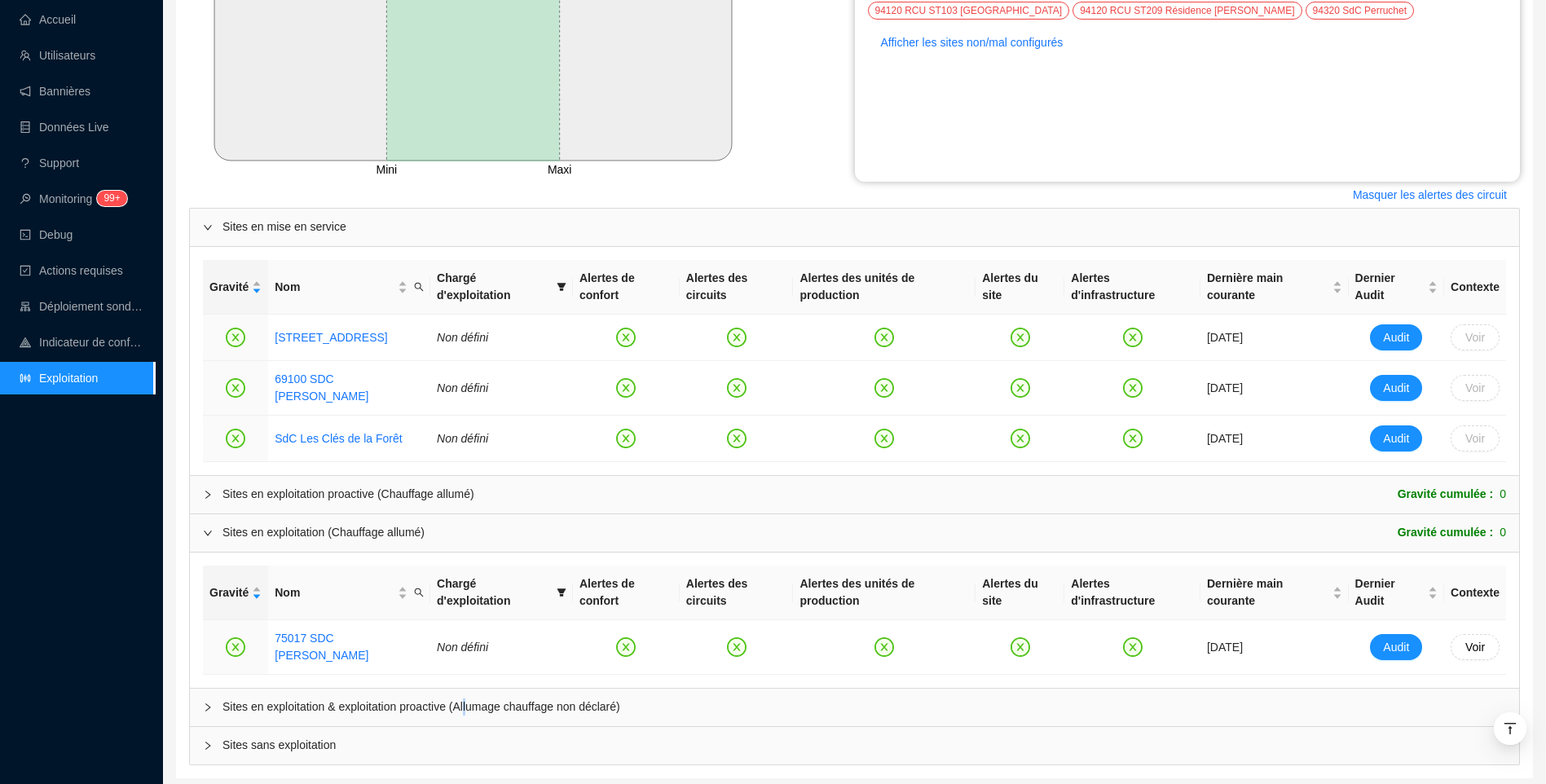
drag, startPoint x: 465, startPoint y: 655, endPoint x: 434, endPoint y: 625, distance: 43.1
click at [468, 698] on span "Sites en exploitation & exploitation proactive (Allumage chauffage non déclaré)" at bounding box center [864, 707] width 1284 height 17
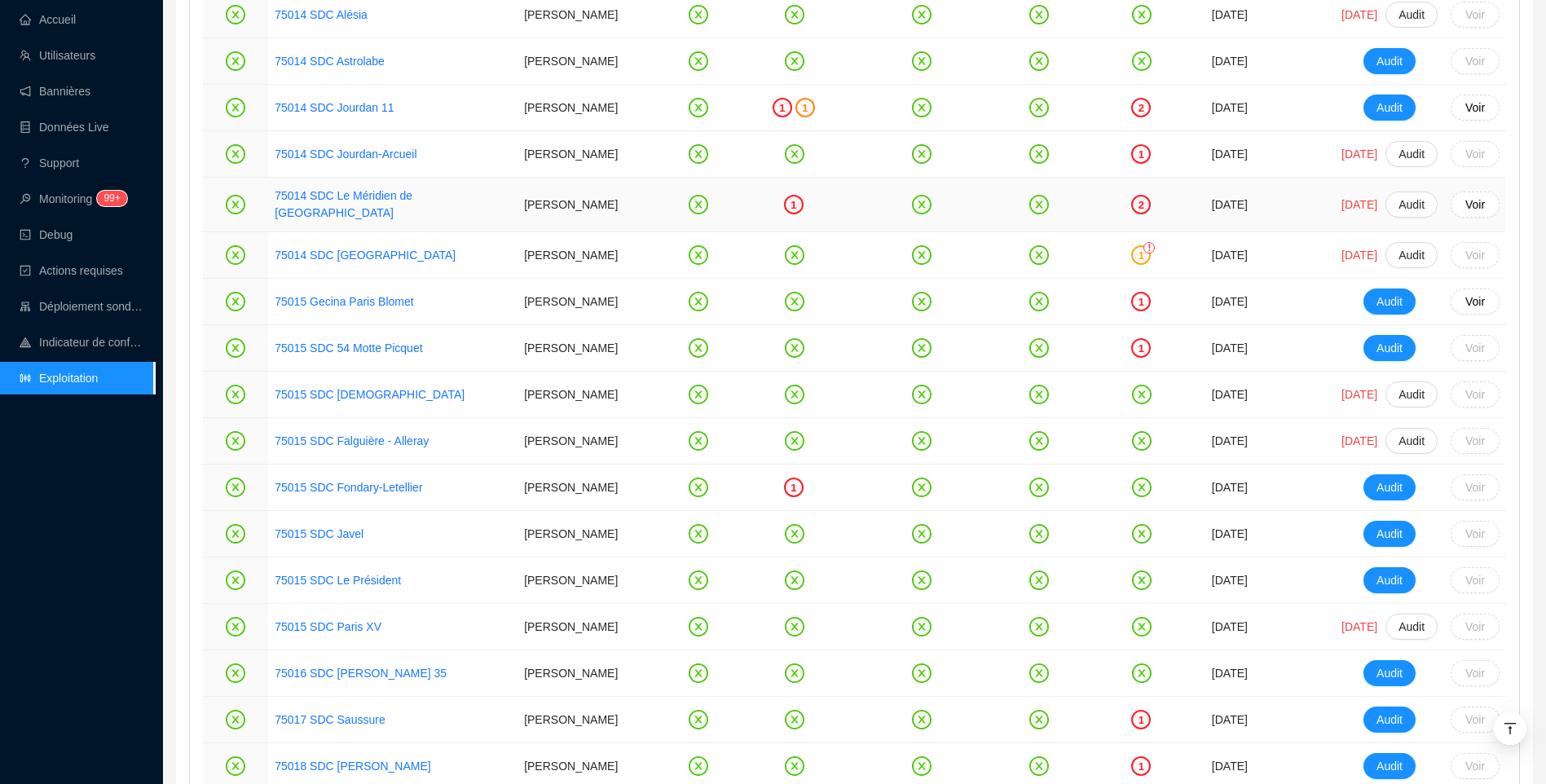
scroll to position [2215, 0]
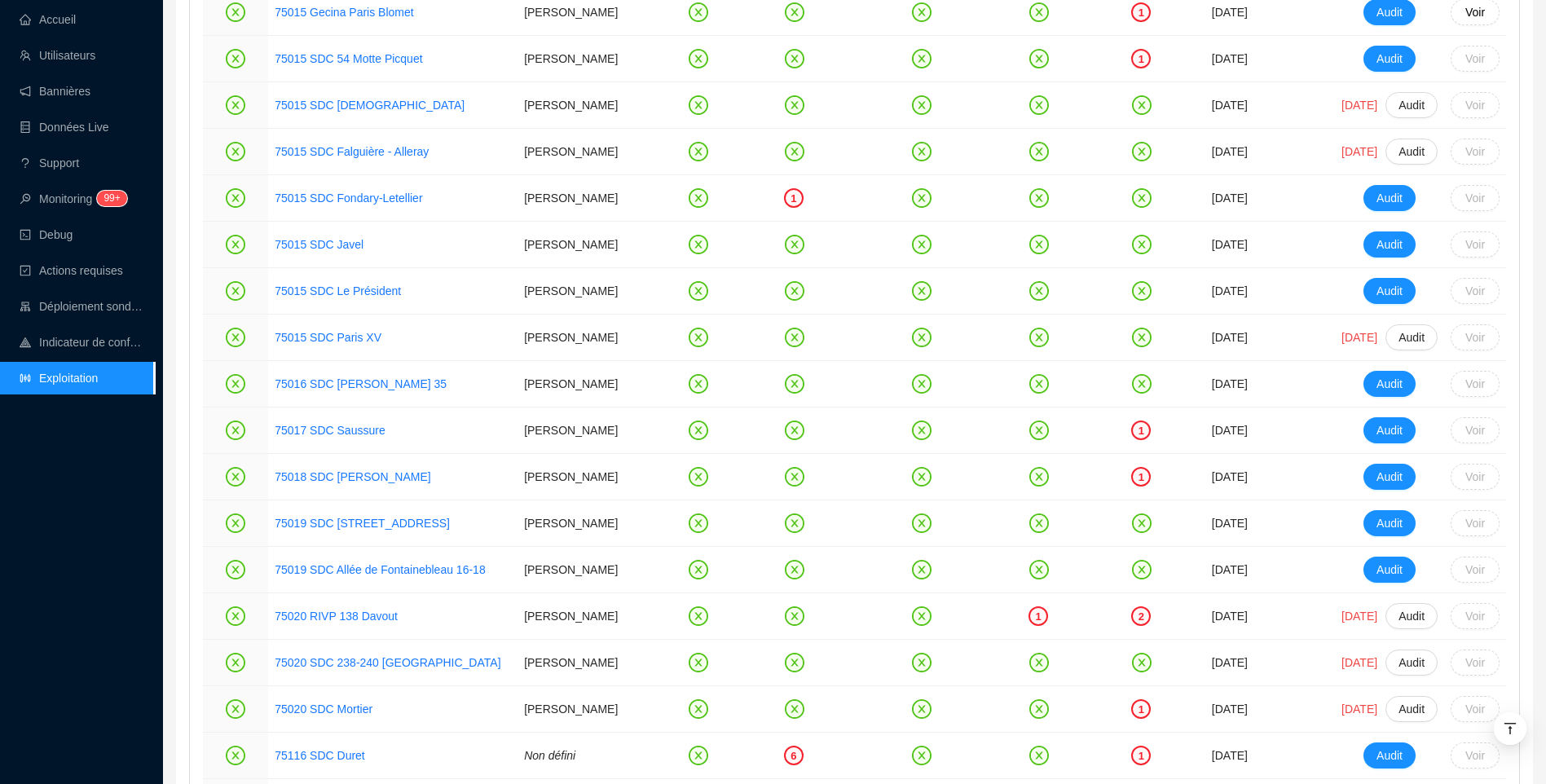
click at [128, 537] on div "Accueil Utilisateurs Bannières Données Live Support Monitoring 99+ Debug Action…" at bounding box center [77, 392] width 154 height 784
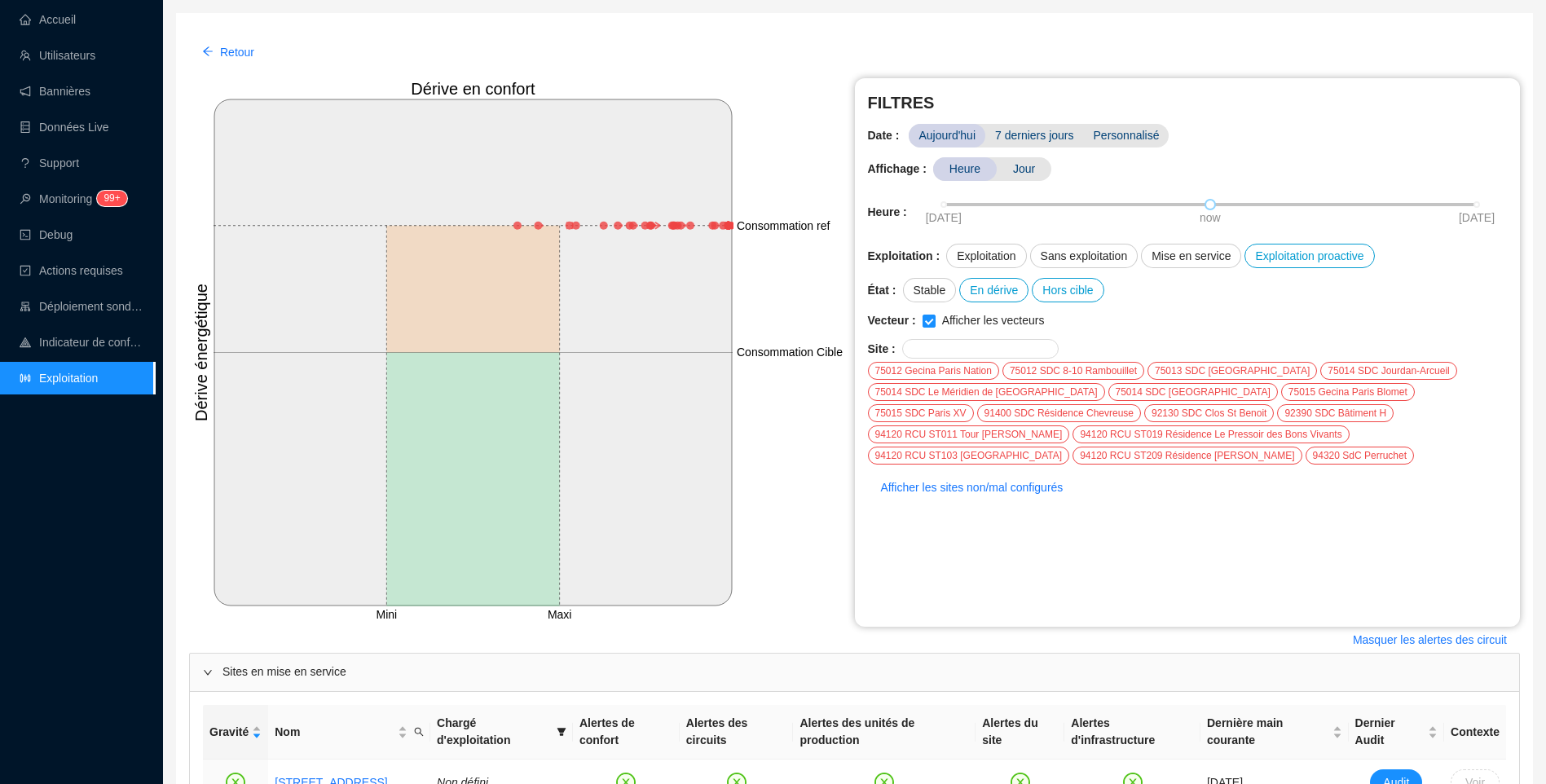
scroll to position [1761, 0]
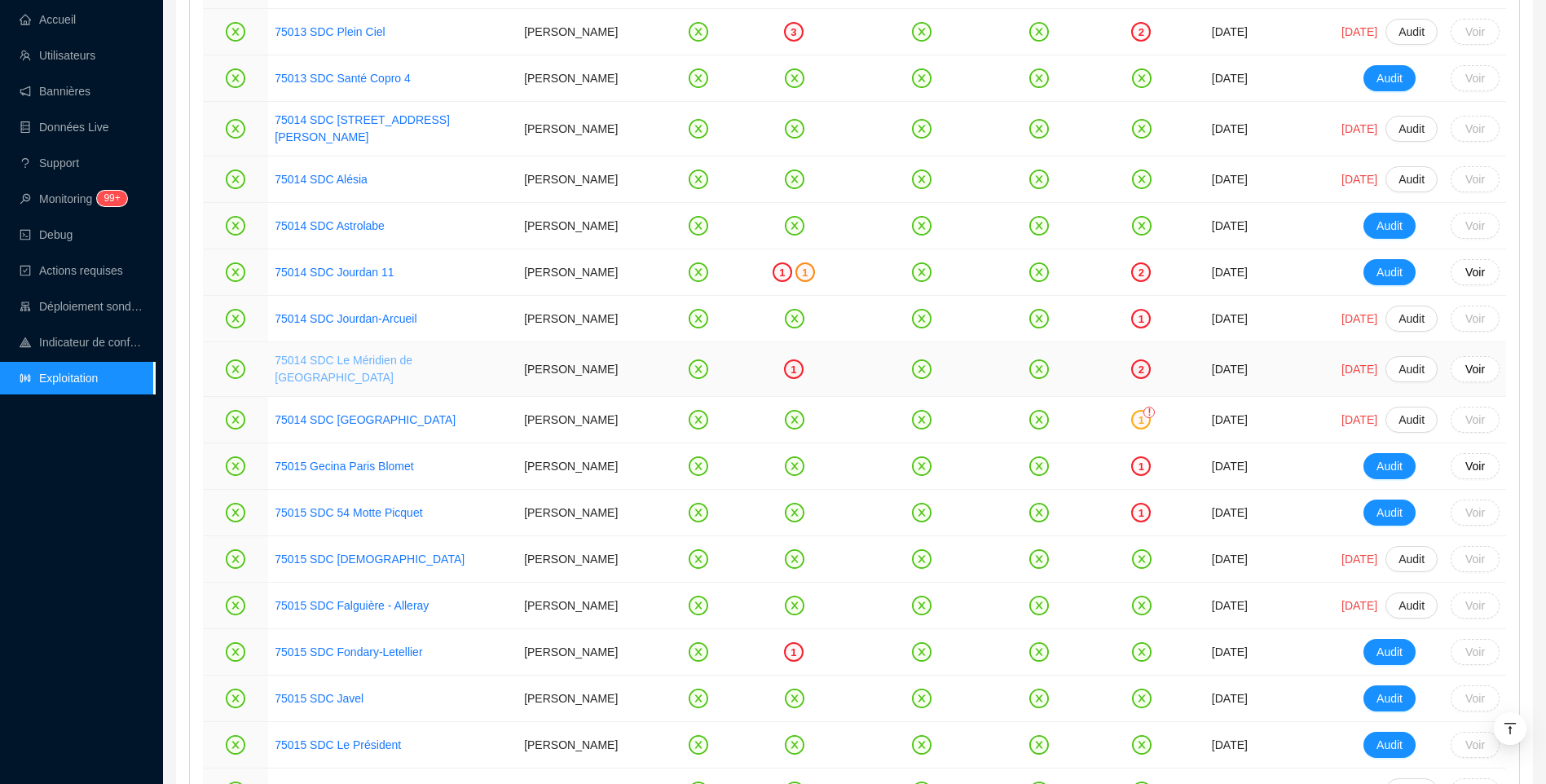
click at [341, 383] on link "75014 SDC Le Méridien de [GEOGRAPHIC_DATA]" at bounding box center [344, 369] width 138 height 30
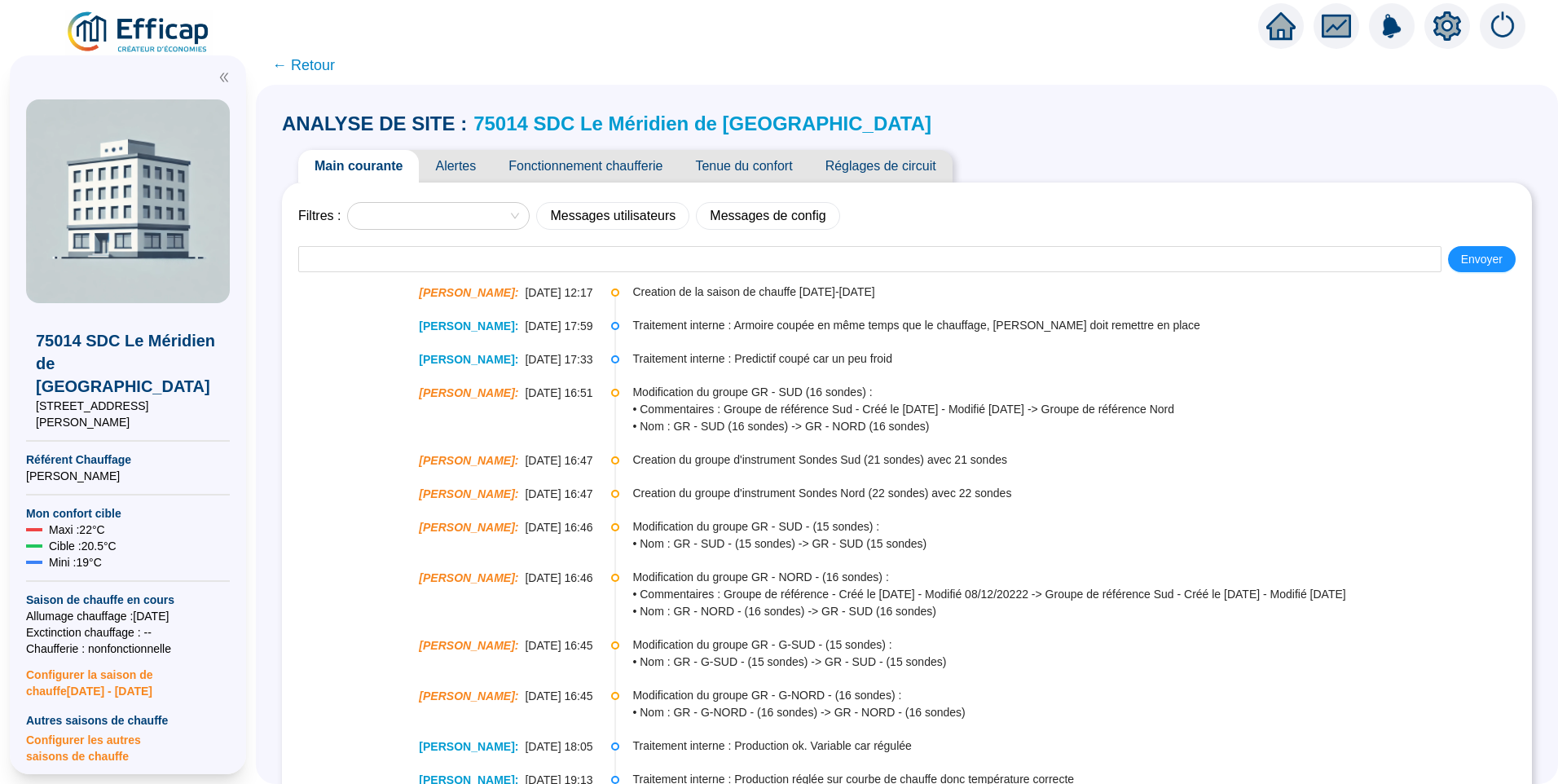
click at [454, 170] on span "Alertes" at bounding box center [455, 167] width 74 height 33
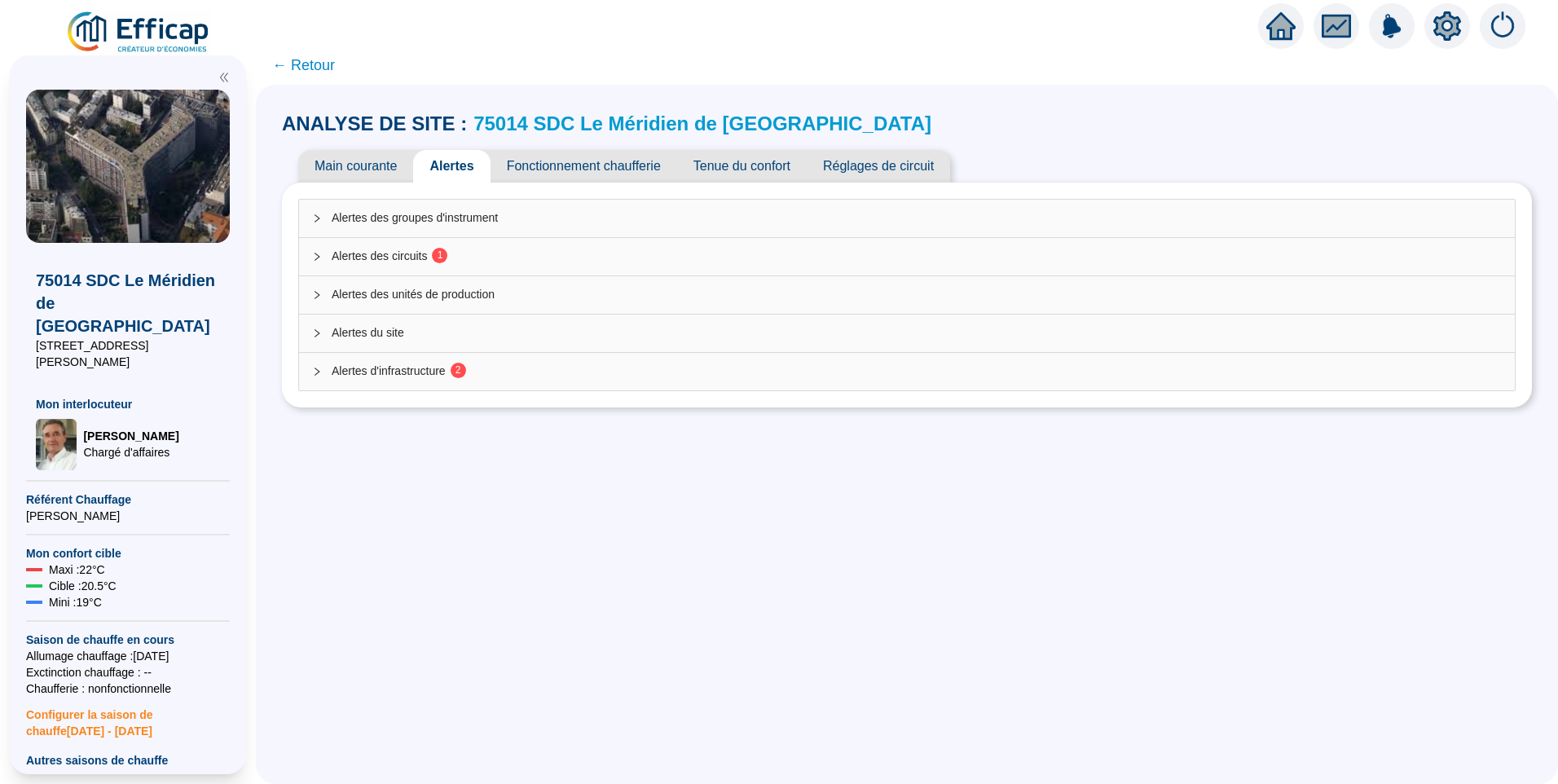
click at [390, 389] on div "Alertes d'infrastructure 2" at bounding box center [907, 371] width 1216 height 37
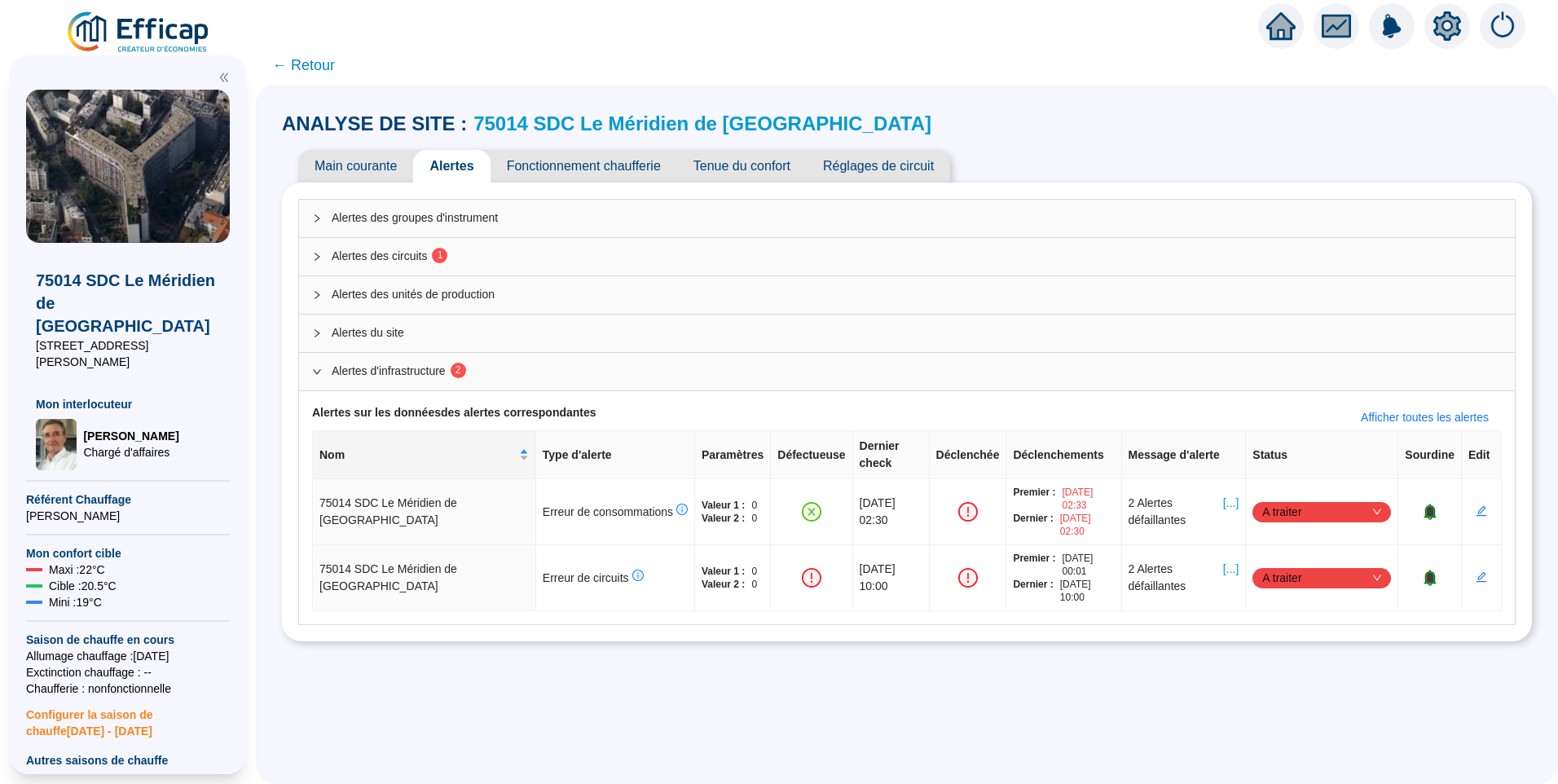
click at [422, 252] on span "Alertes des circuits 1" at bounding box center [916, 257] width 1170 height 17
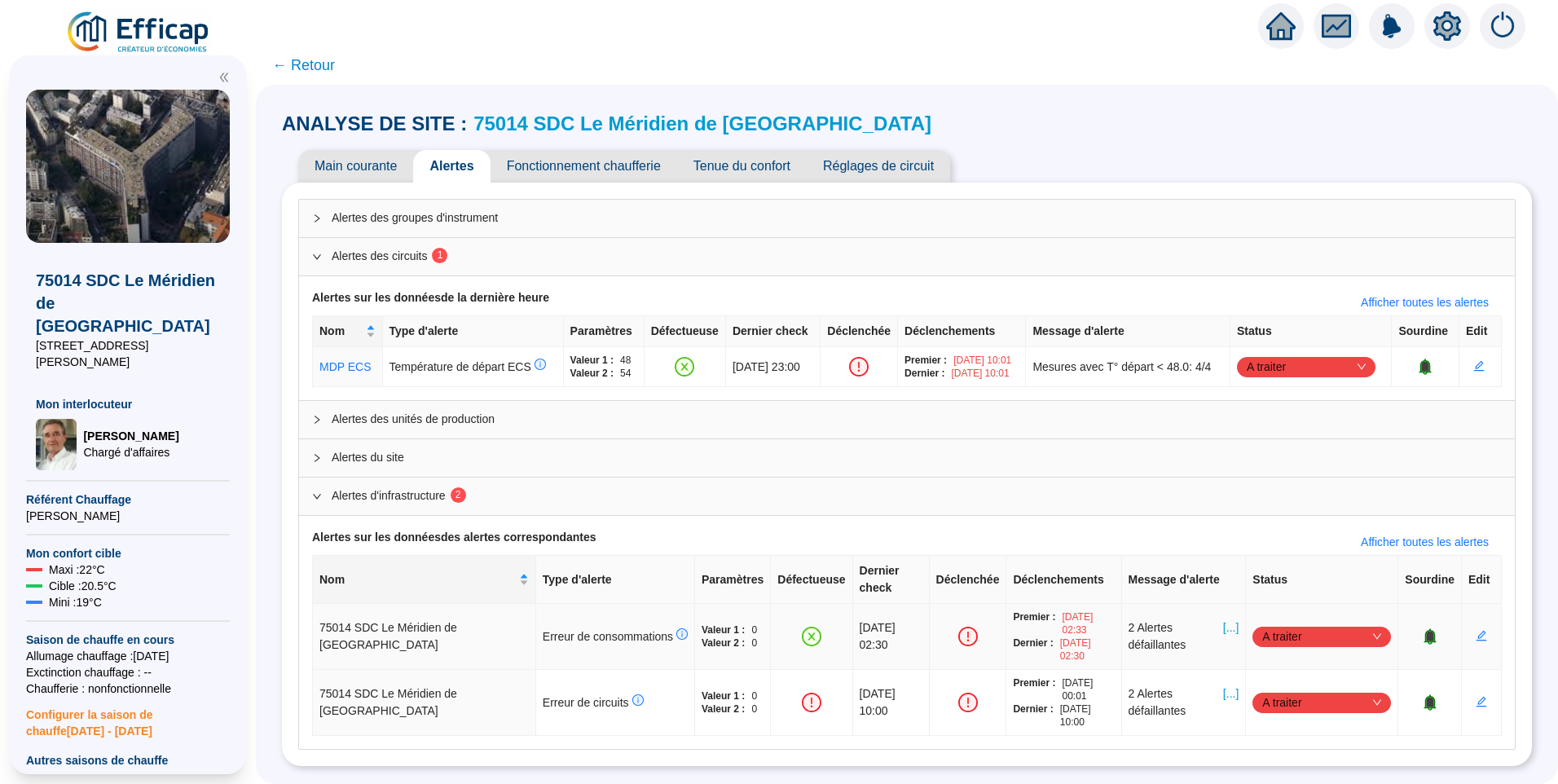
click at [1281, 624] on span "A traiter" at bounding box center [1321, 637] width 119 height 24
click at [1282, 702] on div "Traité" at bounding box center [1313, 702] width 113 height 17
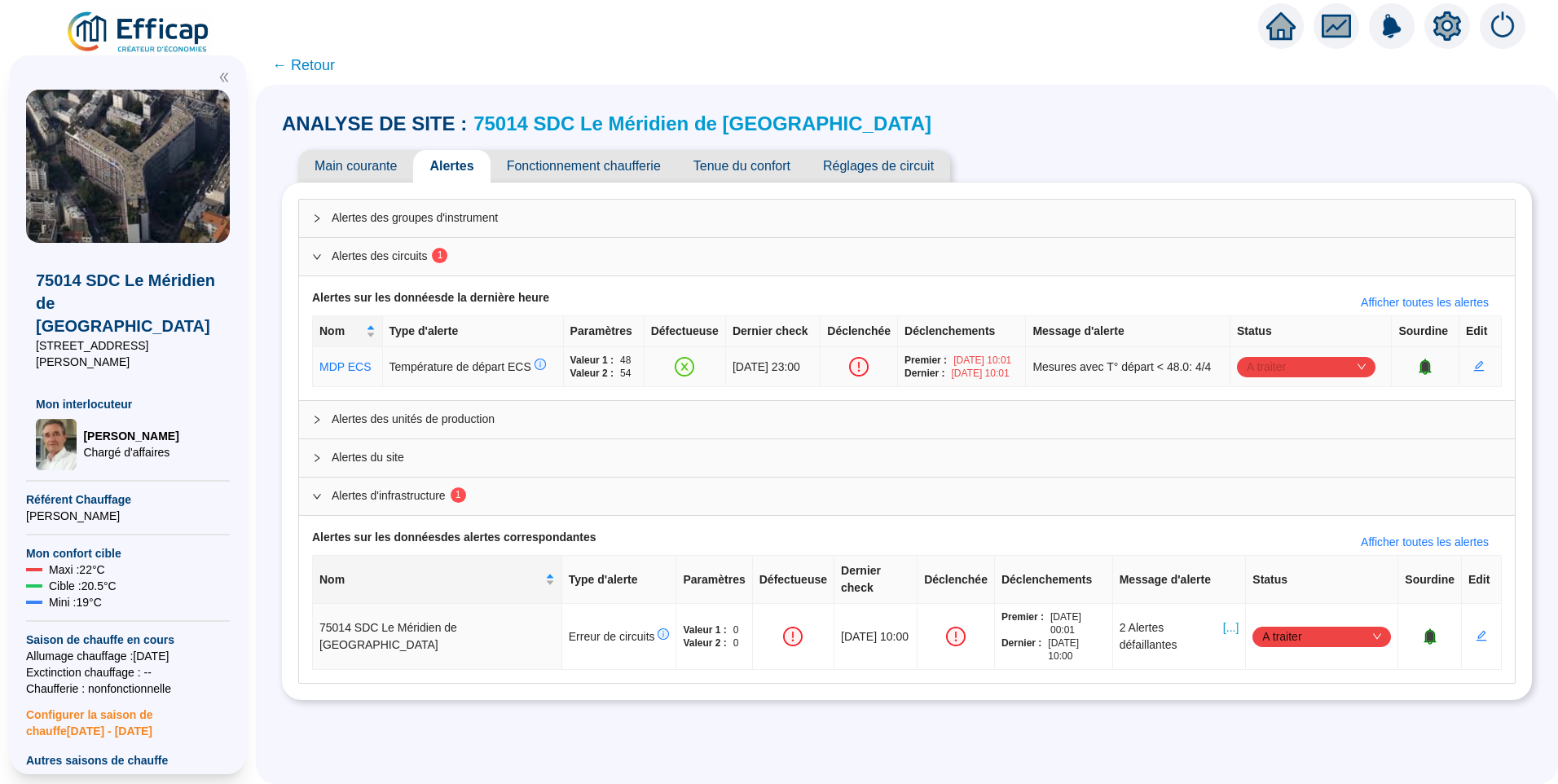
click at [1281, 359] on span "A traiter" at bounding box center [1306, 367] width 119 height 24
click at [1284, 442] on div "Traité" at bounding box center [1308, 449] width 113 height 17
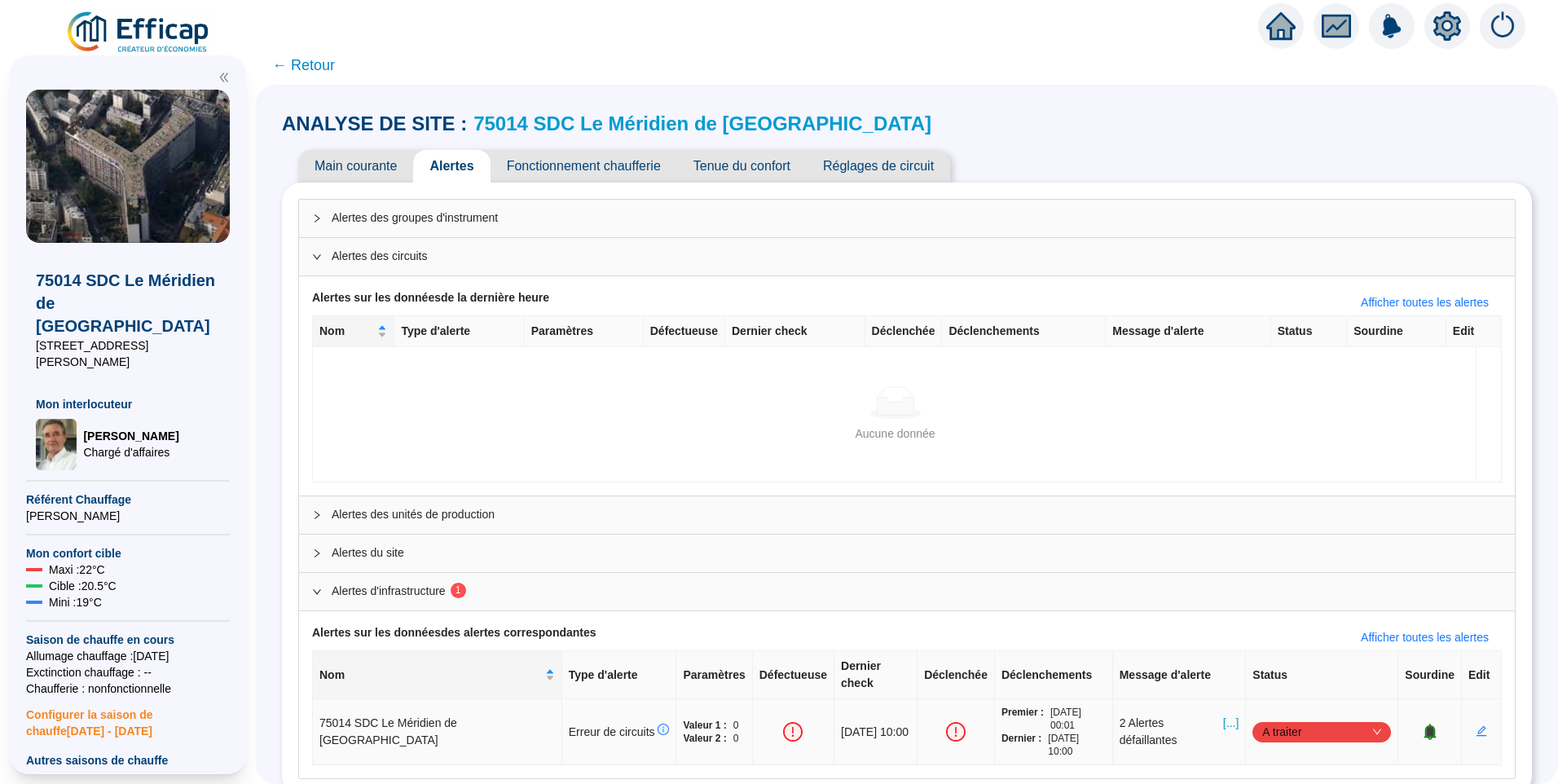
click at [1224, 715] on span "[...]" at bounding box center [1231, 731] width 16 height 34
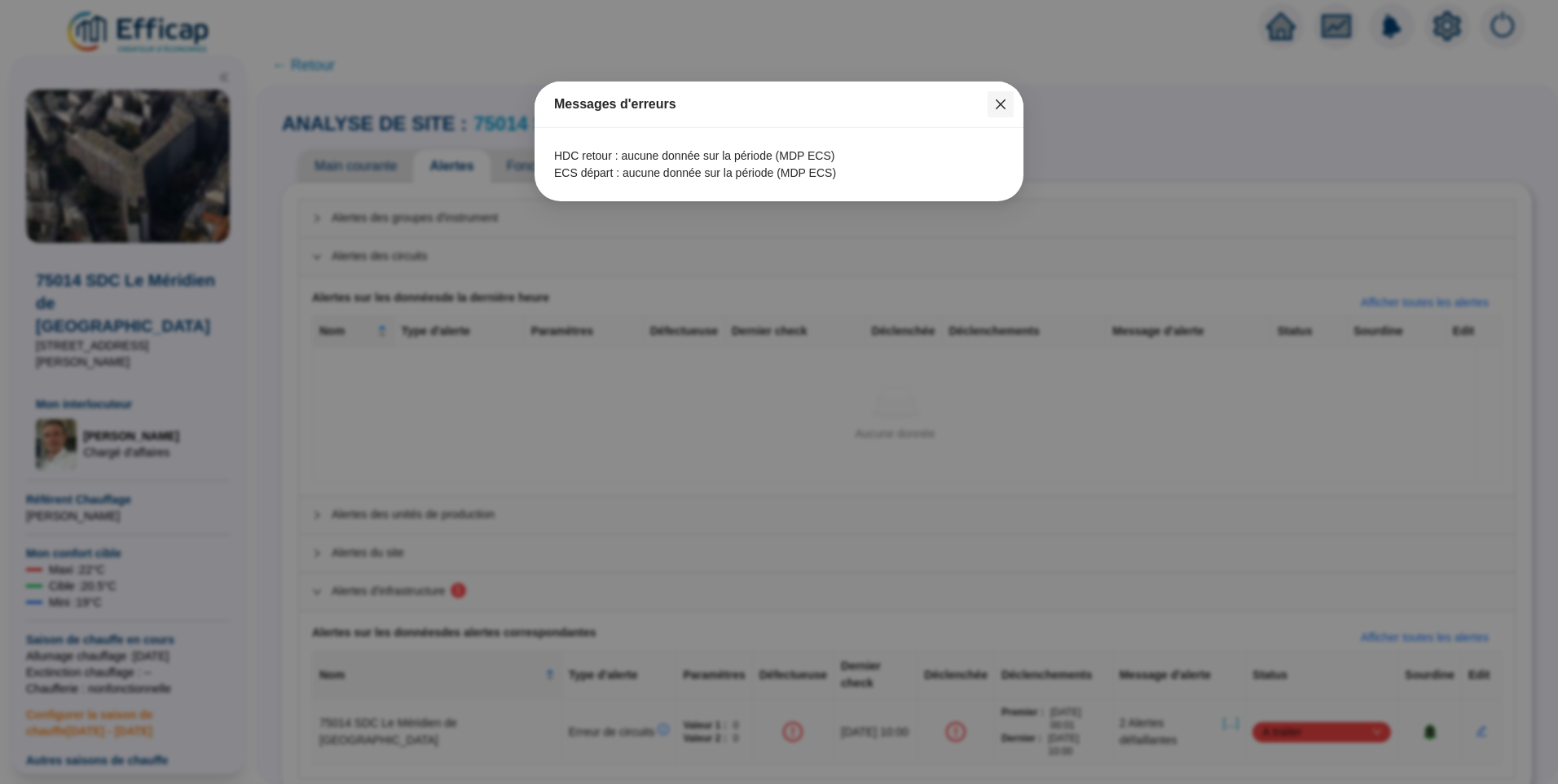
click at [997, 105] on icon "close" at bounding box center [1000, 104] width 13 height 13
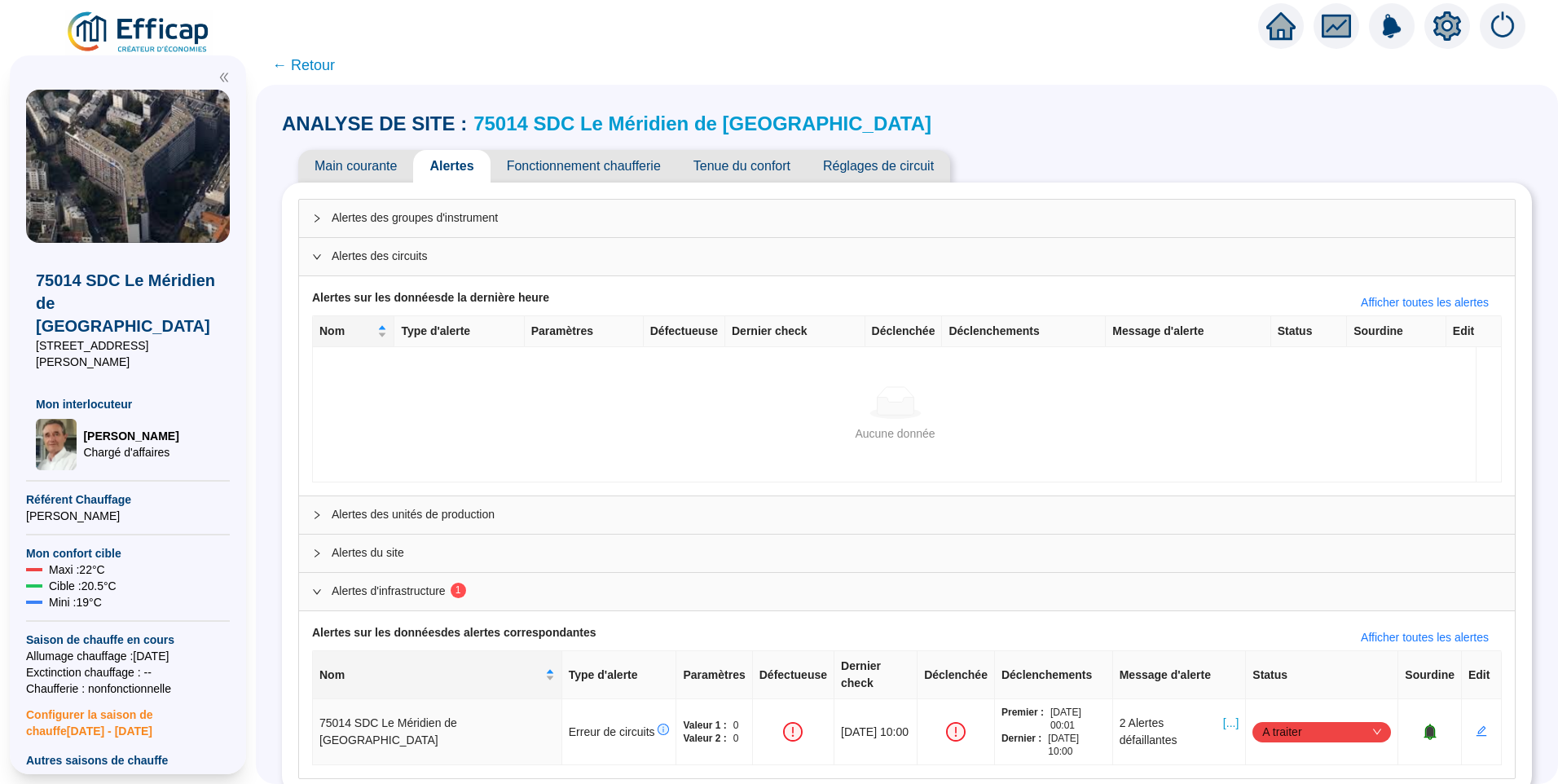
click at [596, 157] on span "Fonctionnement chaufferie" at bounding box center [584, 167] width 187 height 33
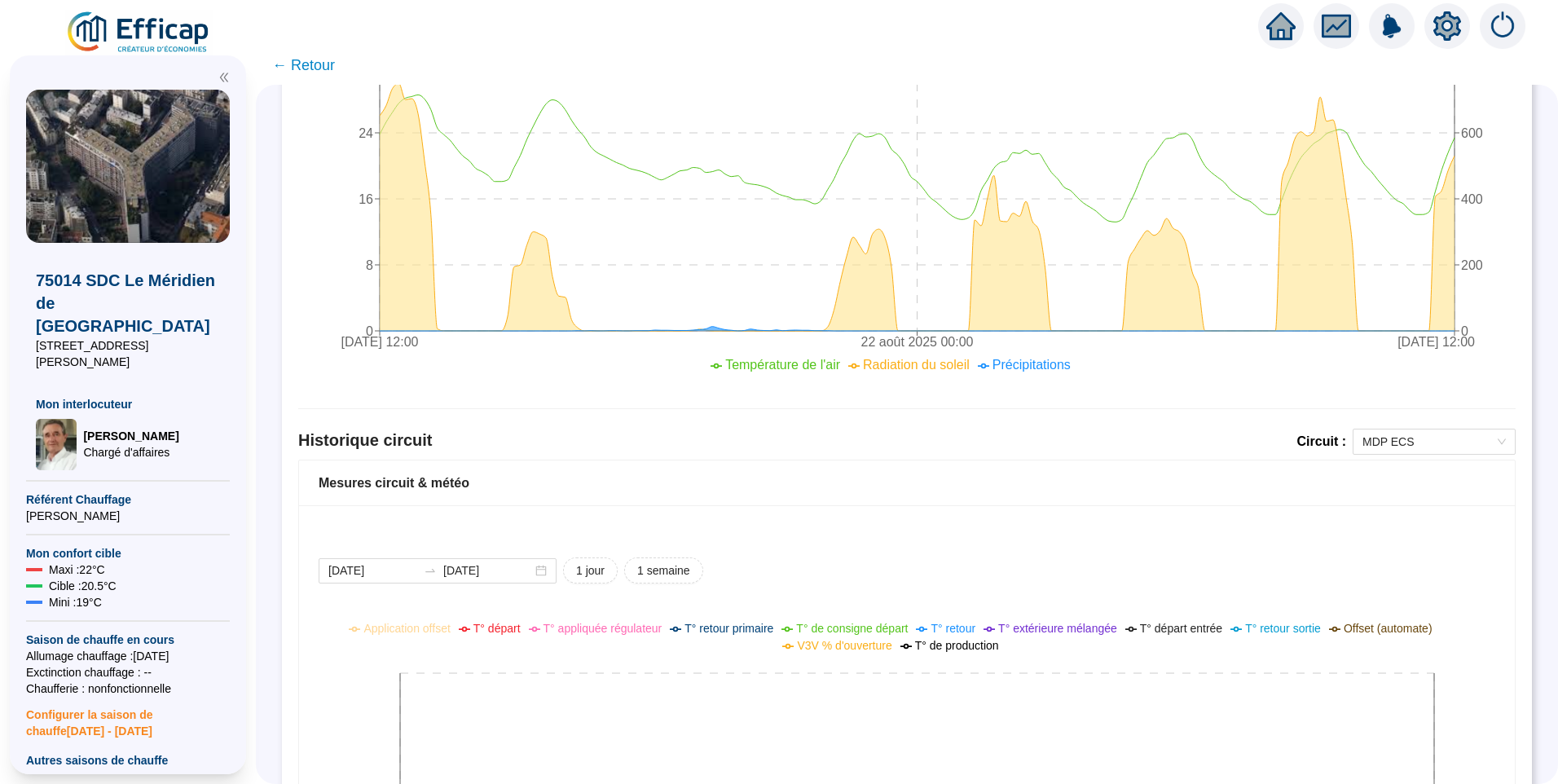
scroll to position [977, 0]
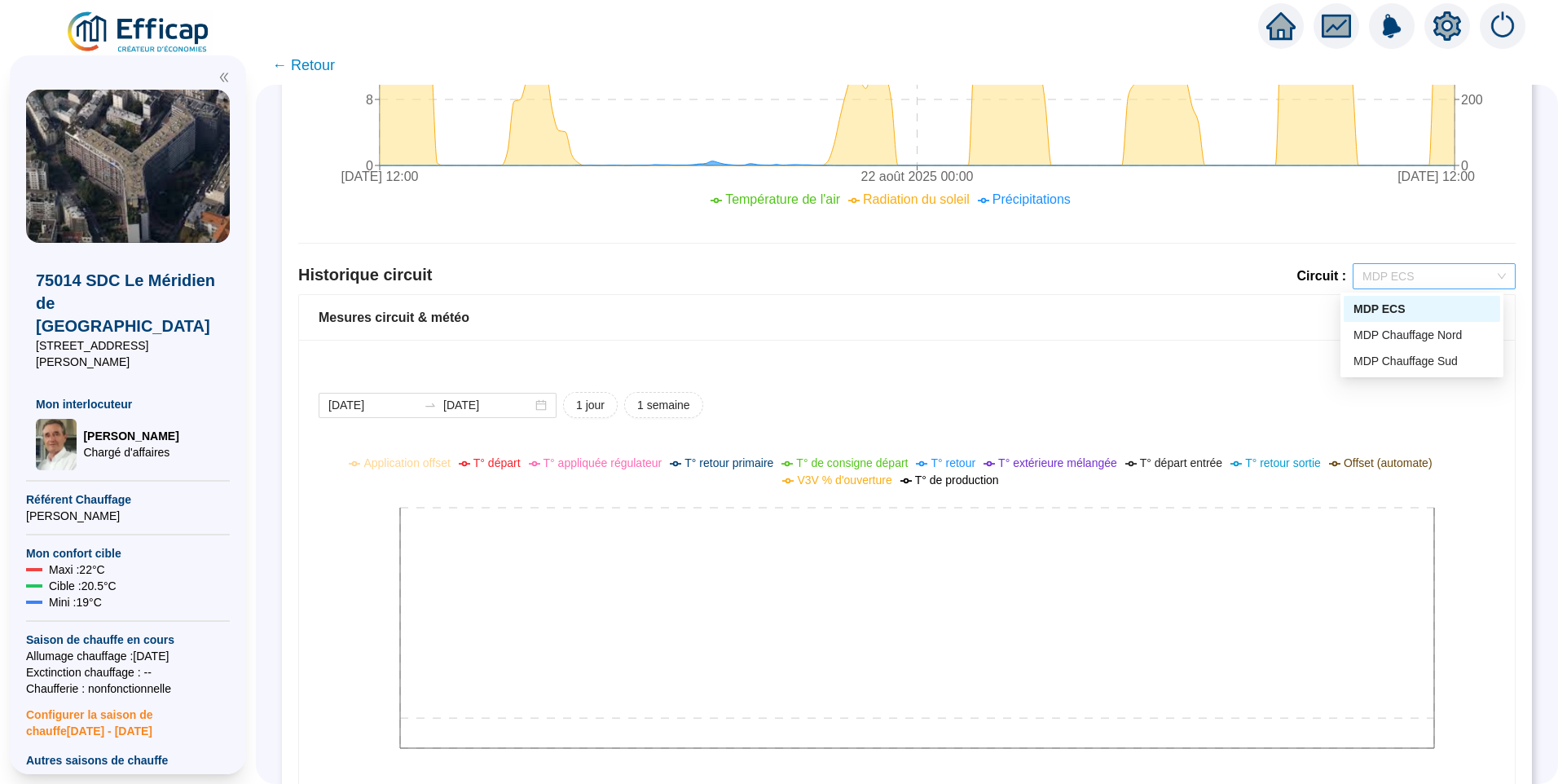
click at [1386, 275] on span "MDP ECS" at bounding box center [1434, 276] width 143 height 24
click at [1391, 331] on div "MDP Chauffage Nord" at bounding box center [1422, 336] width 137 height 17
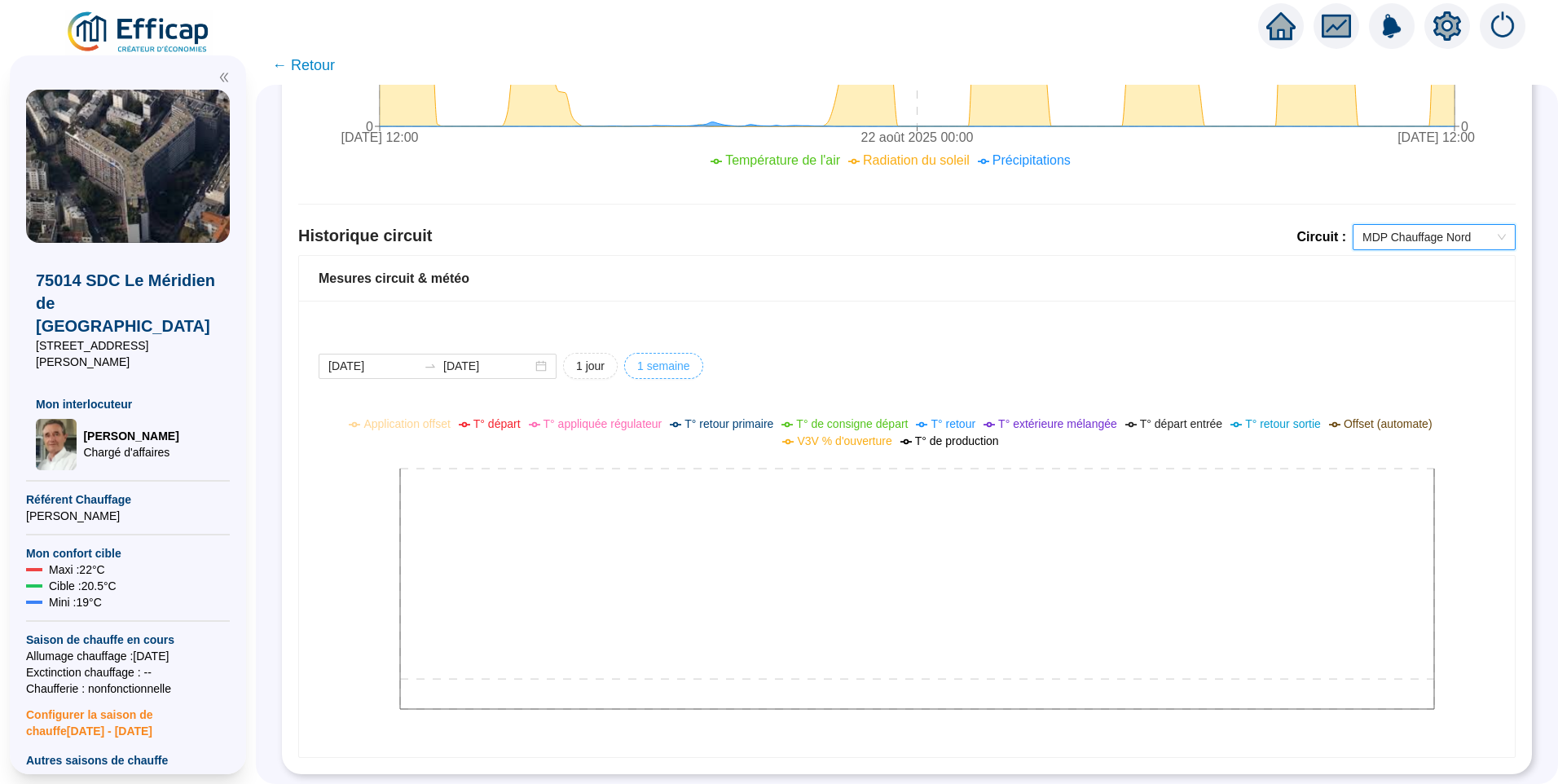
scroll to position [1029, 0]
click at [404, 357] on input "2025-08-24" at bounding box center [373, 366] width 88 height 17
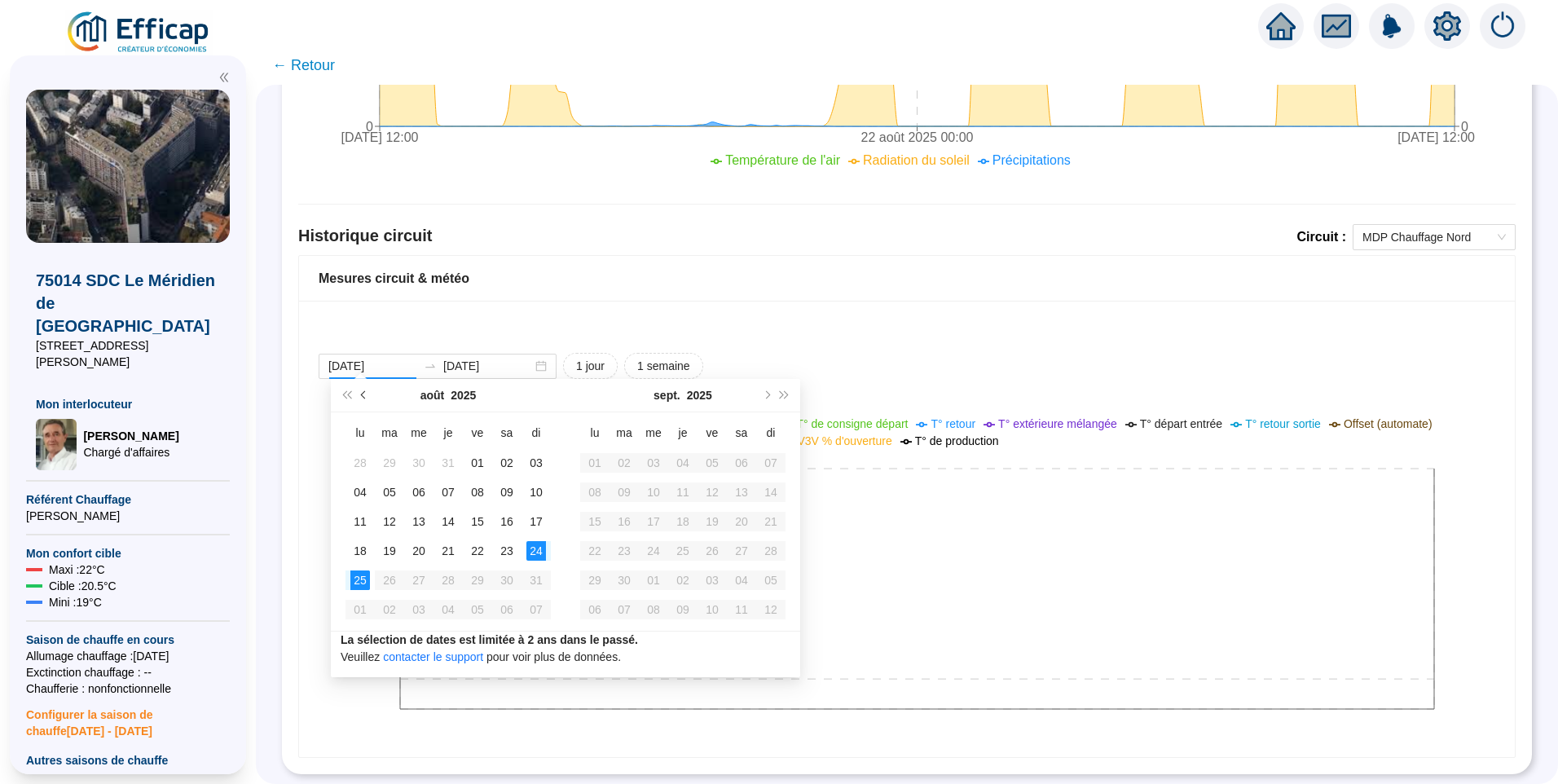
click at [359, 395] on button "Mois précédent (PageUp)" at bounding box center [364, 395] width 18 height 33
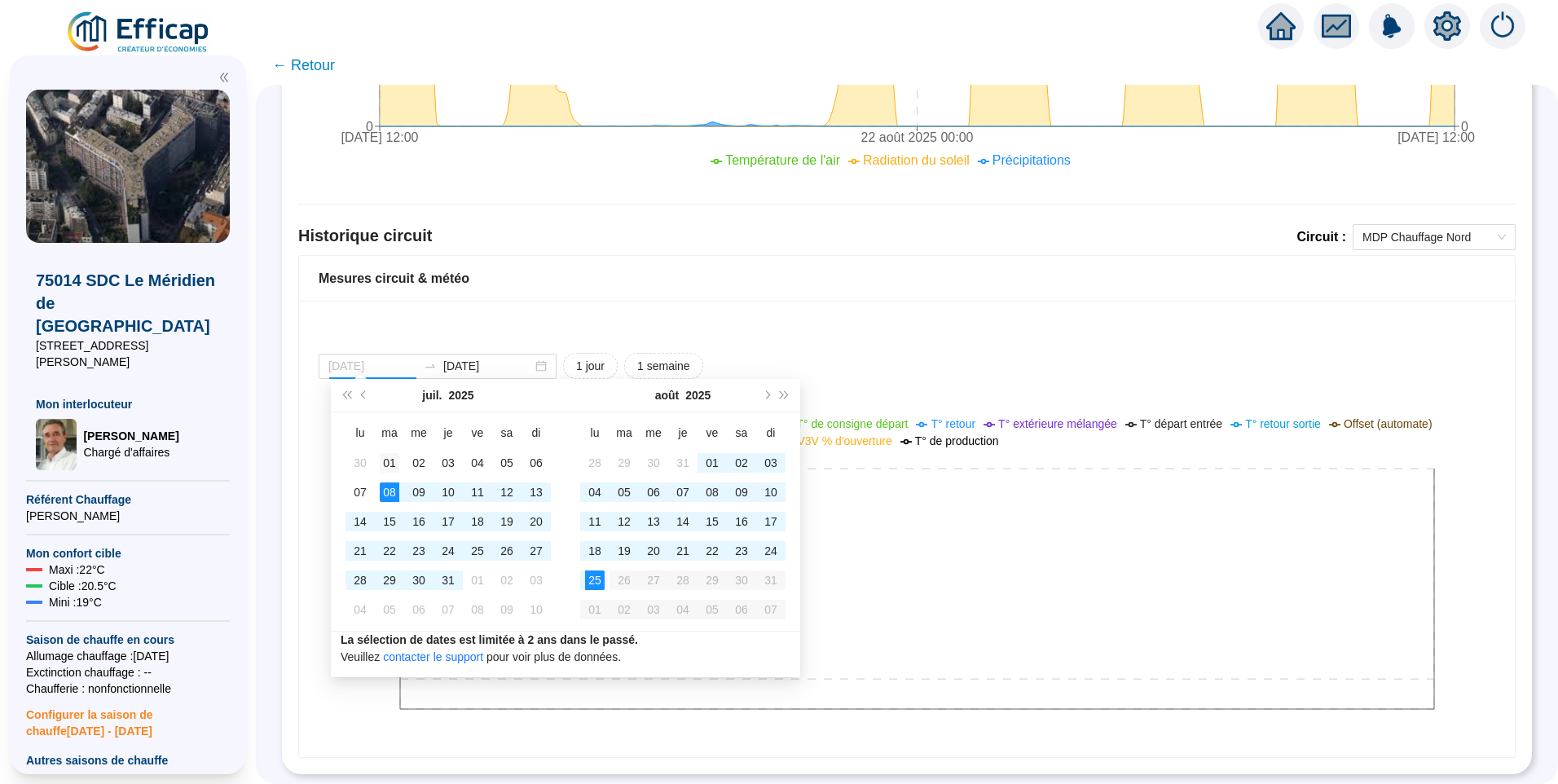
type input "2025-07-01"
click at [388, 464] on div "01" at bounding box center [390, 462] width 20 height 20
type input "2025-08-25"
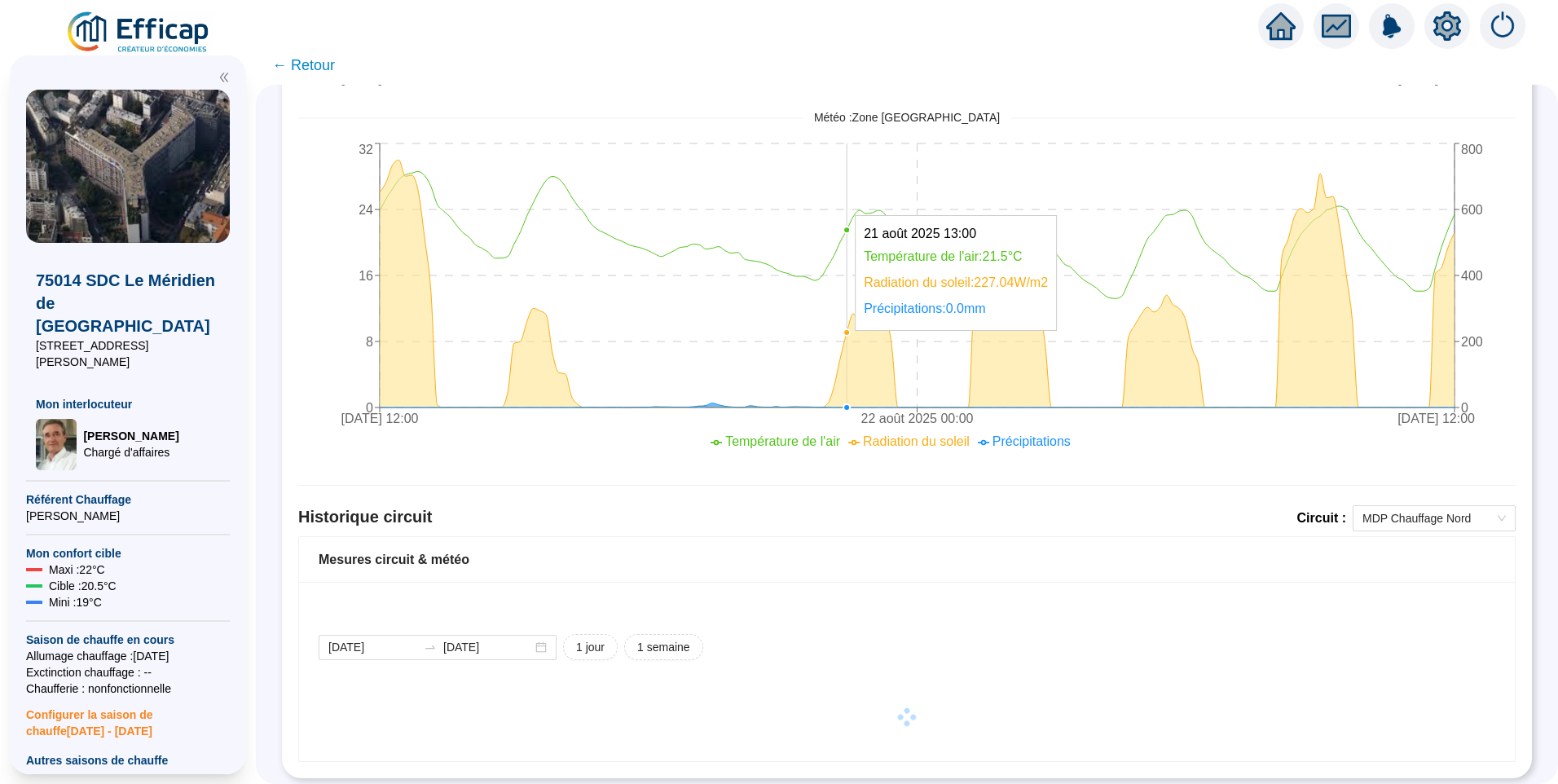
scroll to position [752, 0]
